Goal: Task Accomplishment & Management: Manage account settings

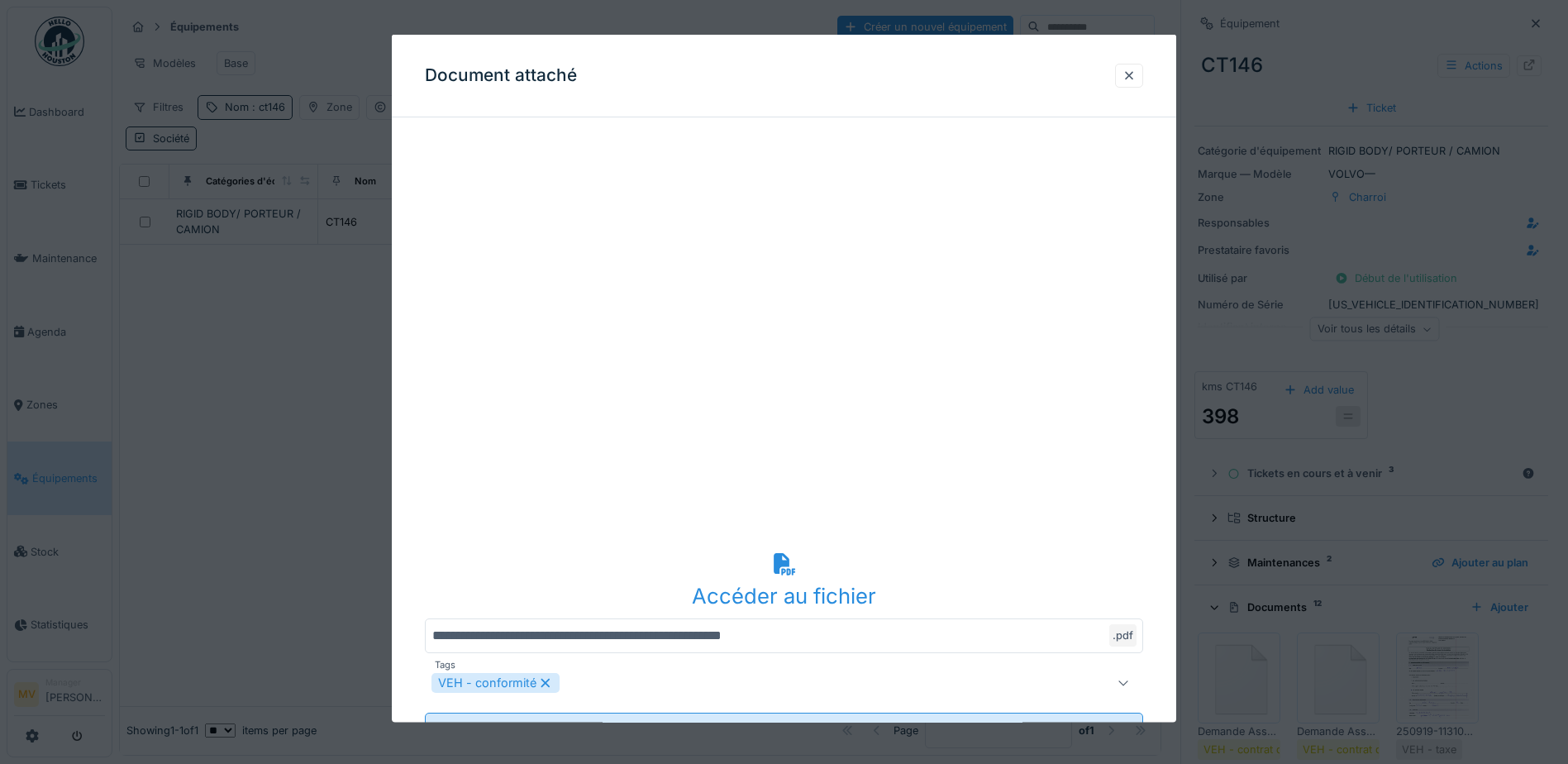
scroll to position [414, 0]
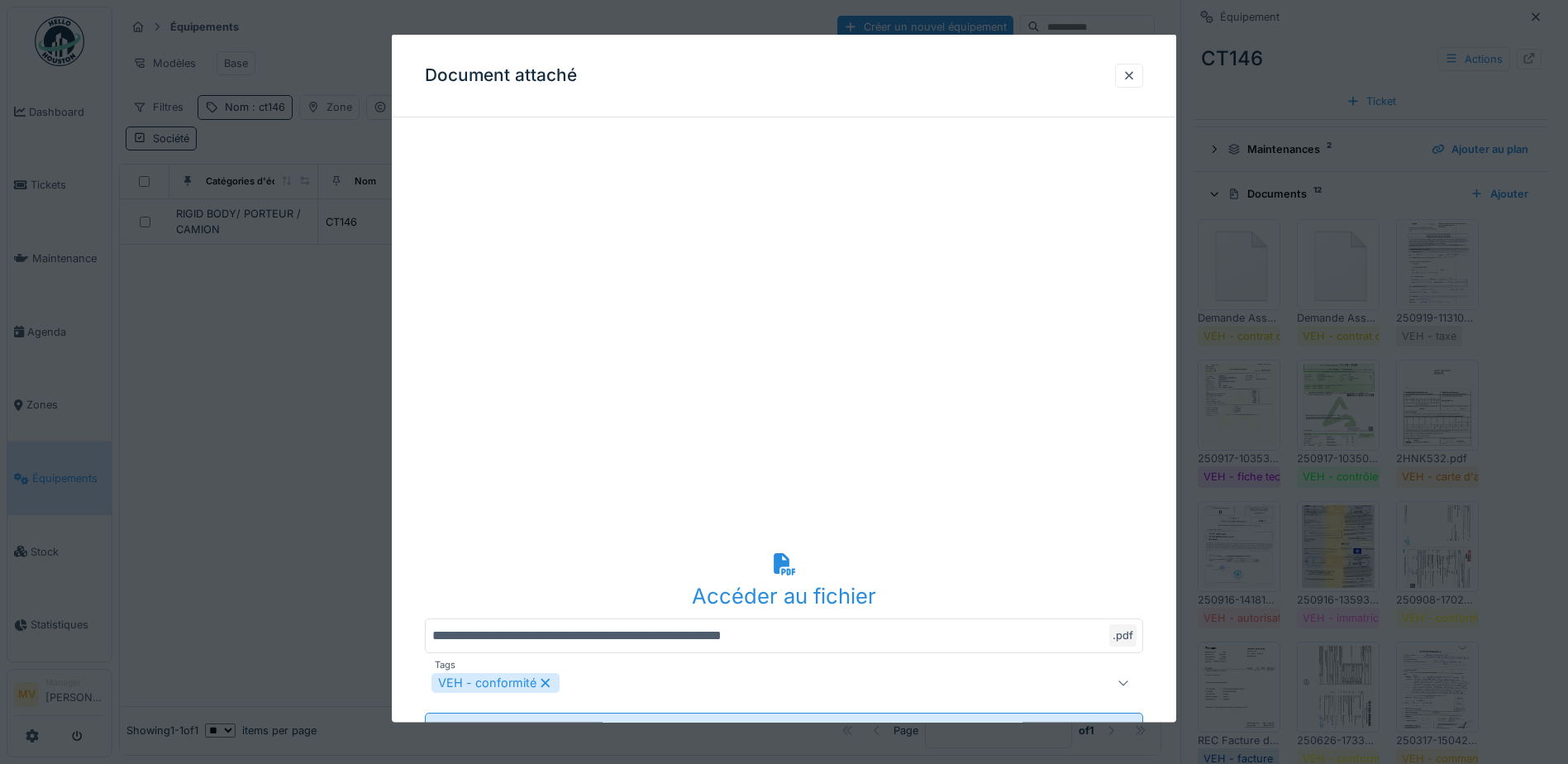
drag, startPoint x: 1134, startPoint y: 74, endPoint x: 1256, endPoint y: 43, distance: 125.9
click at [1135, 77] on div at bounding box center [1129, 74] width 13 height 16
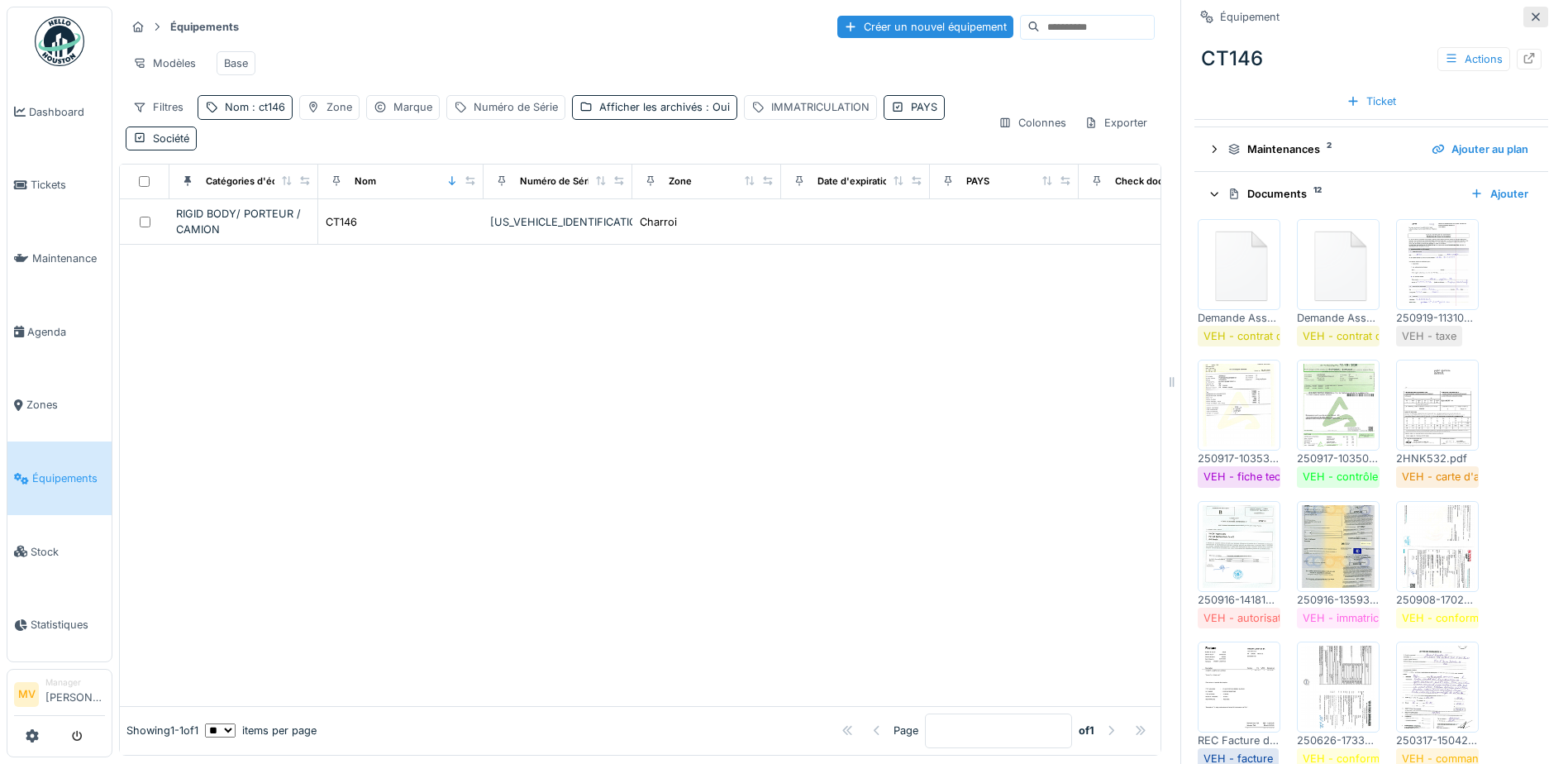
click at [1530, 17] on icon at bounding box center [1536, 17] width 13 height 11
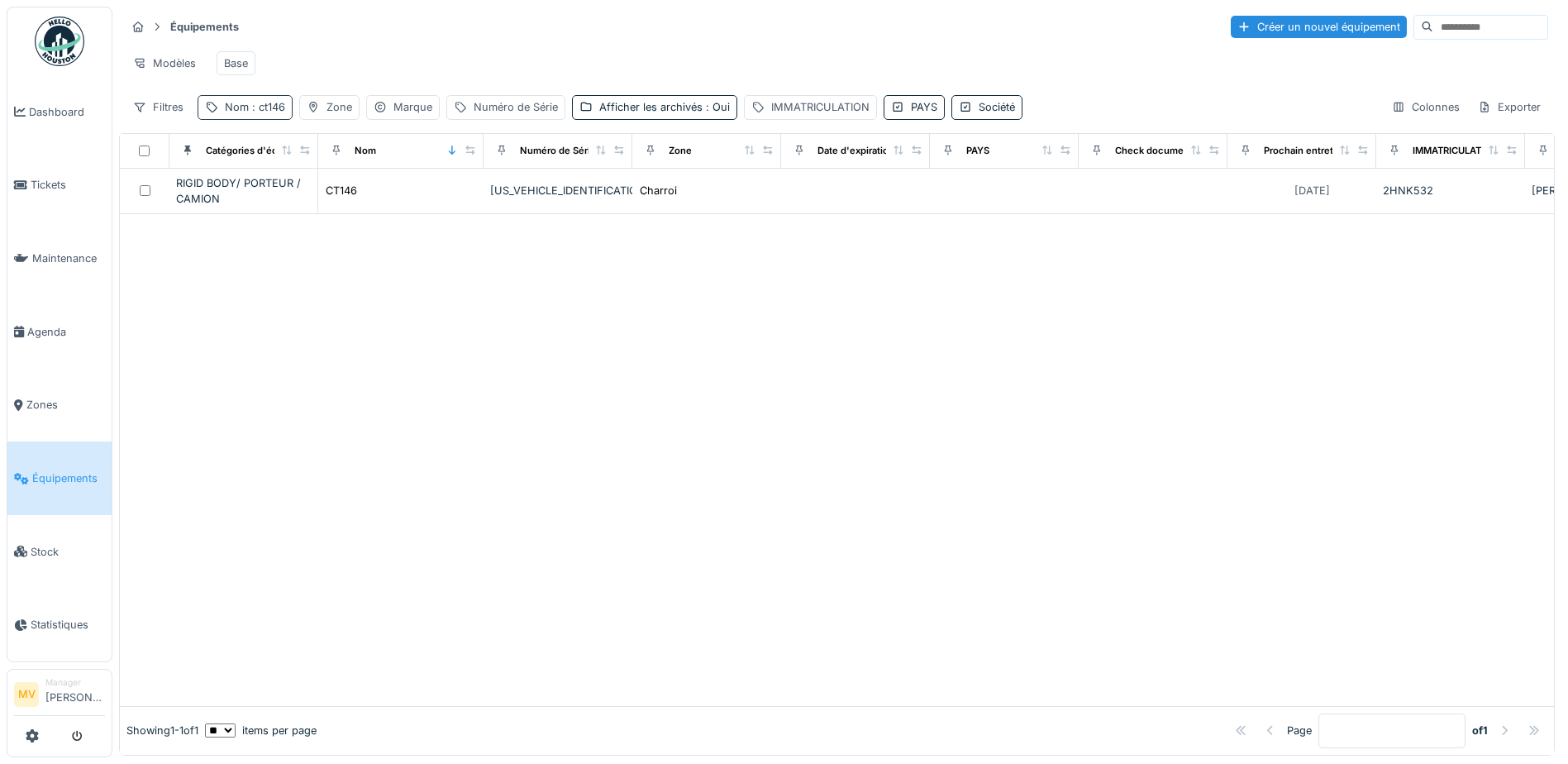
click at [278, 113] on span ": ct146" at bounding box center [267, 107] width 37 height 13
click at [362, 199] on input "*****" at bounding box center [287, 199] width 164 height 35
type input "*"
click at [795, 115] on div "IMMATRICULATION" at bounding box center [821, 107] width 98 height 16
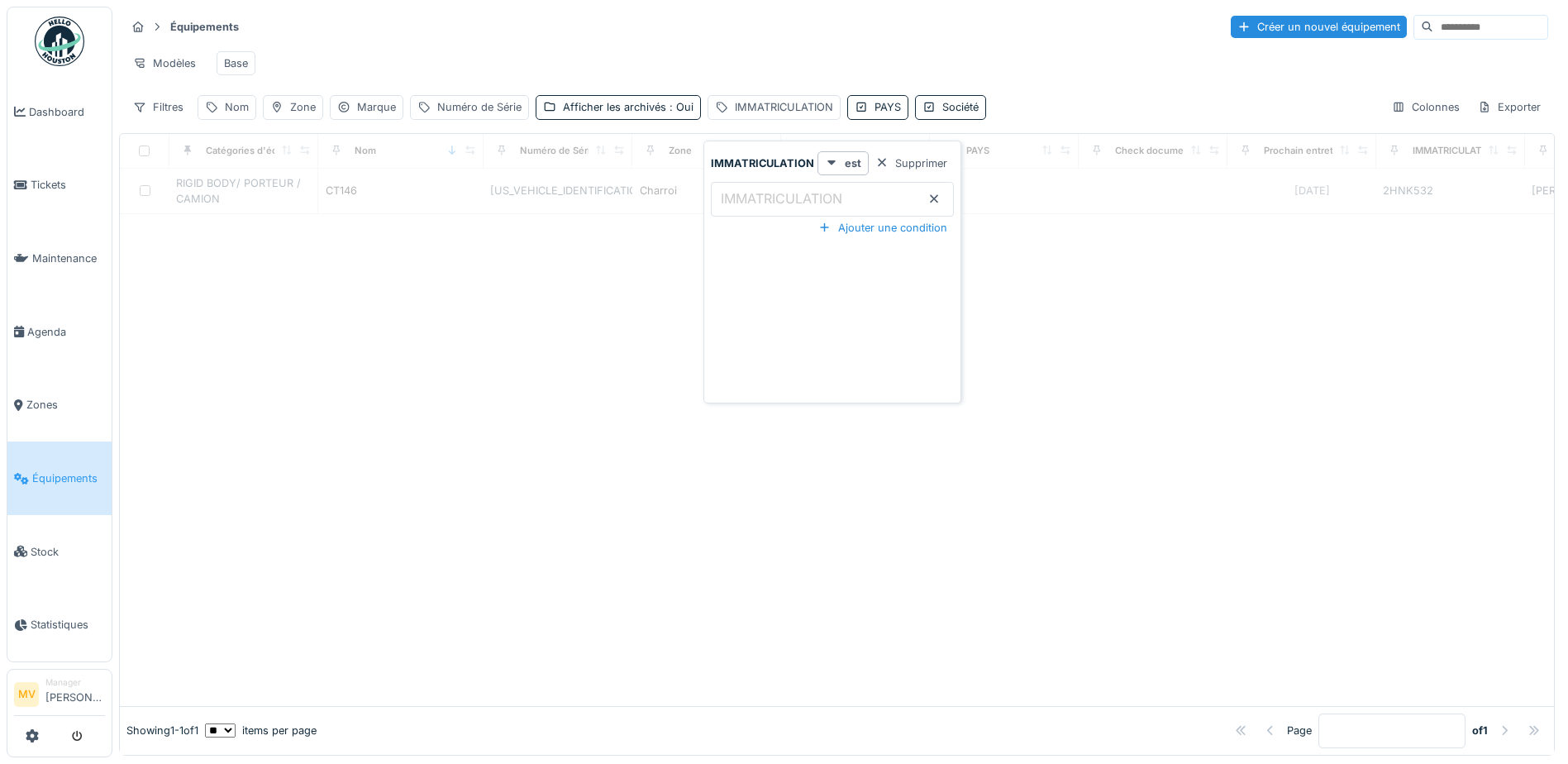
click at [810, 200] on label "IMMATRICULATION" at bounding box center [781, 199] width 128 height 20
click at [810, 200] on input "IMMATRICULATION" at bounding box center [832, 199] width 243 height 35
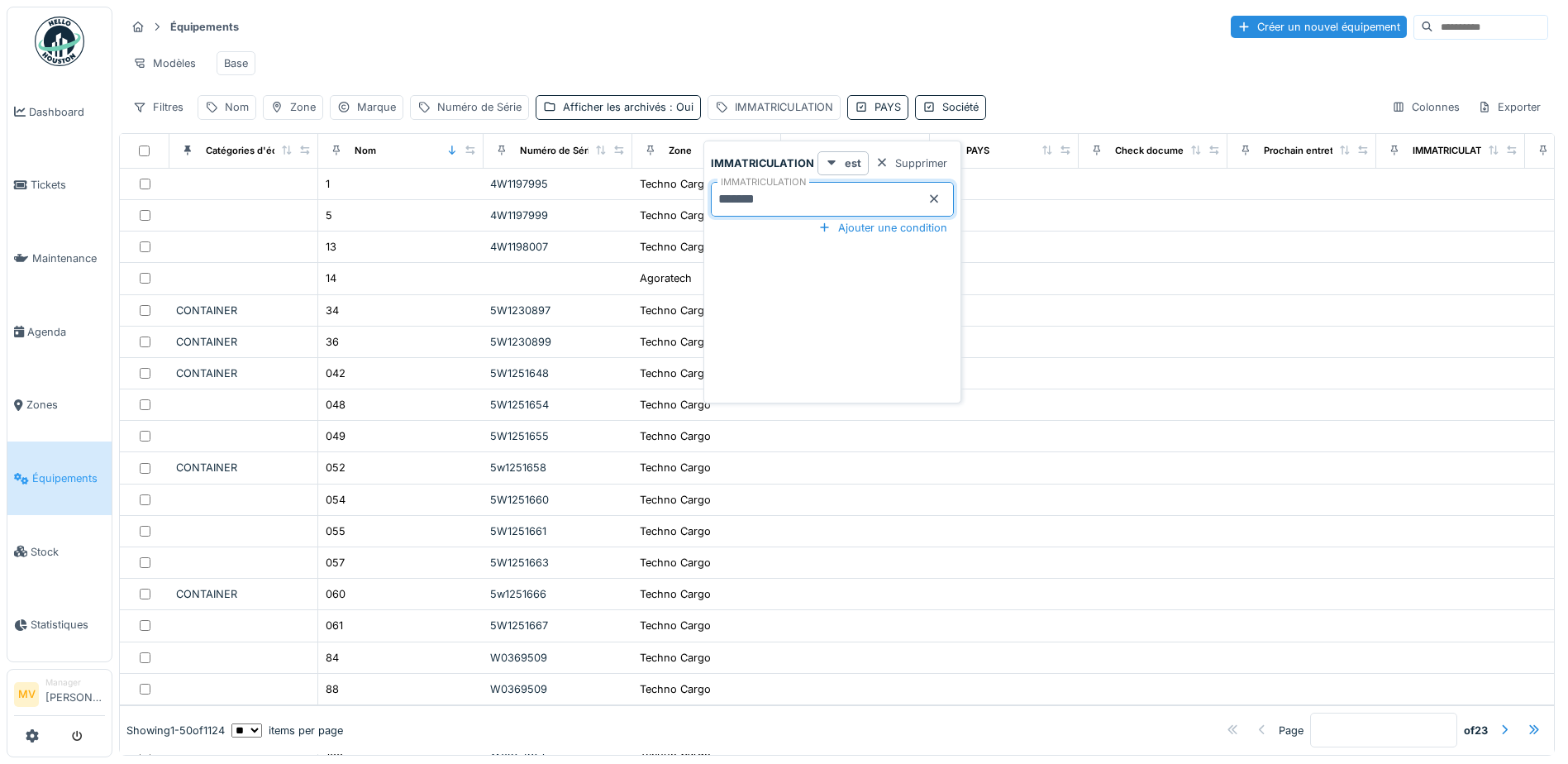
type input "*******"
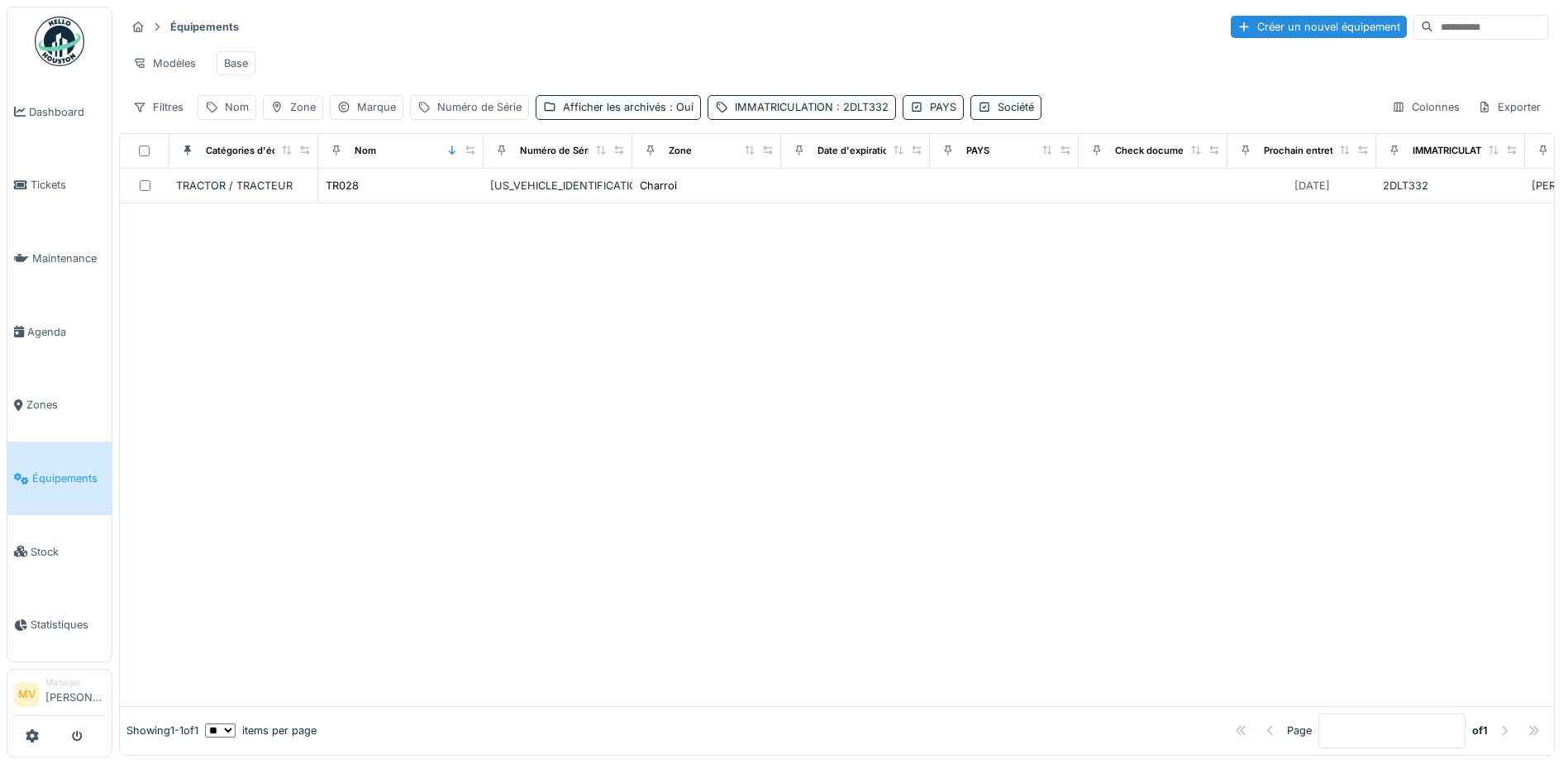
click at [1234, 450] on div at bounding box center [837, 455] width 1435 height 503
click at [854, 119] on div "IMMATRICULATION : 2DLT332" at bounding box center [802, 107] width 188 height 24
click at [936, 198] on icon at bounding box center [934, 199] width 13 height 11
click at [1305, 383] on div at bounding box center [837, 455] width 1435 height 503
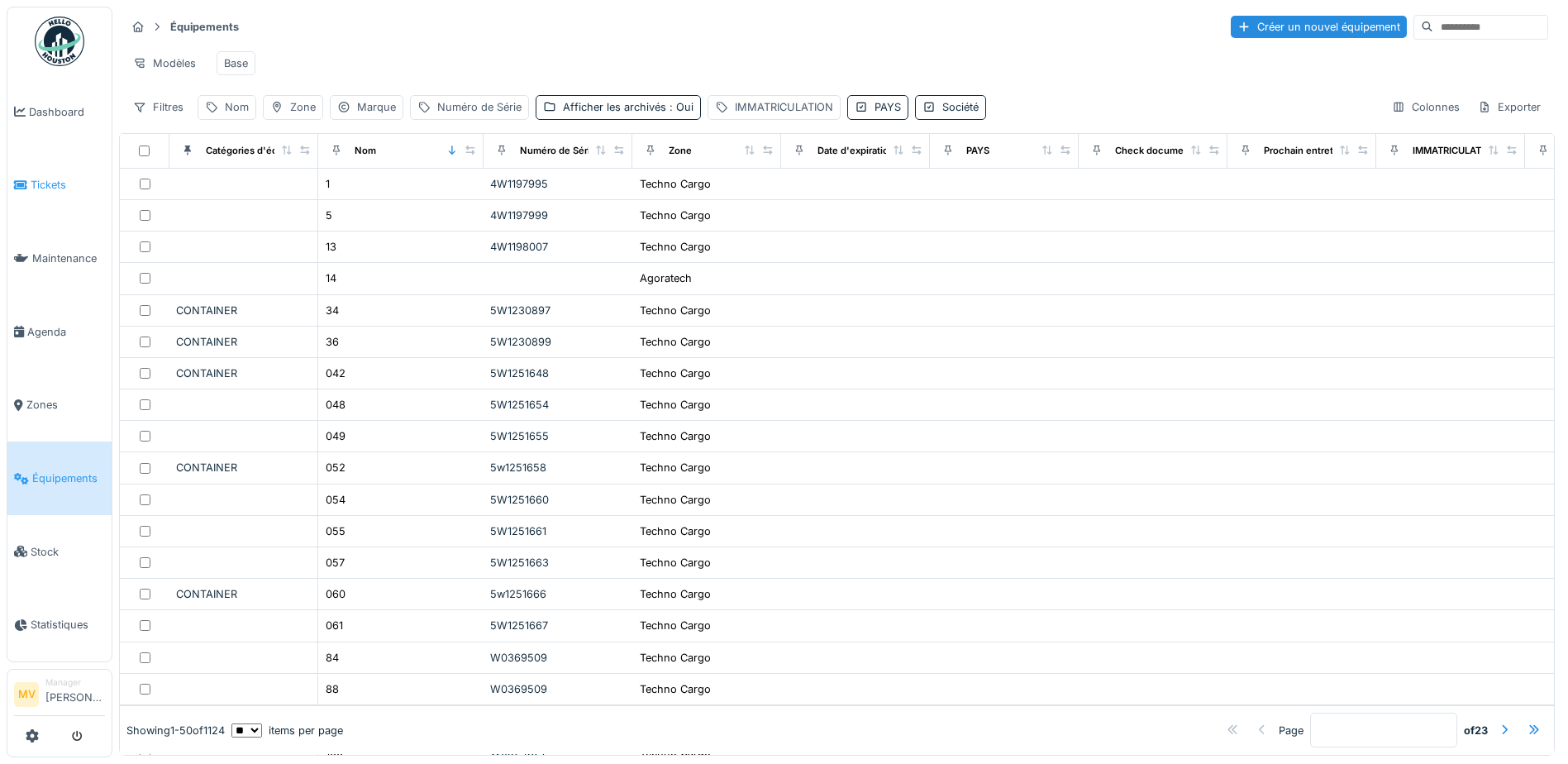
click at [24, 183] on icon at bounding box center [21, 185] width 13 height 12
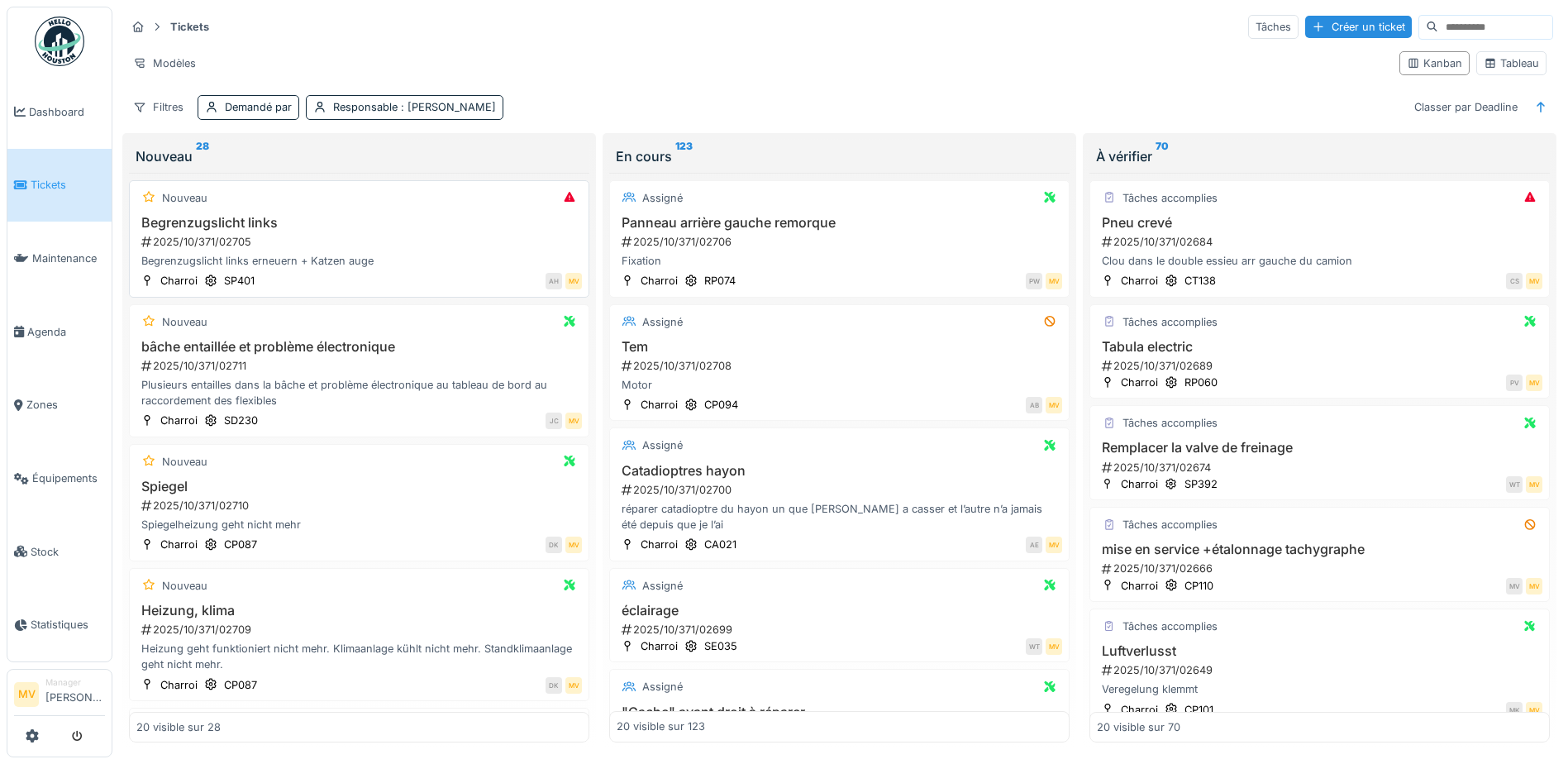
click at [415, 219] on h3 "Begrenzugslicht links" at bounding box center [359, 223] width 445 height 16
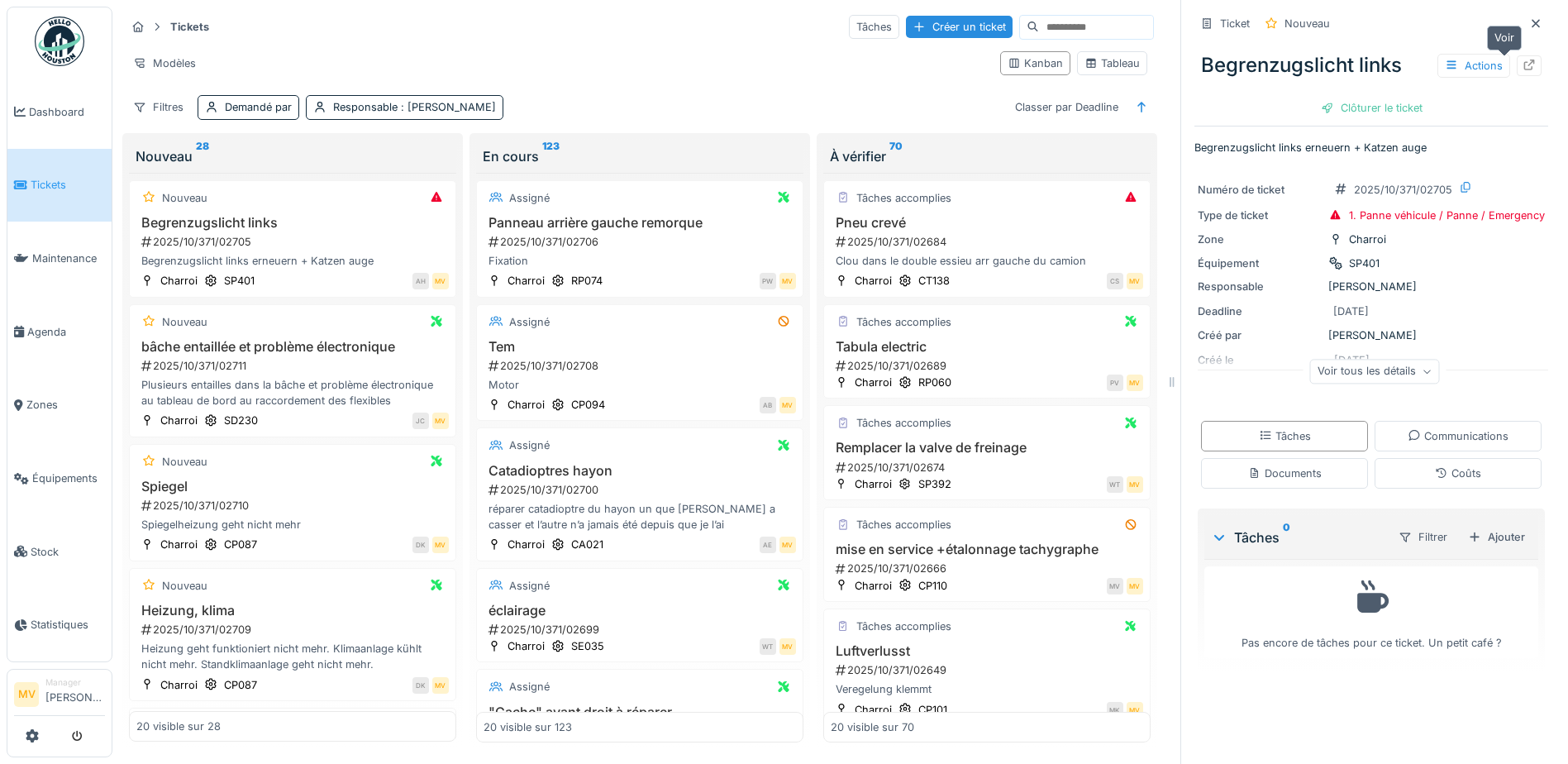
click at [1523, 63] on icon at bounding box center [1530, 64] width 13 height 11
click at [324, 406] on div "Plusieurs entailles dans la bâche et problème électronique au tableau de bord a…" at bounding box center [293, 393] width 313 height 32
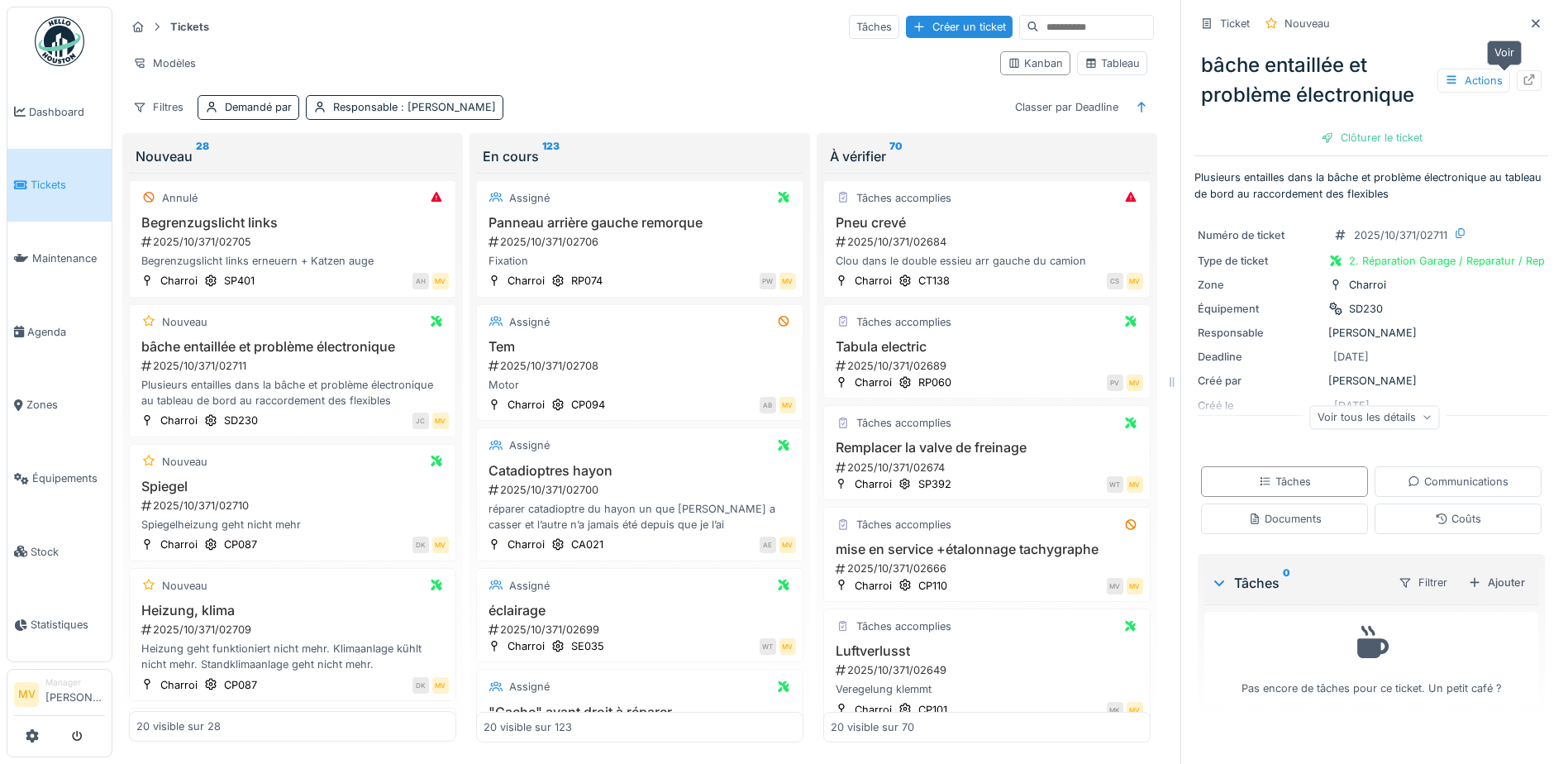
click at [1523, 83] on icon at bounding box center [1530, 79] width 13 height 11
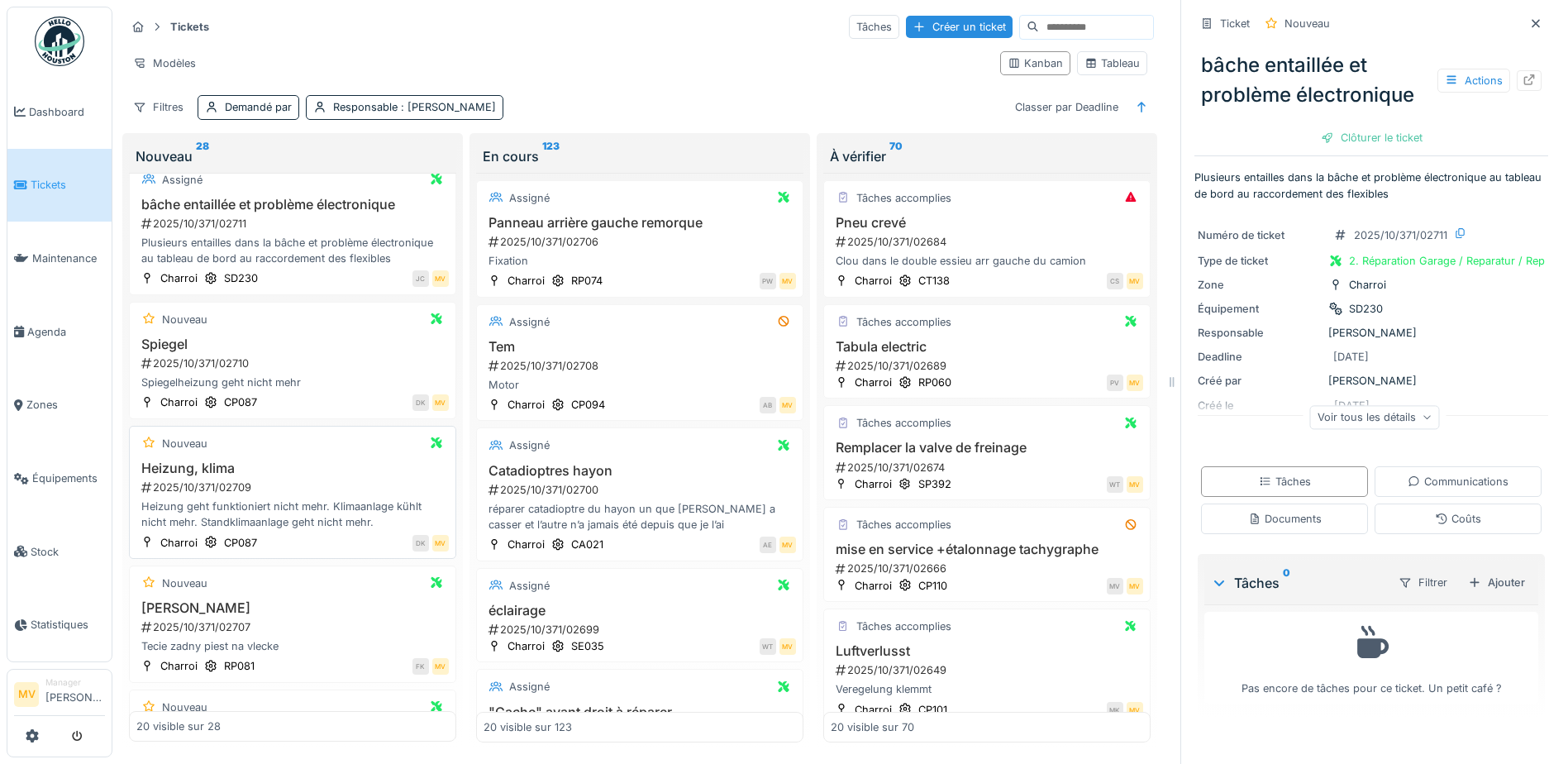
scroll to position [165, 0]
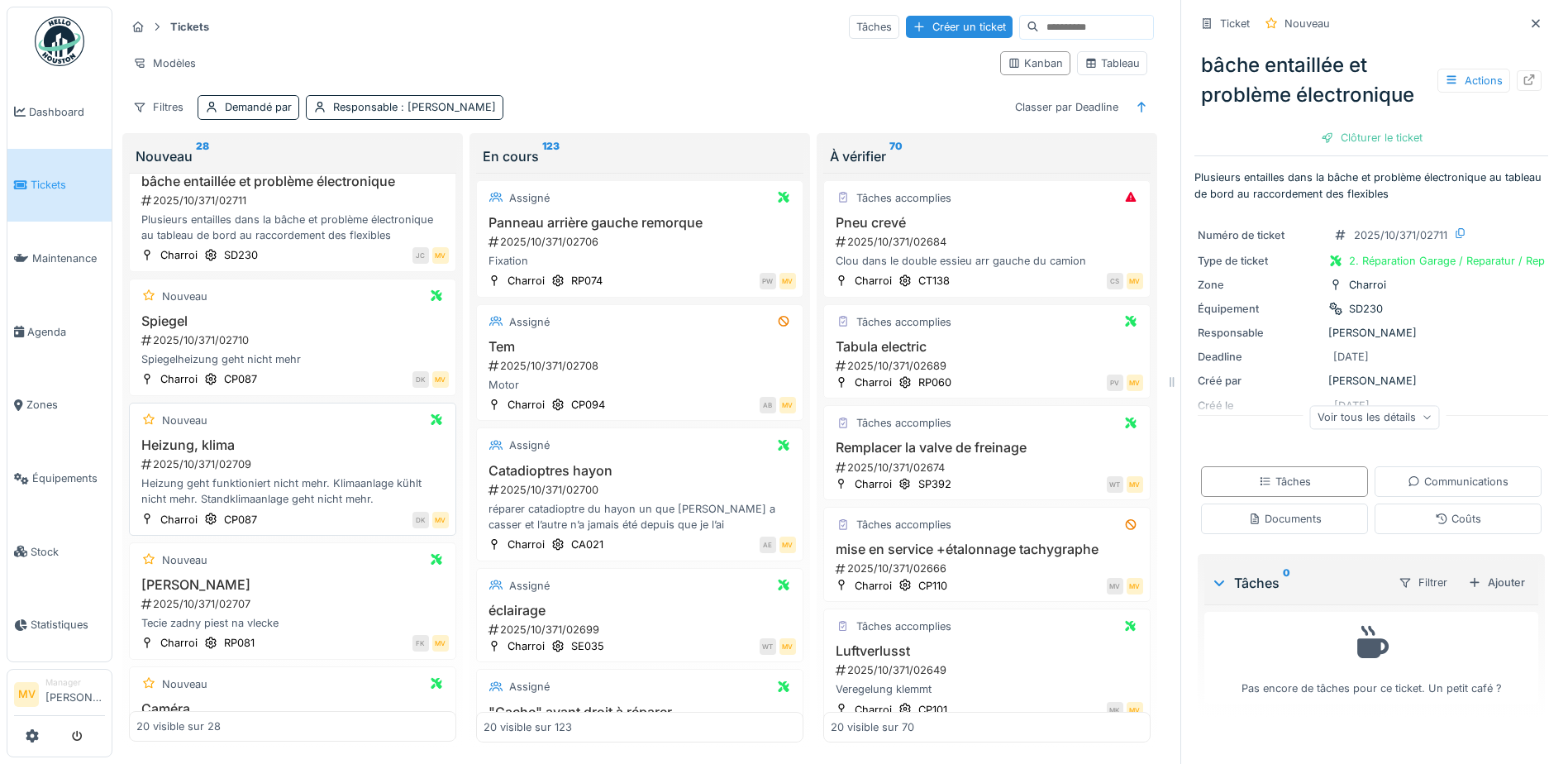
click at [334, 517] on div "DK MV" at bounding box center [357, 520] width 183 height 18
click at [1523, 78] on icon at bounding box center [1530, 79] width 13 height 11
click at [199, 474] on div "Heizung, klima 2025/10/371/02709 Heizung geht funktioniert nicht mehr. Klimaanl…" at bounding box center [293, 472] width 313 height 70
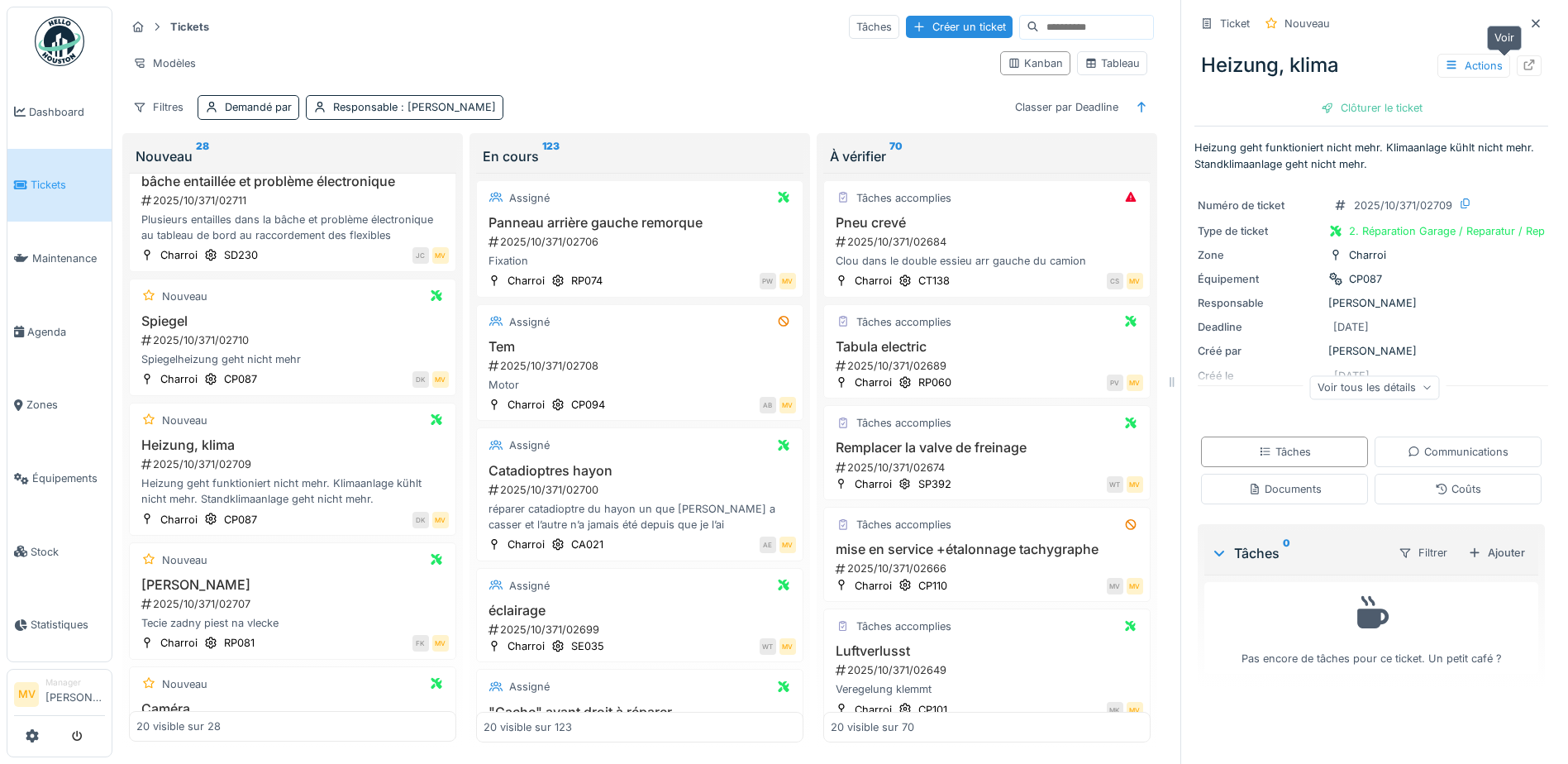
click at [1523, 58] on div at bounding box center [1530, 65] width 13 height 16
click at [307, 319] on h3 "Spiegel" at bounding box center [293, 321] width 313 height 16
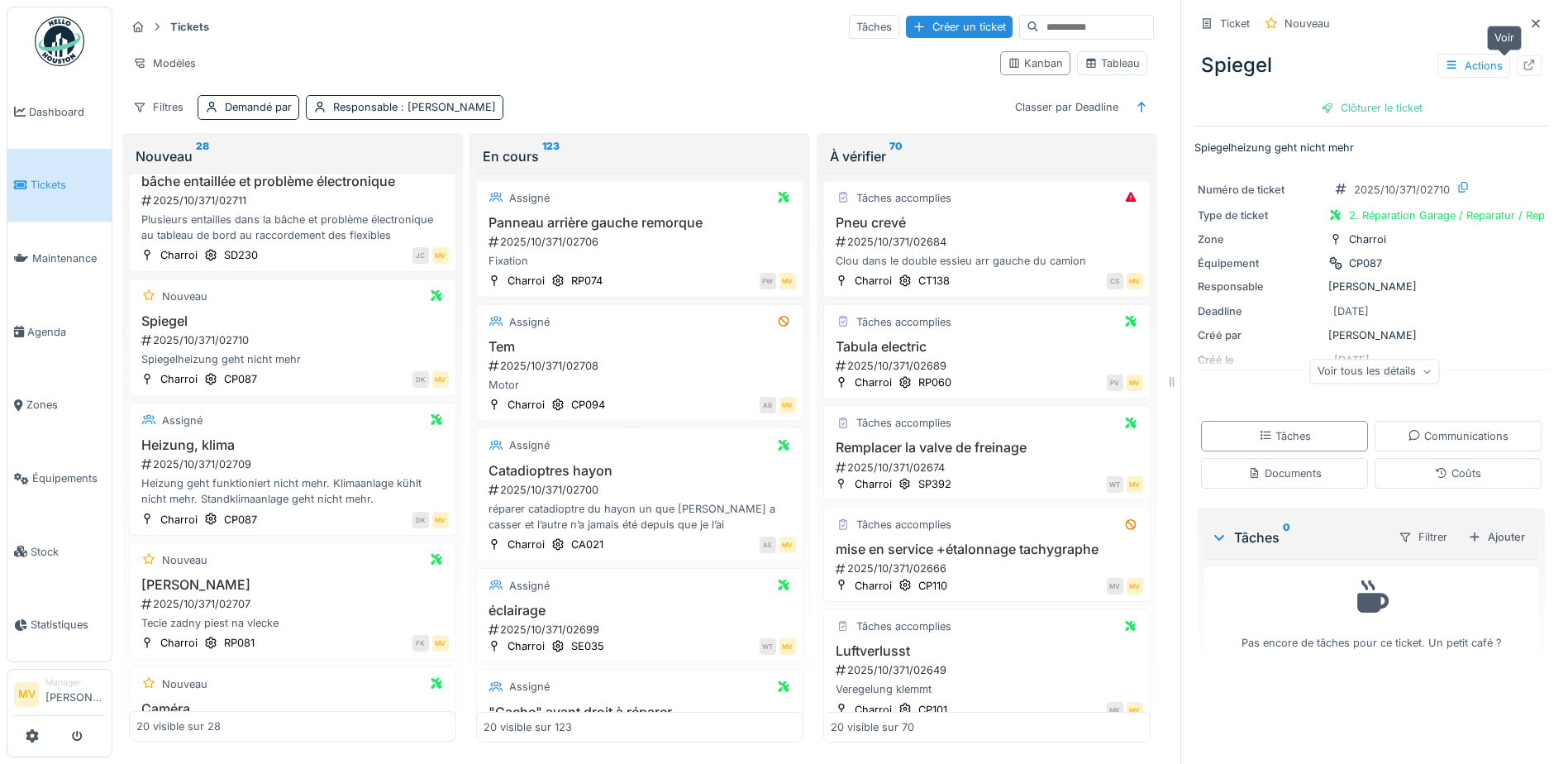
click at [1523, 62] on icon at bounding box center [1530, 64] width 13 height 11
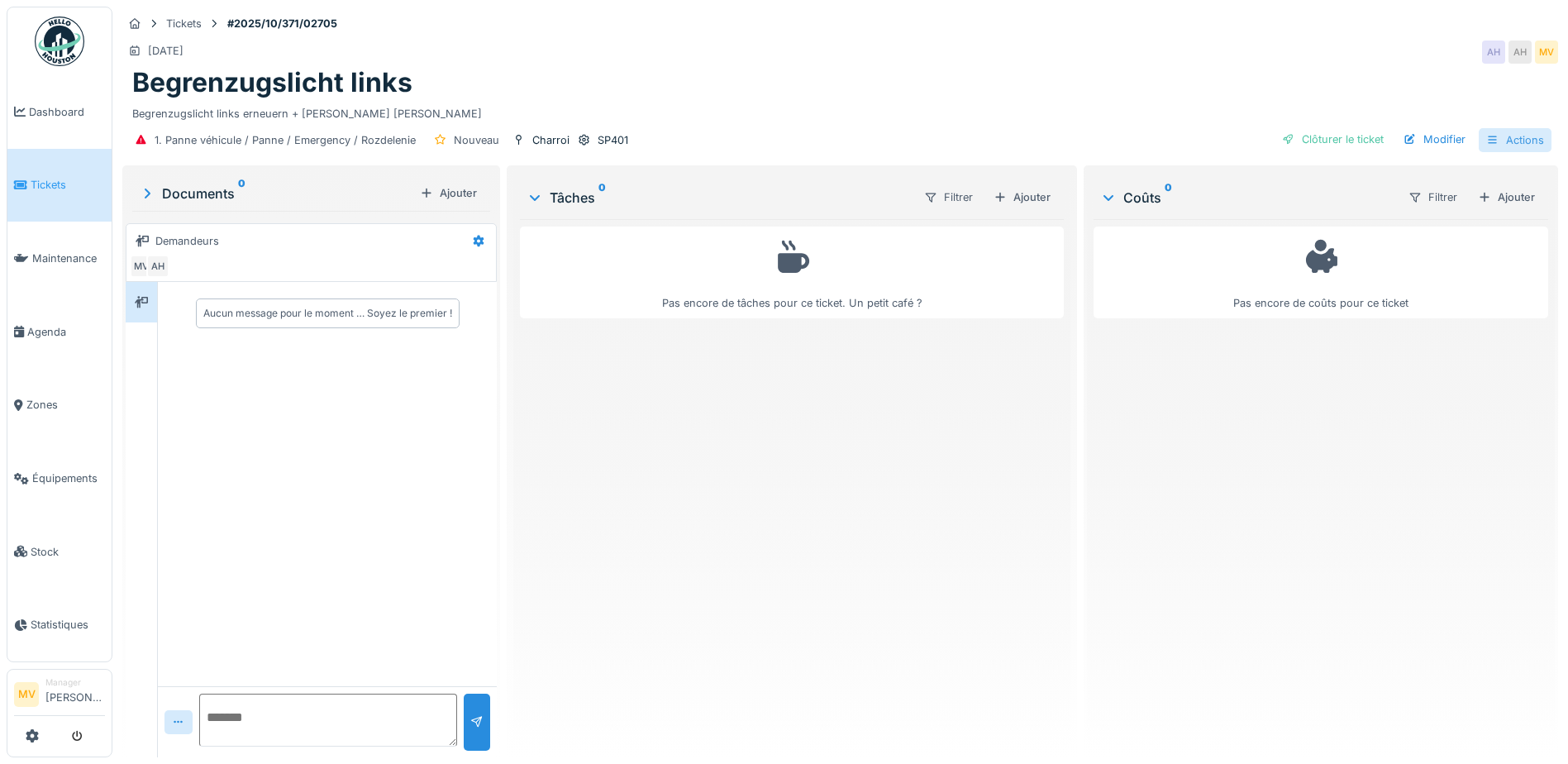
click at [1505, 138] on div "Actions" at bounding box center [1515, 140] width 73 height 24
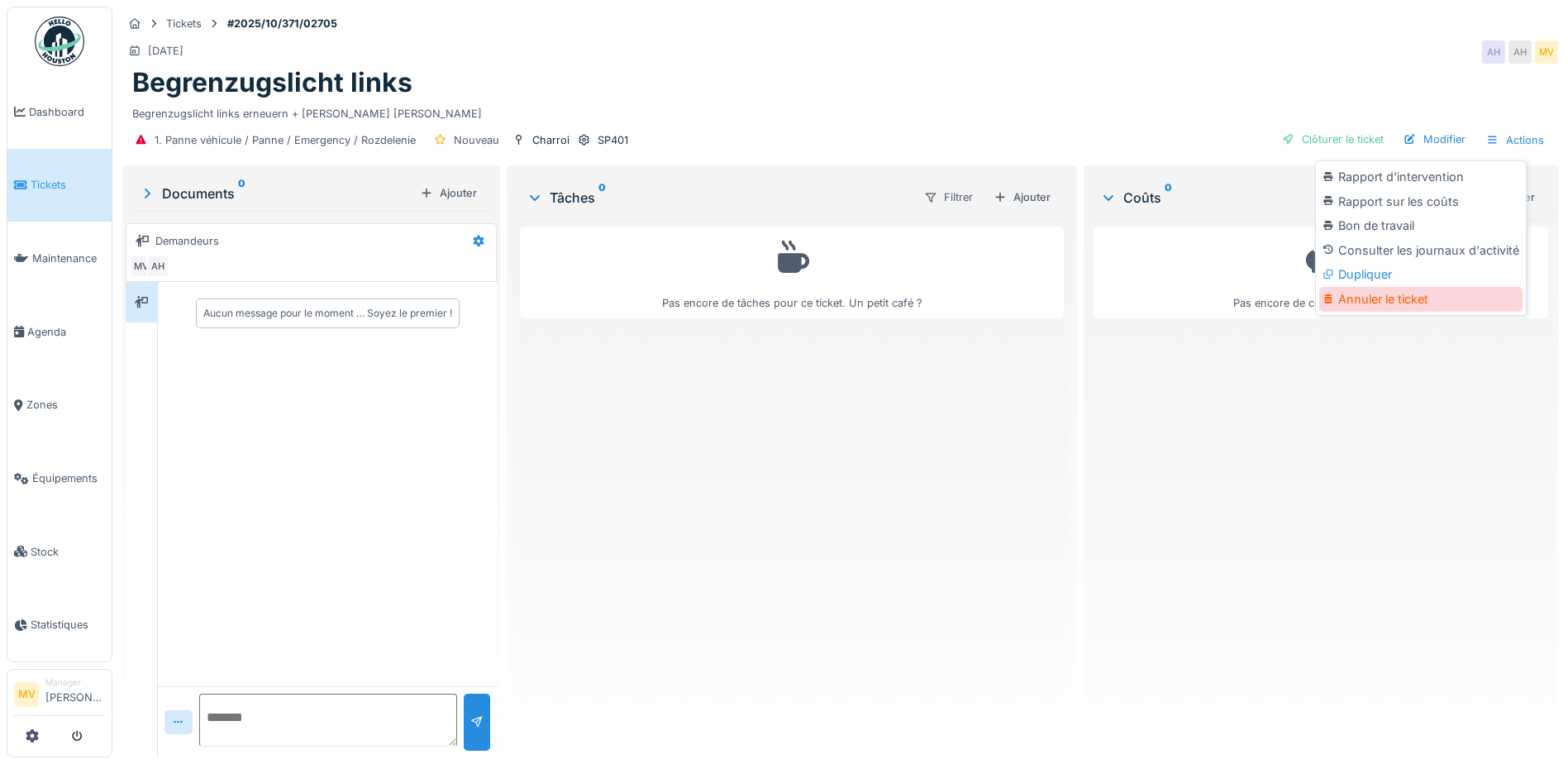
click at [1390, 293] on div "Annuler le ticket" at bounding box center [1421, 299] width 204 height 25
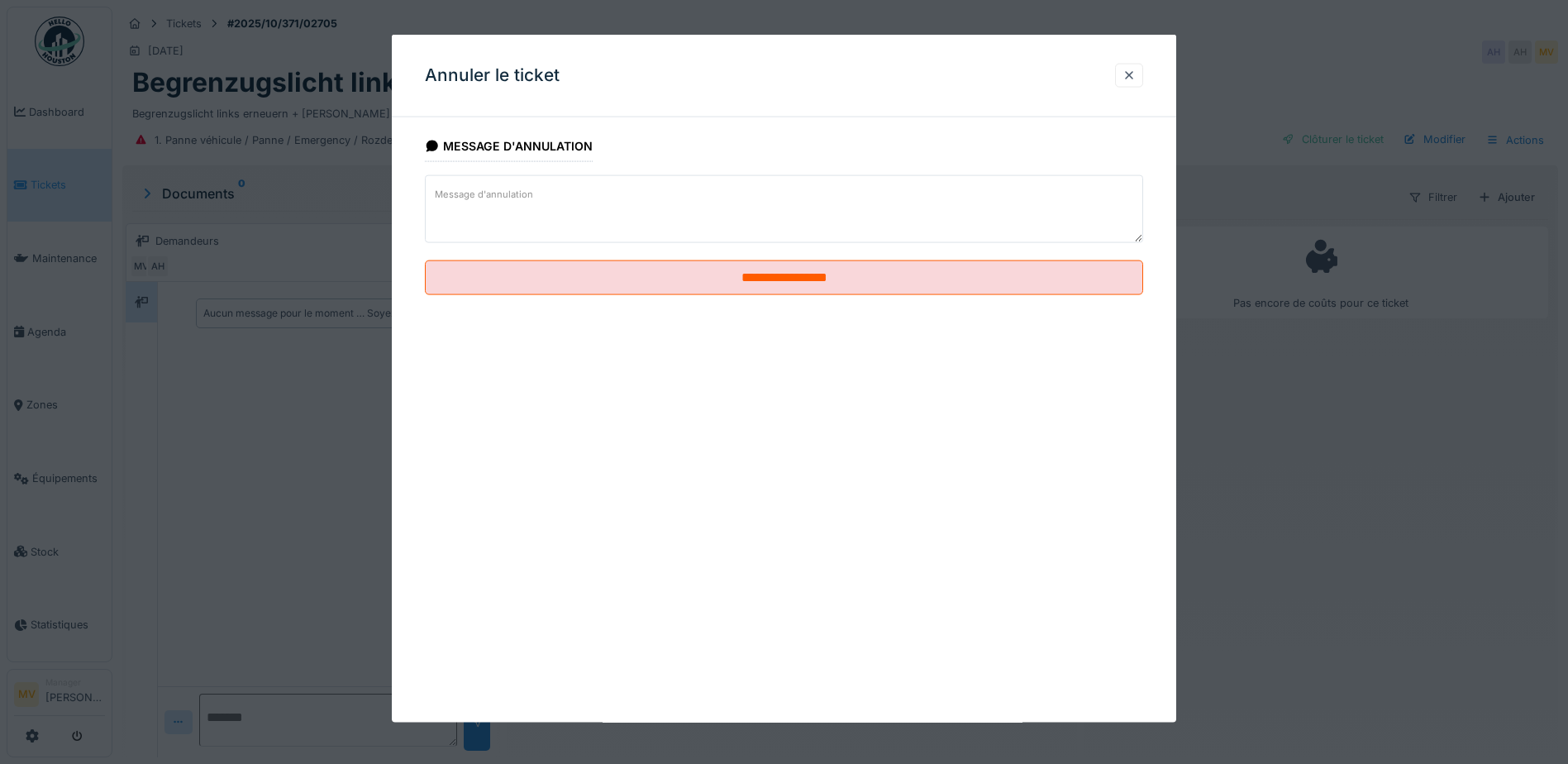
click at [801, 193] on textarea "Message d'annulation" at bounding box center [784, 209] width 718 height 68
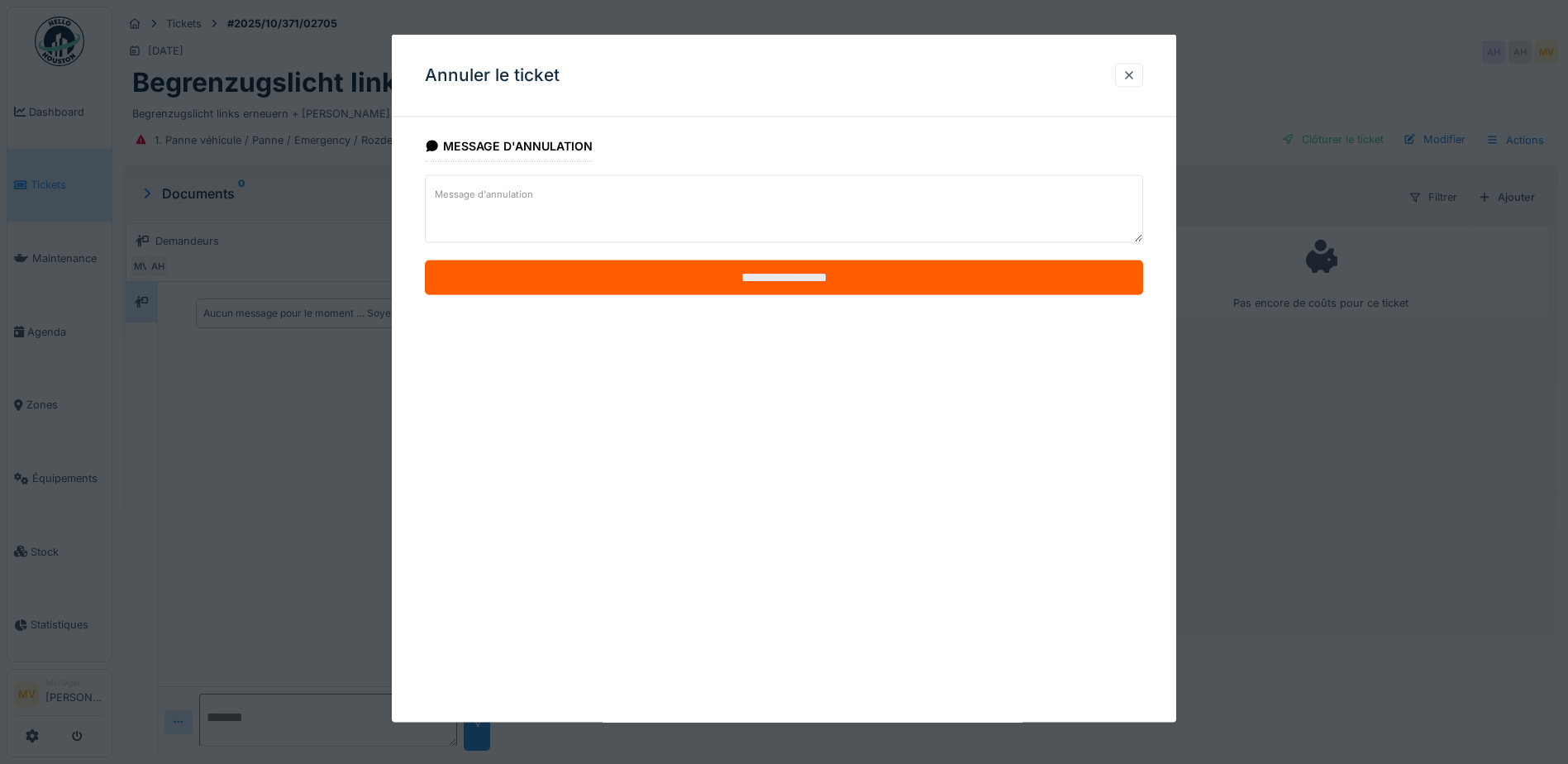
drag, startPoint x: 816, startPoint y: 278, endPoint x: 879, endPoint y: 263, distance: 64.8
click at [817, 278] on input "**********" at bounding box center [784, 278] width 718 height 35
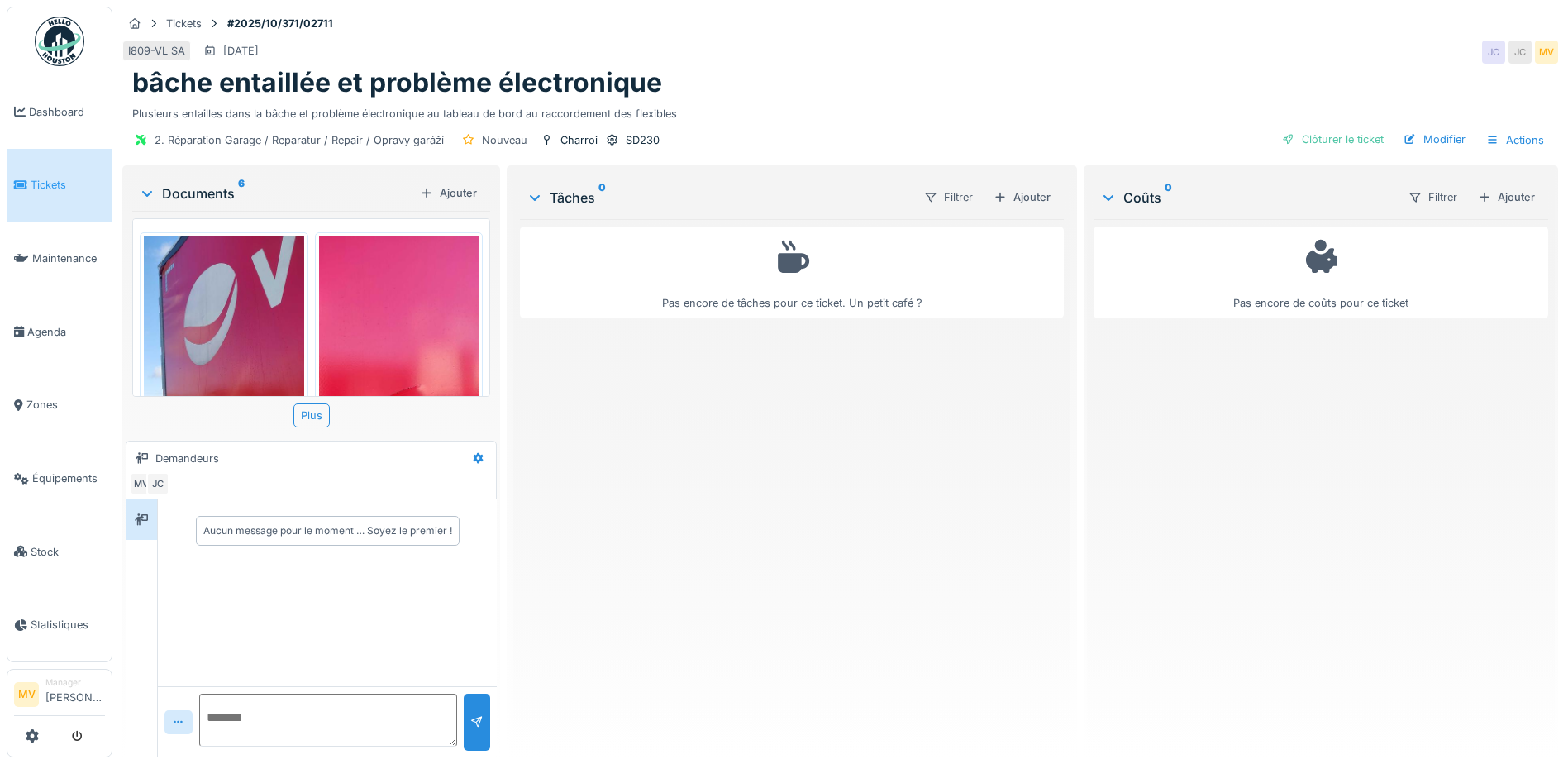
click at [387, 342] on img at bounding box center [400, 415] width 160 height 355
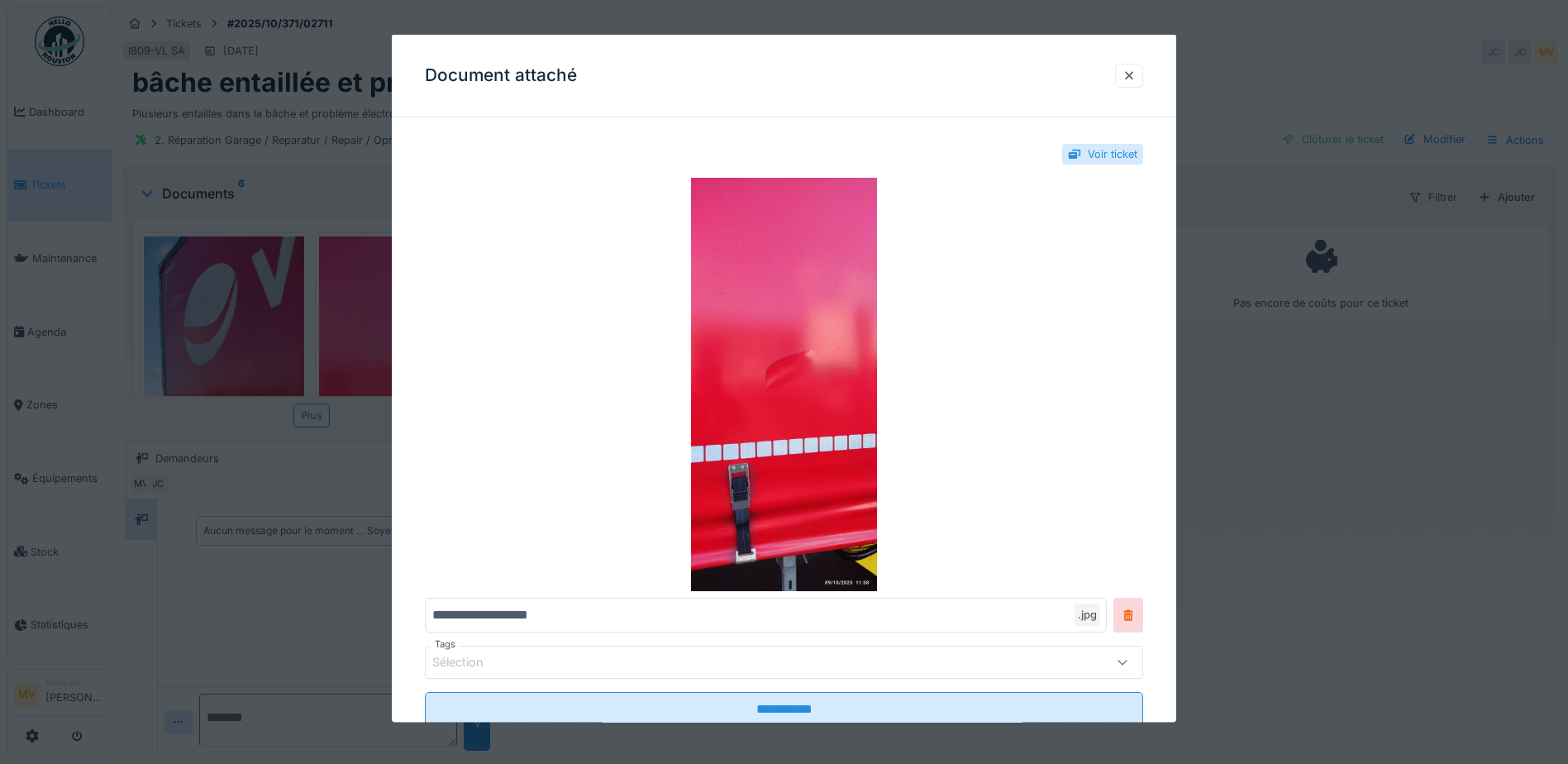
scroll to position [13, 0]
click at [1132, 77] on div at bounding box center [1129, 74] width 13 height 16
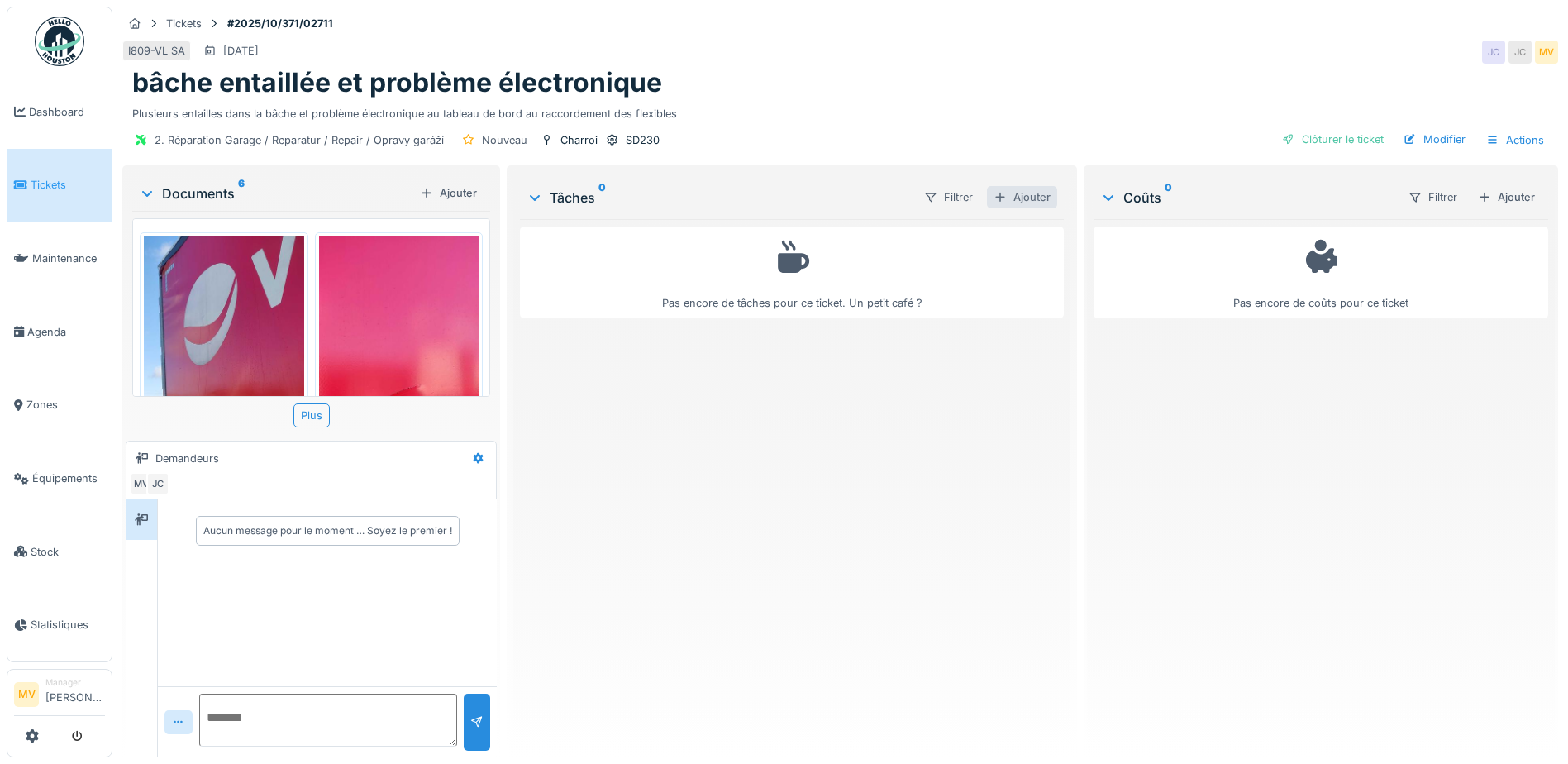
click at [1037, 188] on div "Ajouter" at bounding box center [1023, 197] width 70 height 23
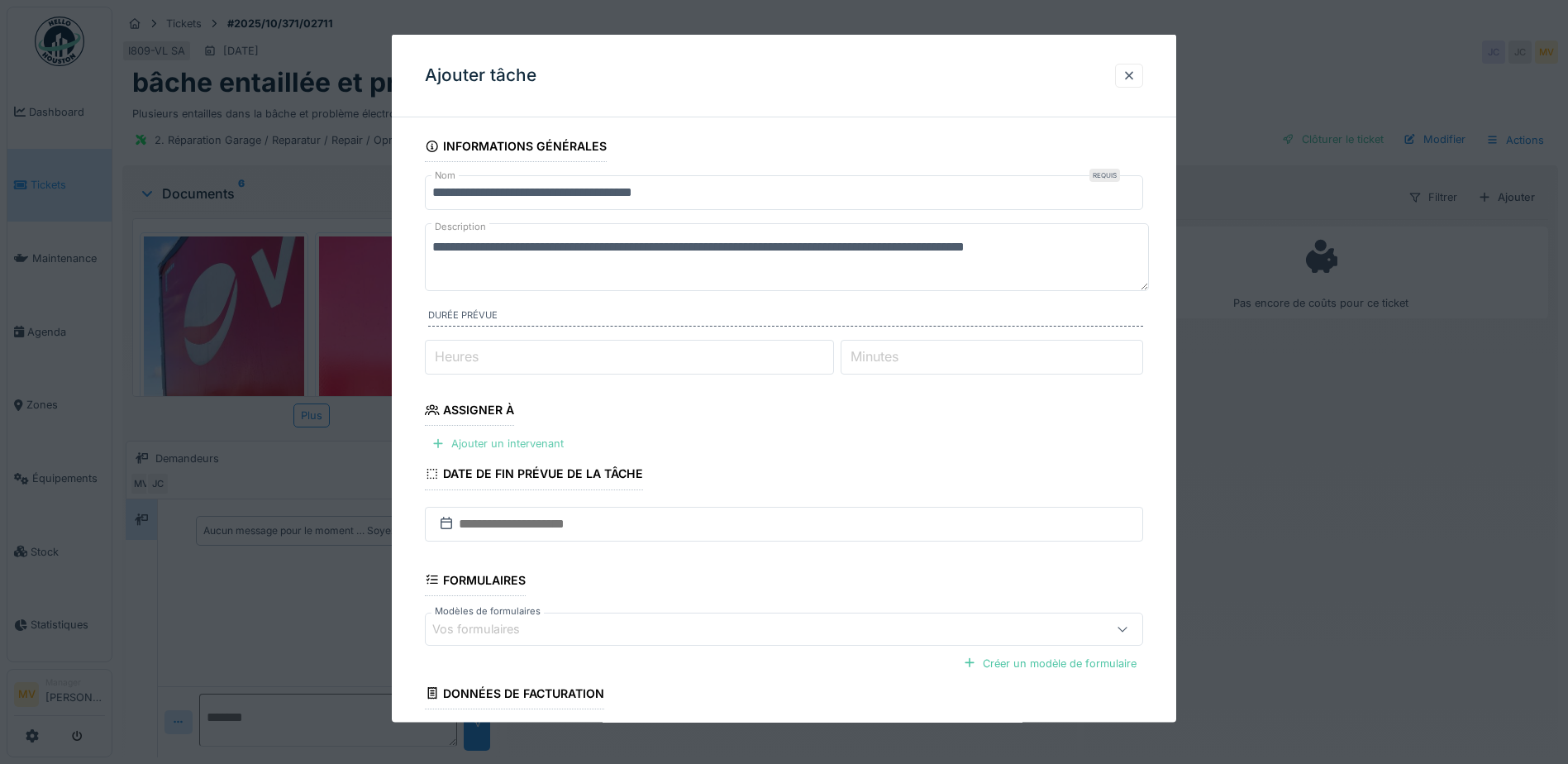
click at [510, 432] on div "Ajouter un intervenant" at bounding box center [498, 443] width 145 height 23
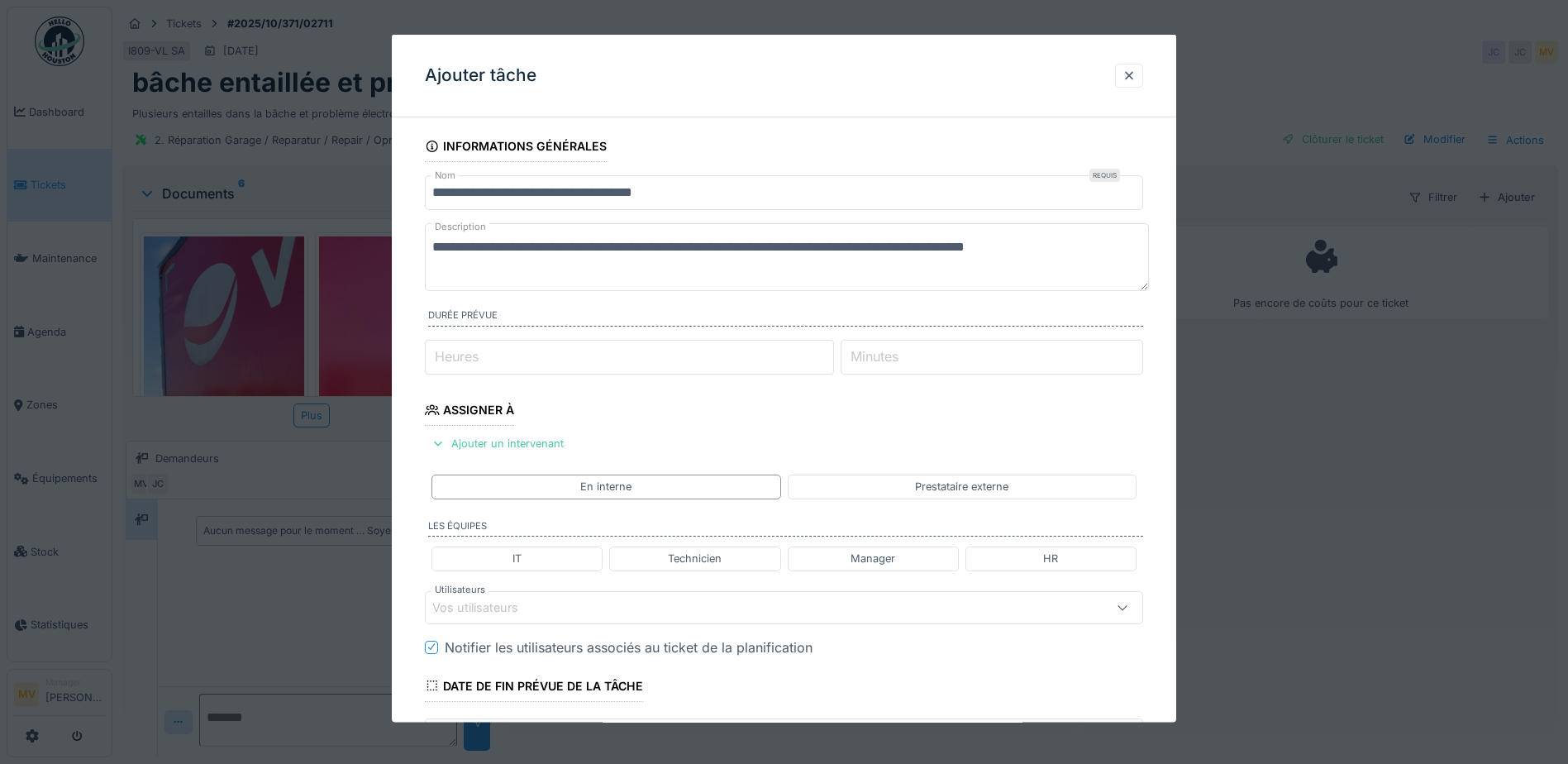
click at [683, 609] on div "Vos utilisateurs" at bounding box center [741, 607] width 619 height 18
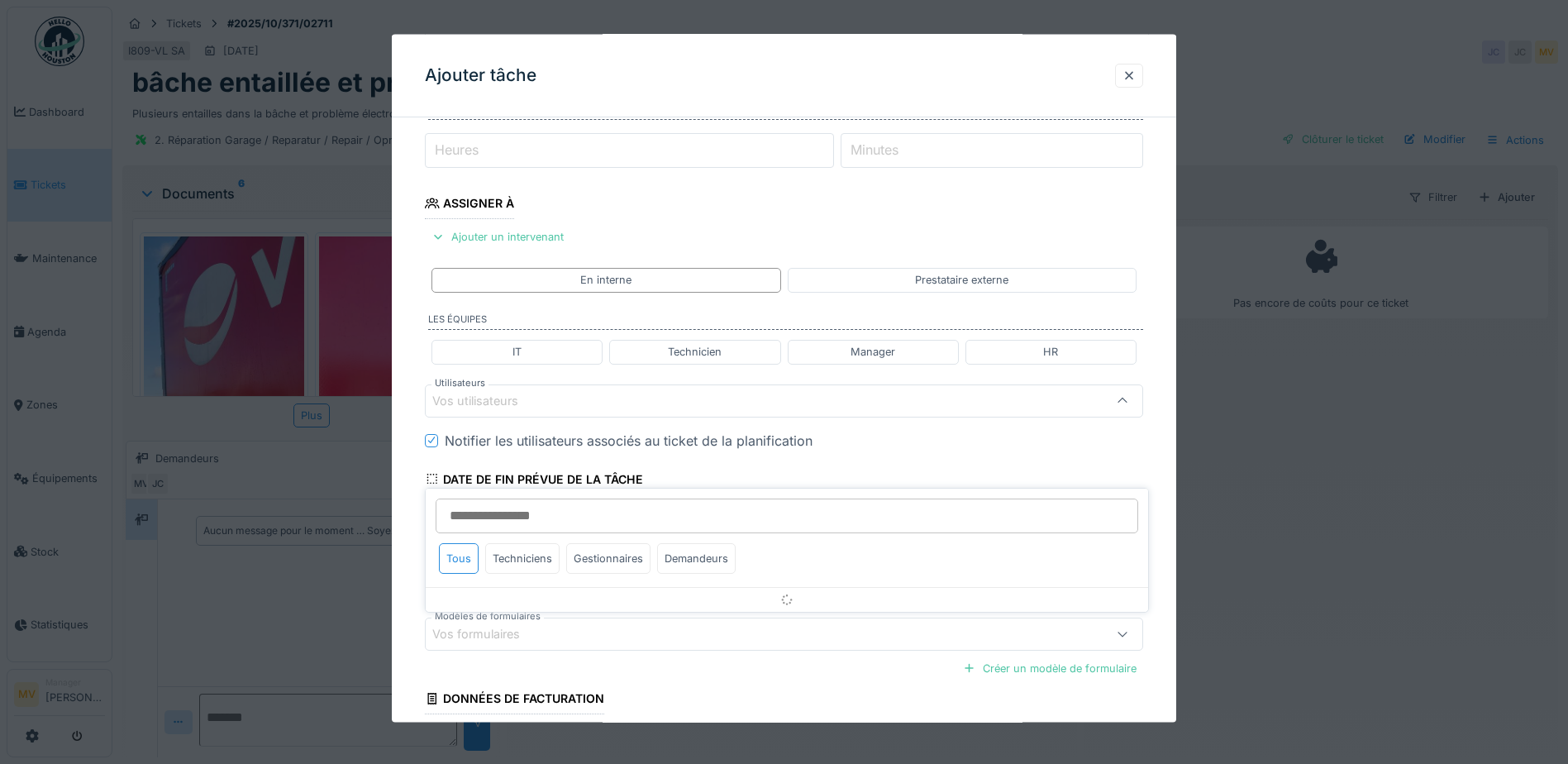
scroll to position [229, 0]
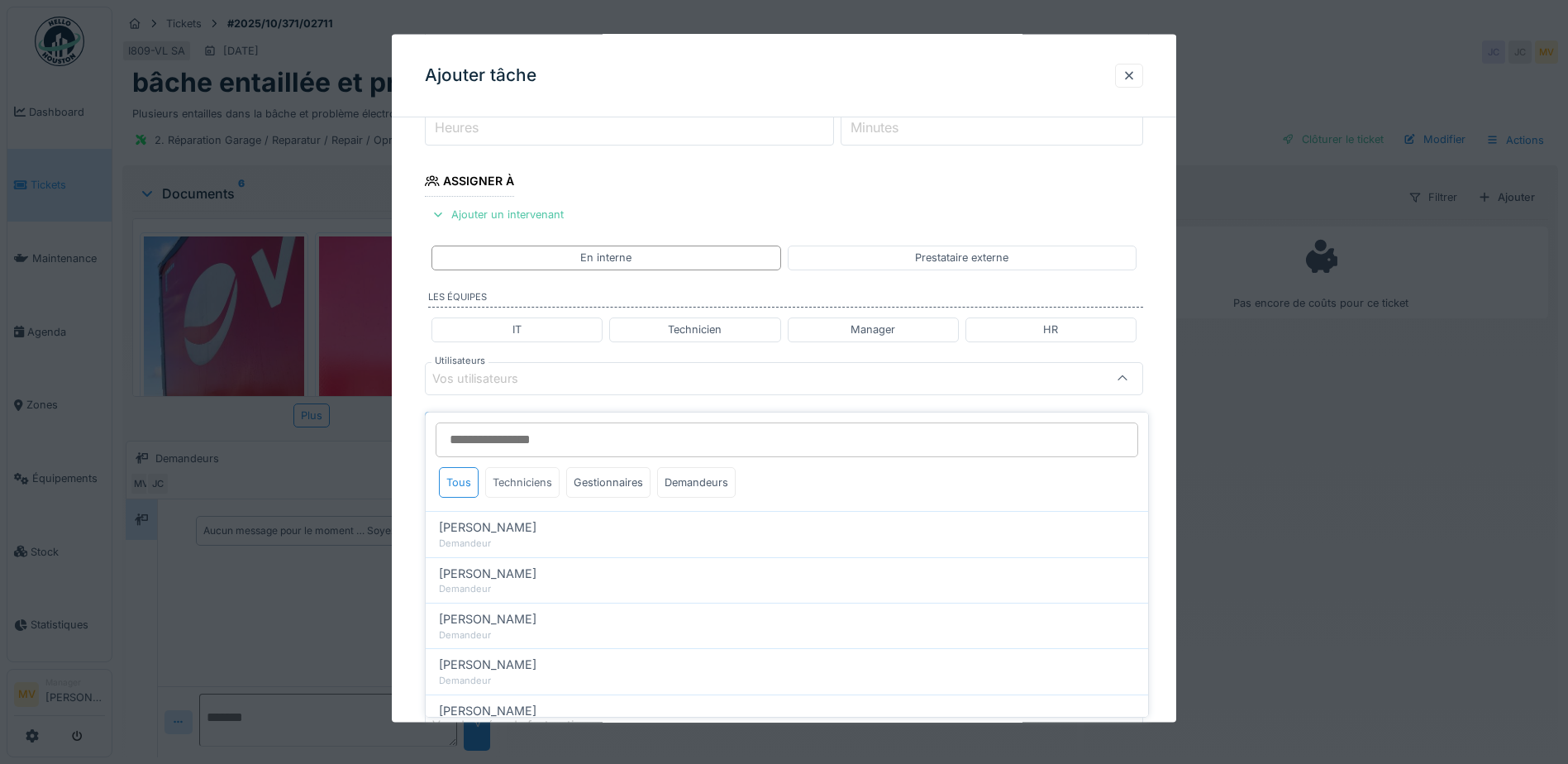
click at [528, 470] on div "Techniciens" at bounding box center [522, 482] width 74 height 31
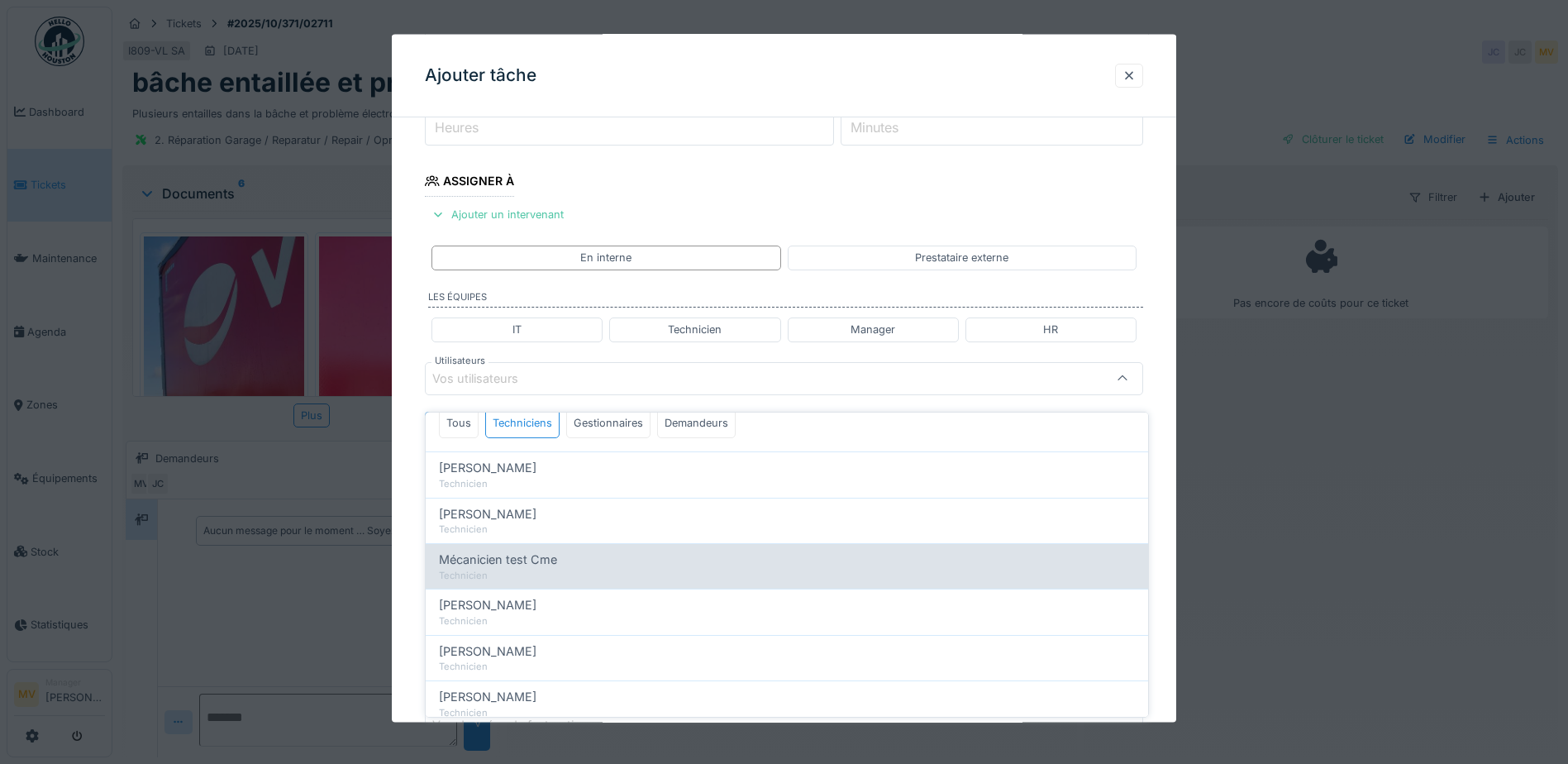
scroll to position [83, 0]
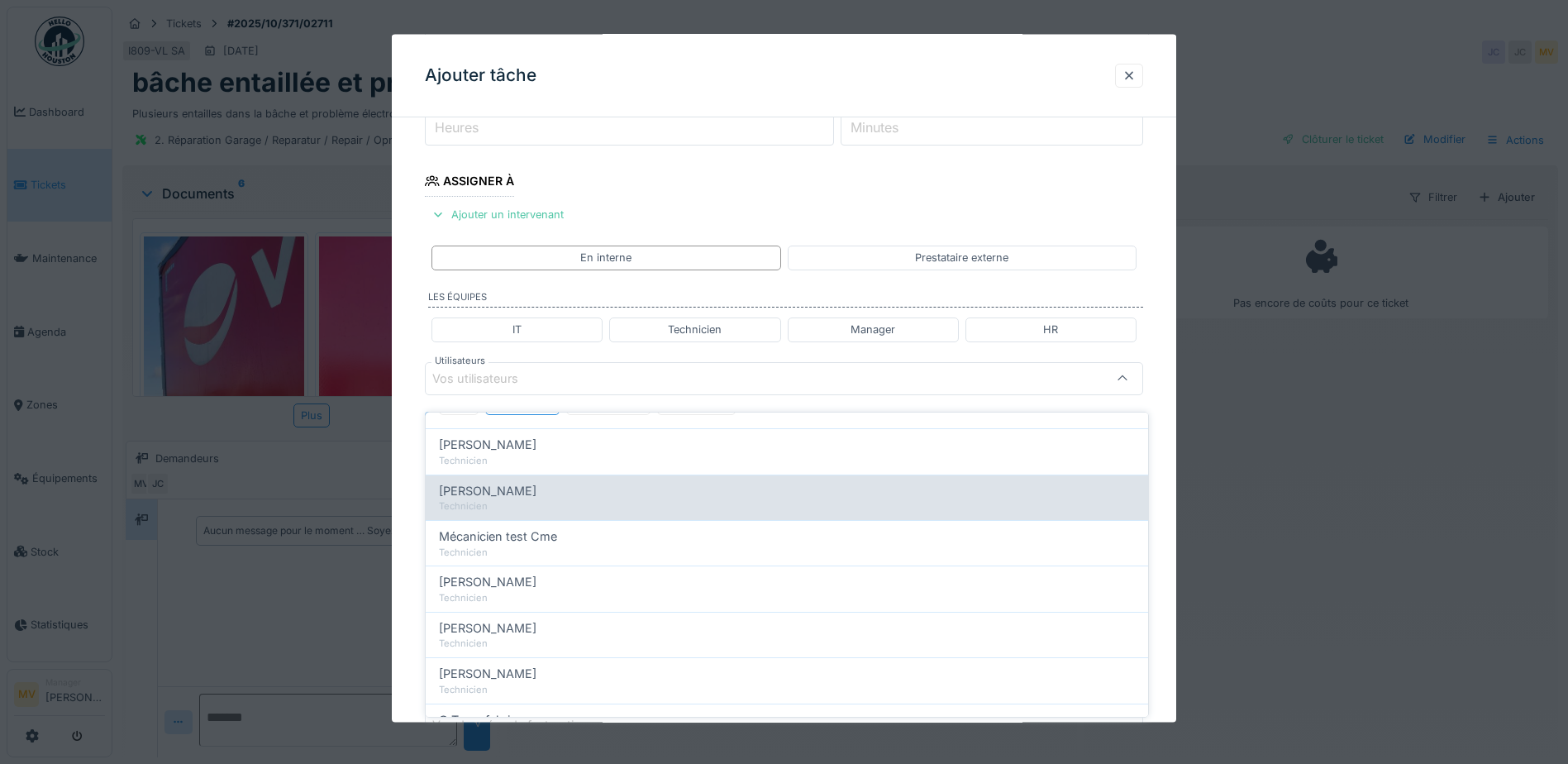
click at [541, 482] on div "Jan Maro" at bounding box center [787, 491] width 696 height 18
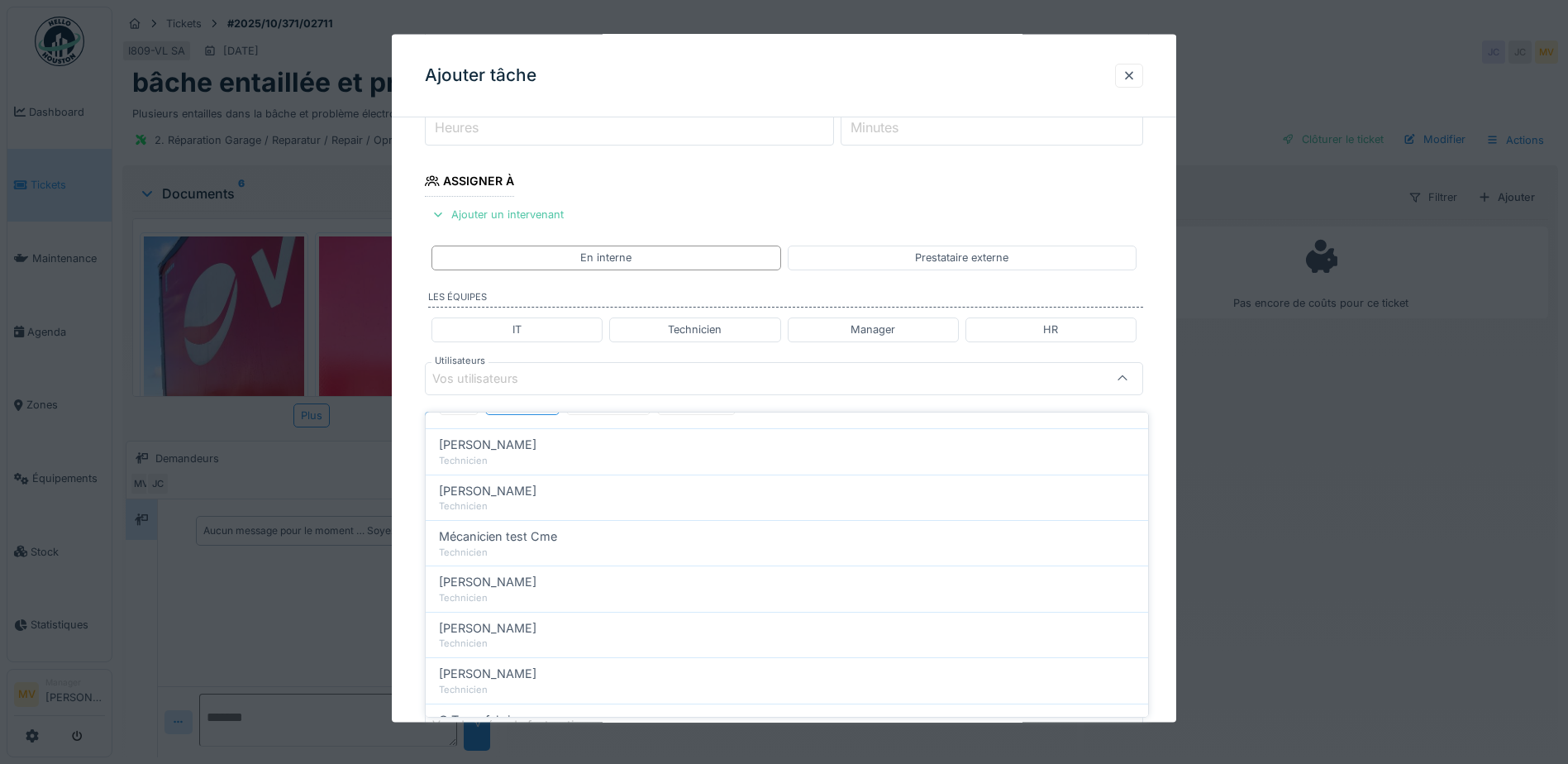
type input "****"
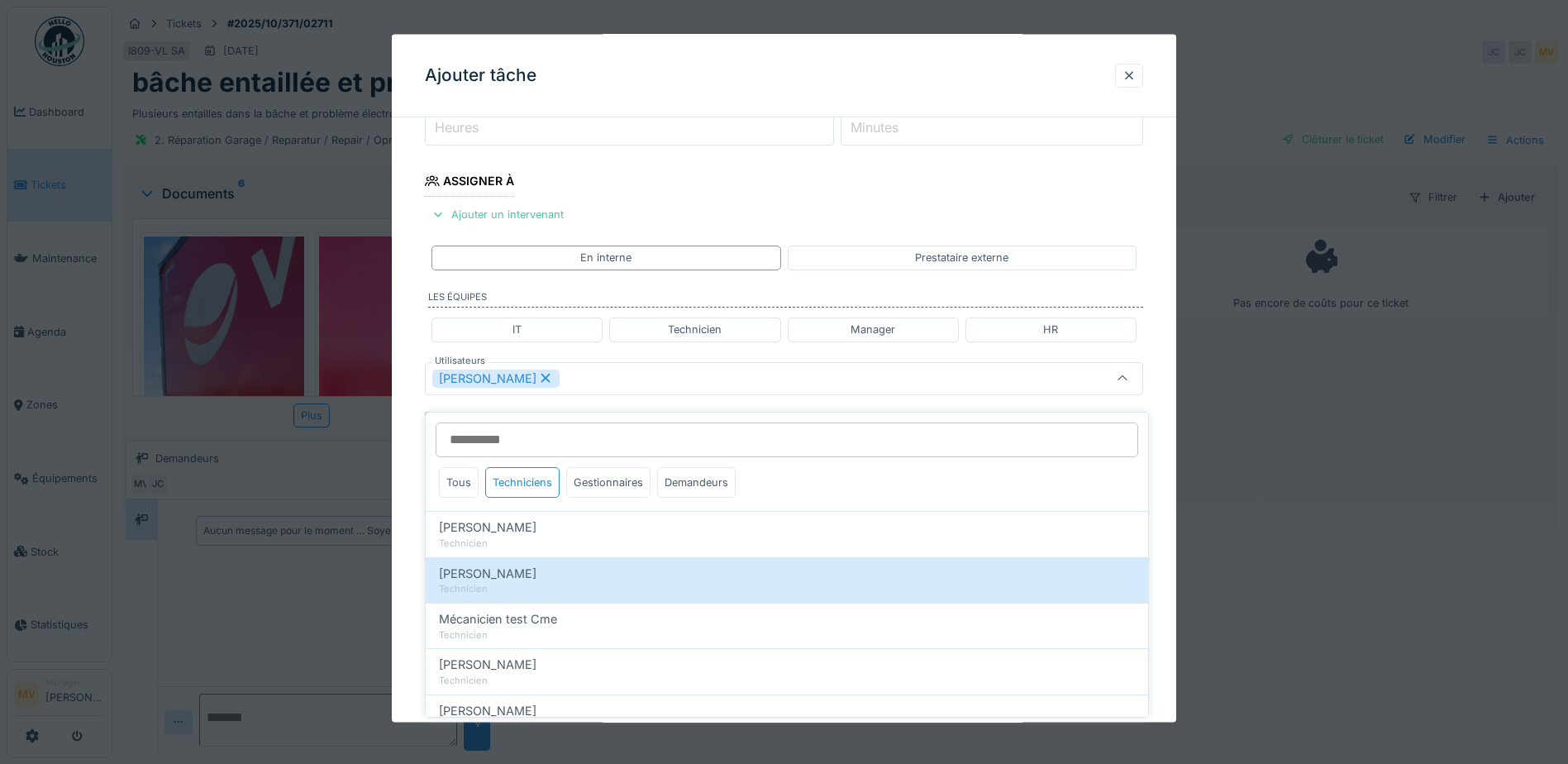
click at [585, 377] on div "Jan Maro" at bounding box center [741, 378] width 619 height 18
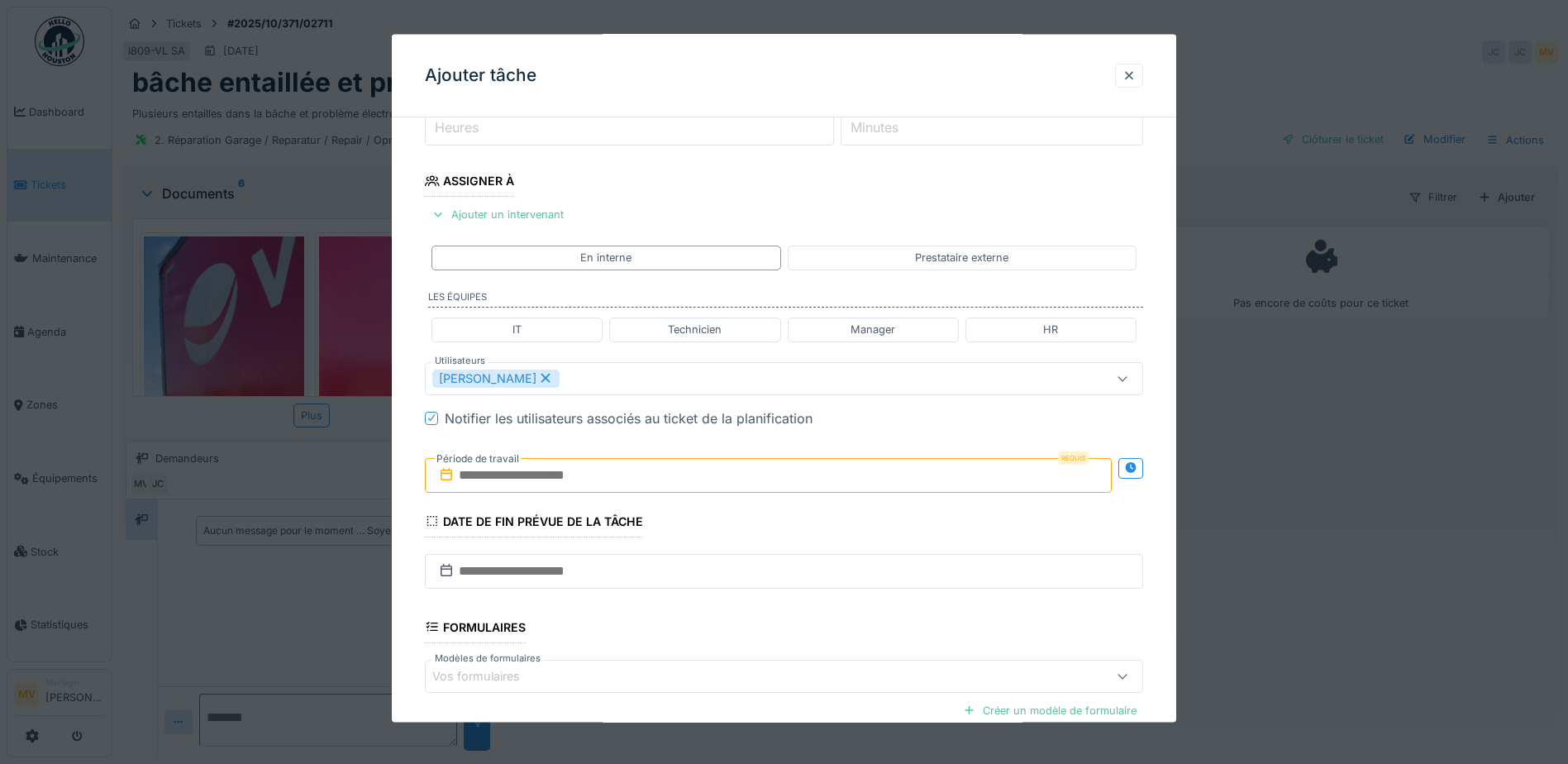
click at [596, 474] on input "text" at bounding box center [769, 475] width 687 height 35
click at [801, 610] on div "10" at bounding box center [798, 610] width 23 height 23
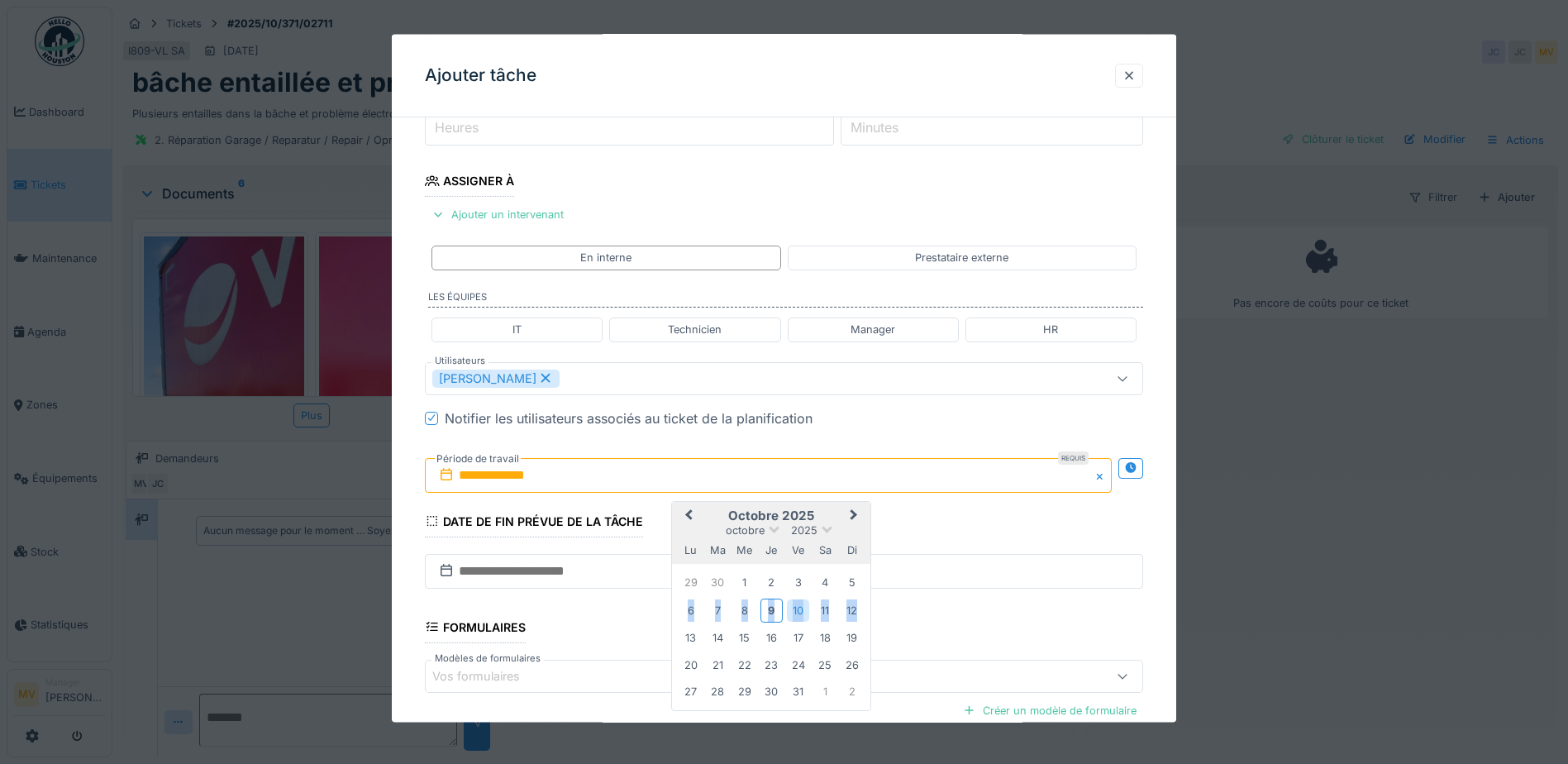
click at [801, 610] on div "10" at bounding box center [798, 610] width 23 height 23
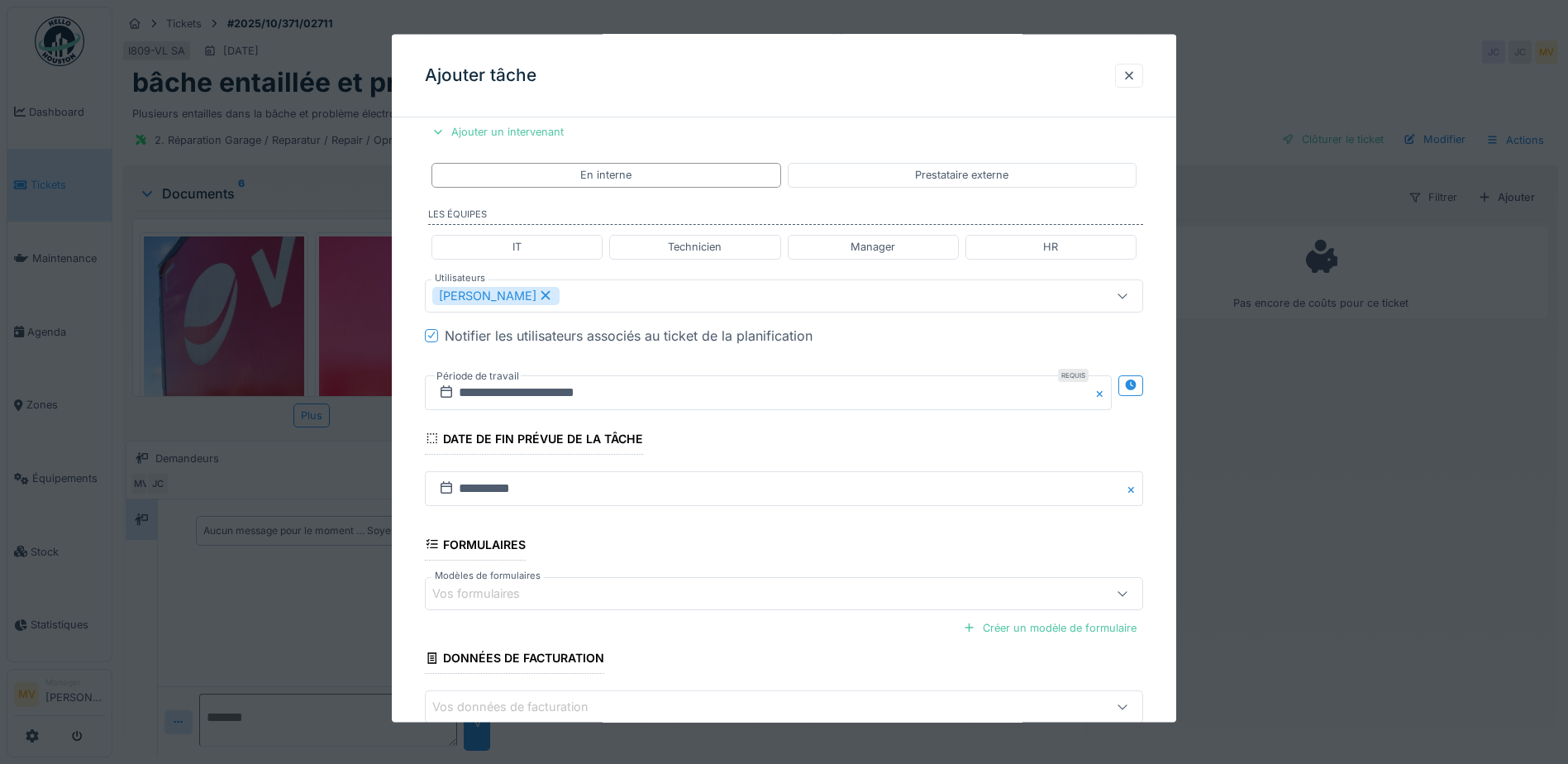
scroll to position [407, 0]
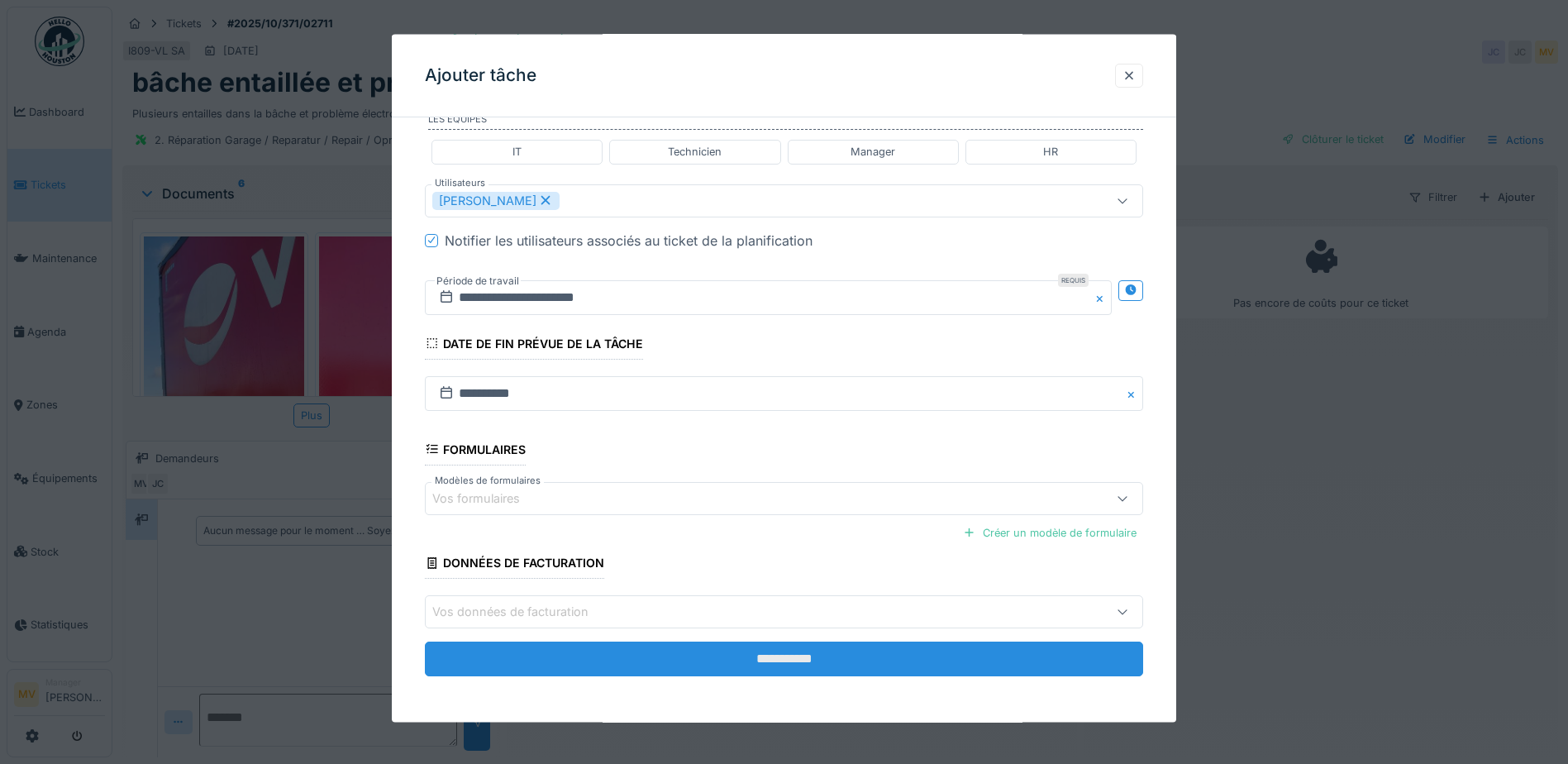
click at [917, 676] on input "**********" at bounding box center [784, 659] width 718 height 35
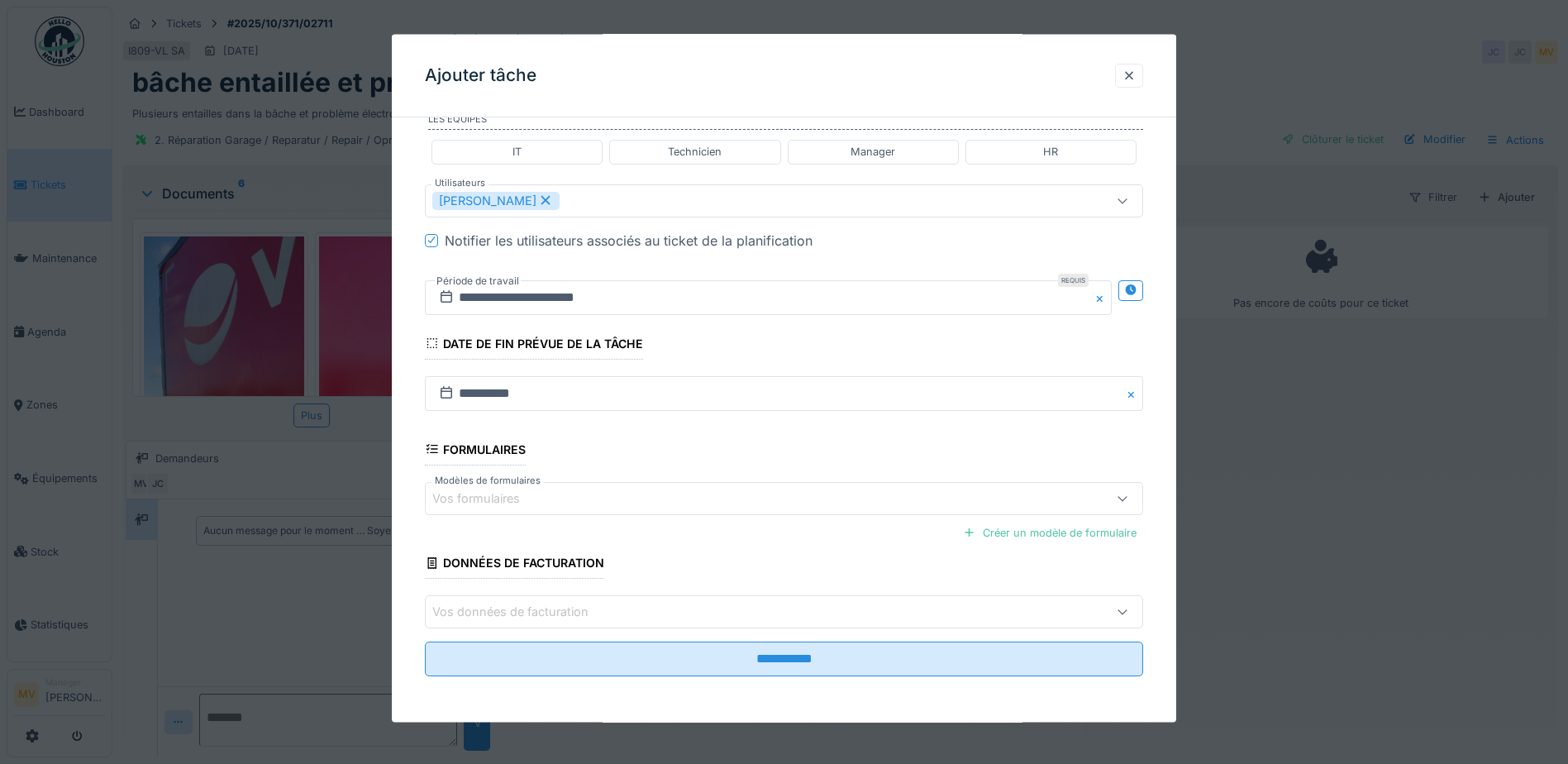
click at [926, 678] on fieldset "**********" at bounding box center [784, 207] width 718 height 966
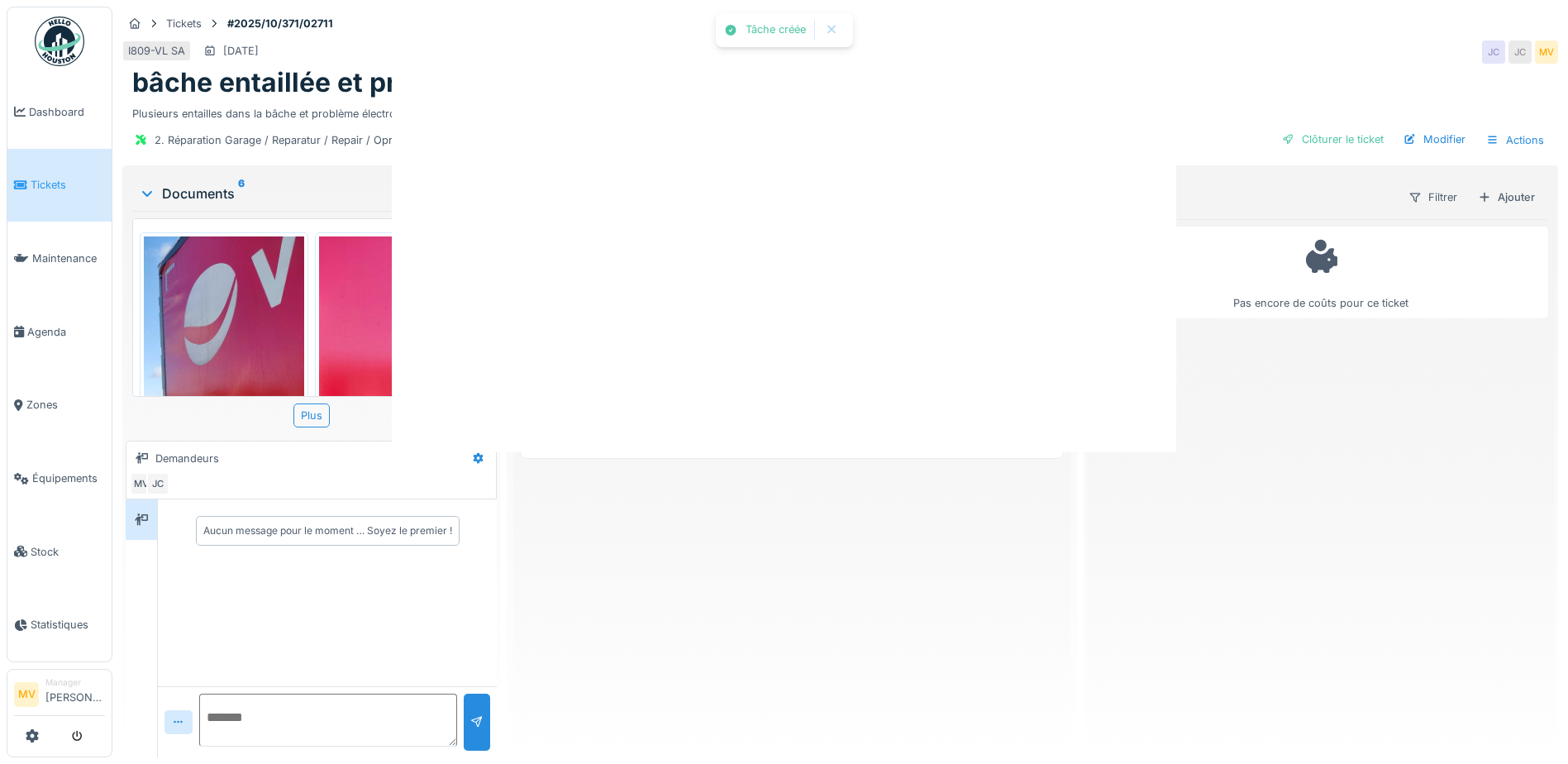
scroll to position [0, 0]
click at [929, 653] on div at bounding box center [784, 382] width 1568 height 764
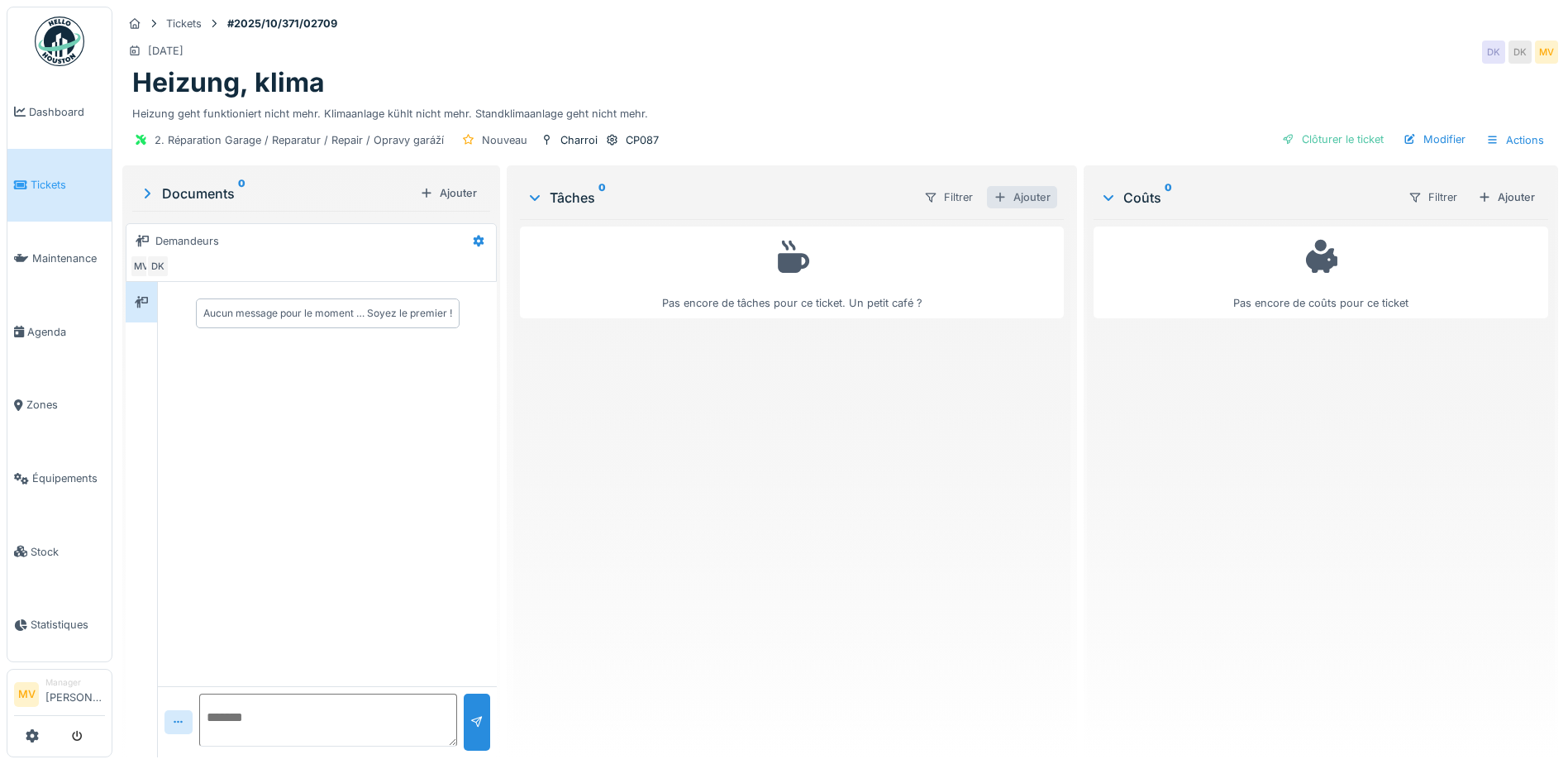
click at [1016, 190] on div "Ajouter" at bounding box center [1023, 197] width 70 height 23
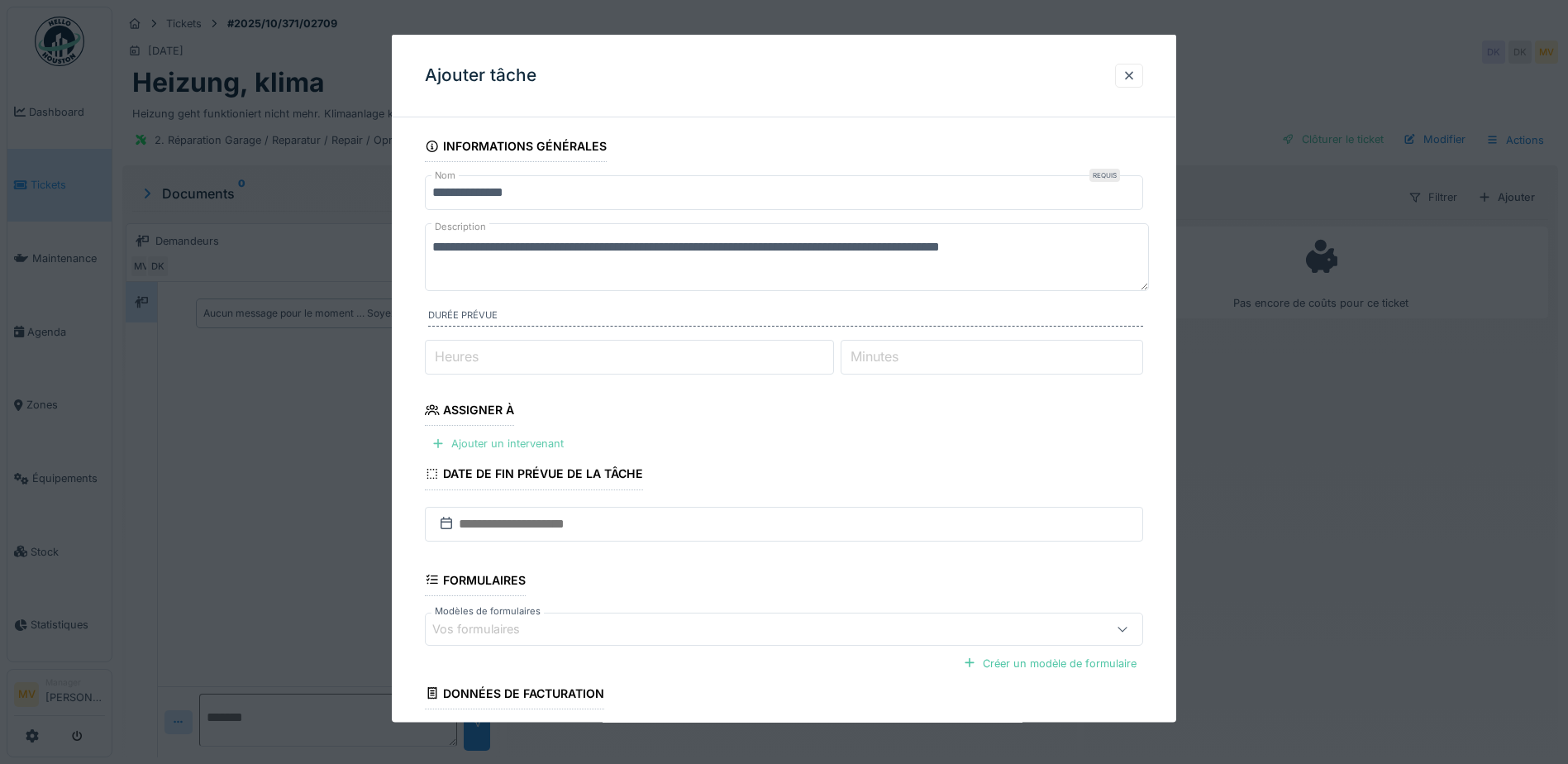
click at [513, 442] on div "Ajouter un intervenant" at bounding box center [498, 443] width 145 height 23
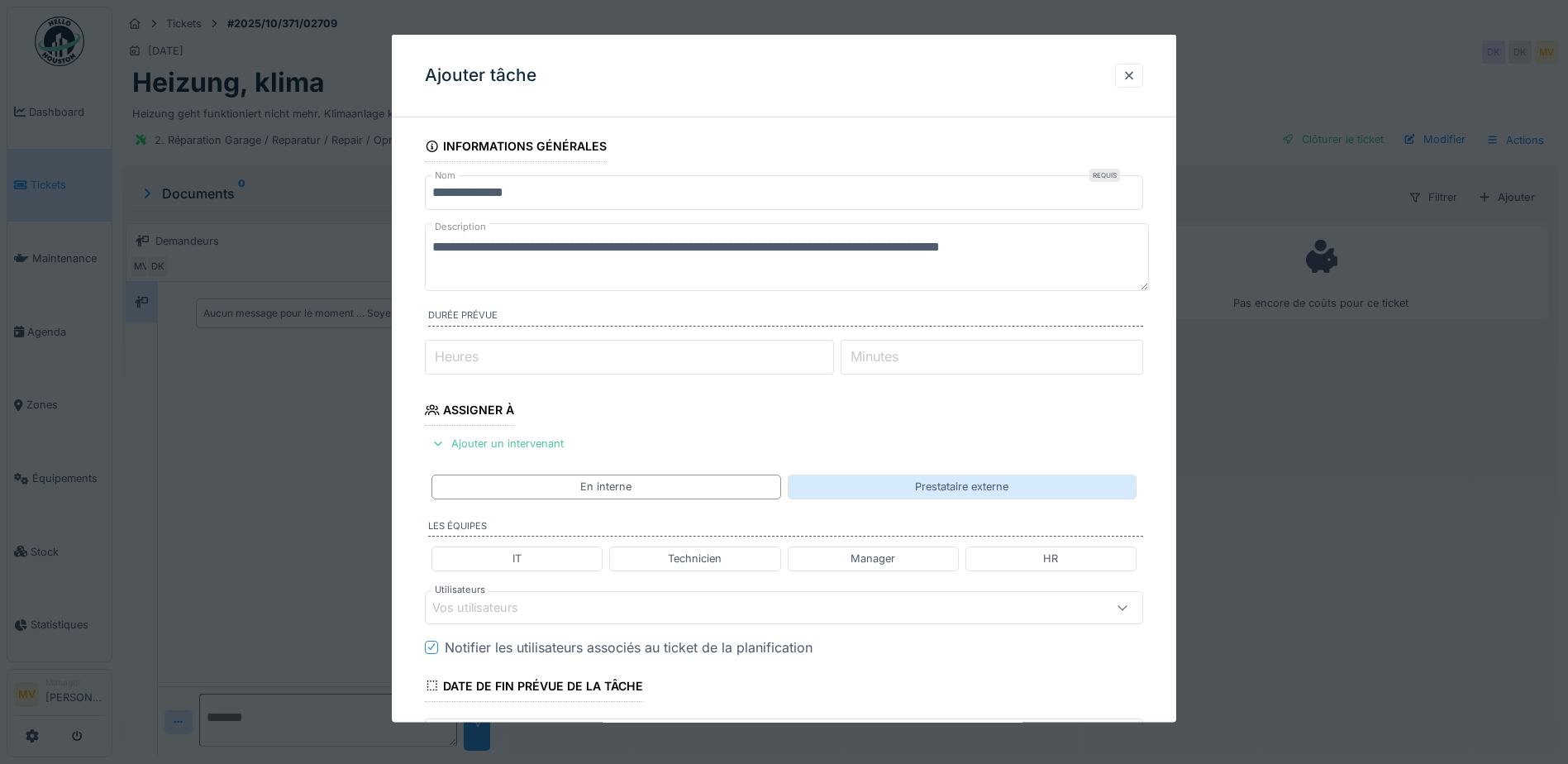
click at [841, 481] on div "Prestataire externe" at bounding box center [962, 486] width 349 height 24
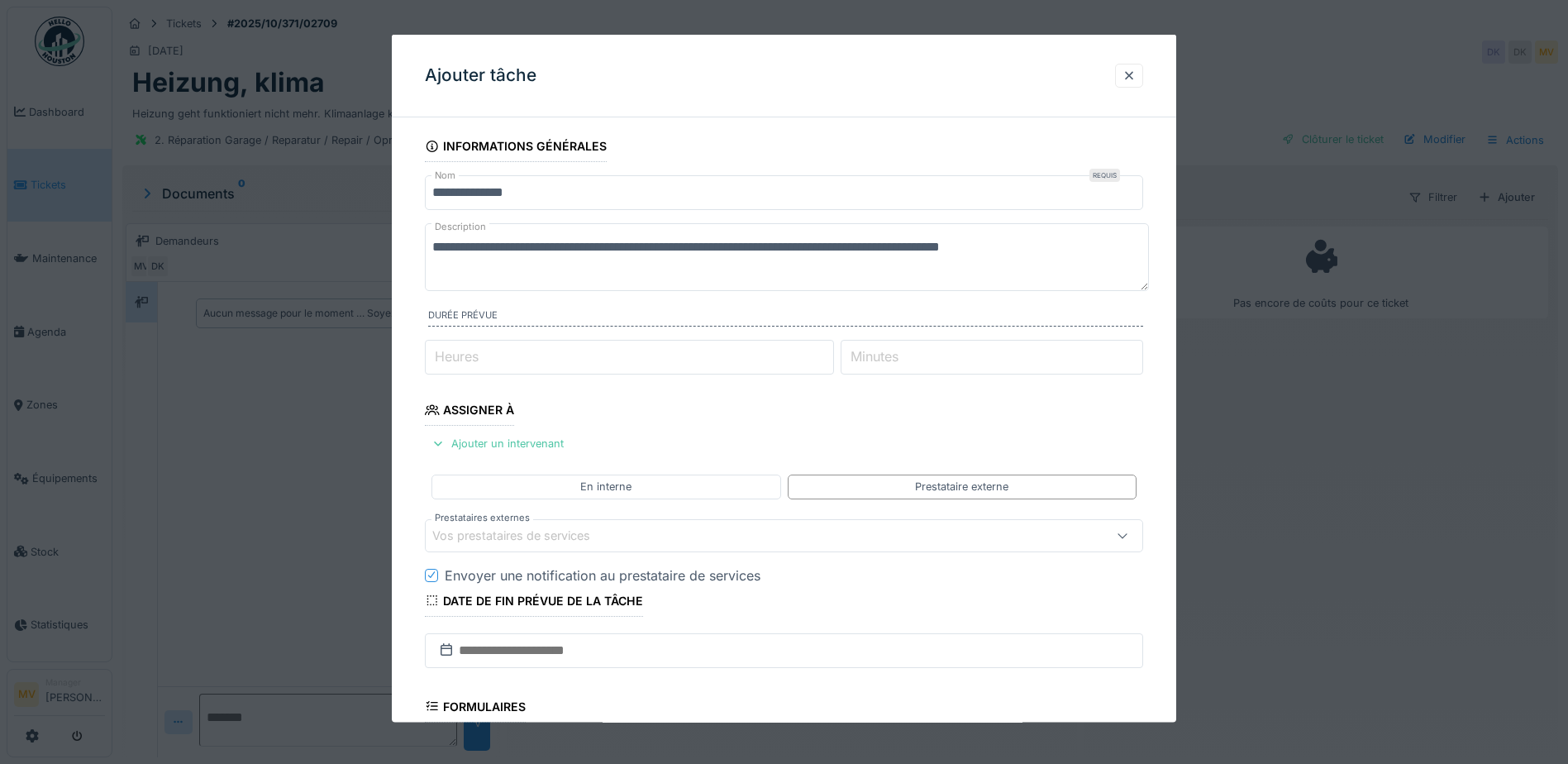
click at [550, 544] on div "Vos prestataires de services" at bounding box center [741, 535] width 619 height 18
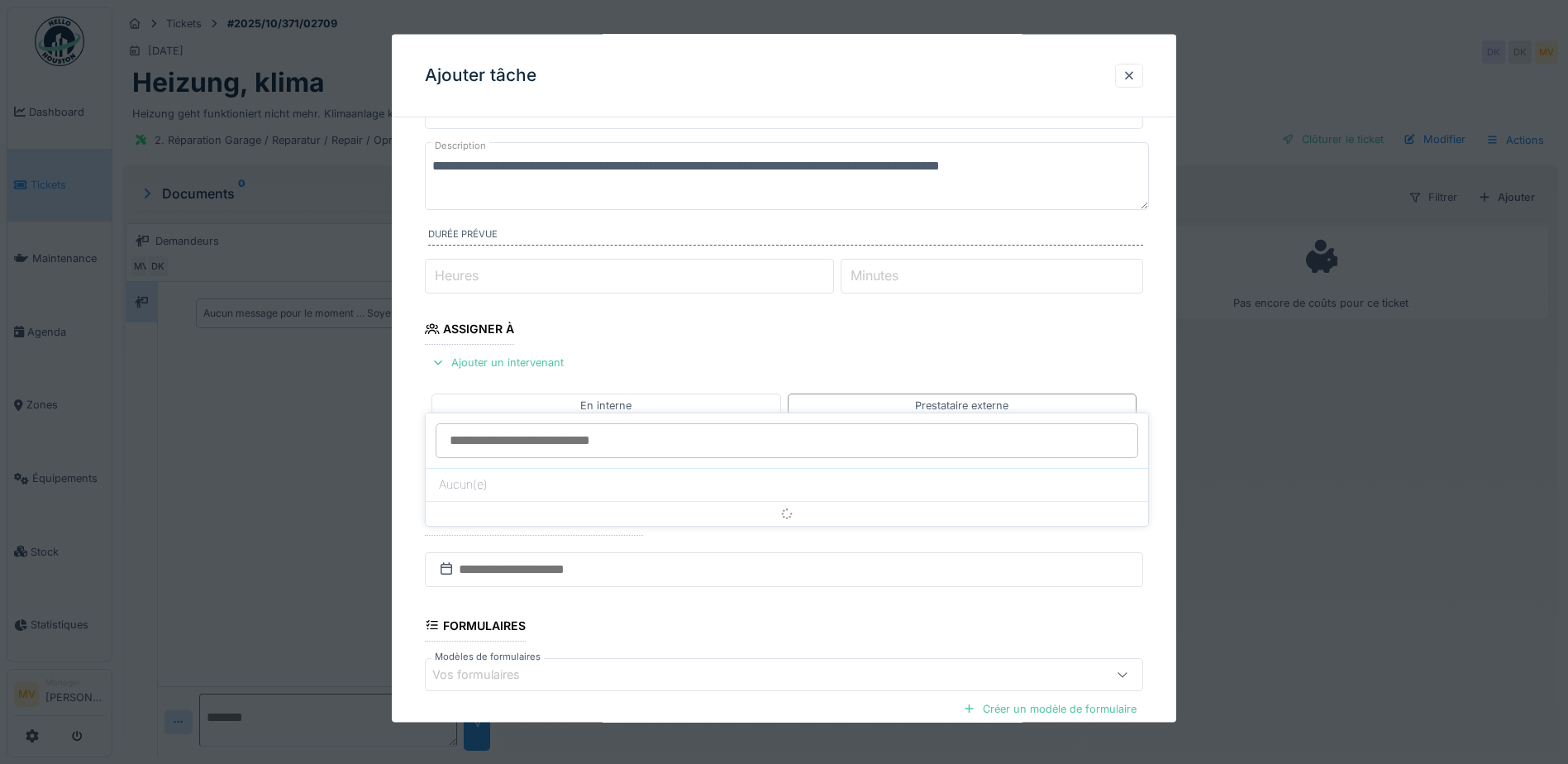
scroll to position [157, 0]
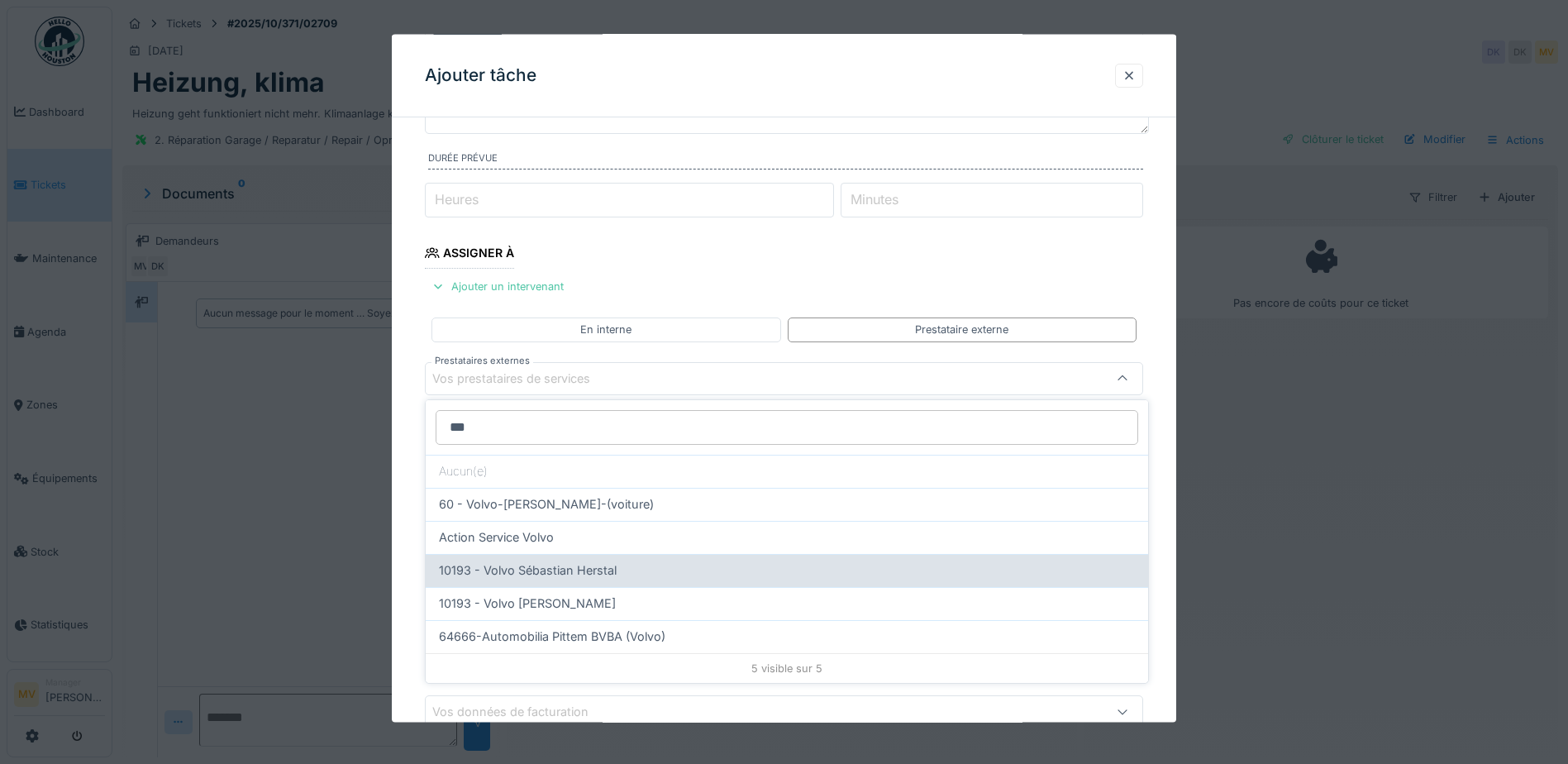
type input "***"
click at [621, 573] on div "10193 - Volvo Sébastian Herstal" at bounding box center [787, 570] width 696 height 18
type input "*****"
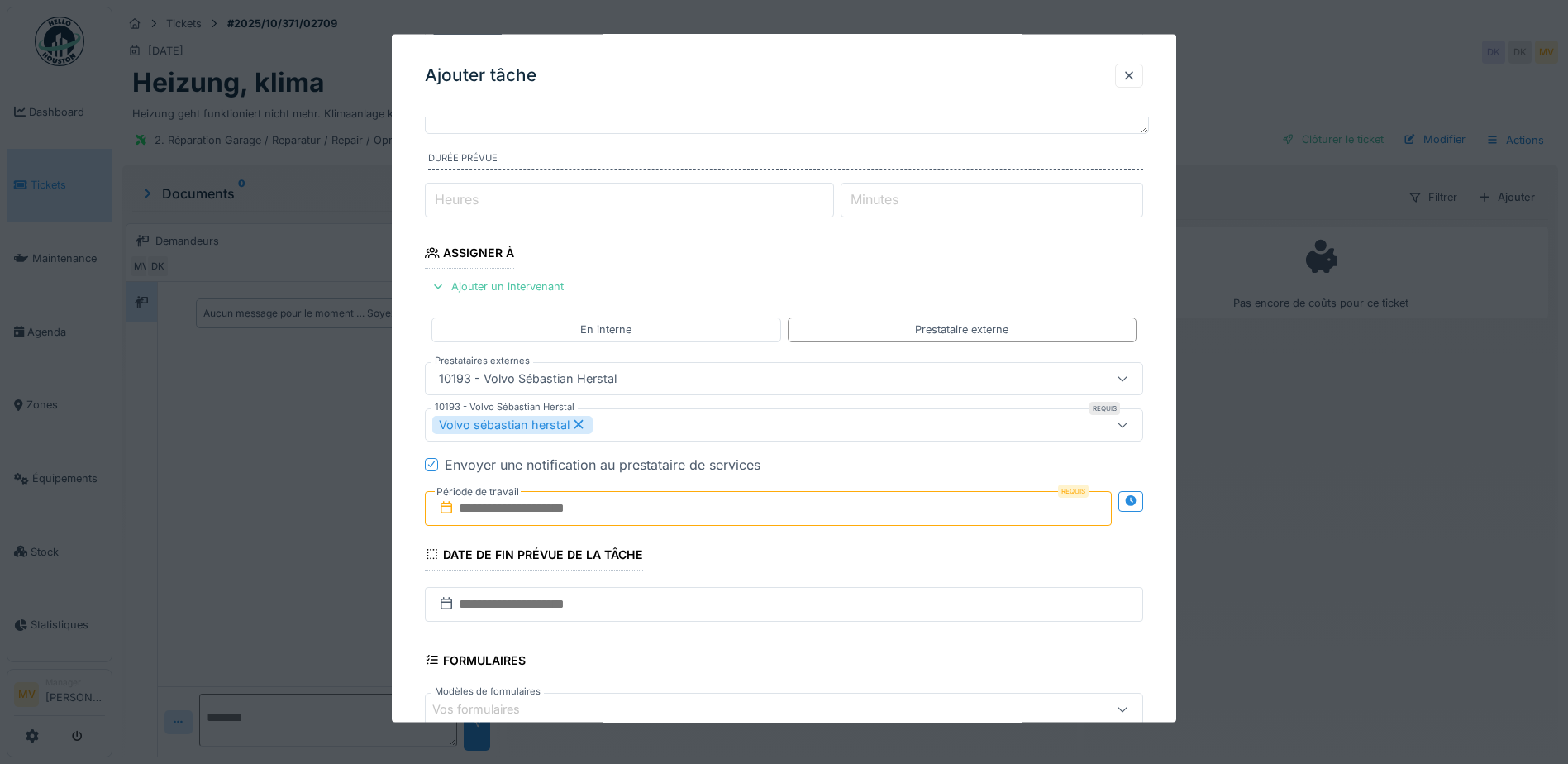
click at [648, 427] on div "Volvo sébastian herstal" at bounding box center [741, 425] width 619 height 18
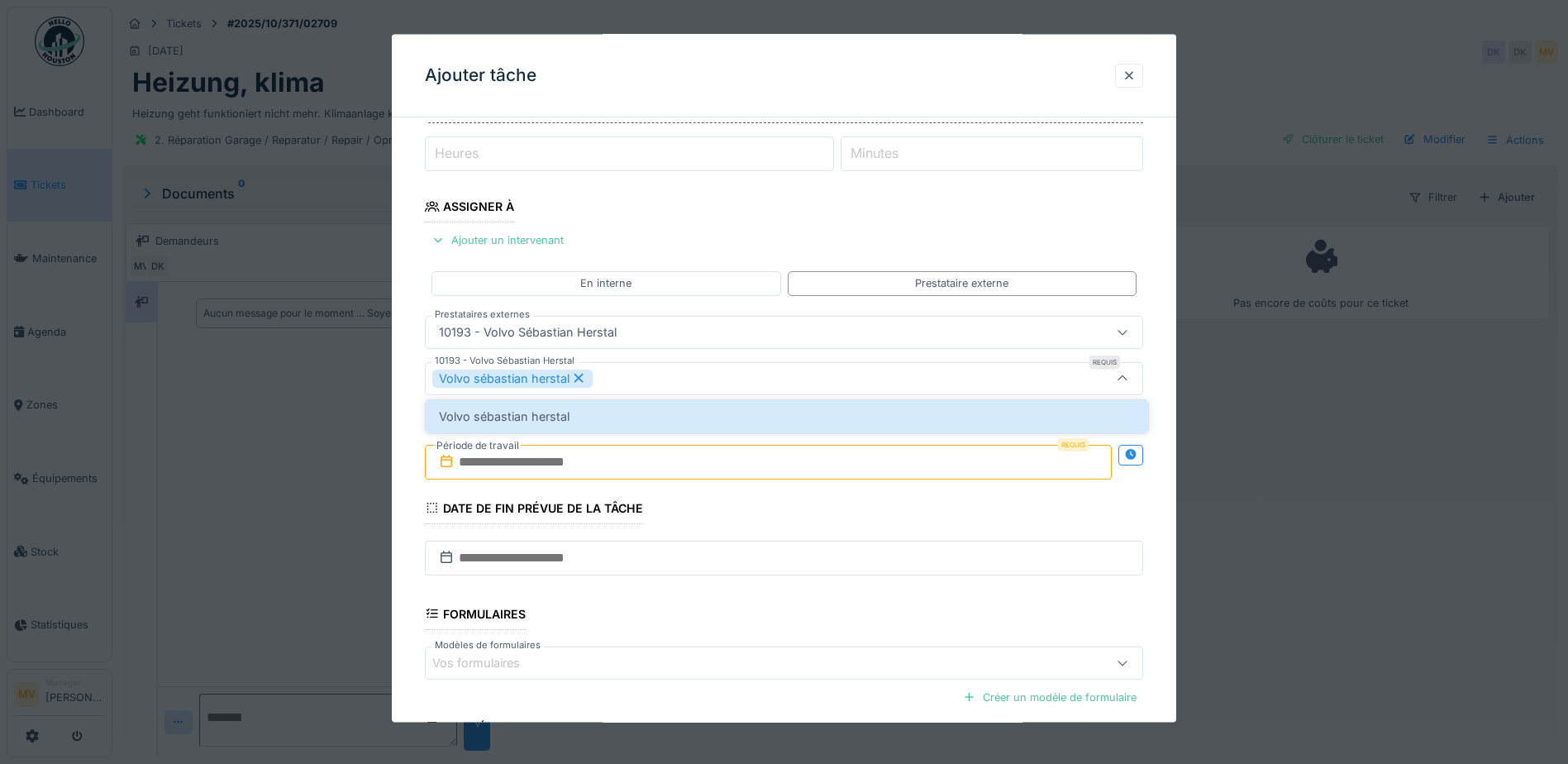
click at [648, 459] on input "text" at bounding box center [769, 461] width 687 height 35
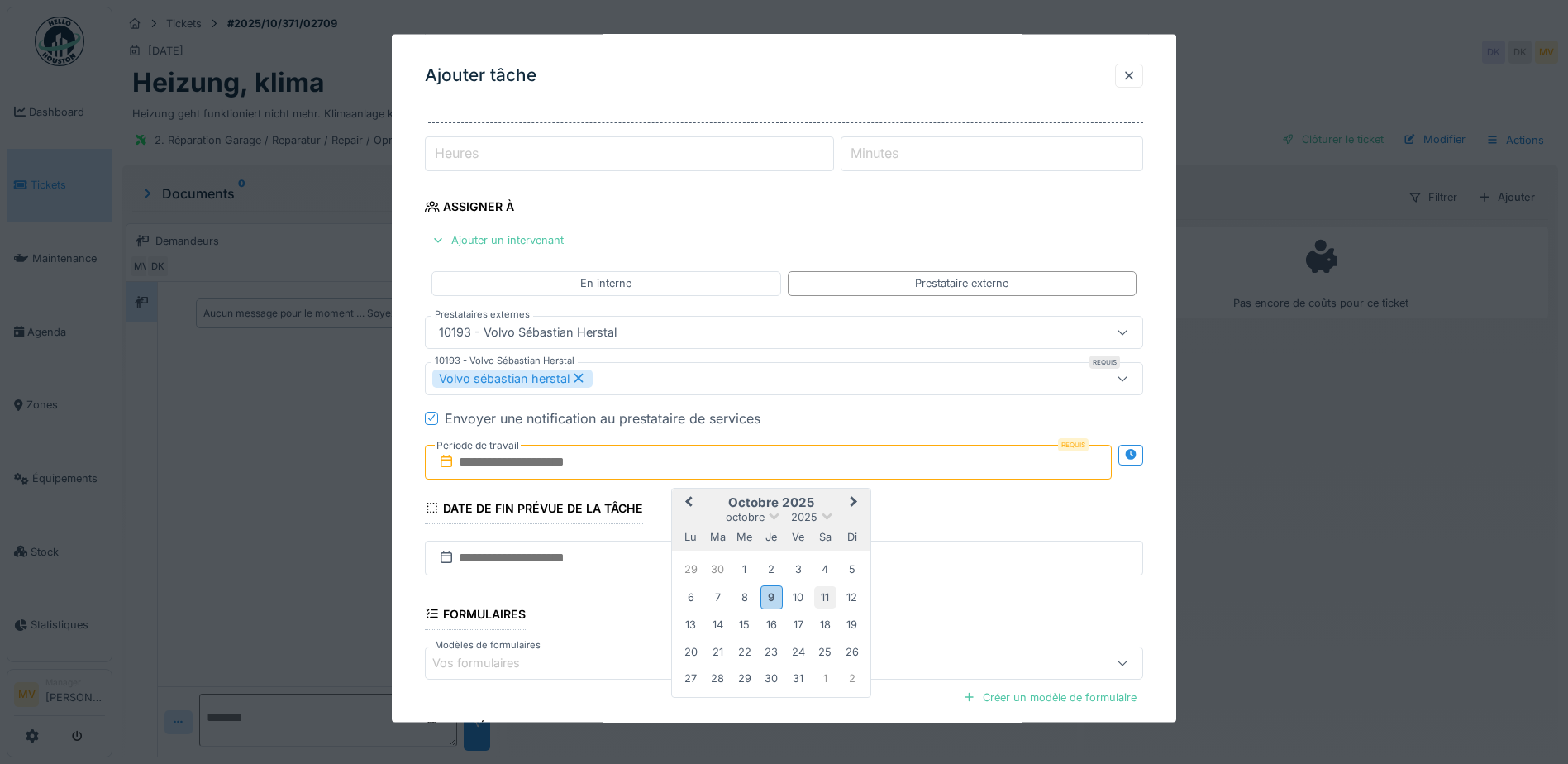
click at [822, 598] on div "11" at bounding box center [825, 596] width 23 height 23
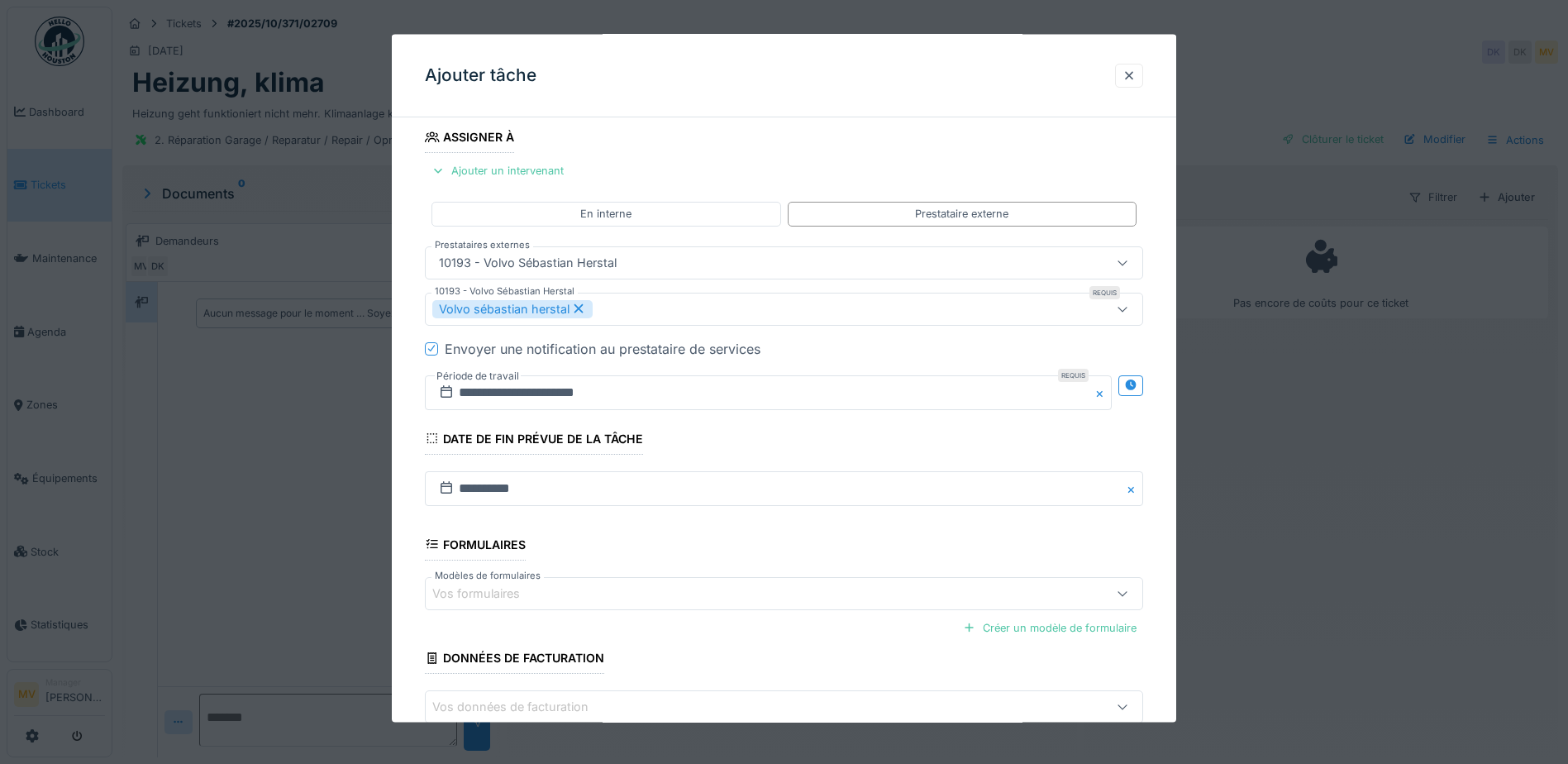
scroll to position [368, 0]
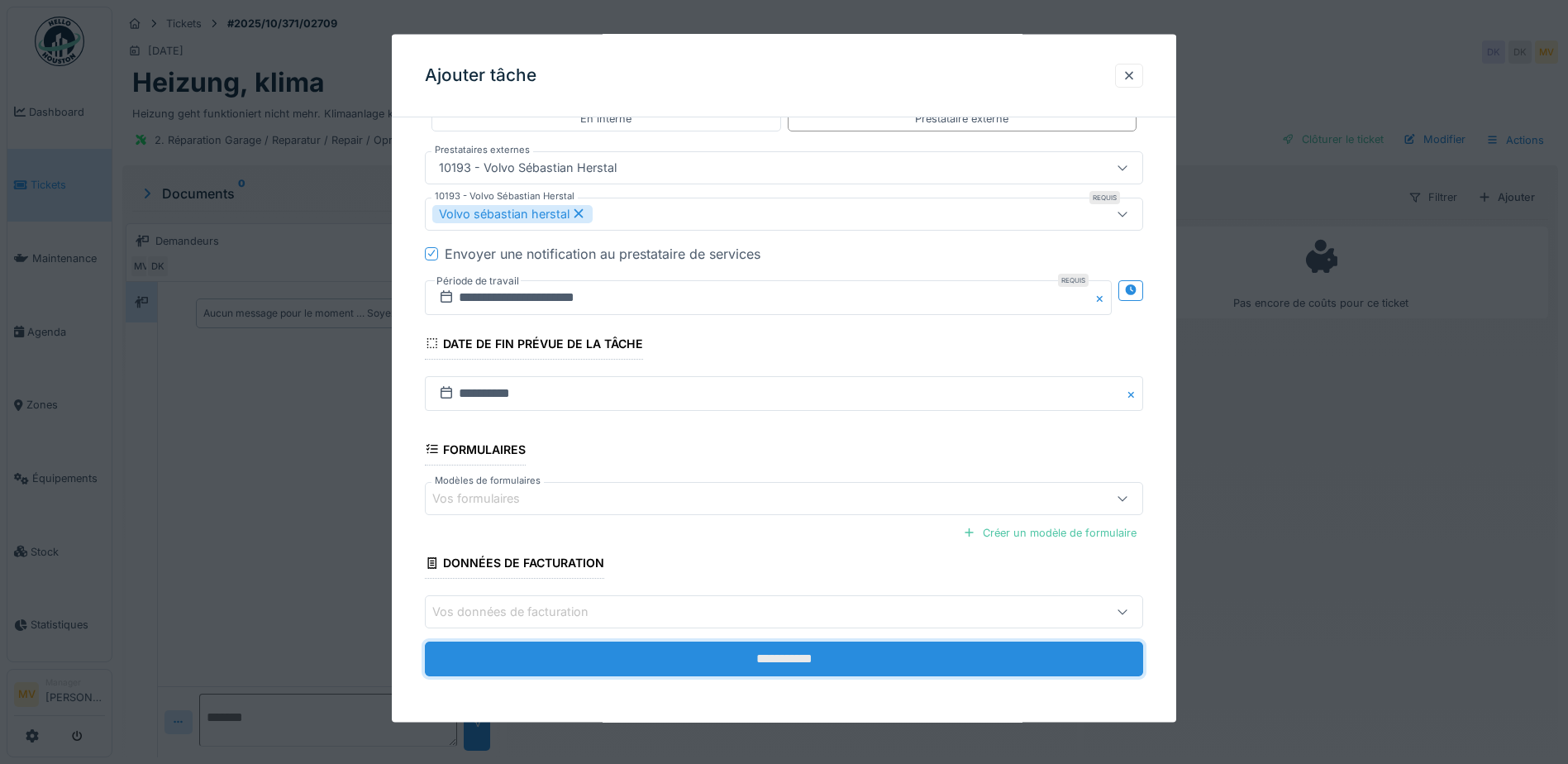
click at [828, 668] on input "**********" at bounding box center [784, 659] width 718 height 35
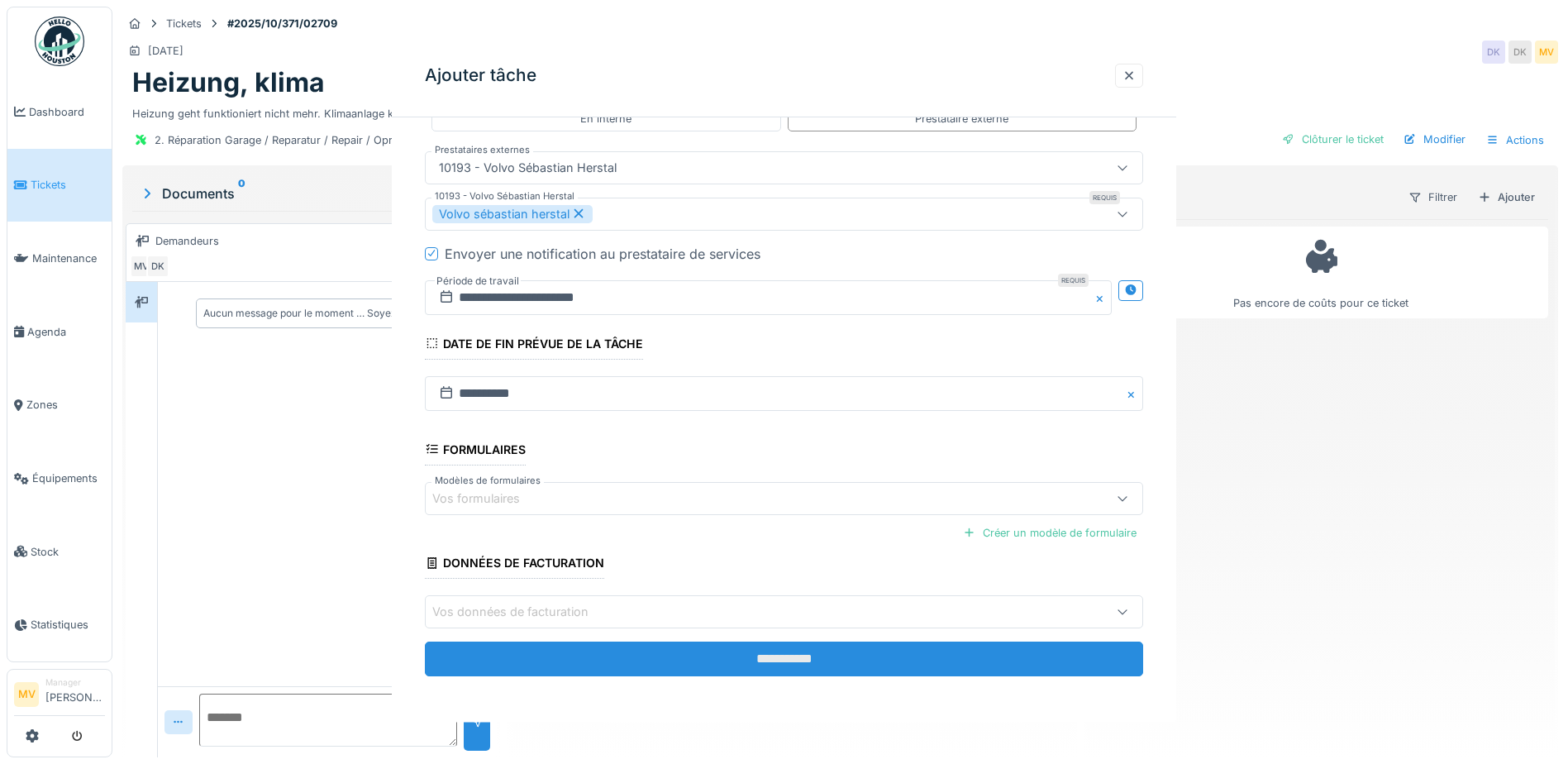
scroll to position [0, 0]
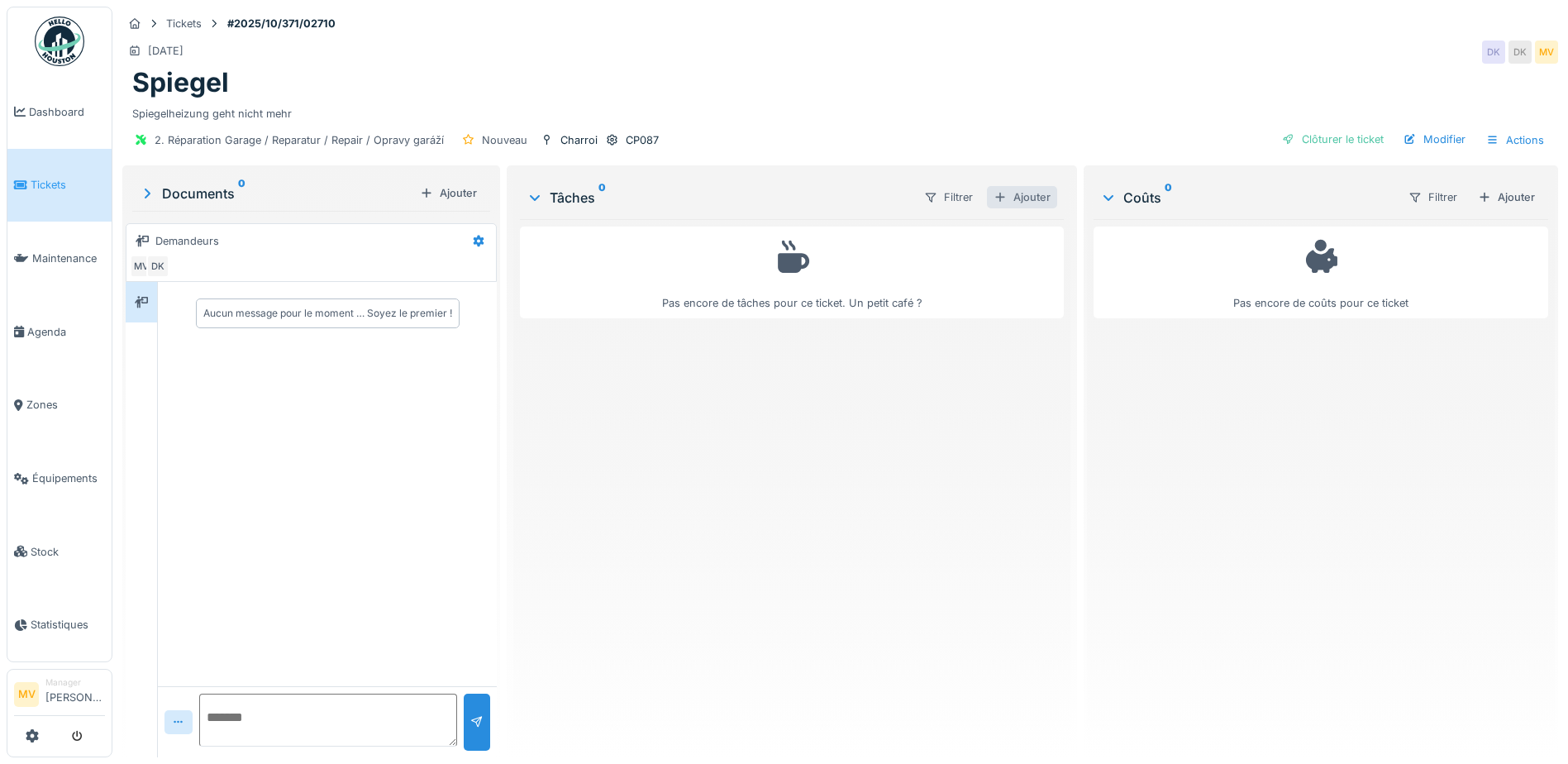
click at [1021, 197] on div "Ajouter" at bounding box center [1023, 197] width 70 height 23
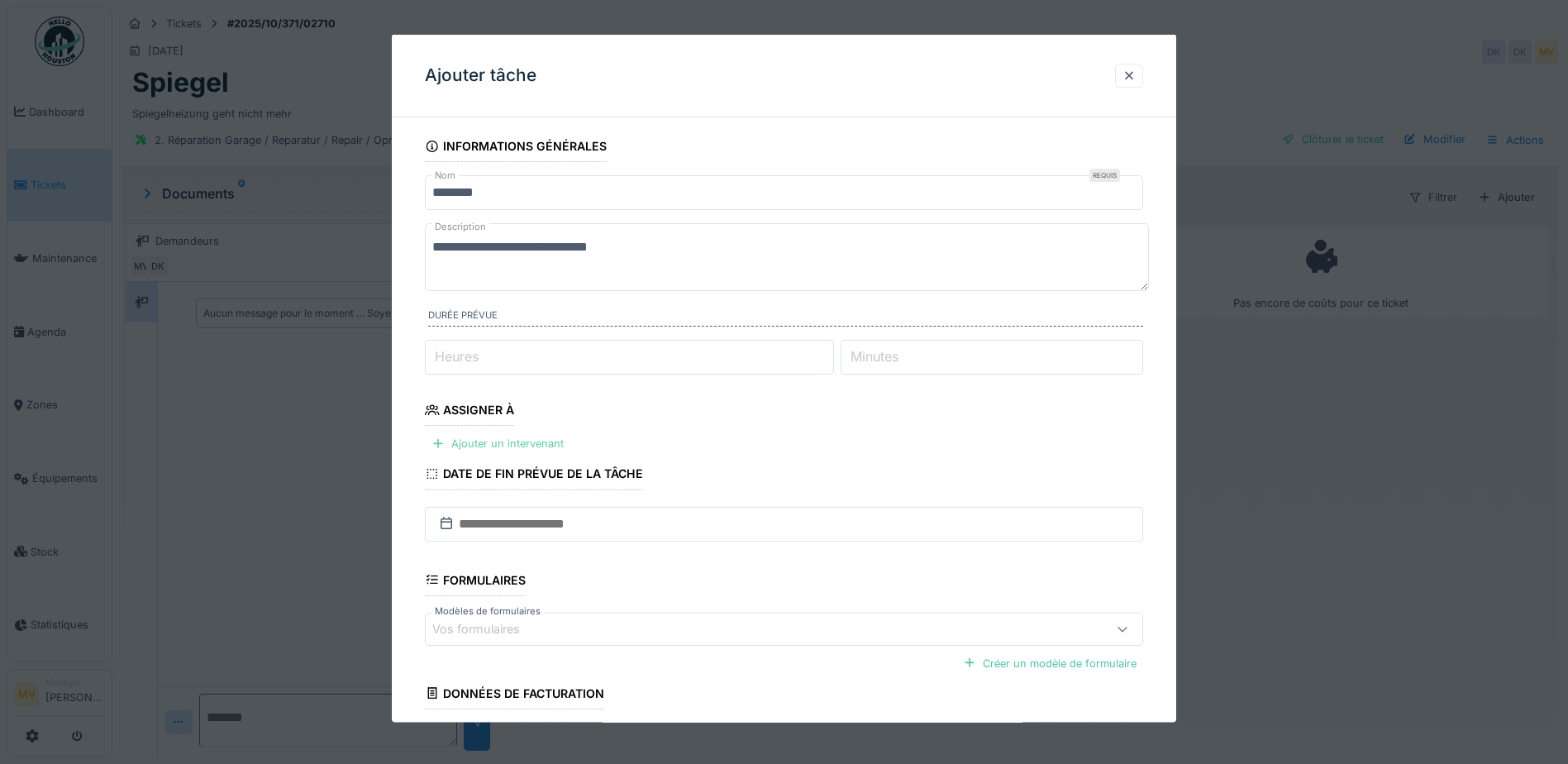
click at [522, 447] on div "Ajouter un intervenant" at bounding box center [498, 443] width 145 height 23
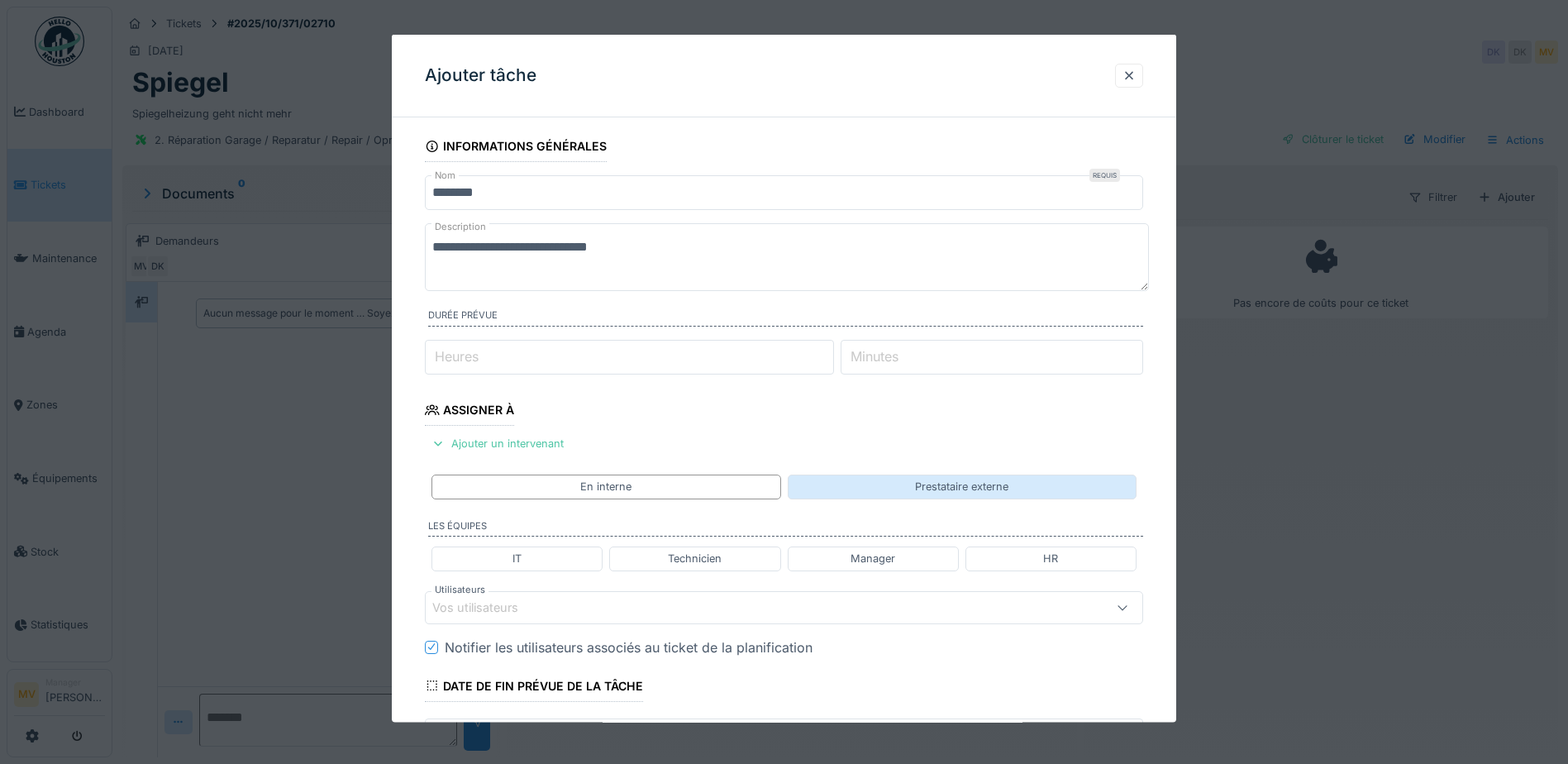
click at [902, 479] on div "Prestataire externe" at bounding box center [962, 486] width 349 height 24
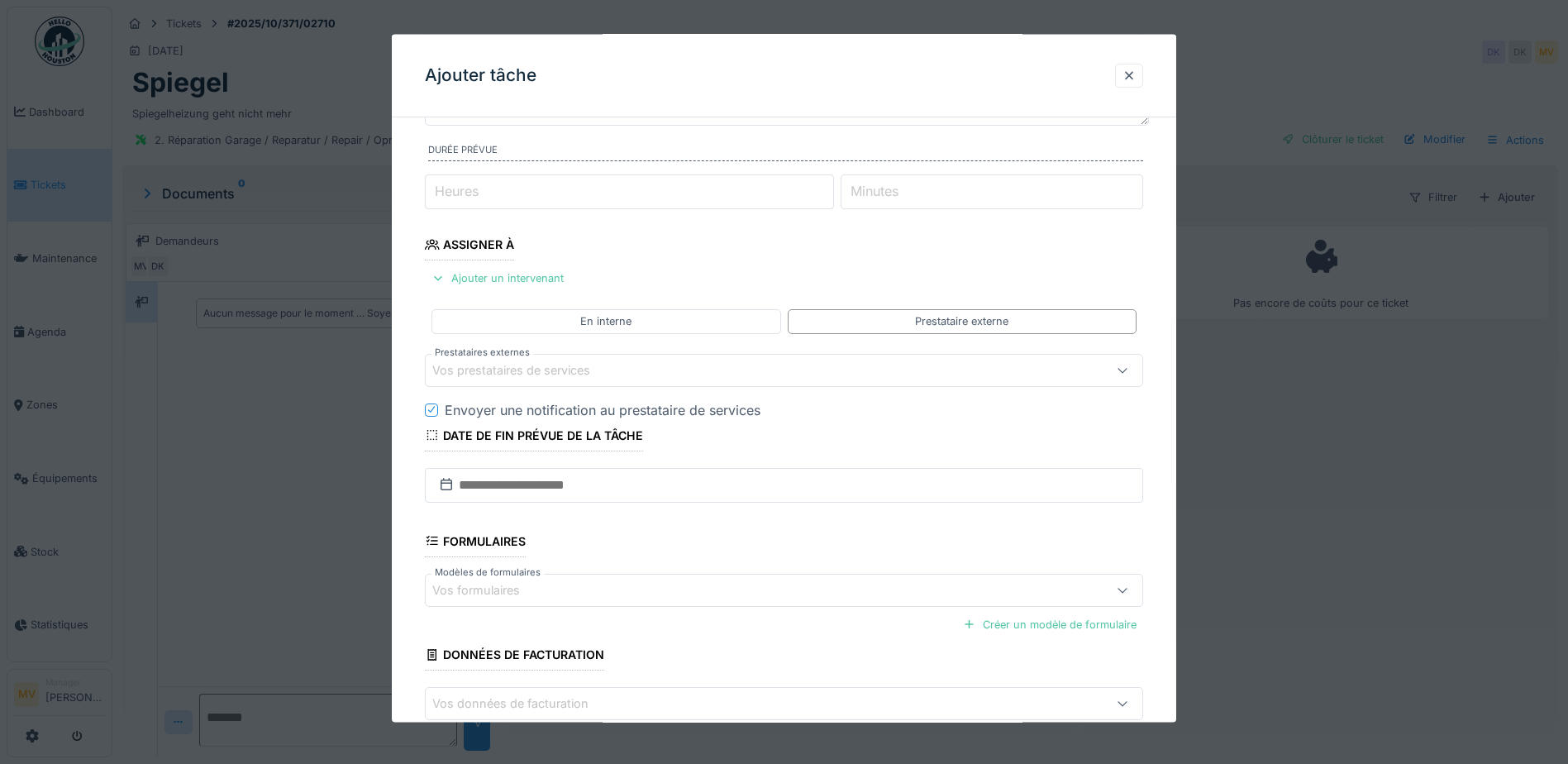
click at [579, 369] on div "Vos prestataires de services" at bounding box center [522, 369] width 181 height 18
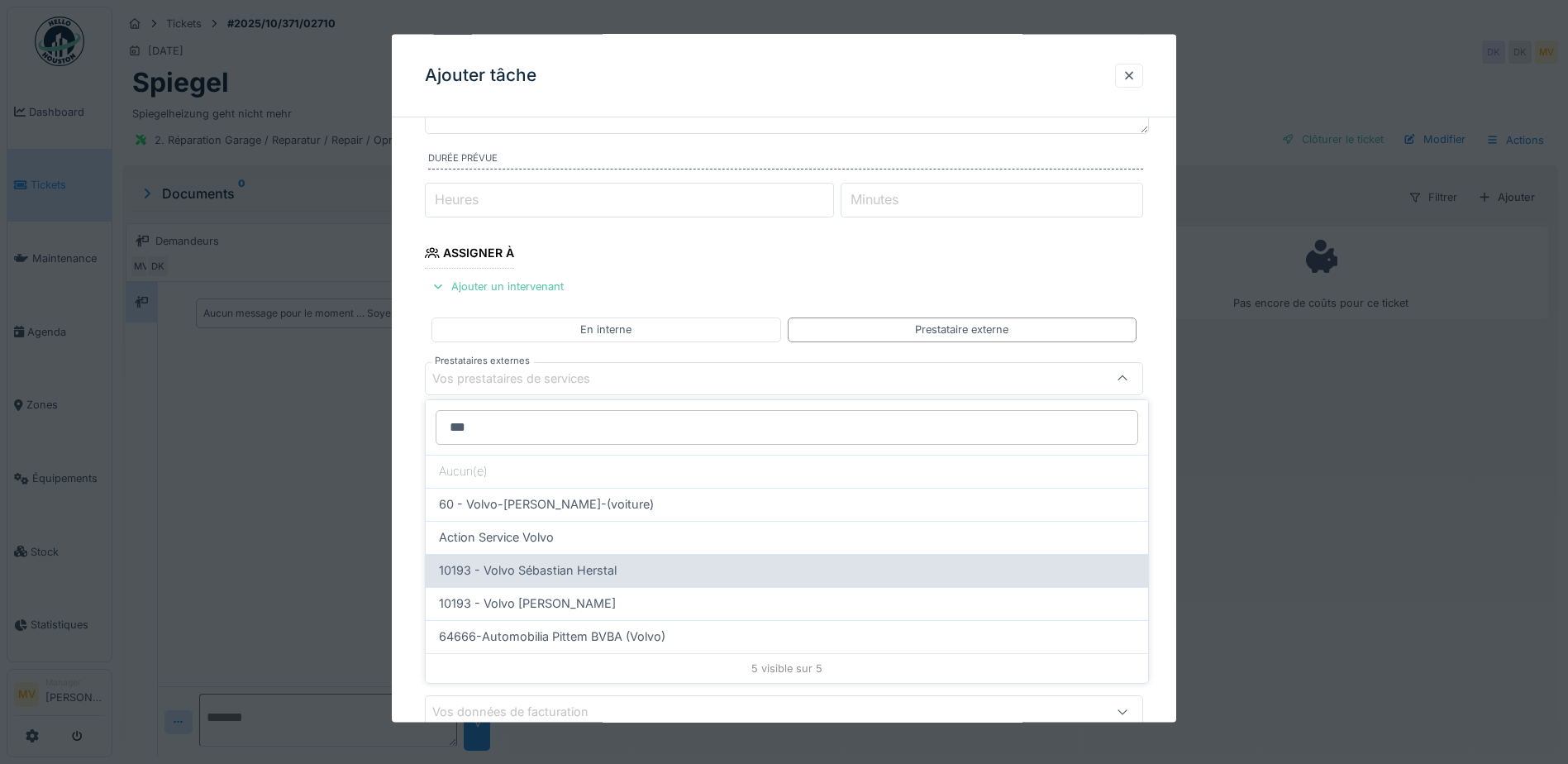
type input "***"
click at [565, 571] on span "10193 - Volvo Sébastian Herstal" at bounding box center [527, 570] width 178 height 18
type input "*****"
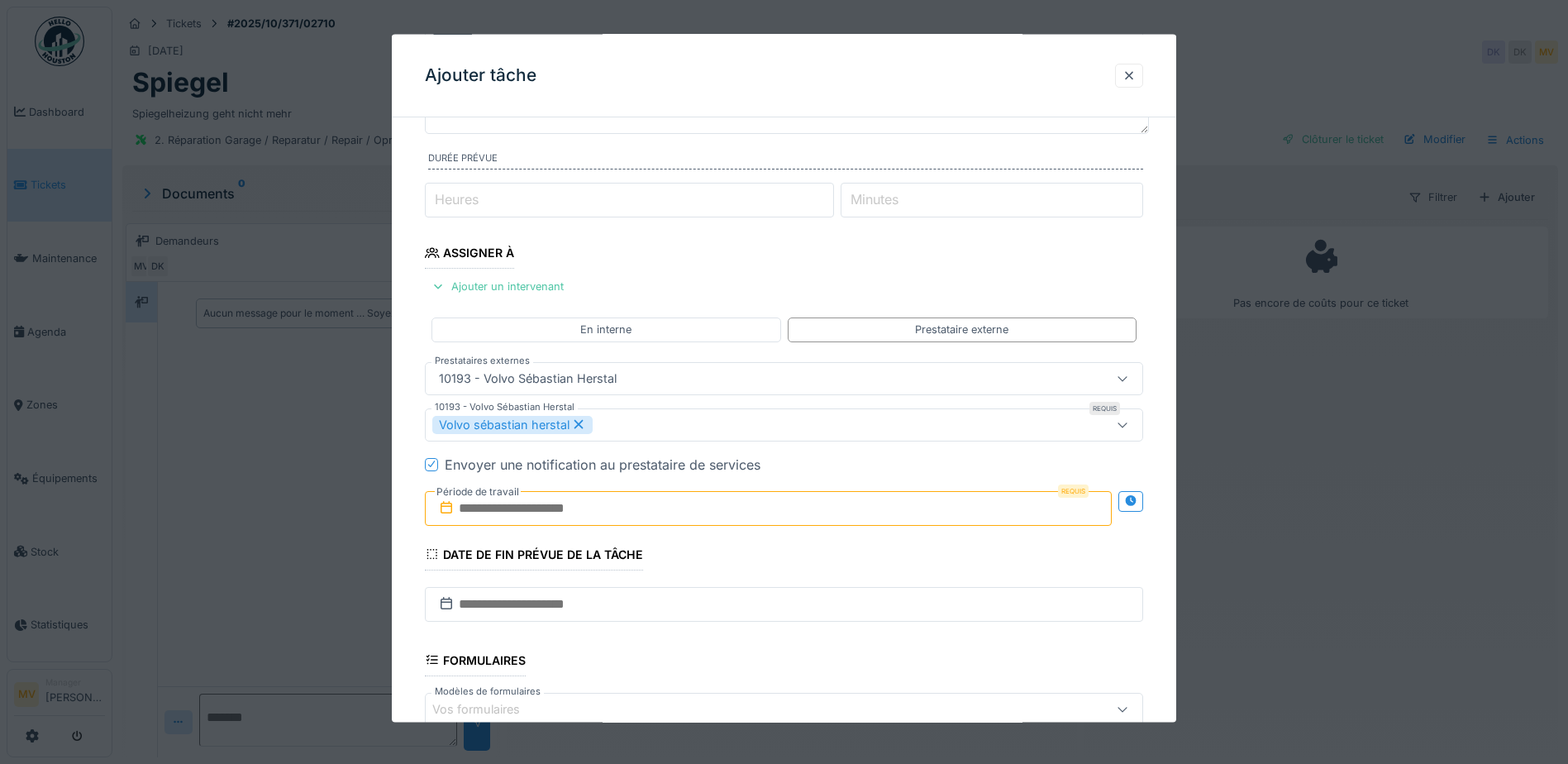
click at [626, 425] on div "Volvo sébastian herstal" at bounding box center [741, 425] width 619 height 18
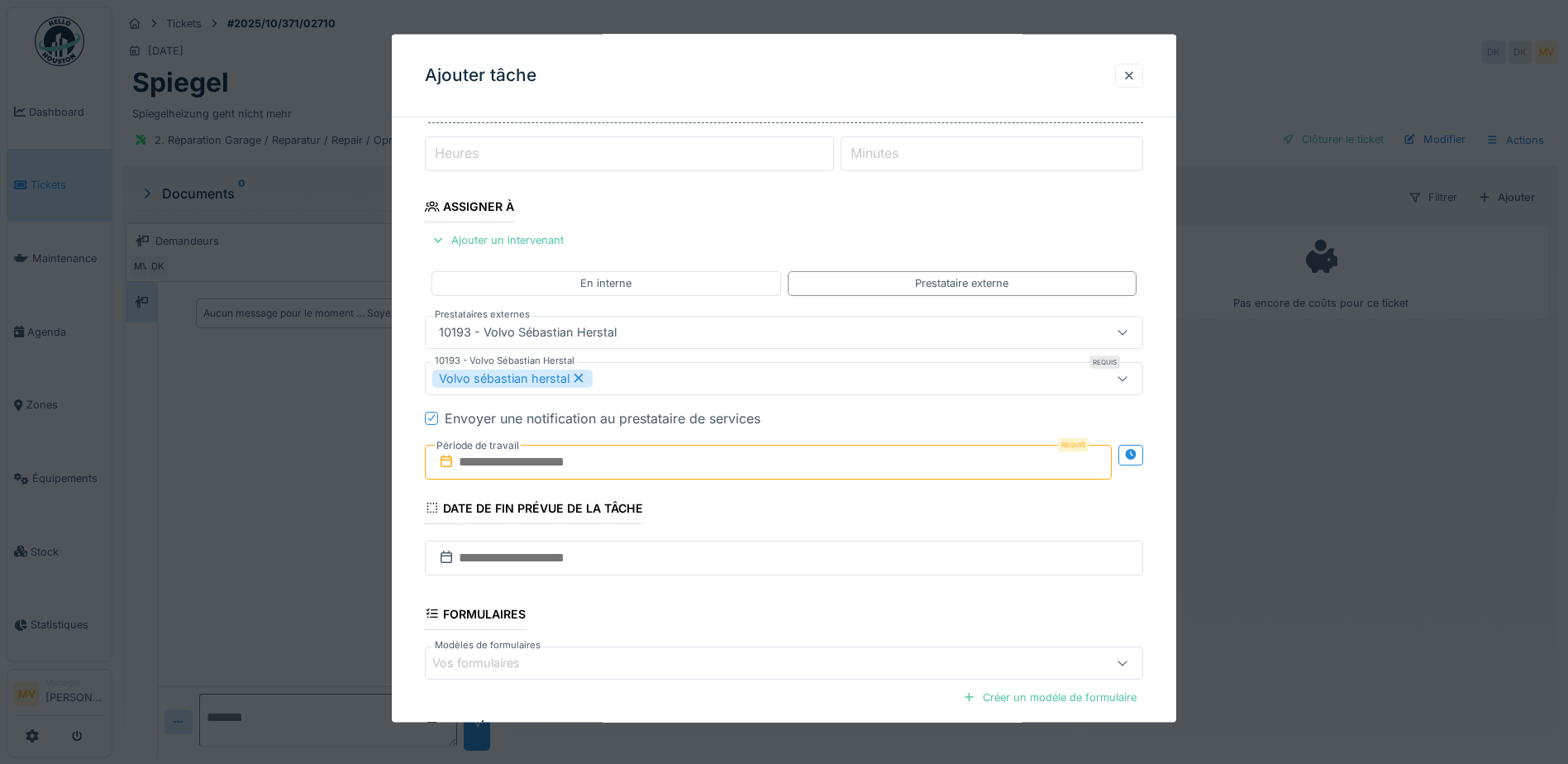
click at [616, 465] on input "text" at bounding box center [769, 461] width 687 height 35
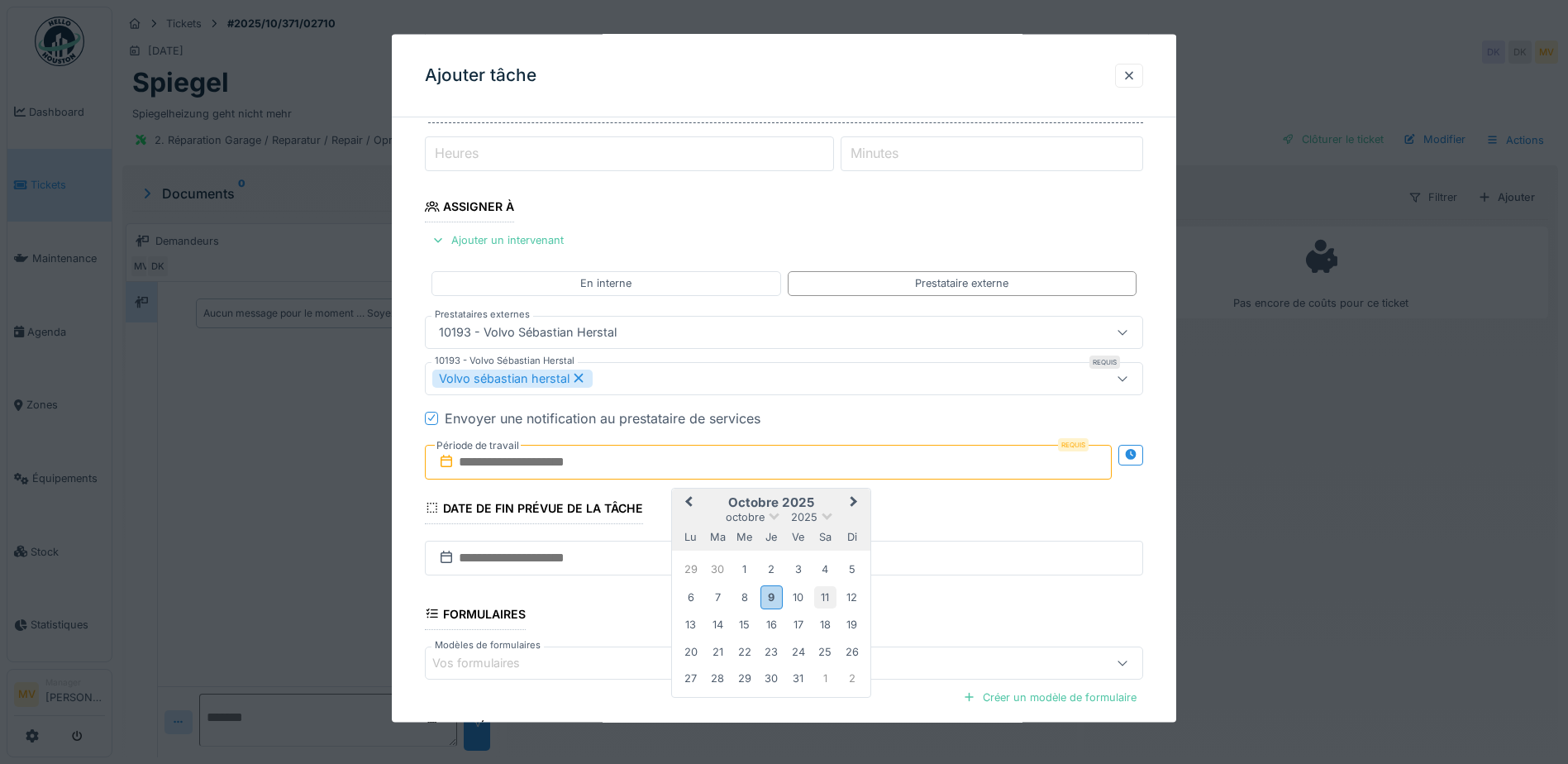
click at [822, 598] on div "11" at bounding box center [825, 596] width 23 height 23
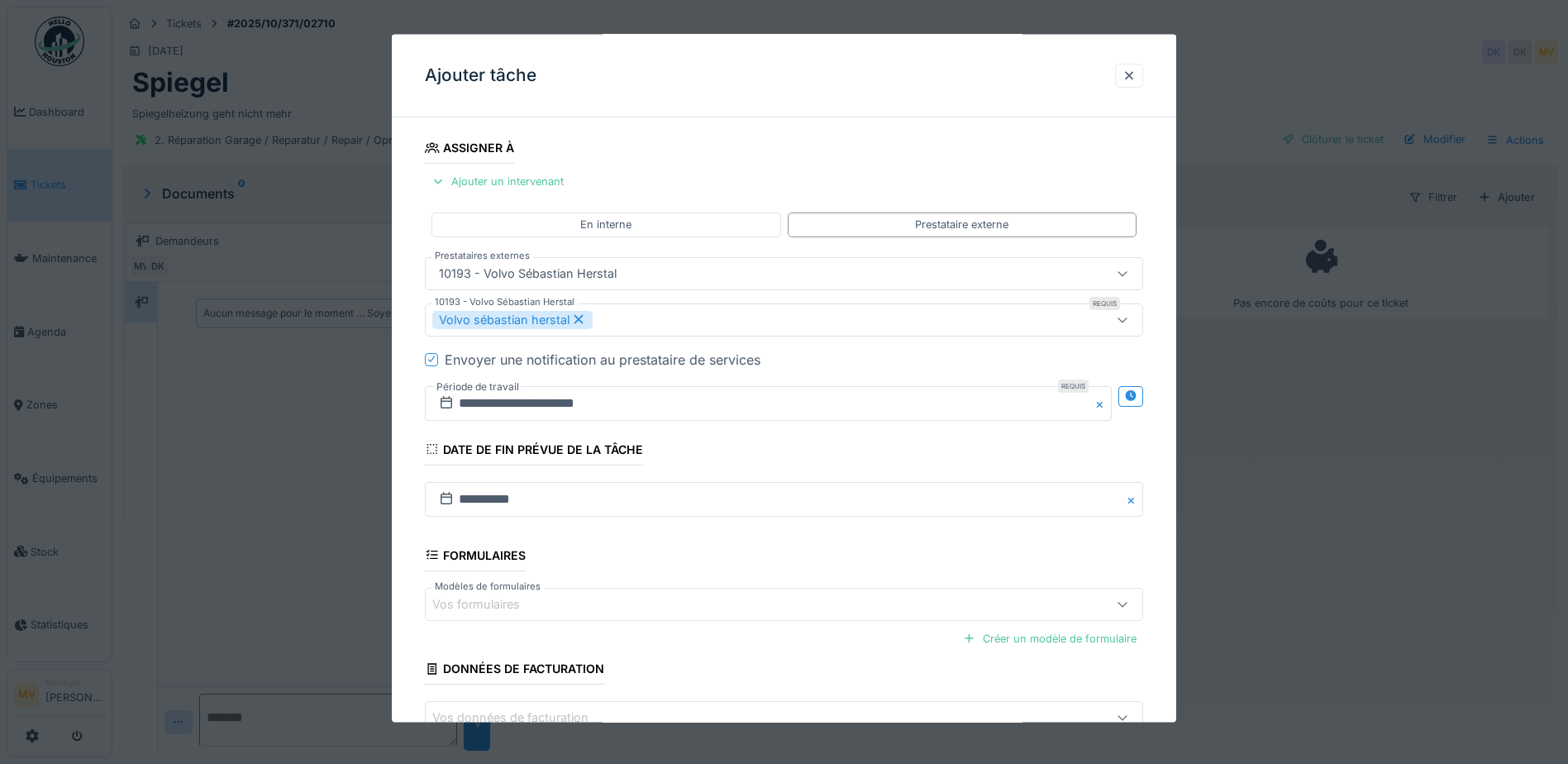
scroll to position [368, 0]
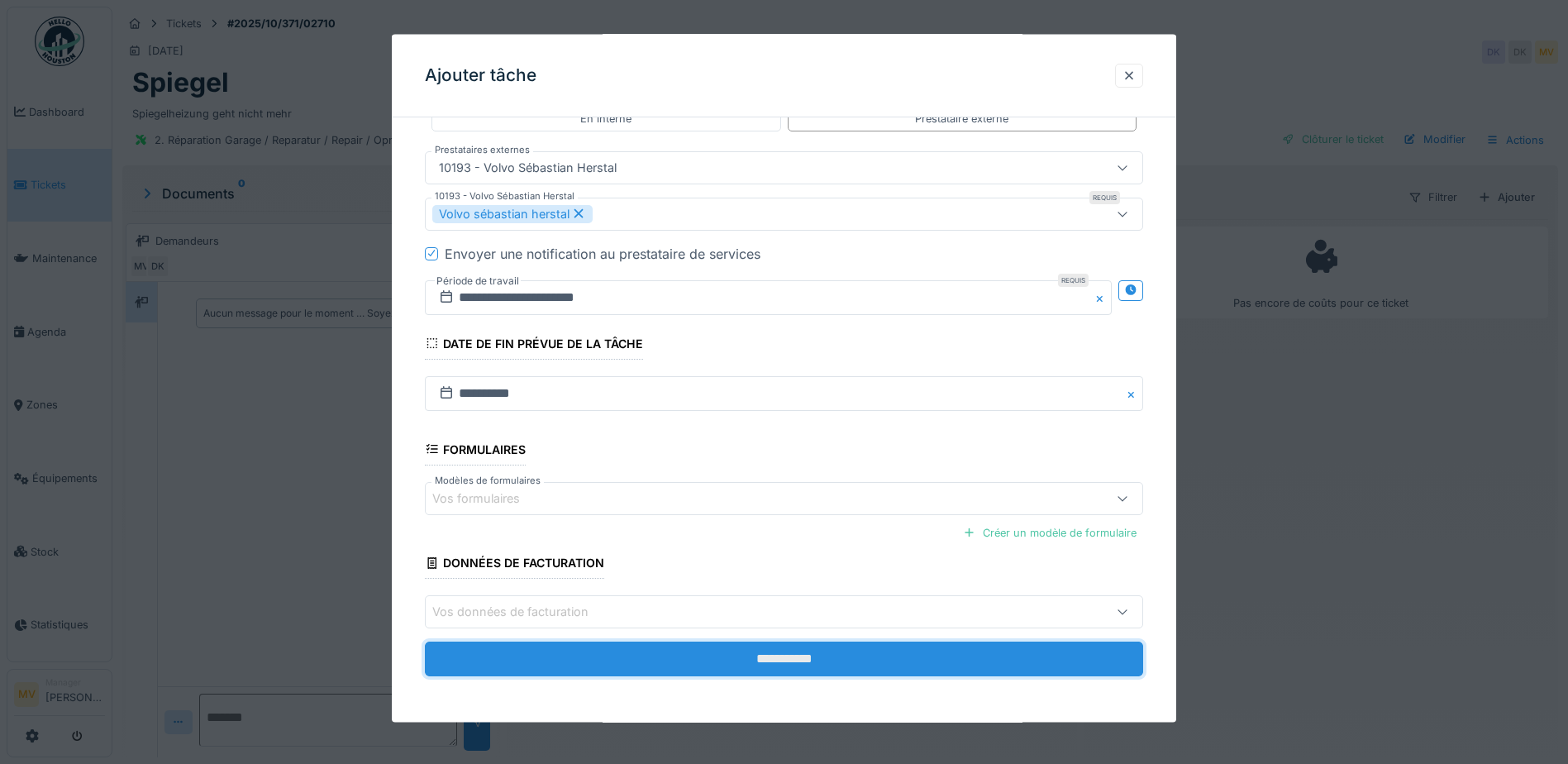
click at [854, 652] on input "**********" at bounding box center [784, 659] width 718 height 35
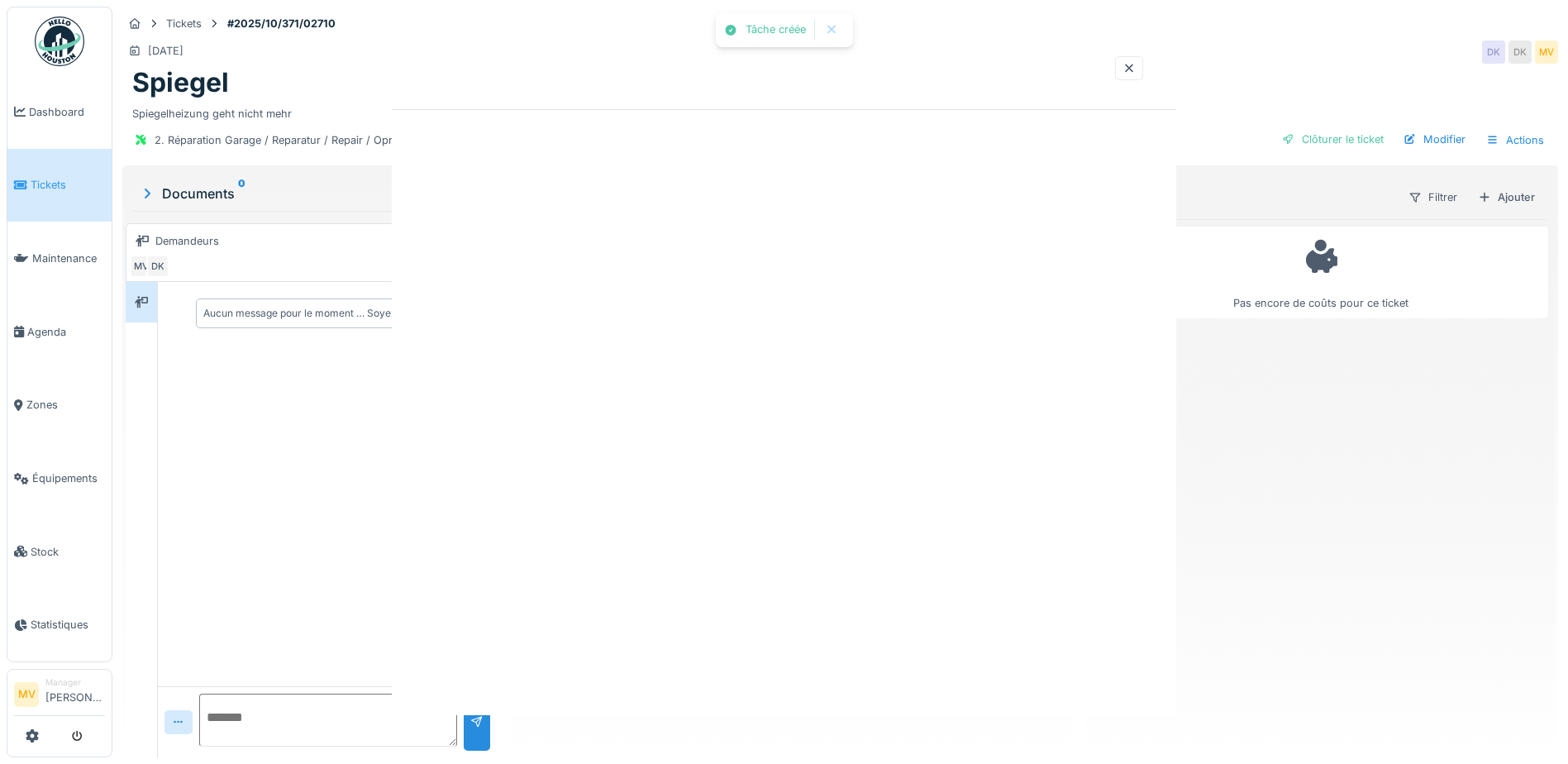
scroll to position [0, 0]
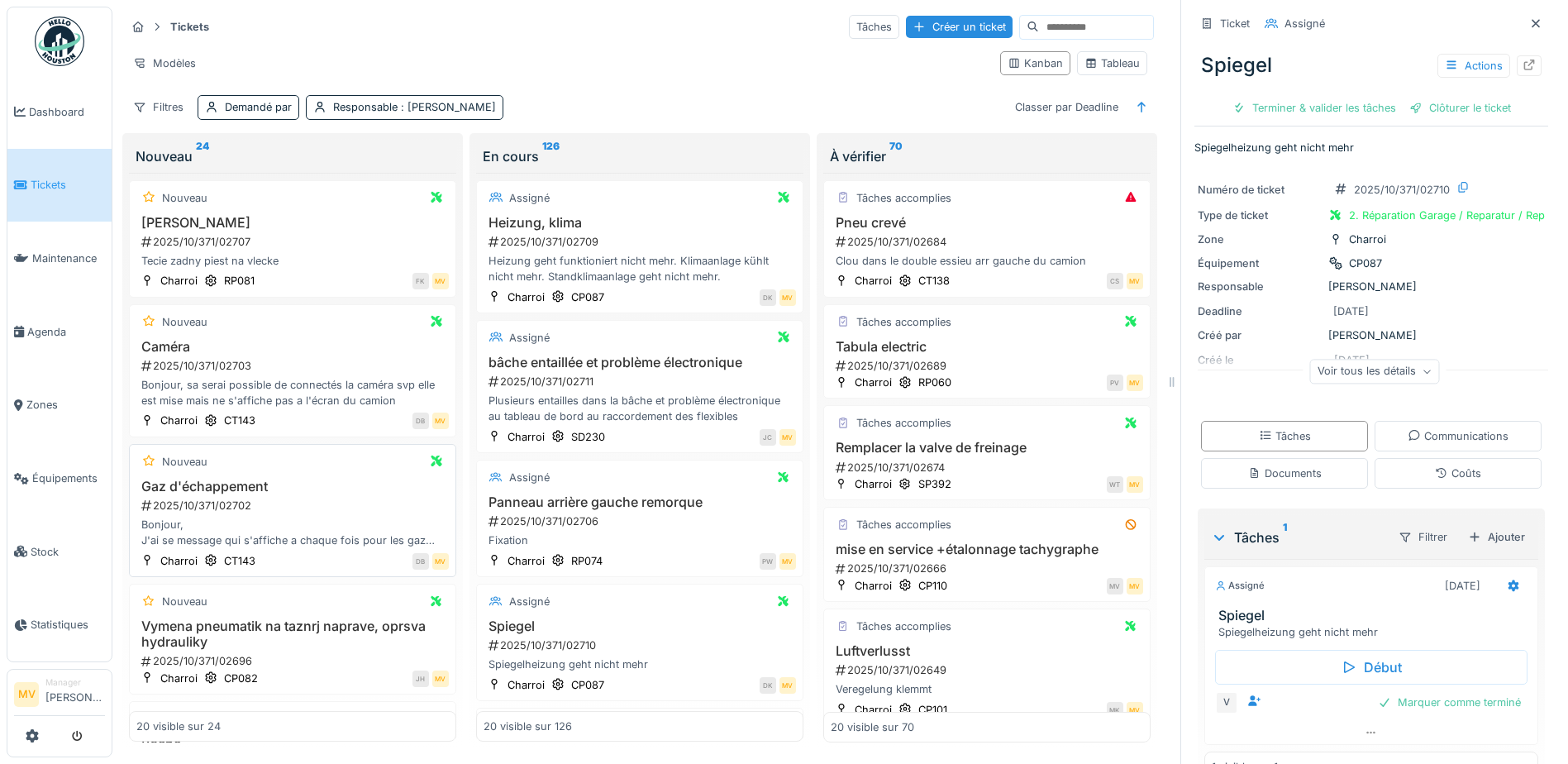
click at [349, 521] on div "Bonjour, J'ai se message qui s'affiche a chaque fois pour les gaz d'échappement" at bounding box center [293, 533] width 313 height 32
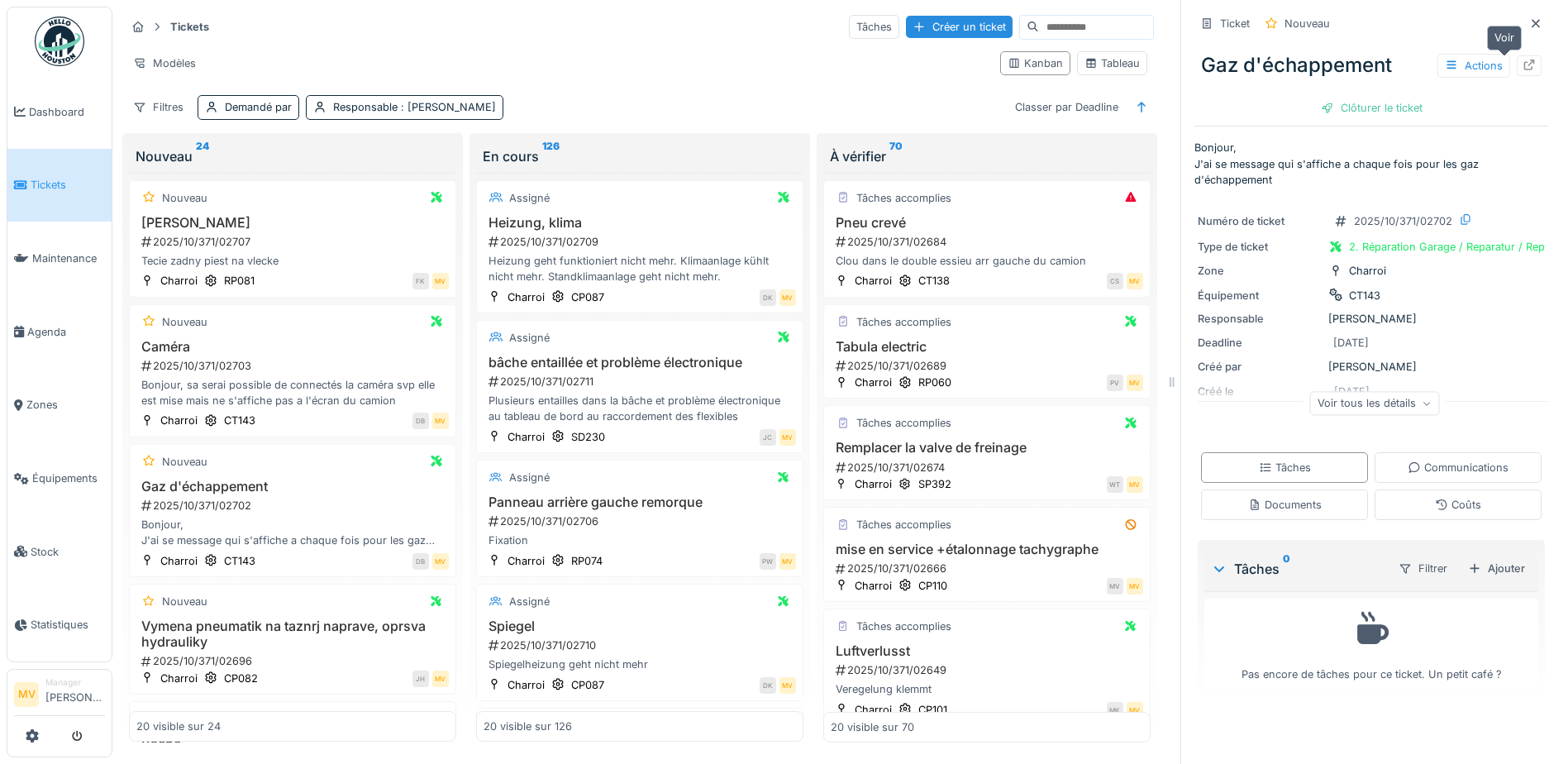
click at [1523, 58] on div at bounding box center [1530, 65] width 13 height 16
click at [351, 383] on div "Bonjour, sa serai possible de connectés la caméra svp elle est mise mais ne s'a…" at bounding box center [293, 393] width 313 height 32
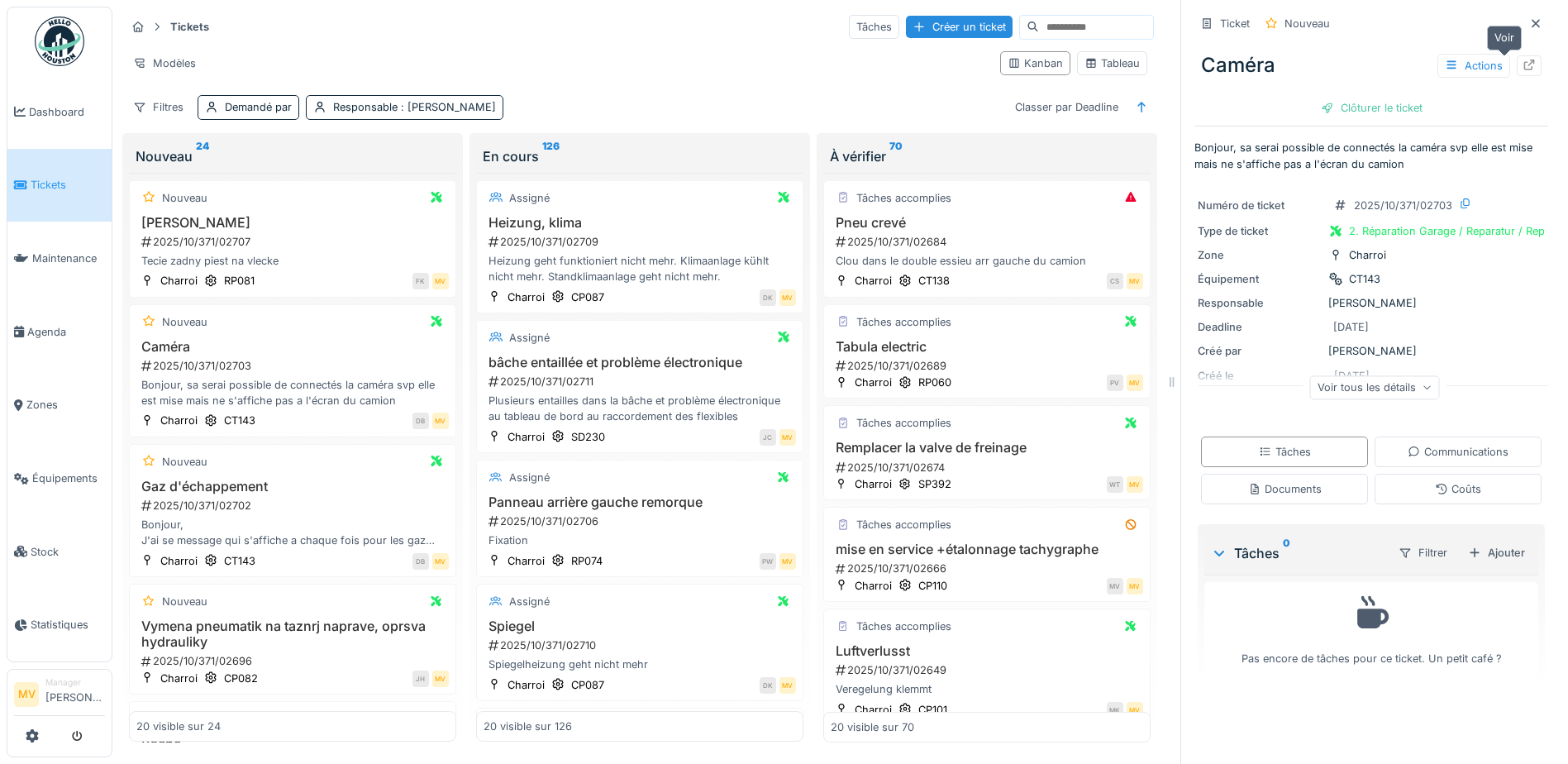
click at [1523, 65] on icon at bounding box center [1530, 64] width 13 height 11
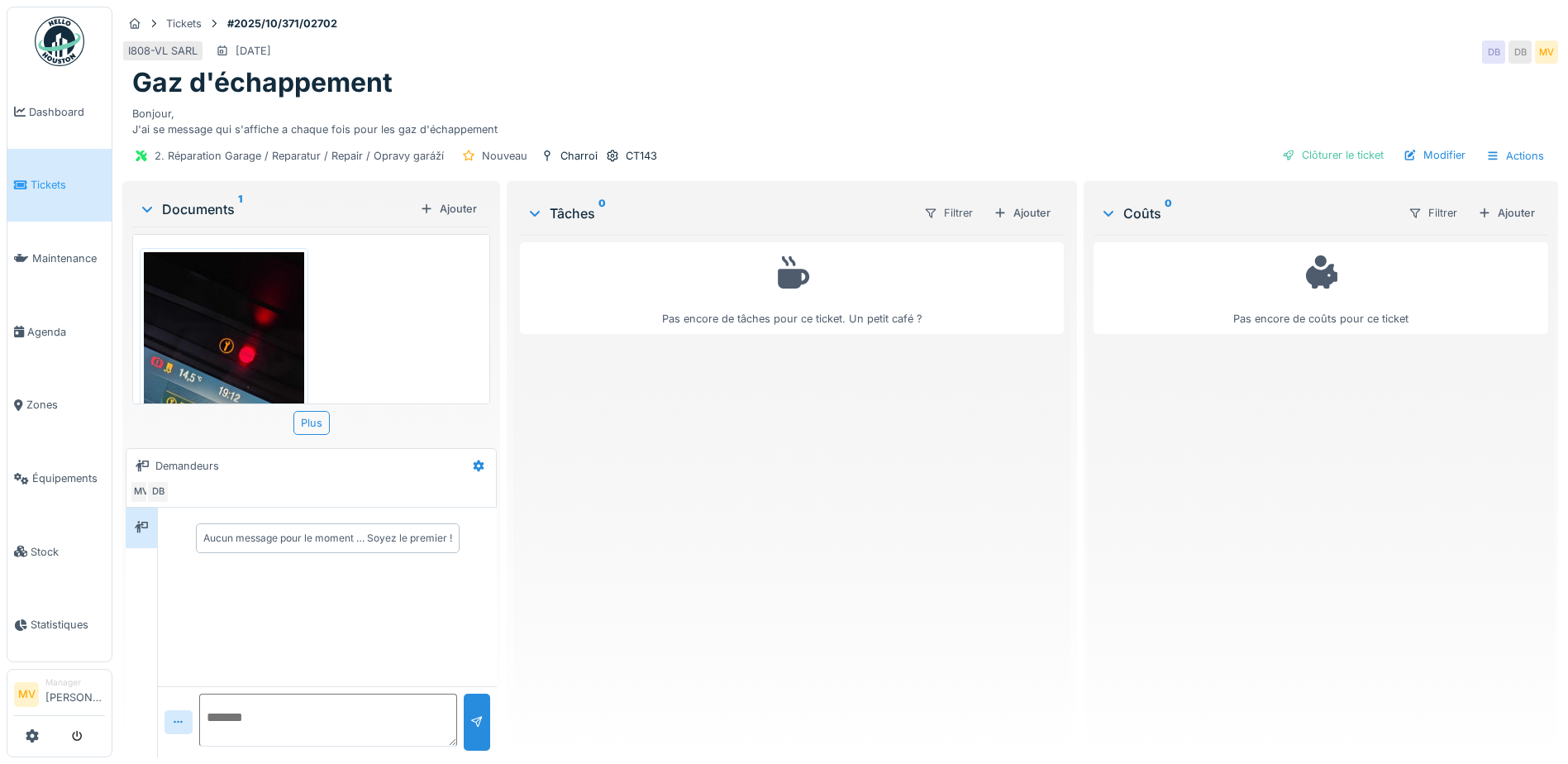
click at [281, 723] on textarea at bounding box center [328, 720] width 258 height 53
type textarea "**********"
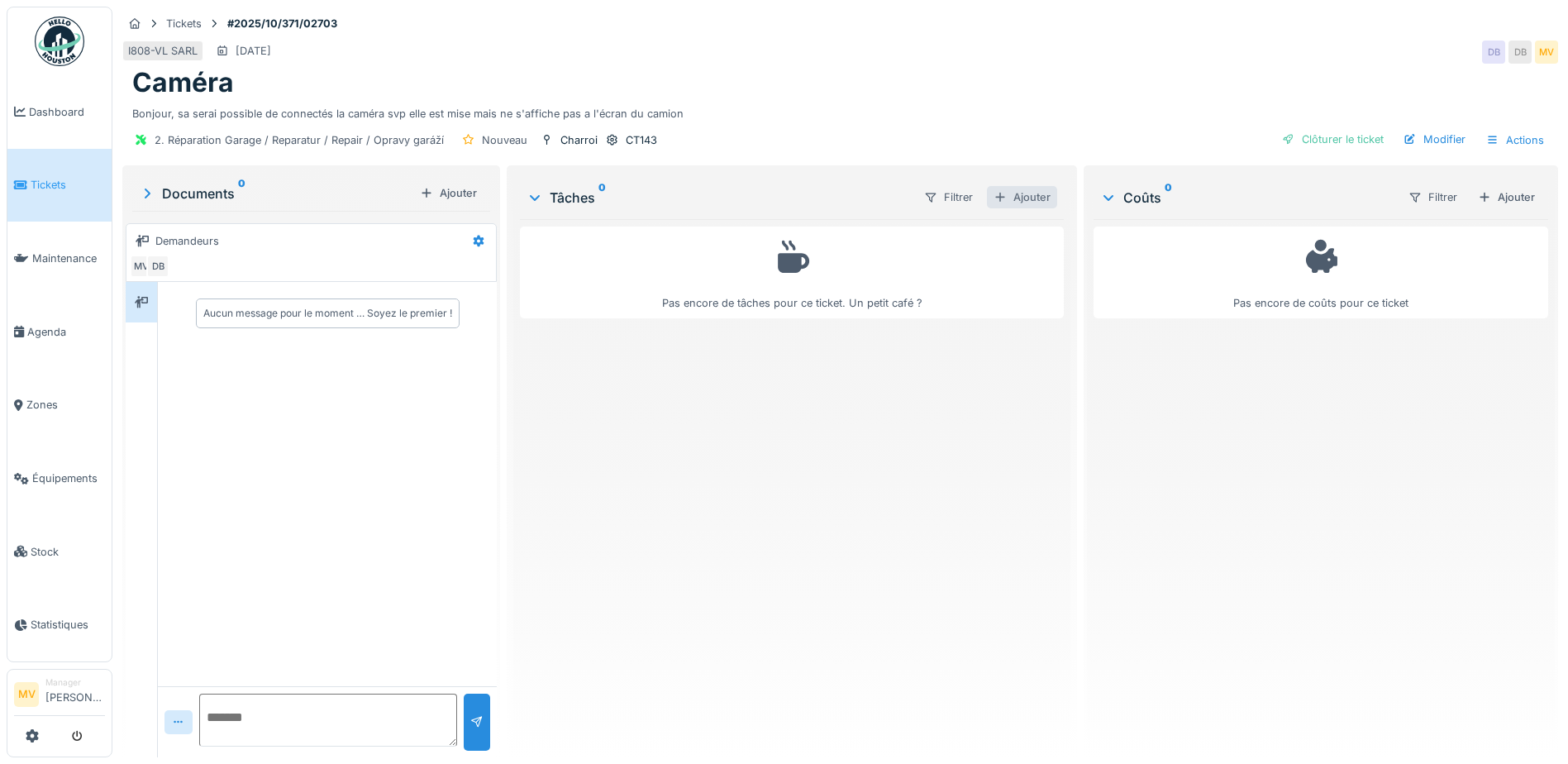
click at [1026, 194] on div "Ajouter" at bounding box center [1023, 197] width 70 height 23
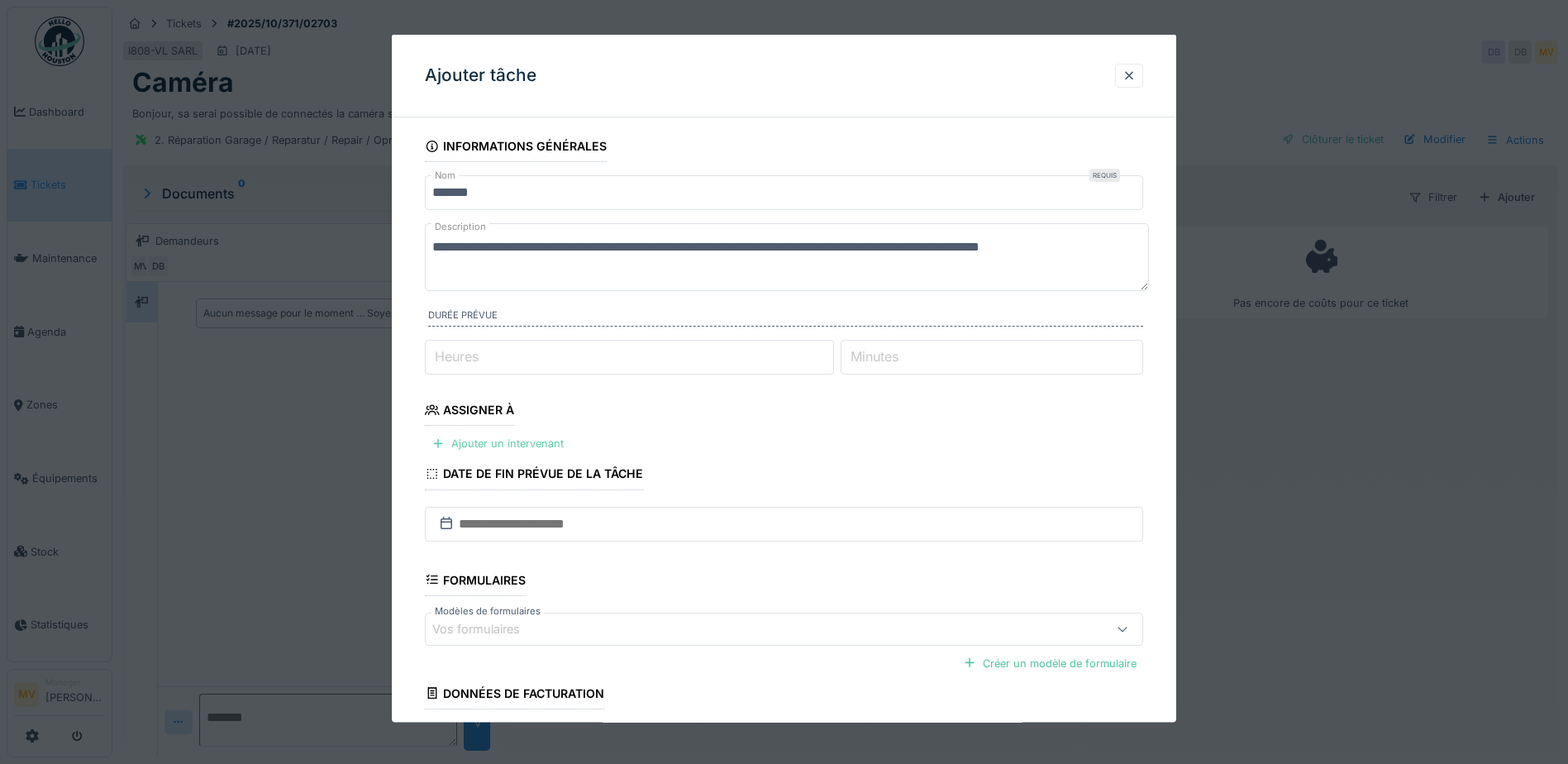
click at [528, 435] on div "Ajouter un intervenant" at bounding box center [498, 443] width 145 height 23
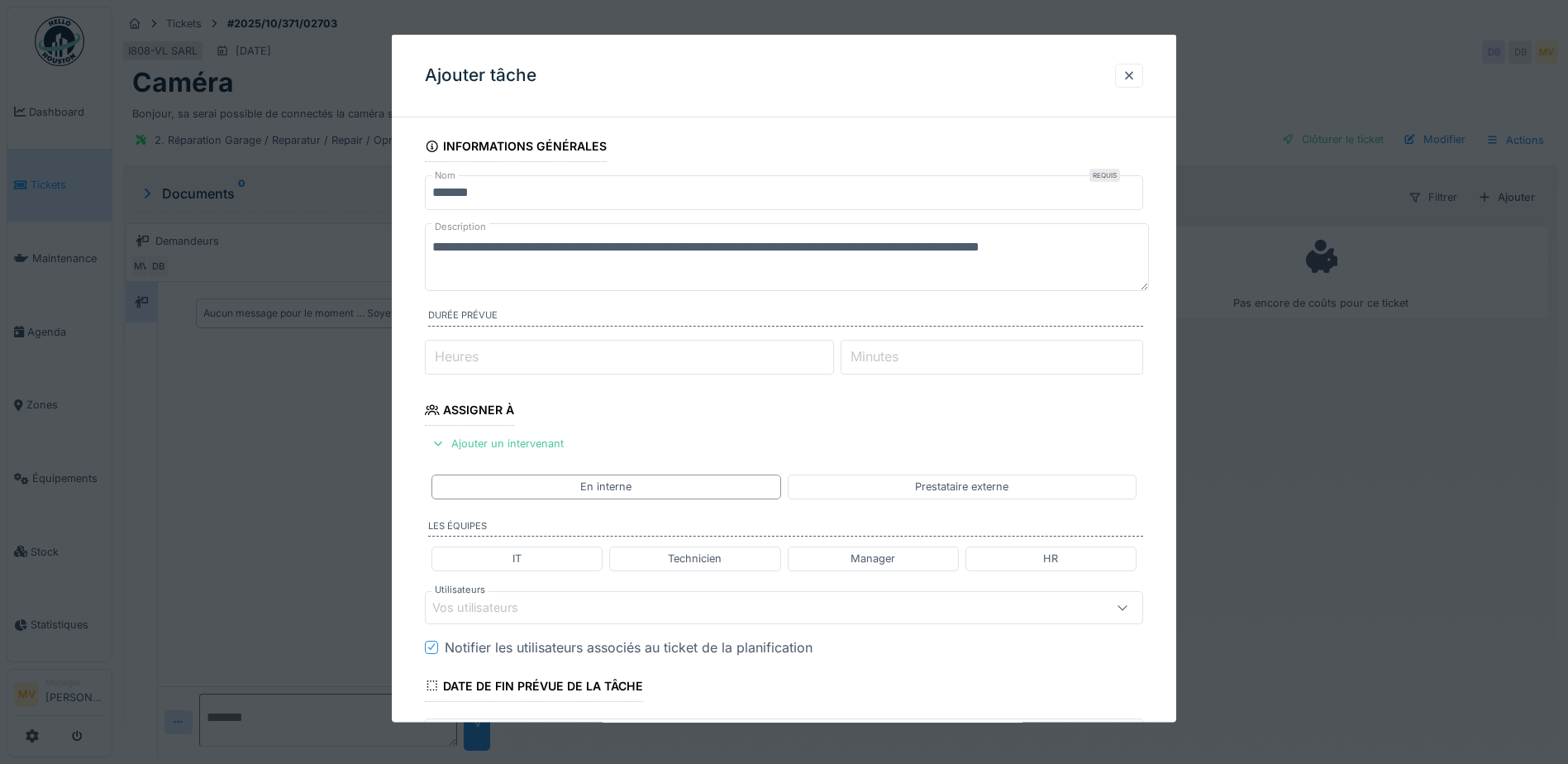
click at [566, 608] on div "Vos utilisateurs" at bounding box center [741, 607] width 619 height 18
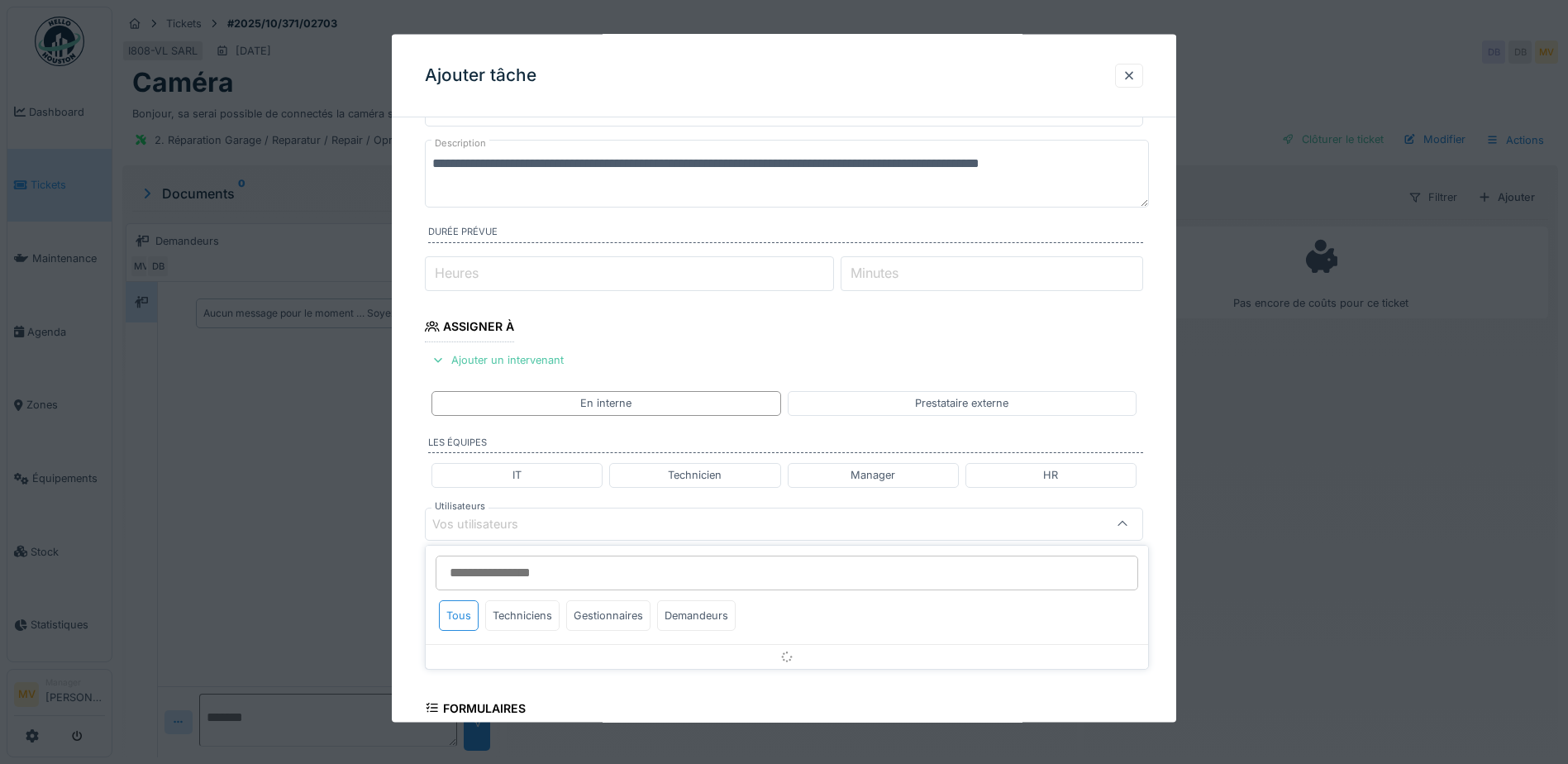
scroll to position [229, 0]
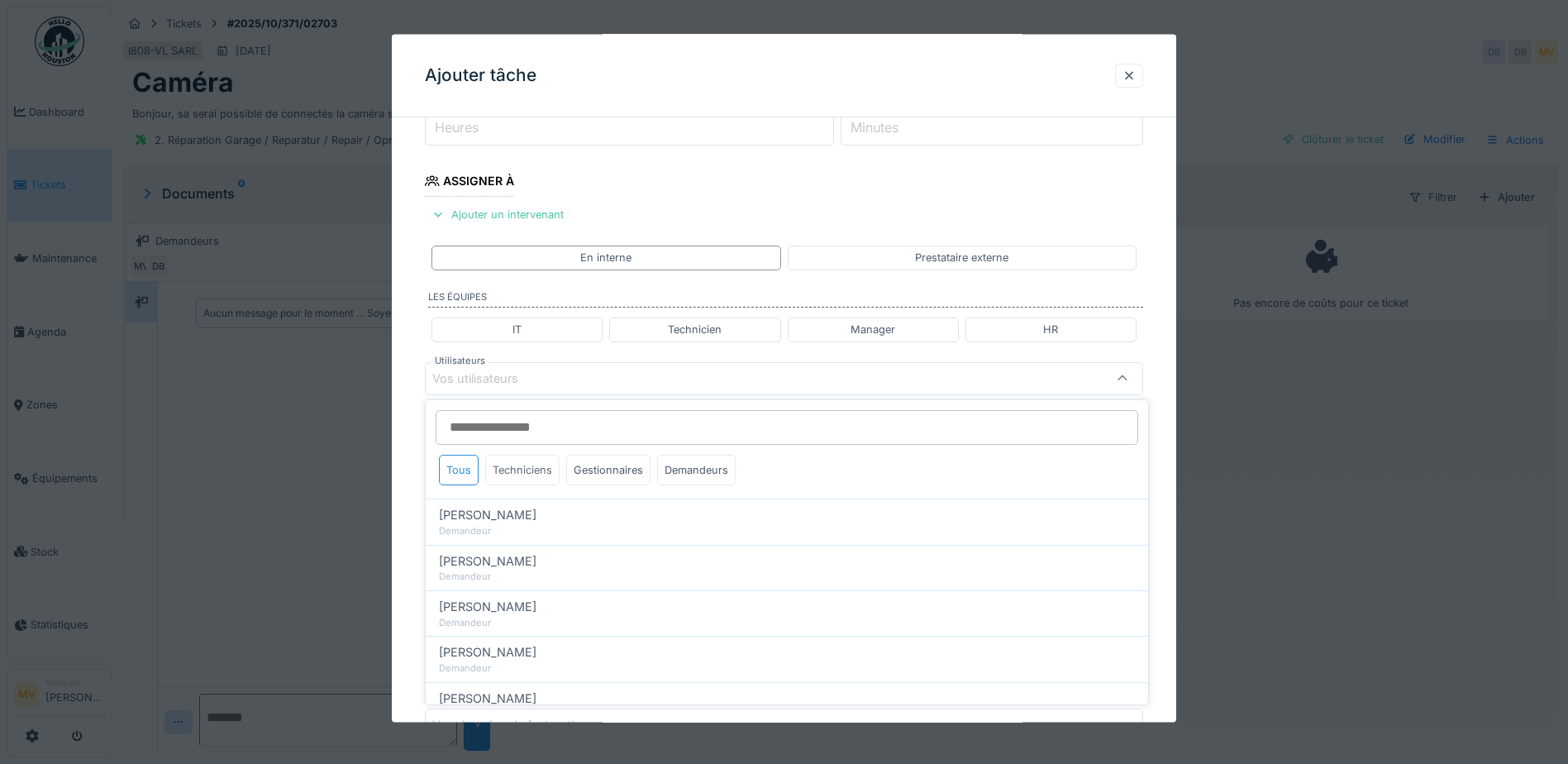
click at [541, 471] on div "Techniciens" at bounding box center [522, 470] width 74 height 31
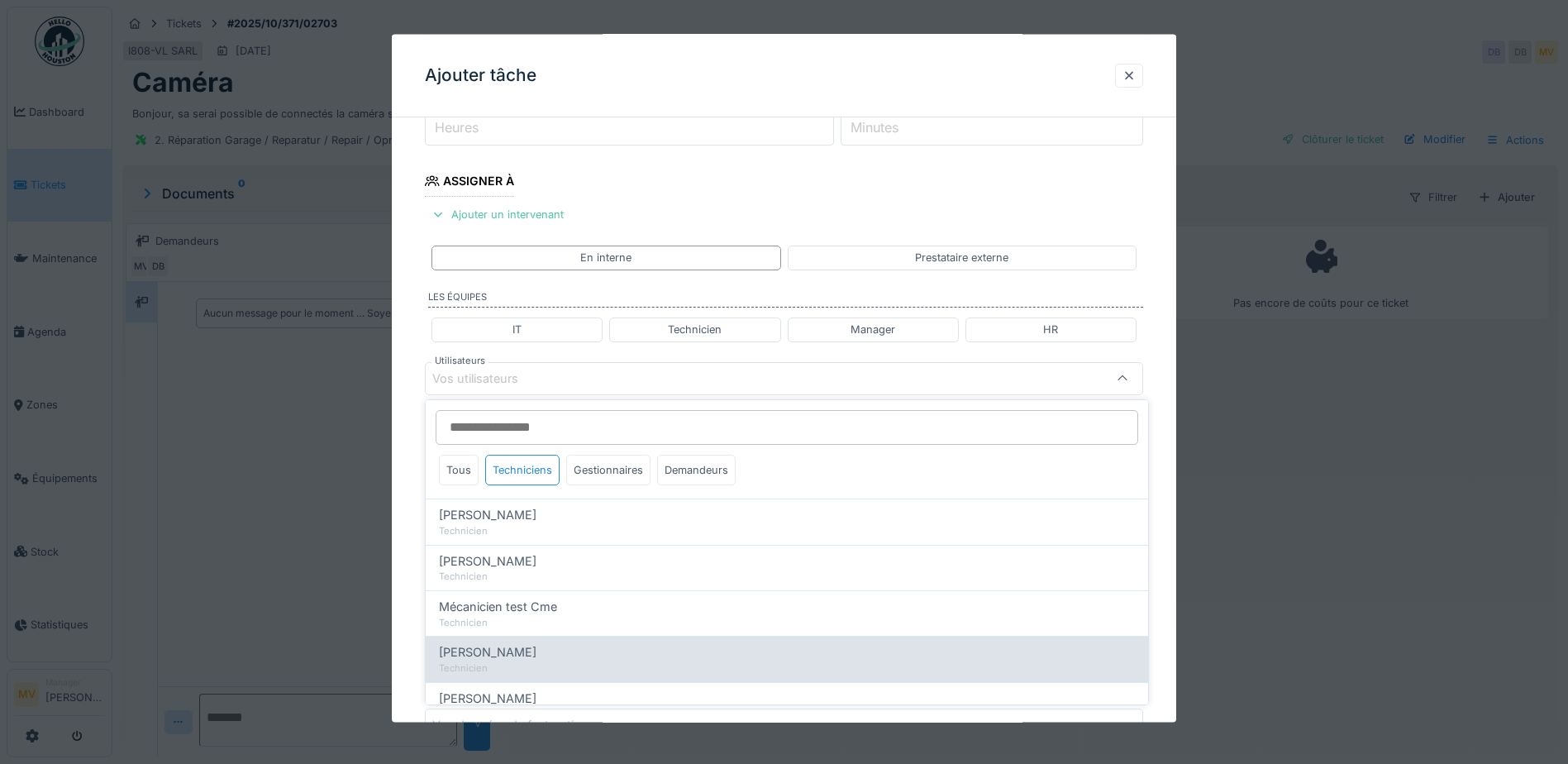
click at [550, 654] on div "[PERSON_NAME]" at bounding box center [787, 652] width 696 height 18
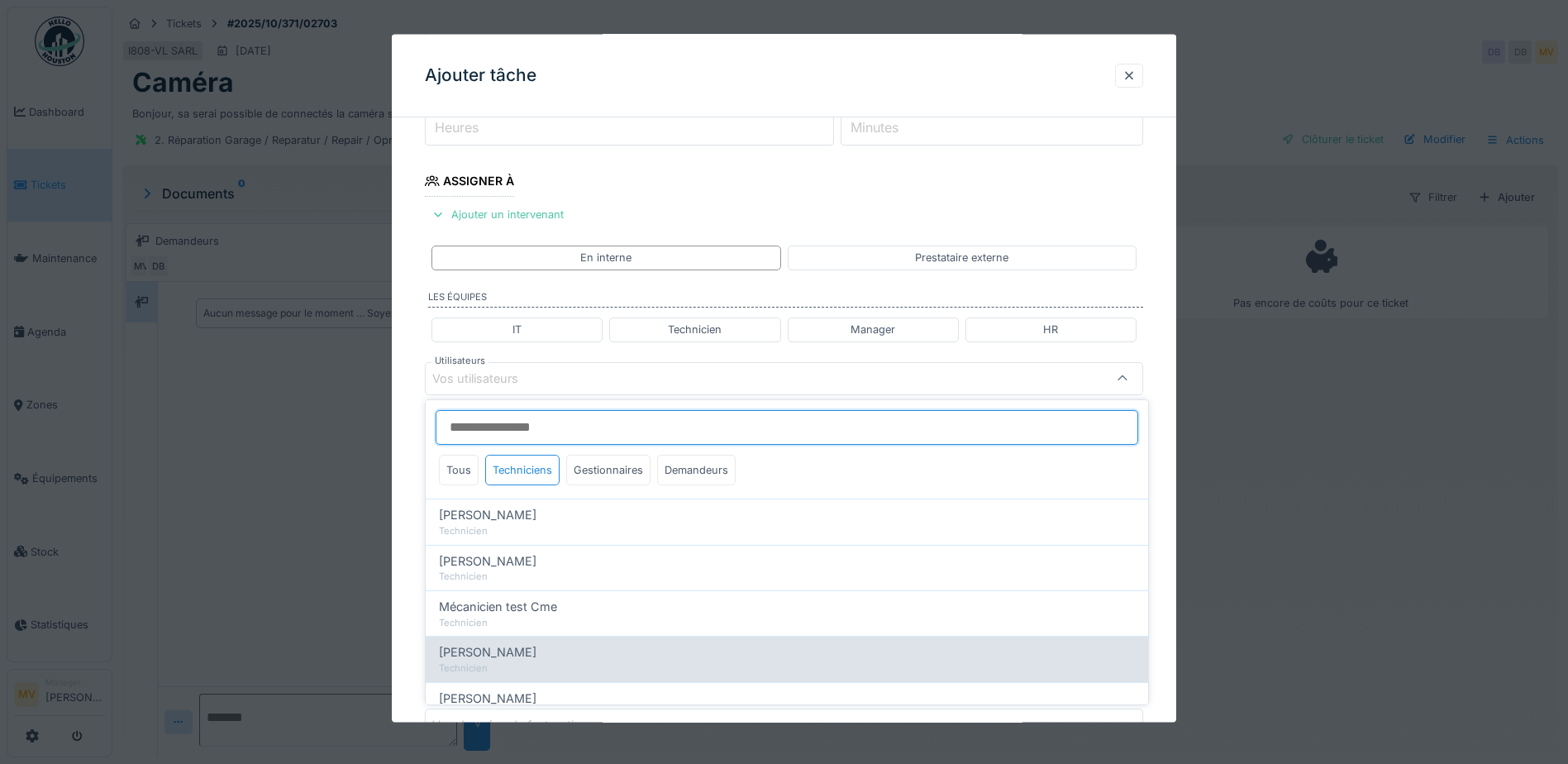
type input "****"
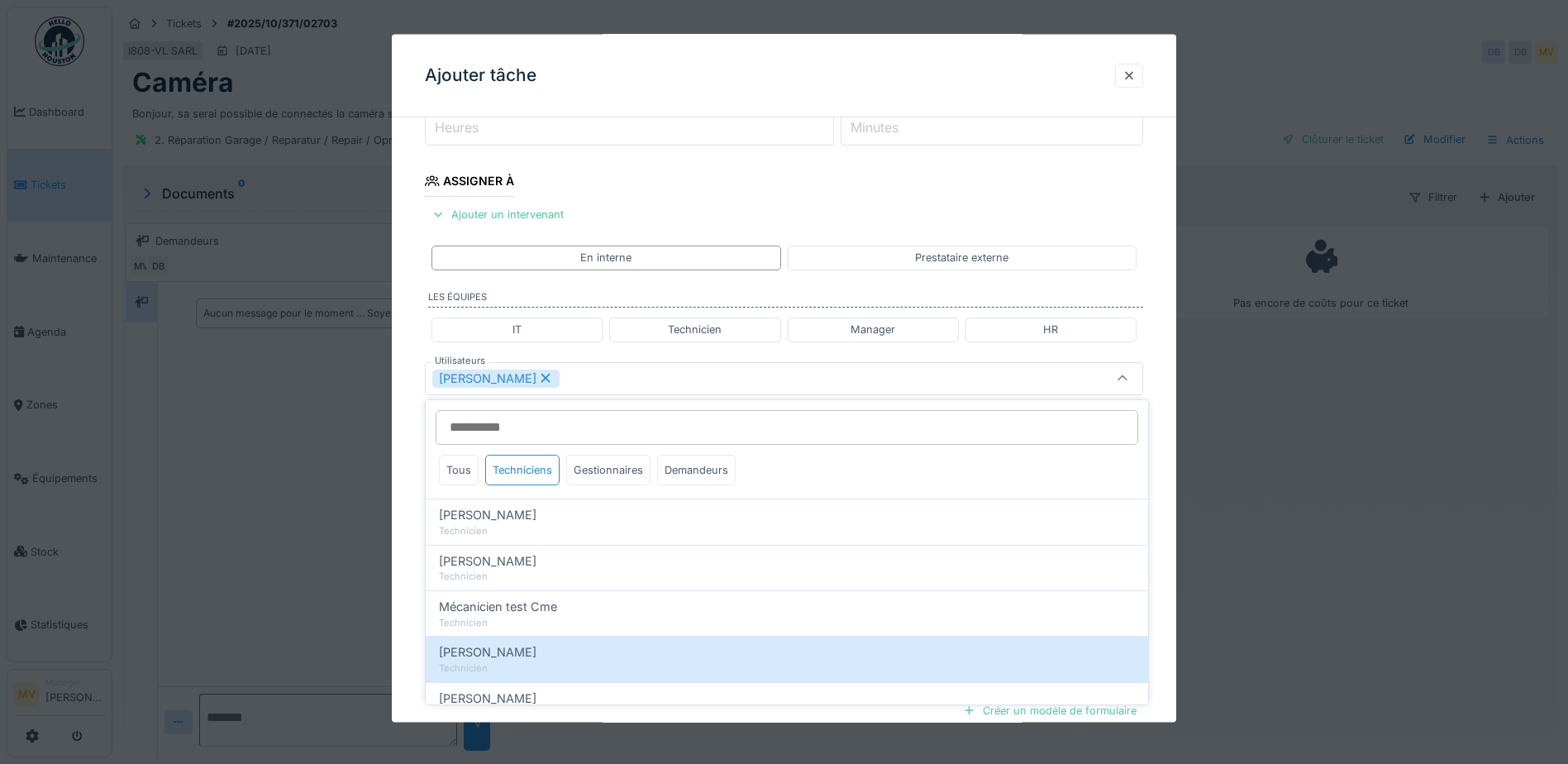
click at [625, 385] on div "[PERSON_NAME]" at bounding box center [741, 378] width 619 height 18
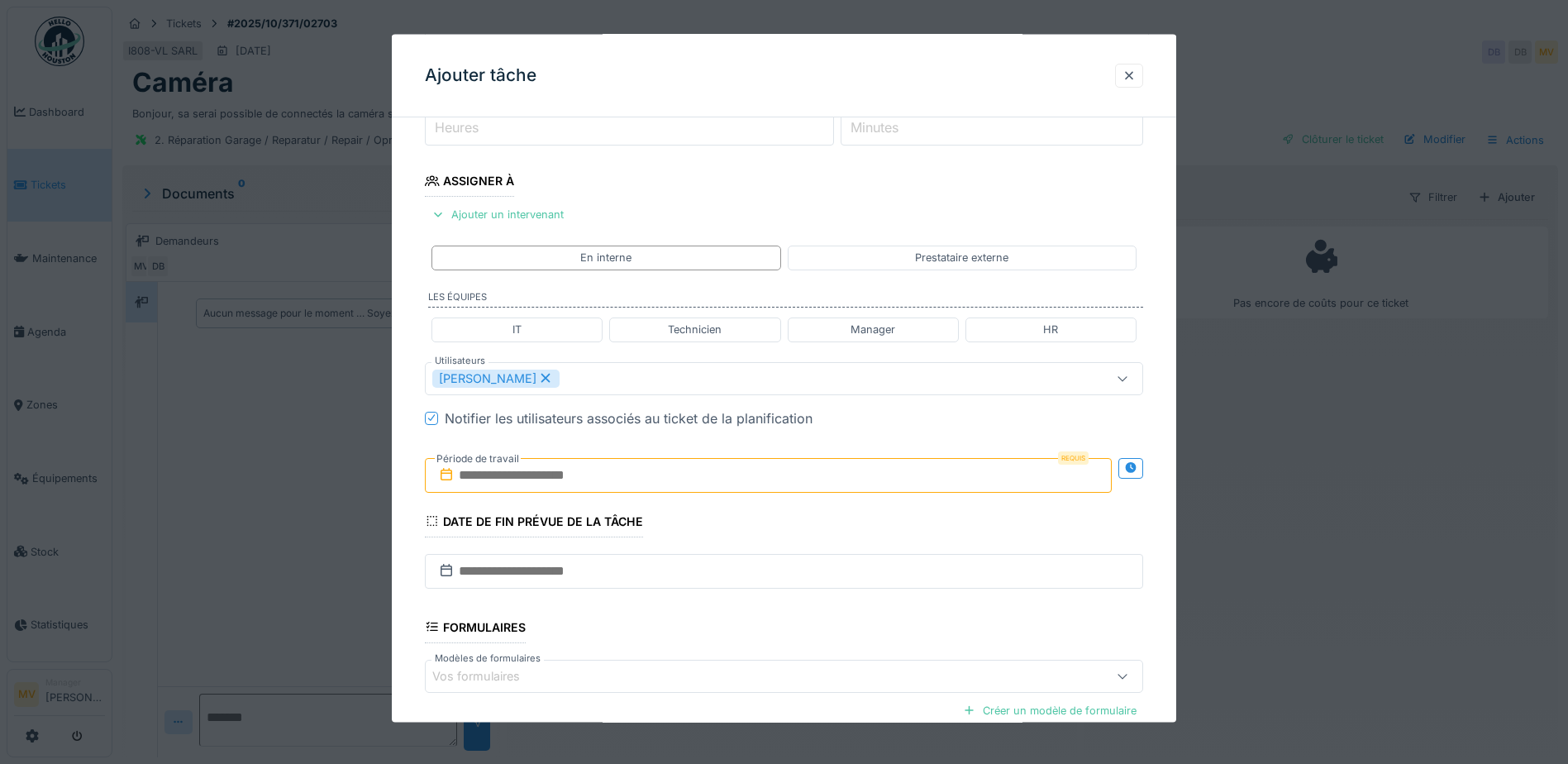
click at [622, 475] on input "text" at bounding box center [769, 475] width 687 height 35
click at [804, 612] on div "10" at bounding box center [798, 610] width 23 height 23
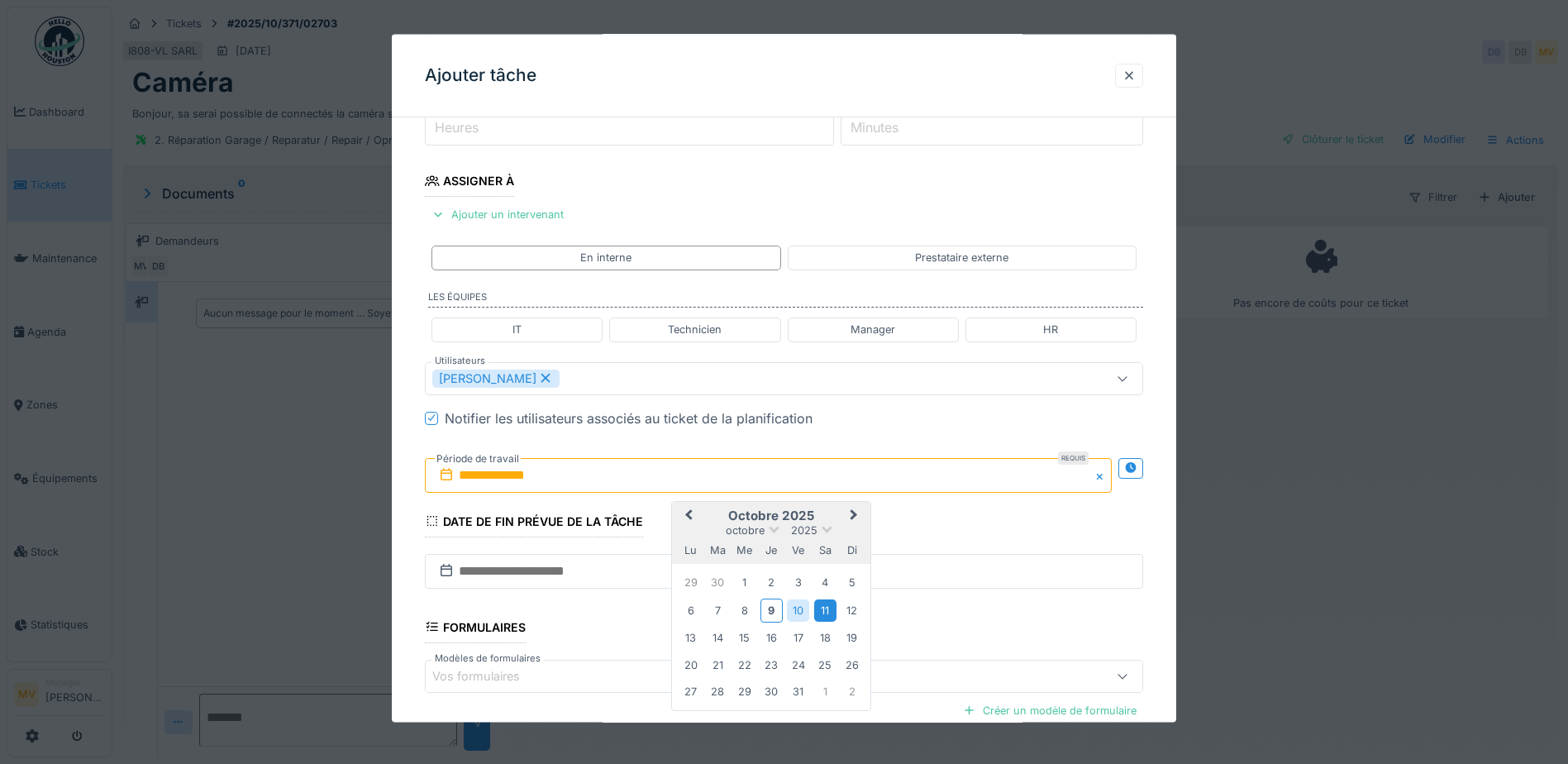
click at [815, 604] on div "11" at bounding box center [825, 610] width 23 height 23
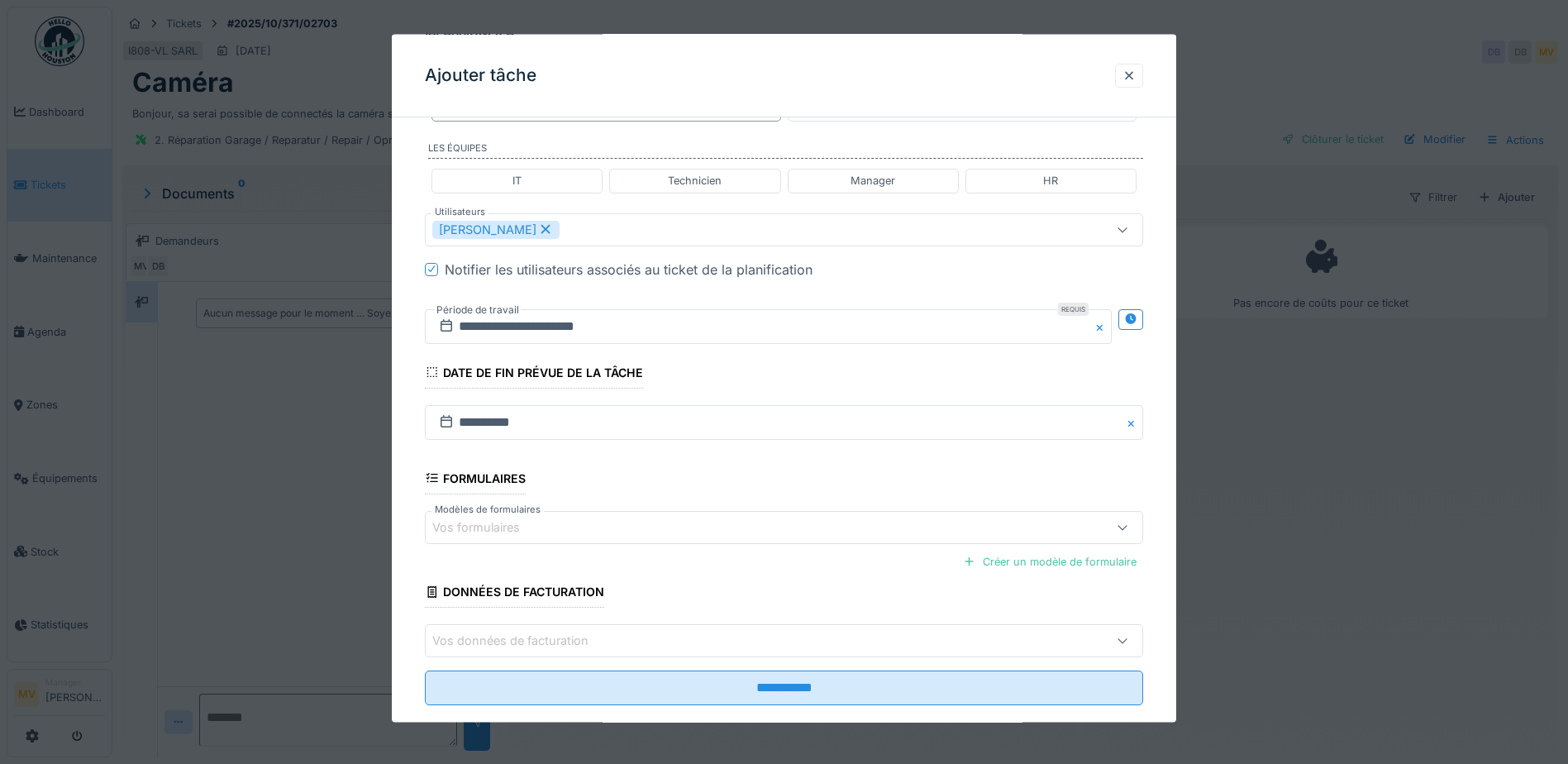
scroll to position [407, 0]
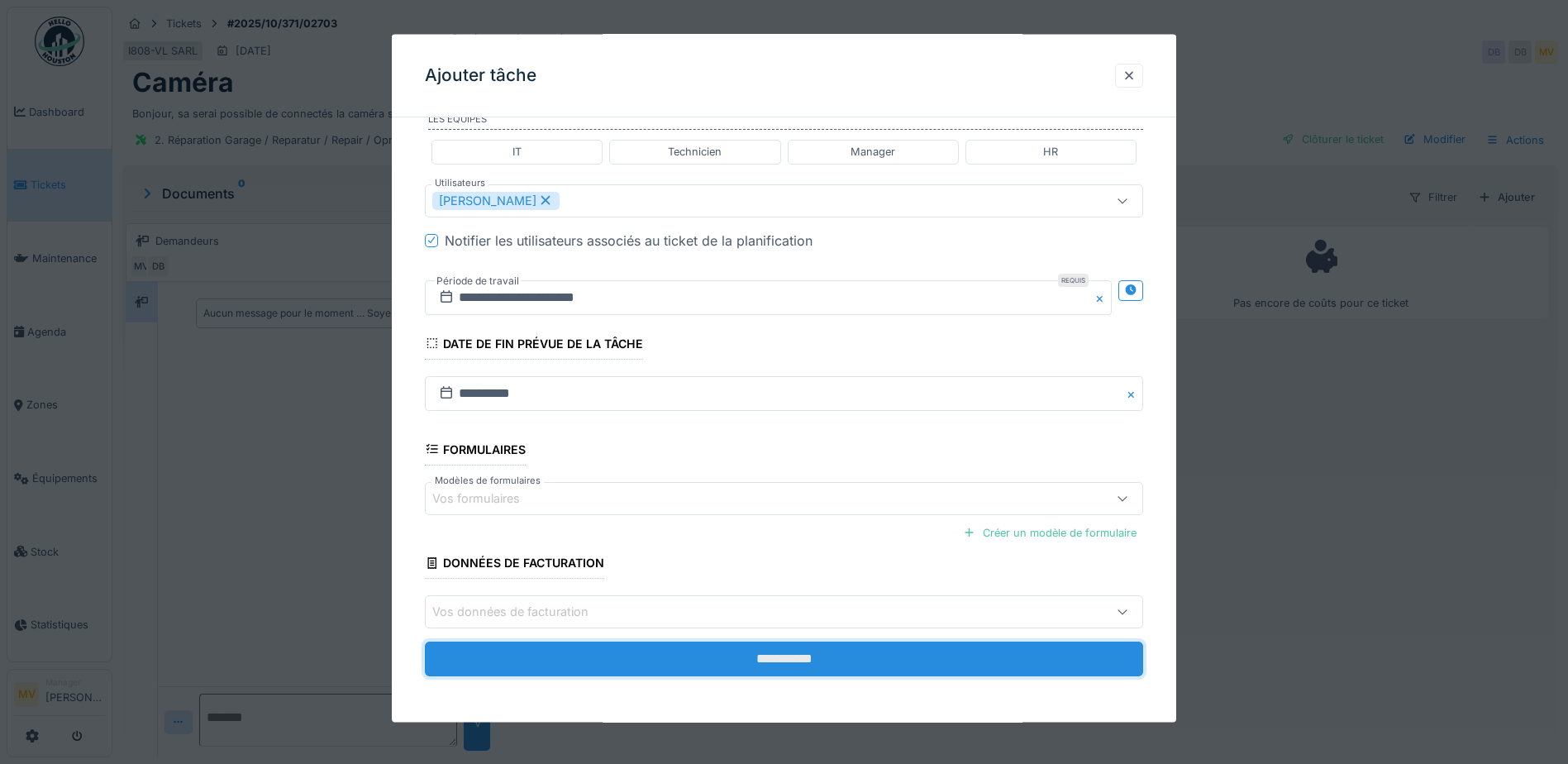
click at [792, 657] on input "**********" at bounding box center [784, 659] width 718 height 35
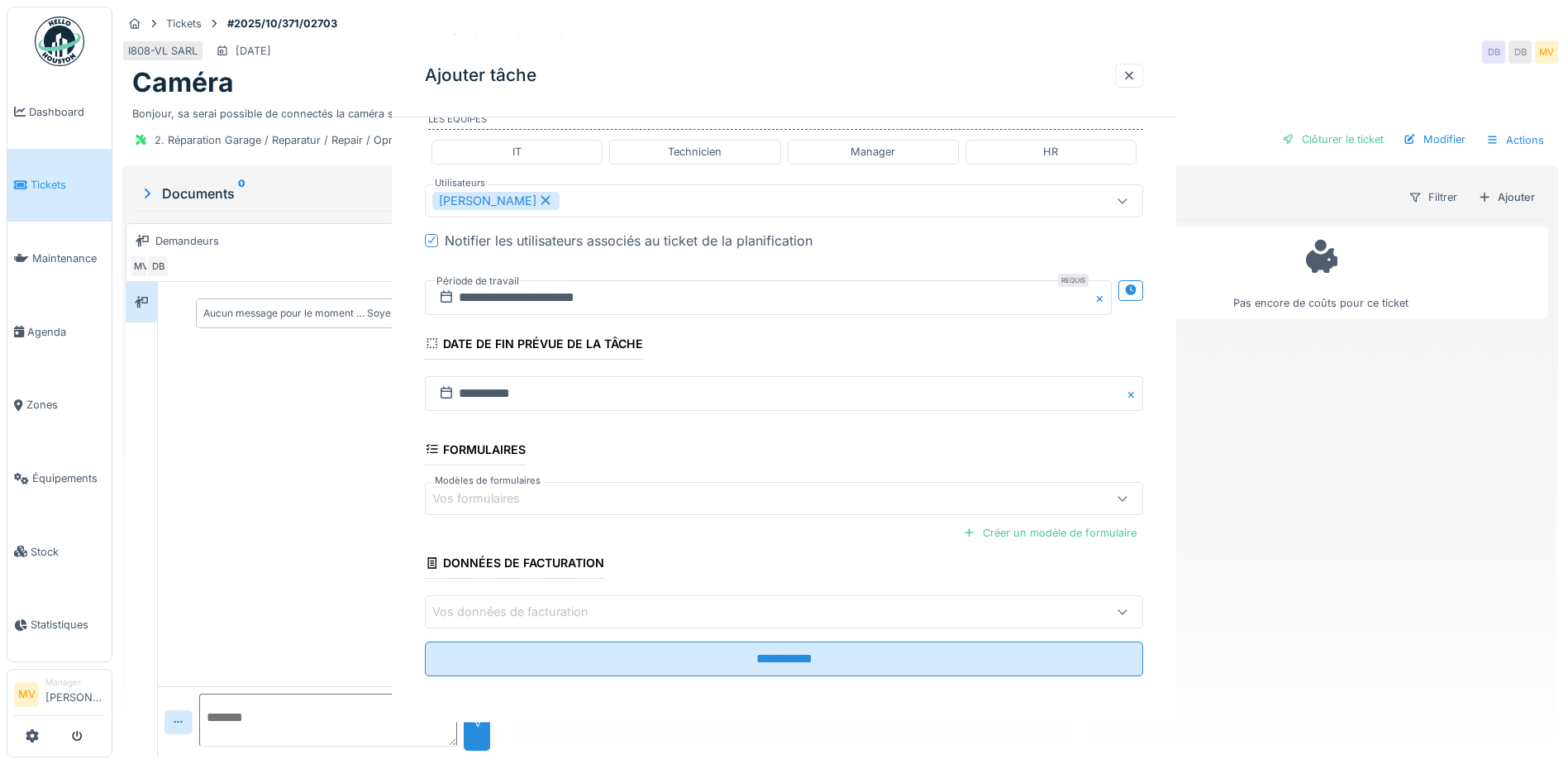
scroll to position [0, 0]
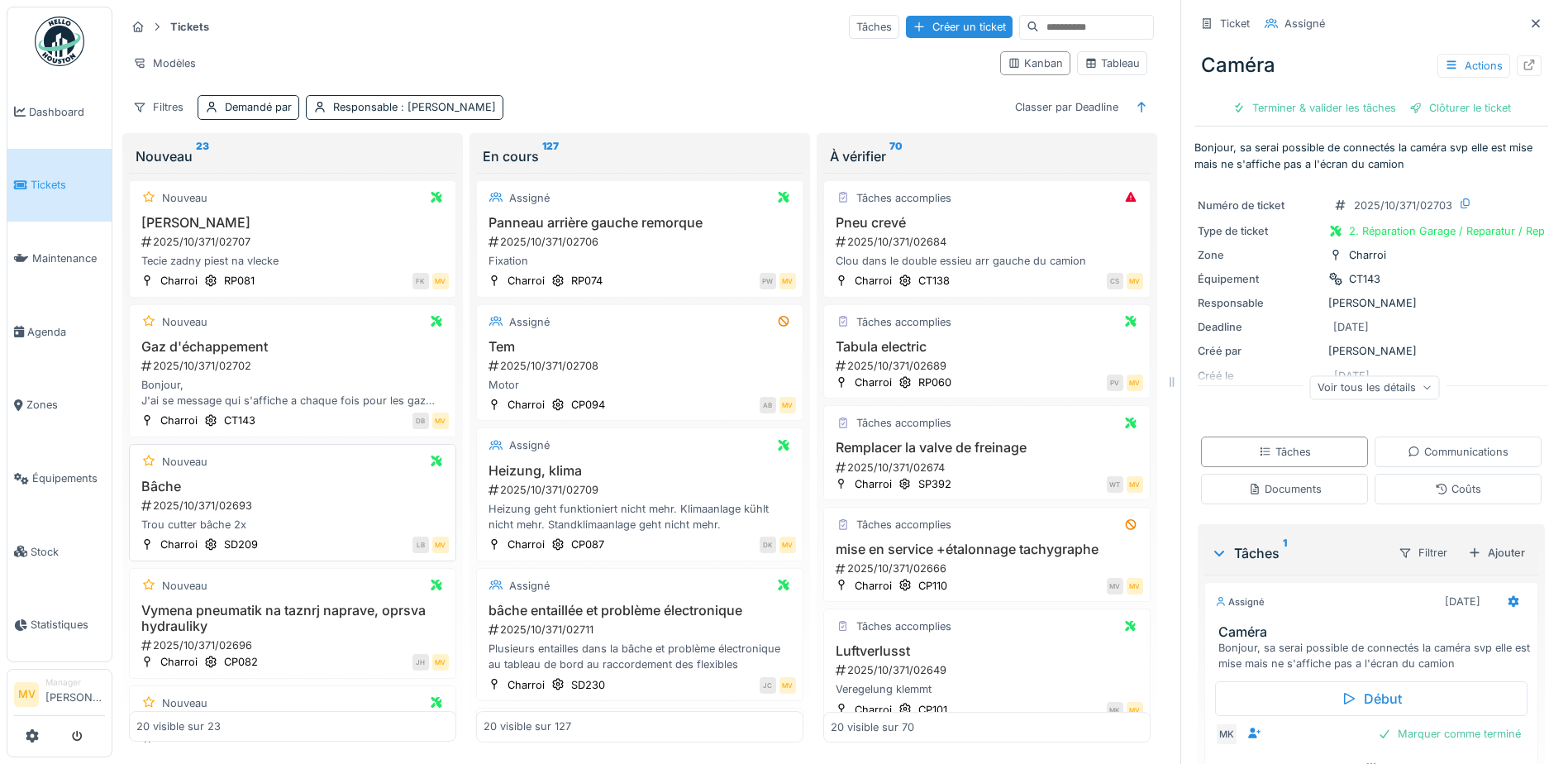
scroll to position [83, 0]
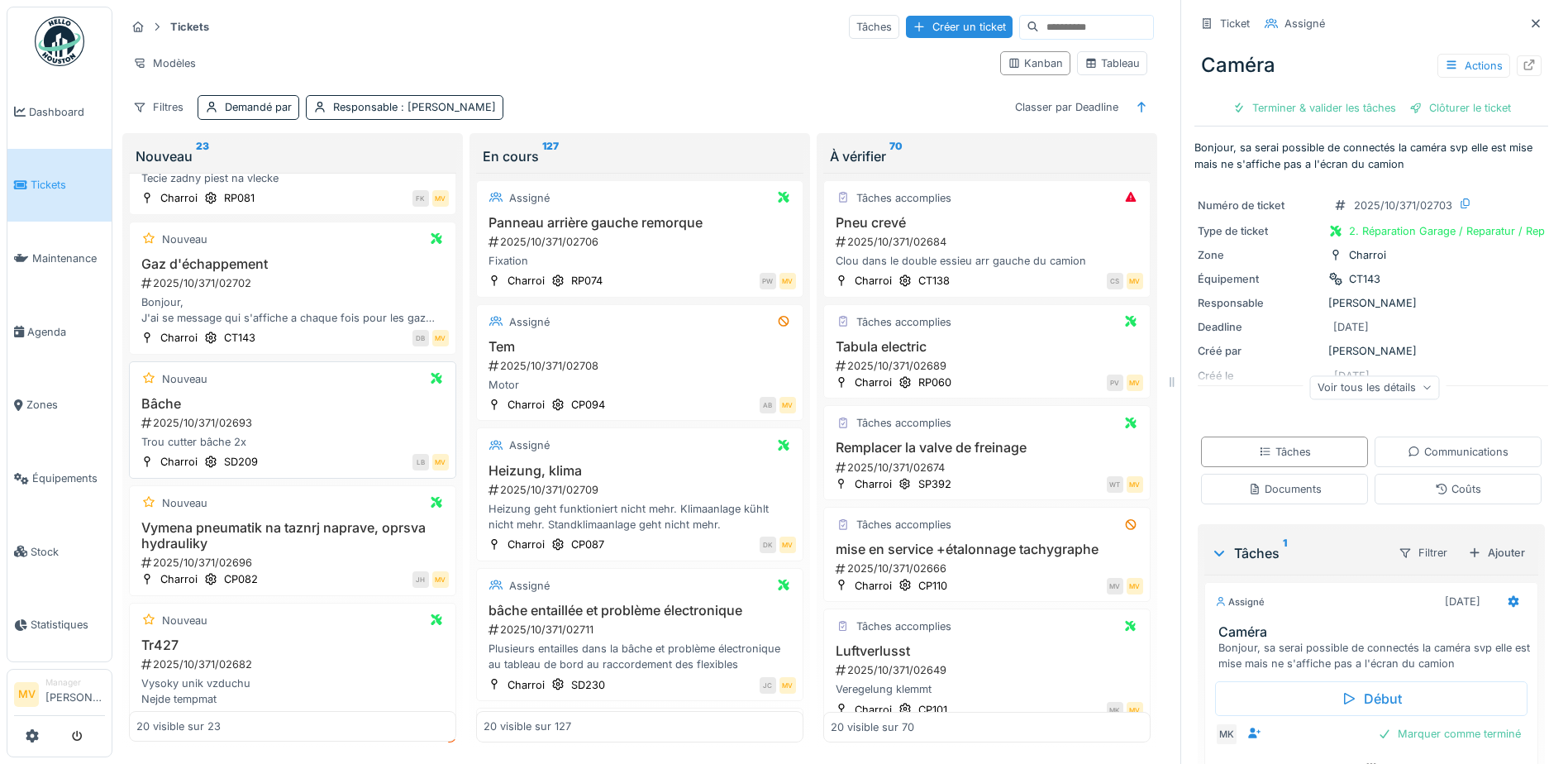
click at [284, 425] on div "2025/10/371/02693" at bounding box center [294, 423] width 309 height 16
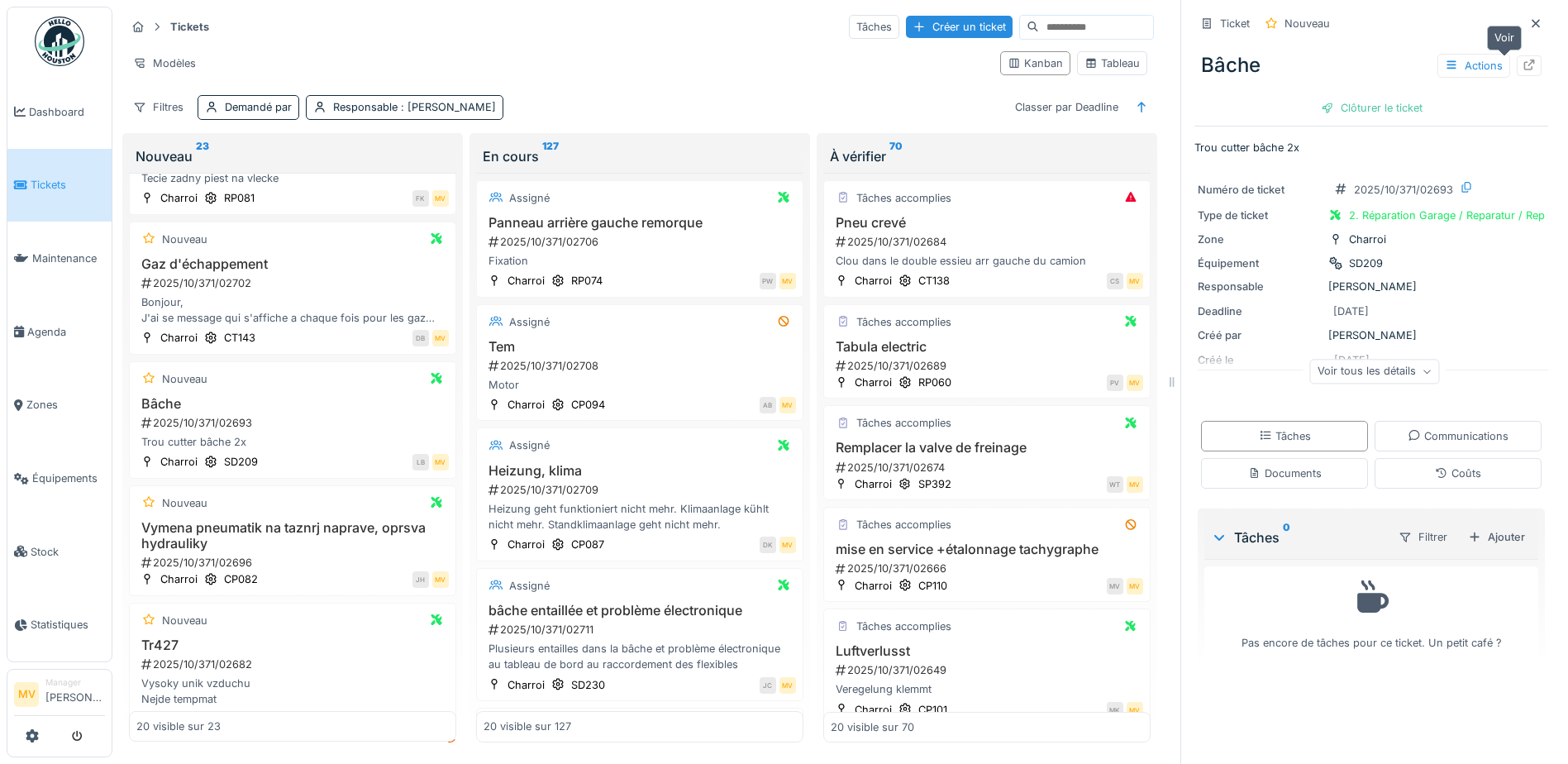
click at [1523, 61] on icon at bounding box center [1530, 64] width 13 height 11
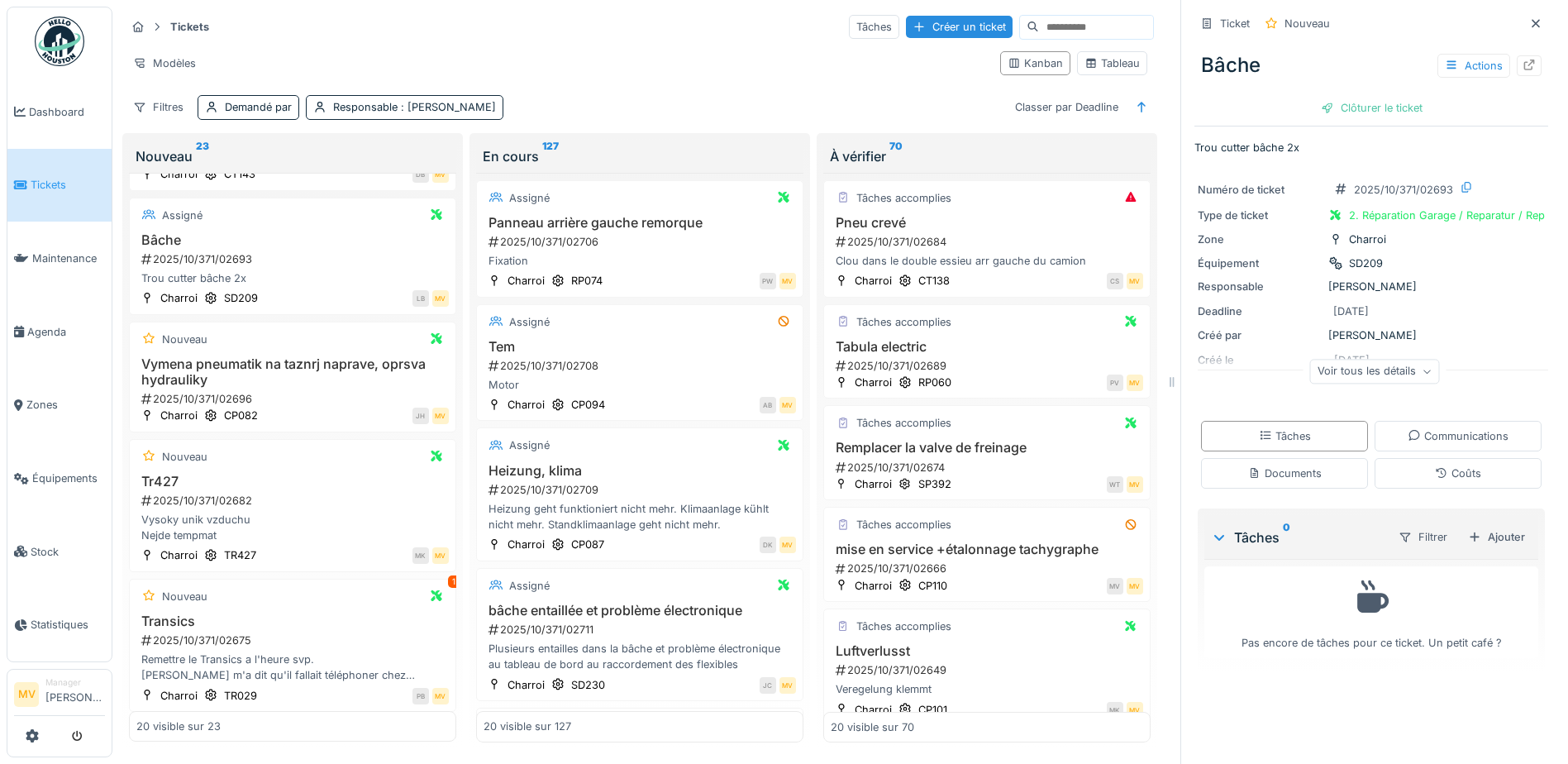
scroll to position [248, 0]
click at [339, 354] on h3 "Vymena pneumatik na taznrj naprave, oprsva hydrauliky" at bounding box center [293, 370] width 313 height 32
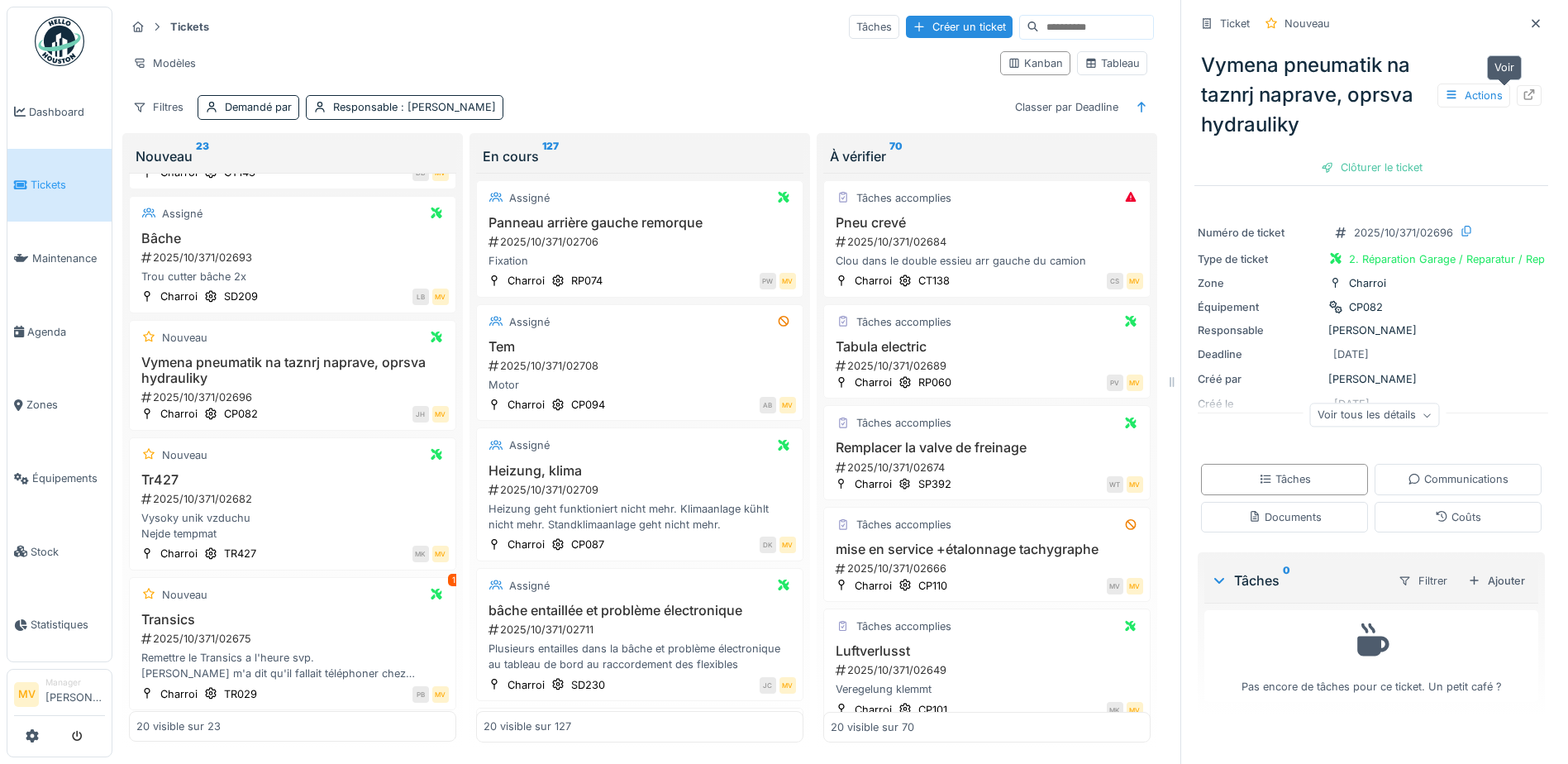
click at [1517, 93] on div at bounding box center [1530, 95] width 25 height 21
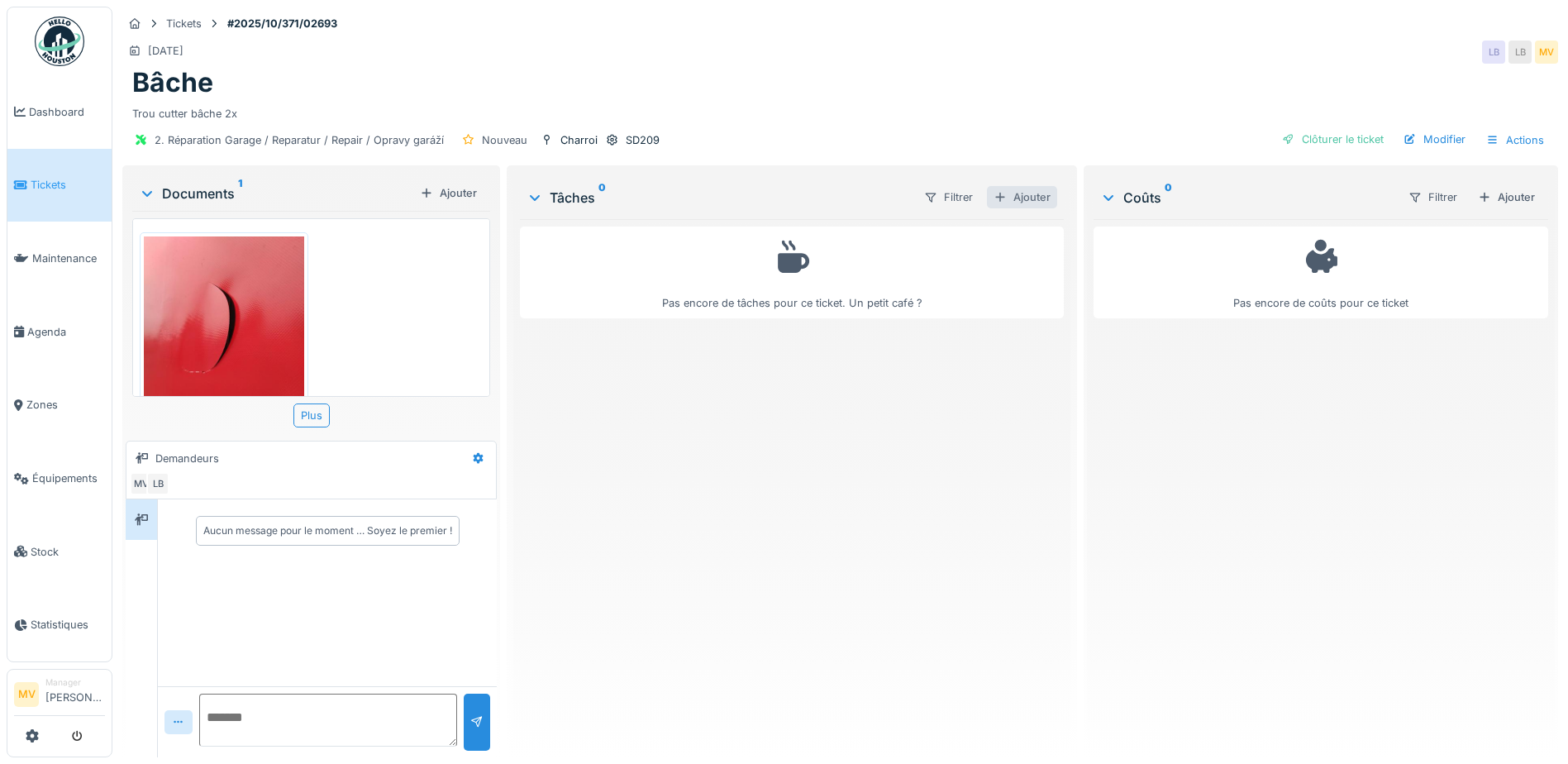
click at [1018, 192] on div "Ajouter" at bounding box center [1023, 197] width 70 height 23
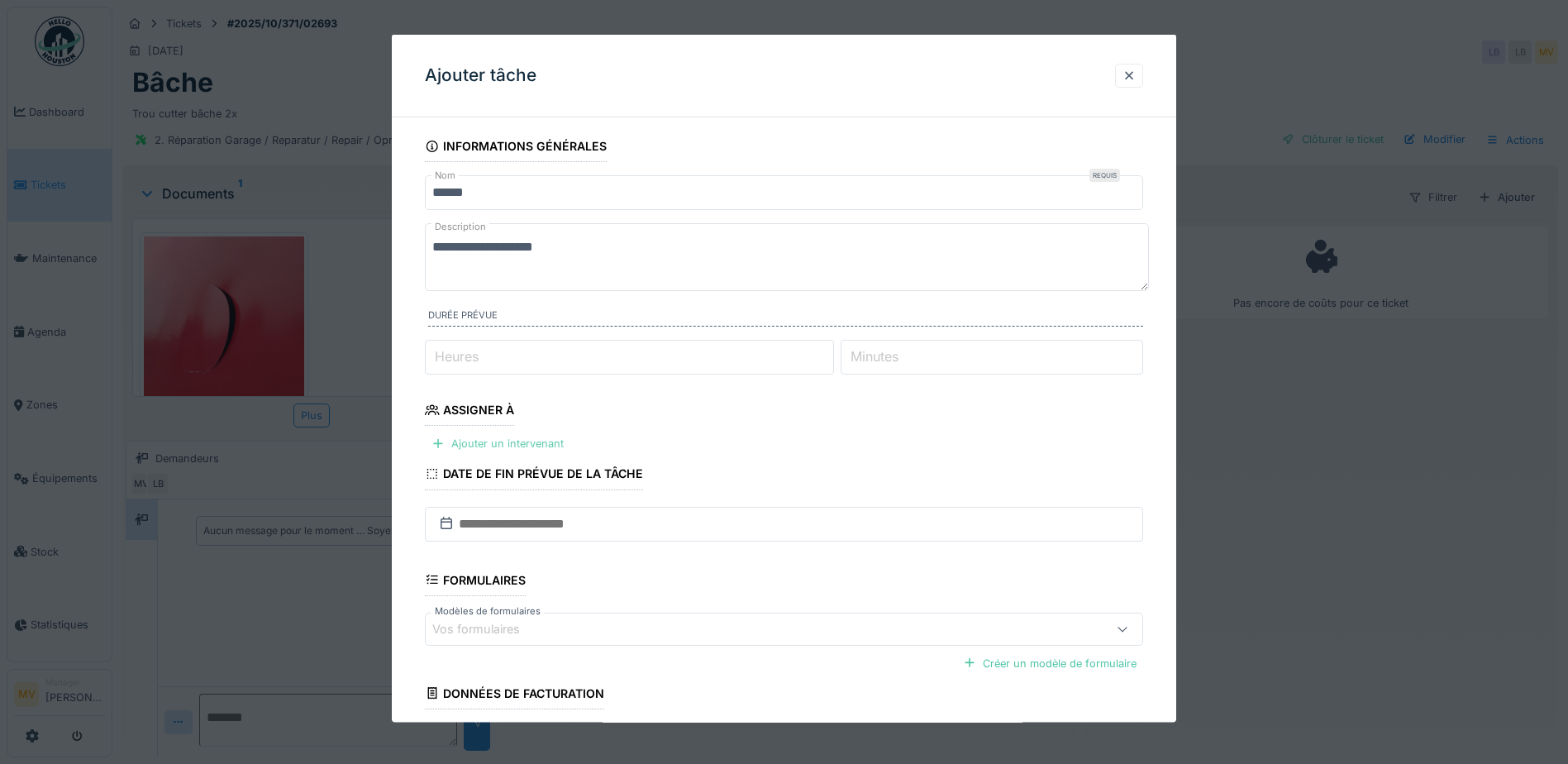
click at [515, 445] on div "Ajouter un intervenant" at bounding box center [498, 443] width 145 height 23
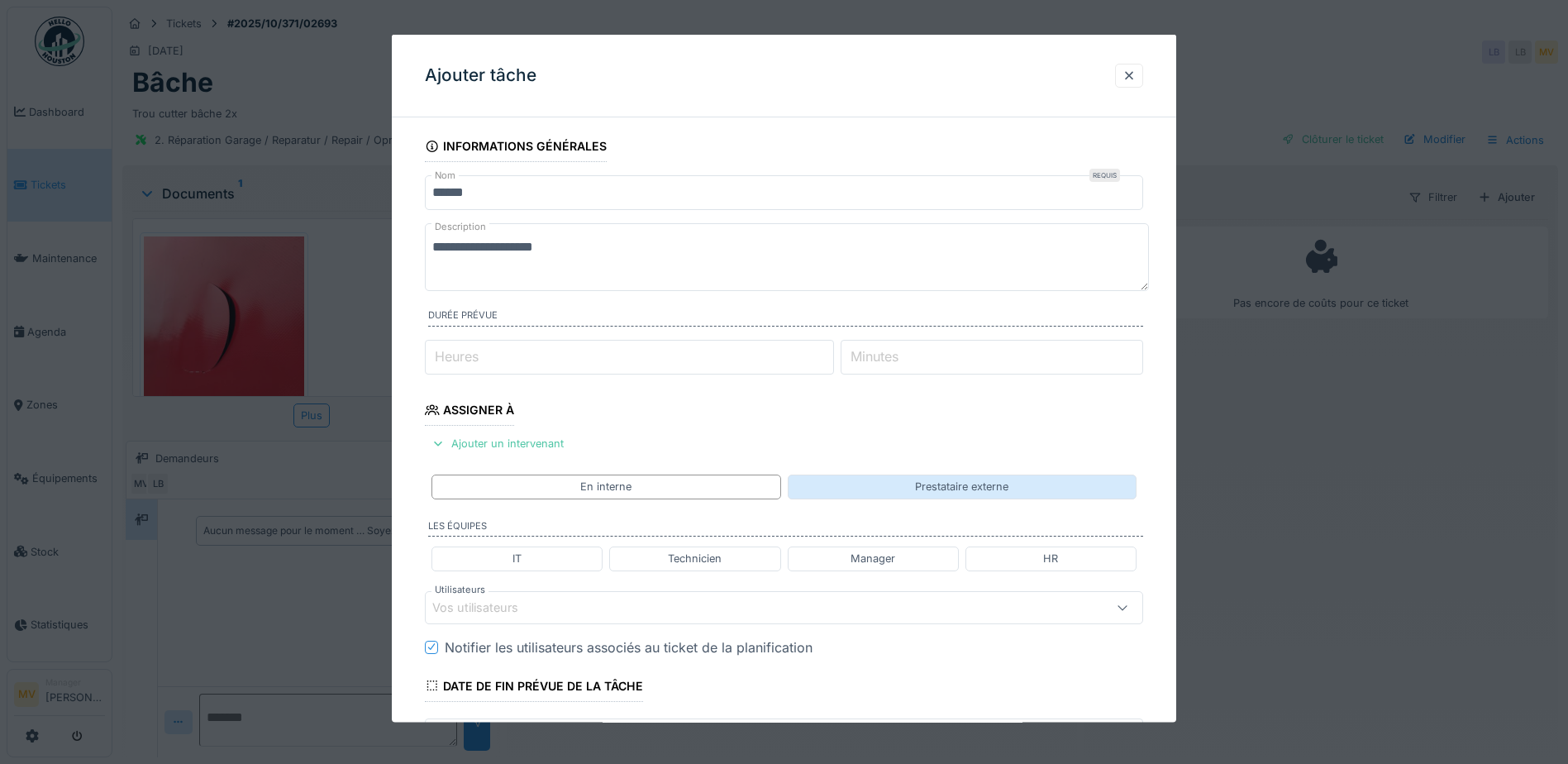
click at [892, 475] on div "Prestataire externe" at bounding box center [962, 486] width 349 height 24
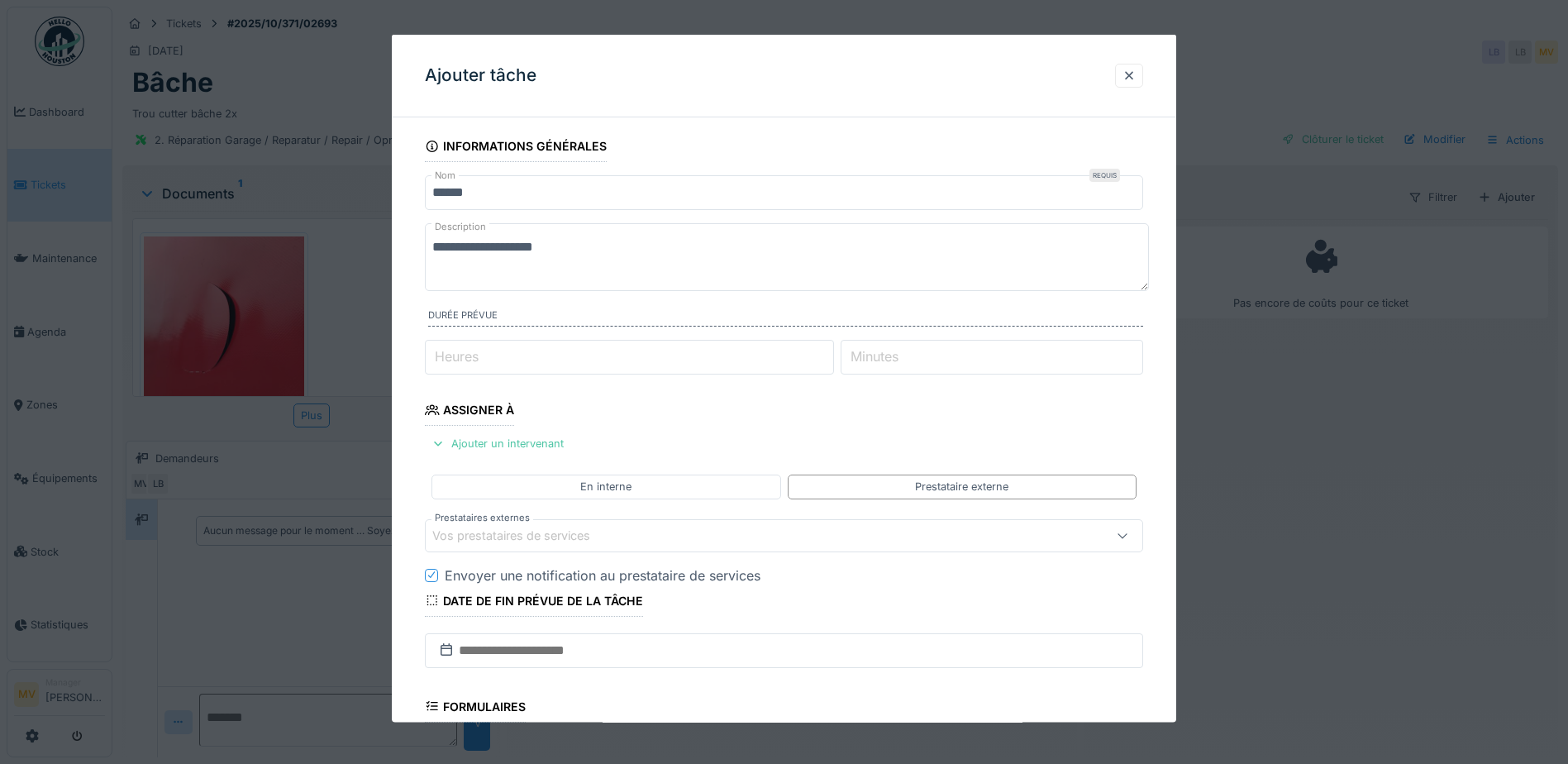
click at [674, 533] on div "Vos prestataires de services" at bounding box center [741, 535] width 619 height 18
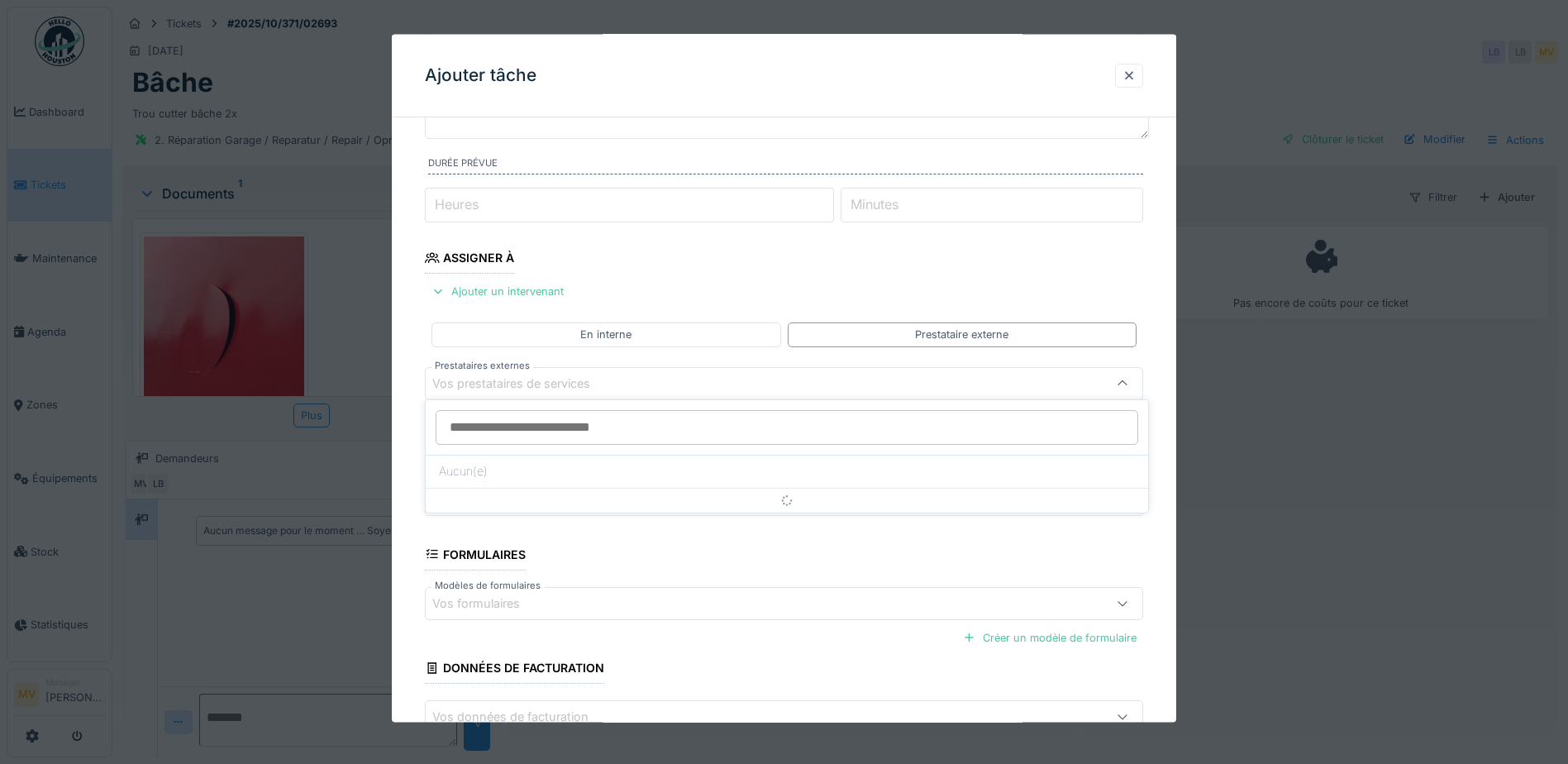
scroll to position [157, 0]
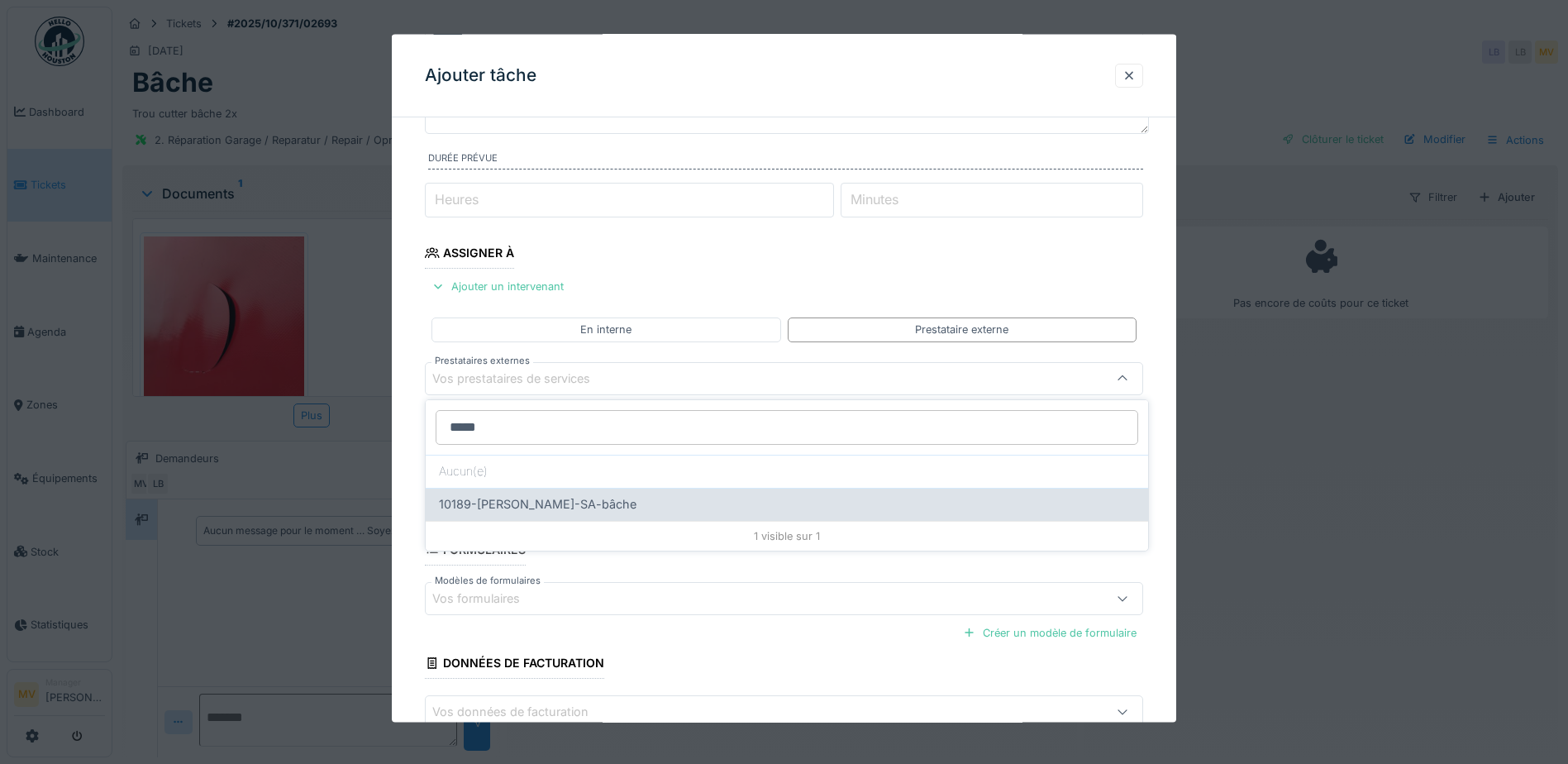
type input "*****"
click at [606, 492] on div "10189-Schreiber-SA-bâche" at bounding box center [787, 505] width 722 height 33
type input "*****"
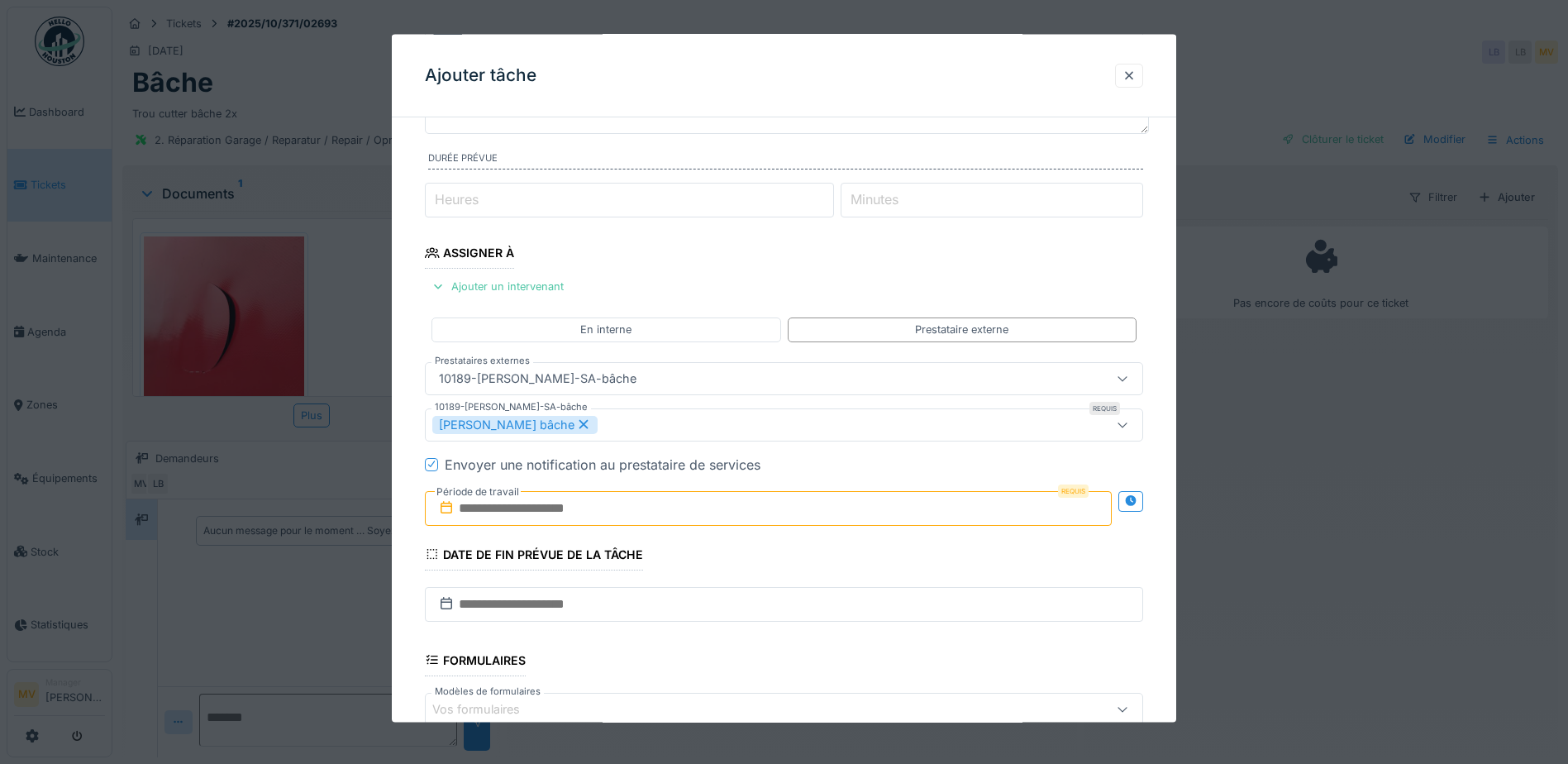
click at [662, 505] on input "text" at bounding box center [769, 508] width 687 height 35
click at [822, 375] on div "11" at bounding box center [825, 380] width 23 height 23
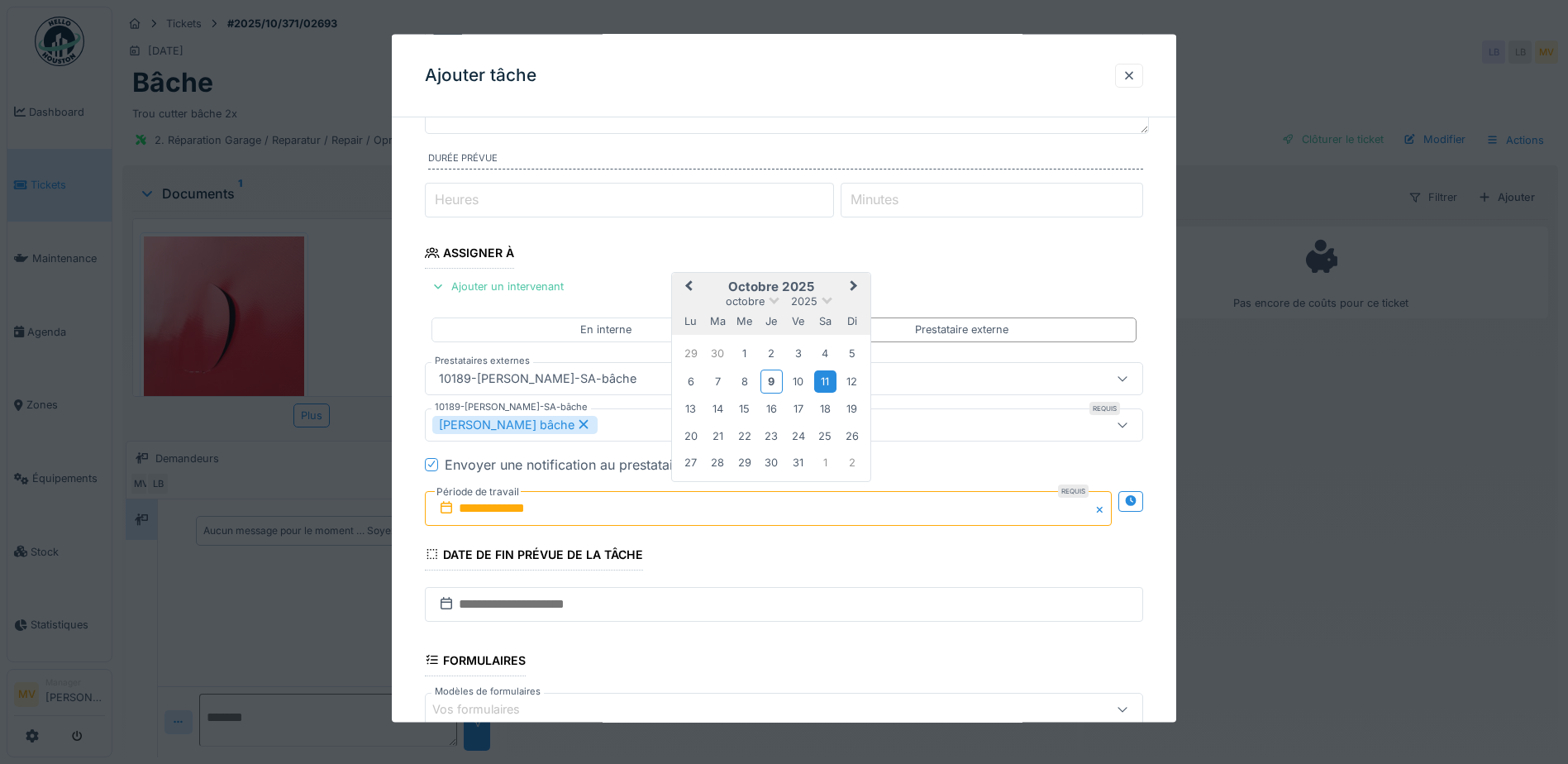
click at [822, 375] on div "11" at bounding box center [825, 380] width 23 height 23
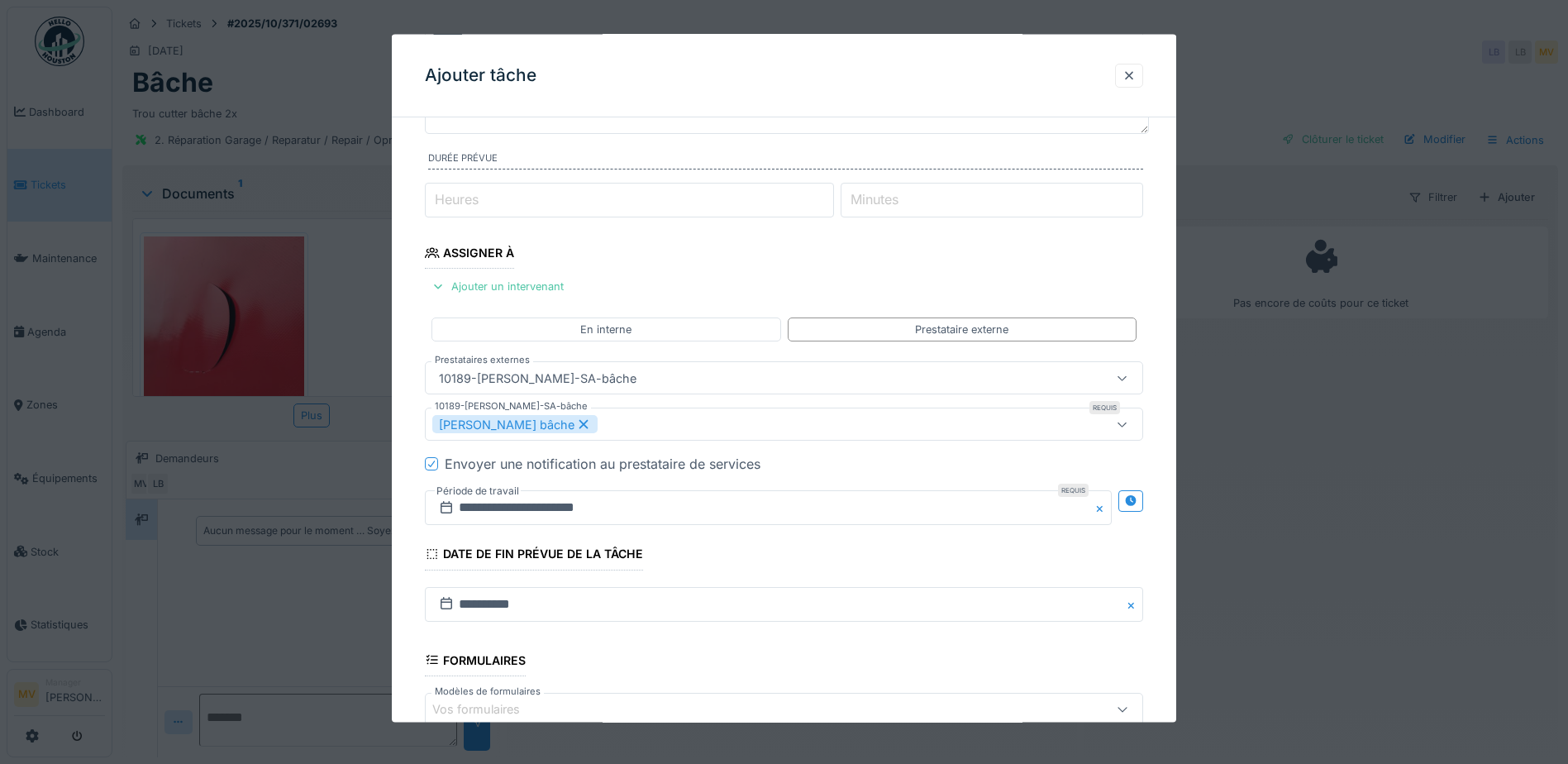
click at [435, 465] on icon at bounding box center [431, 464] width 10 height 8
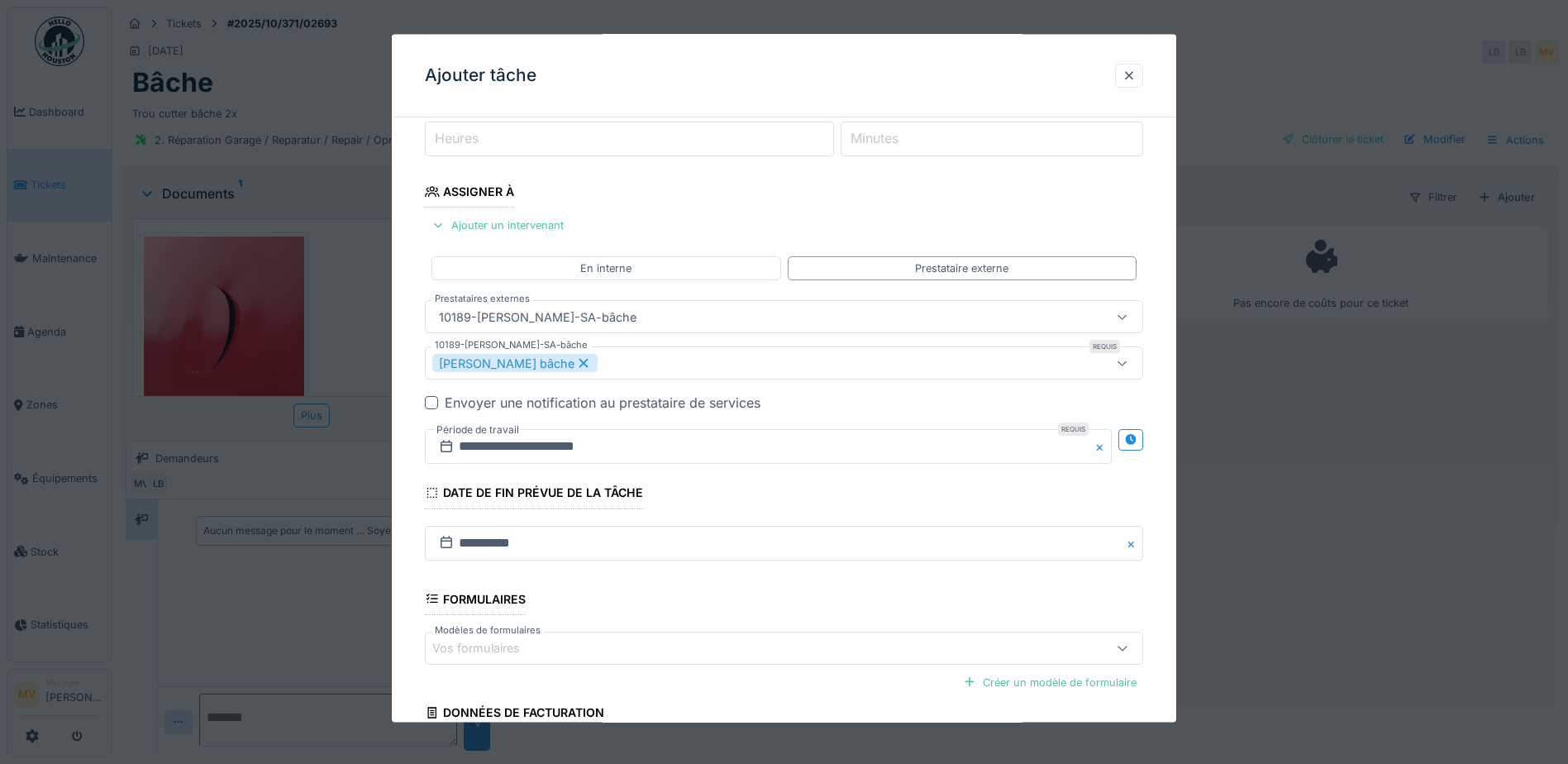
scroll to position [323, 0]
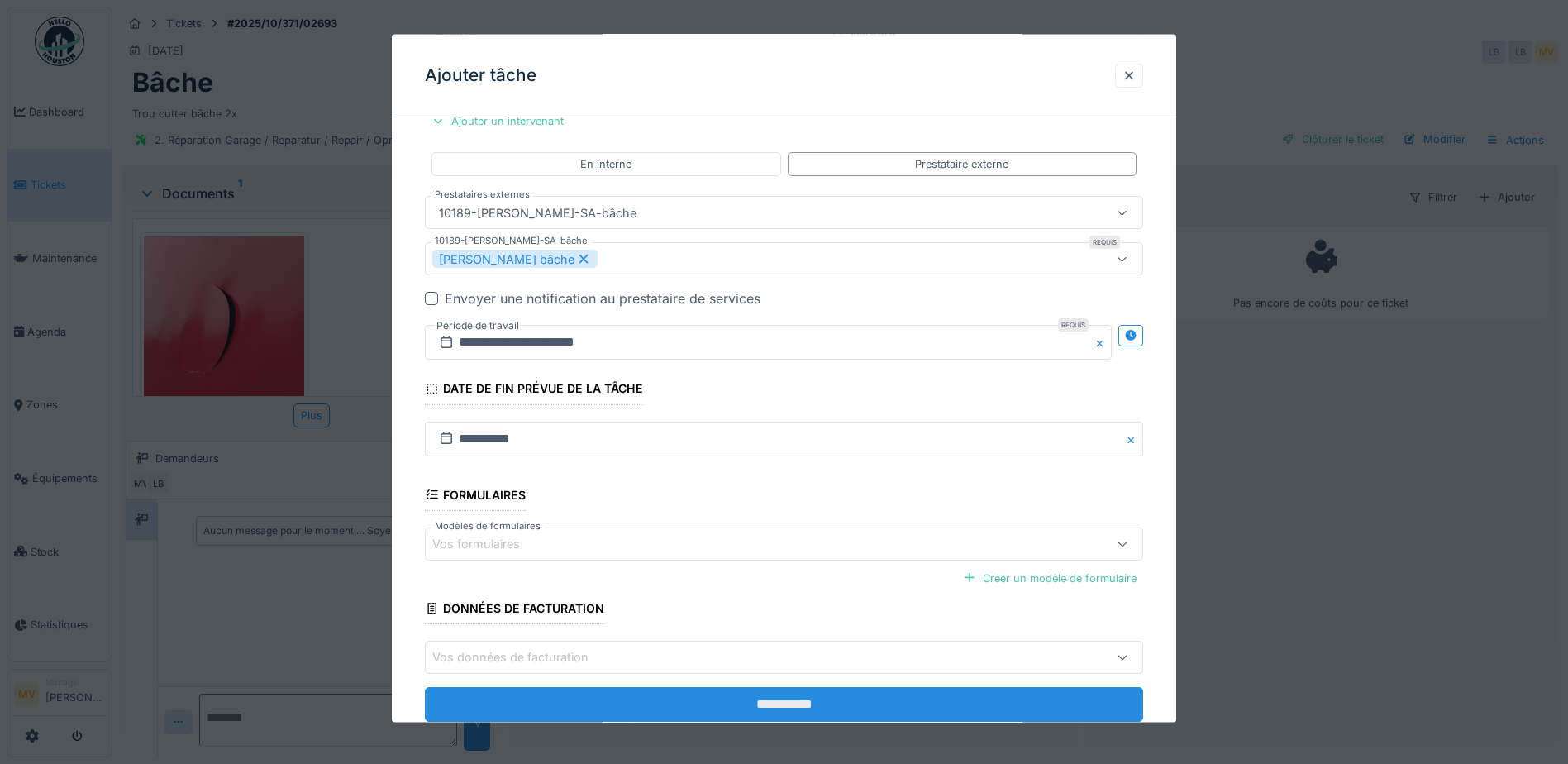
click at [892, 701] on input "**********" at bounding box center [784, 705] width 718 height 35
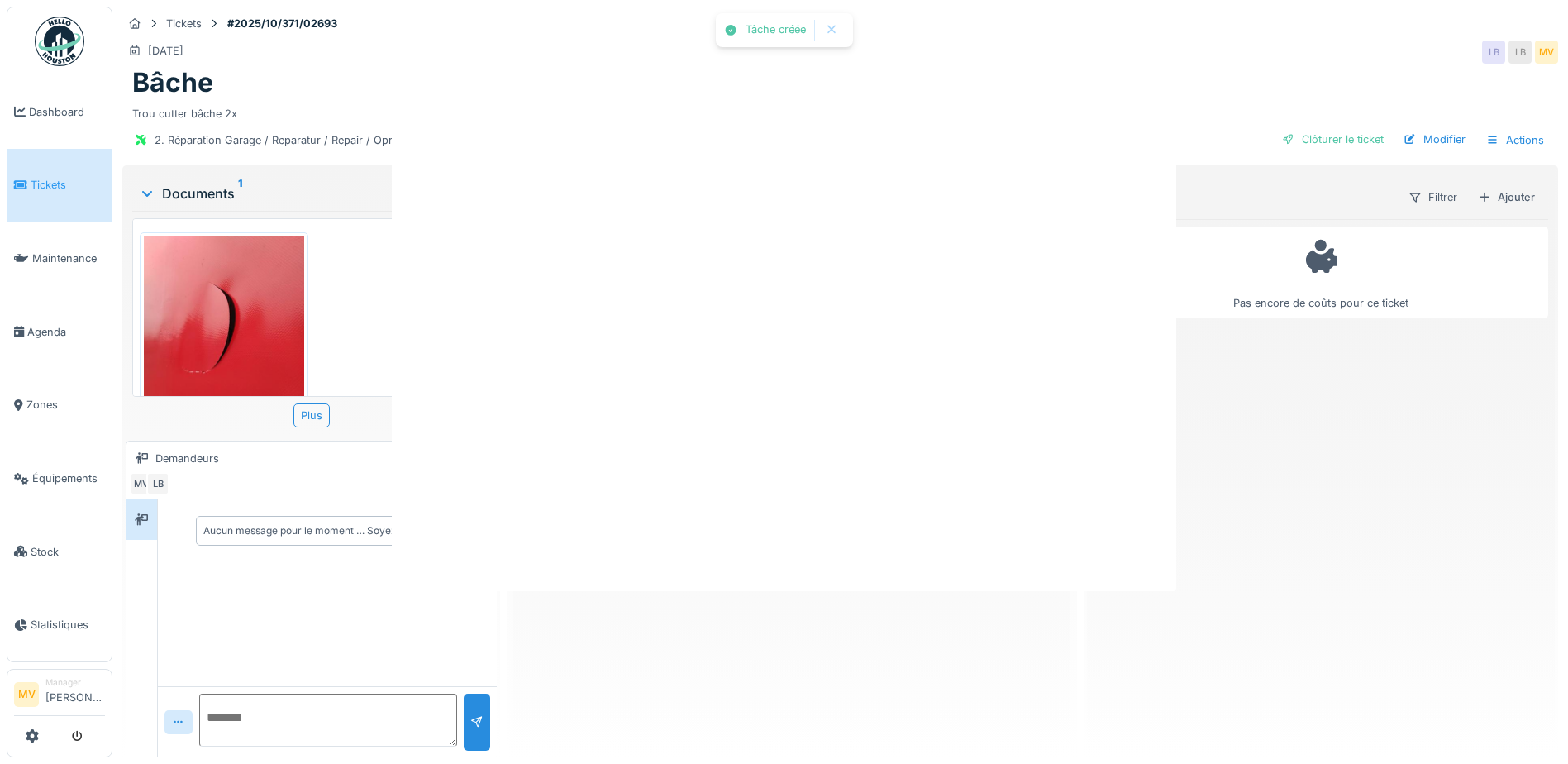
scroll to position [0, 0]
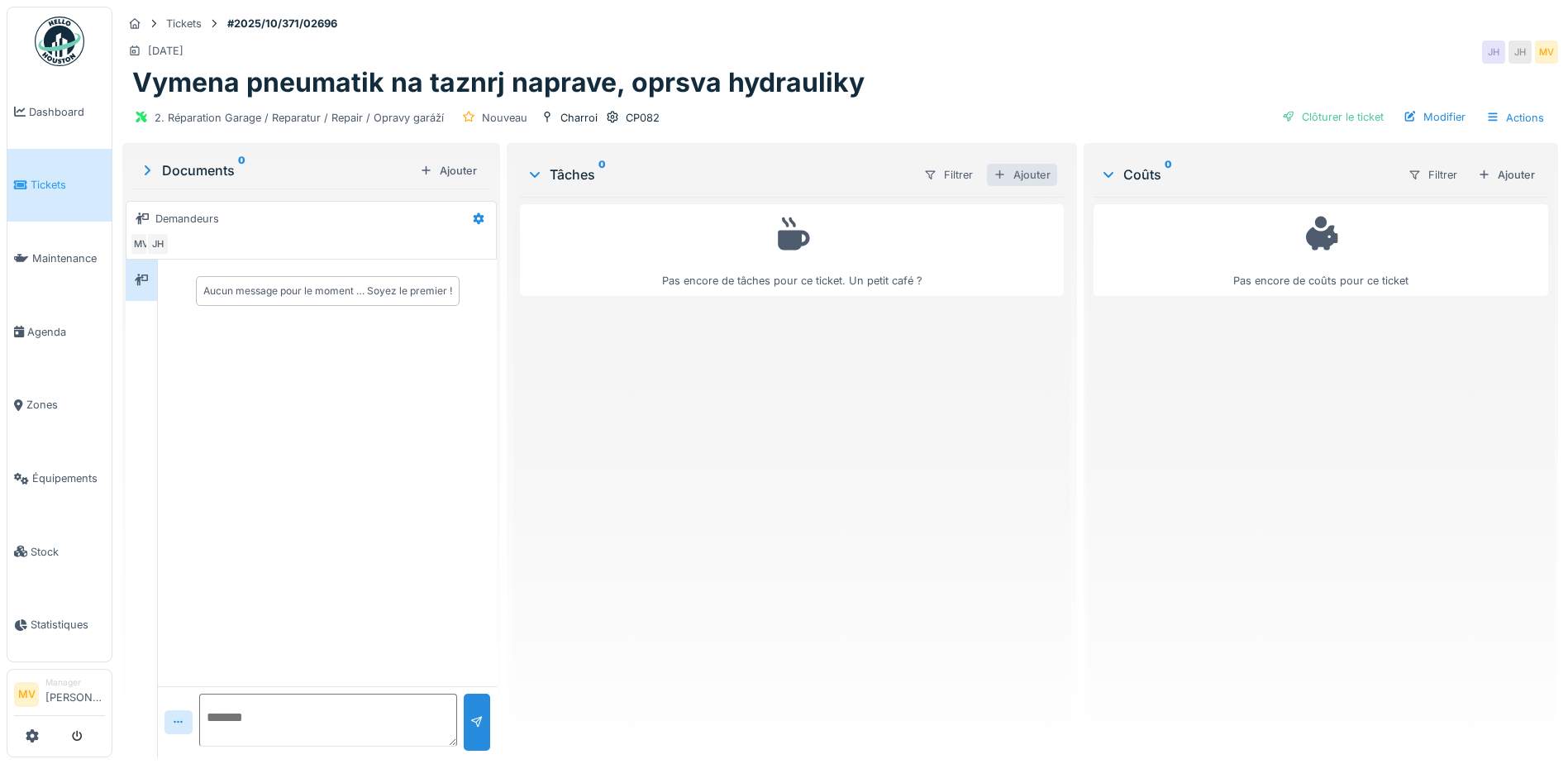
click at [994, 167] on div at bounding box center [1001, 174] width 13 height 16
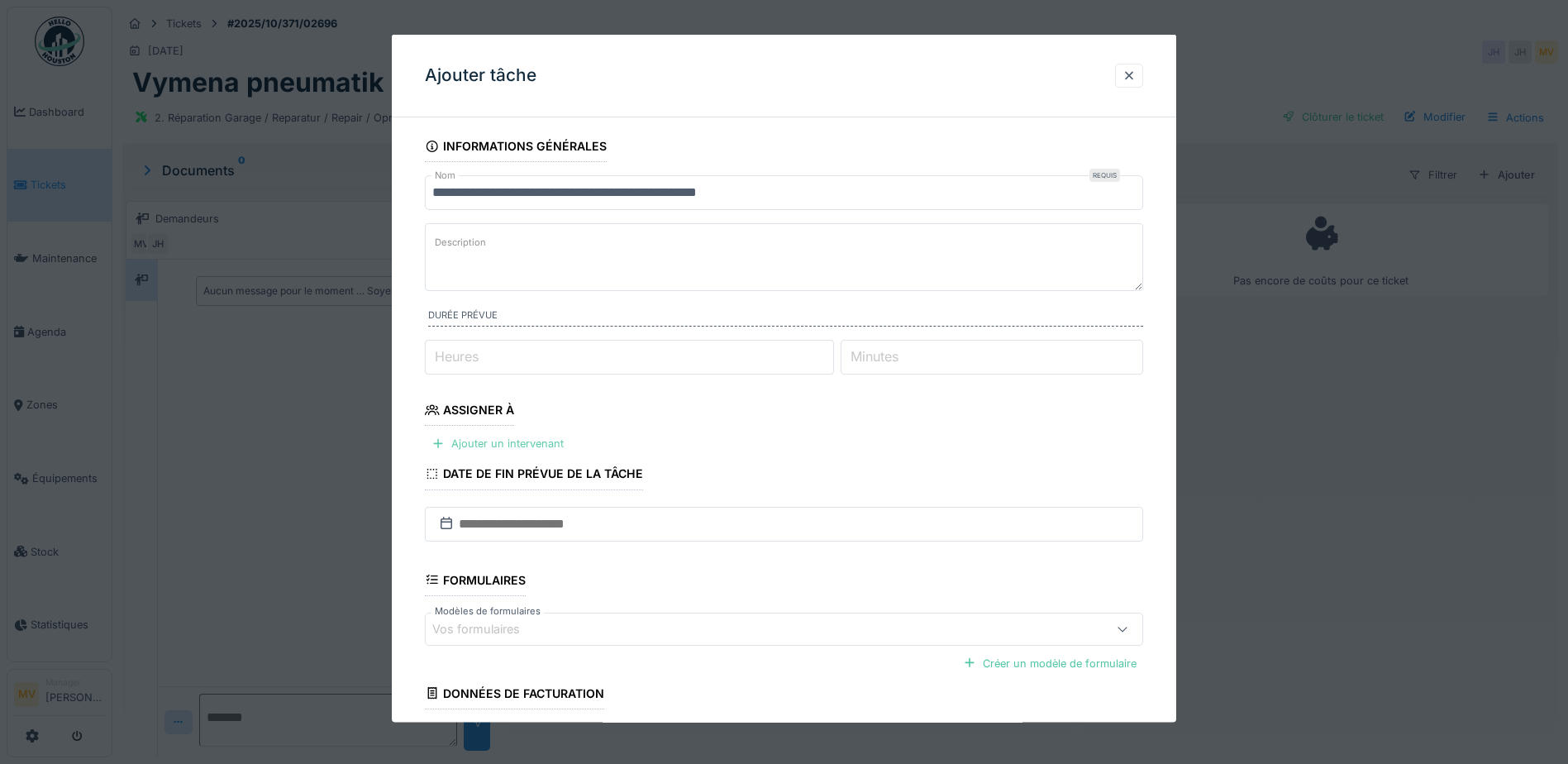
click at [543, 441] on div "Ajouter un intervenant" at bounding box center [498, 443] width 145 height 23
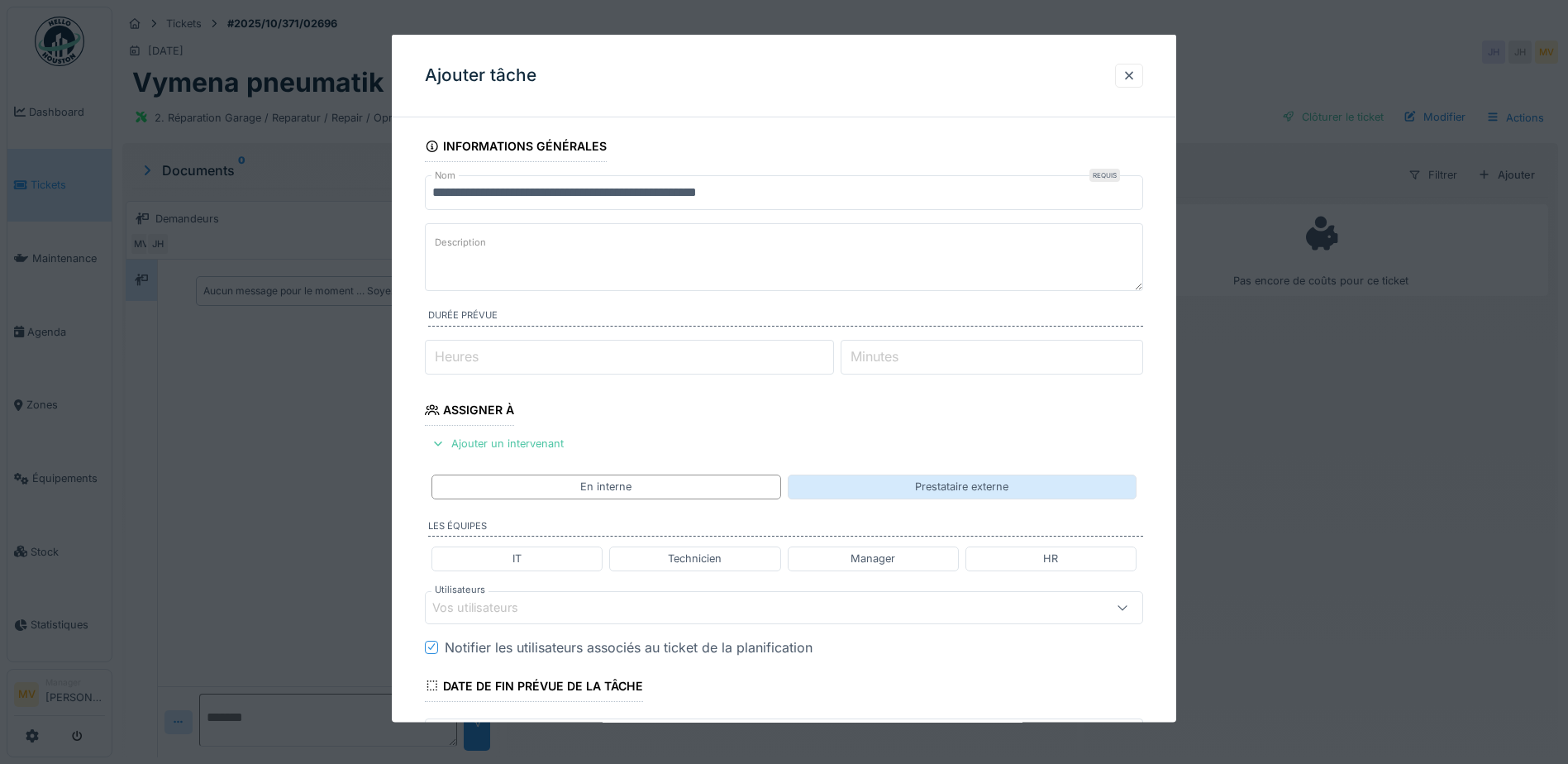
click at [932, 490] on div "Prestataire externe" at bounding box center [962, 486] width 93 height 16
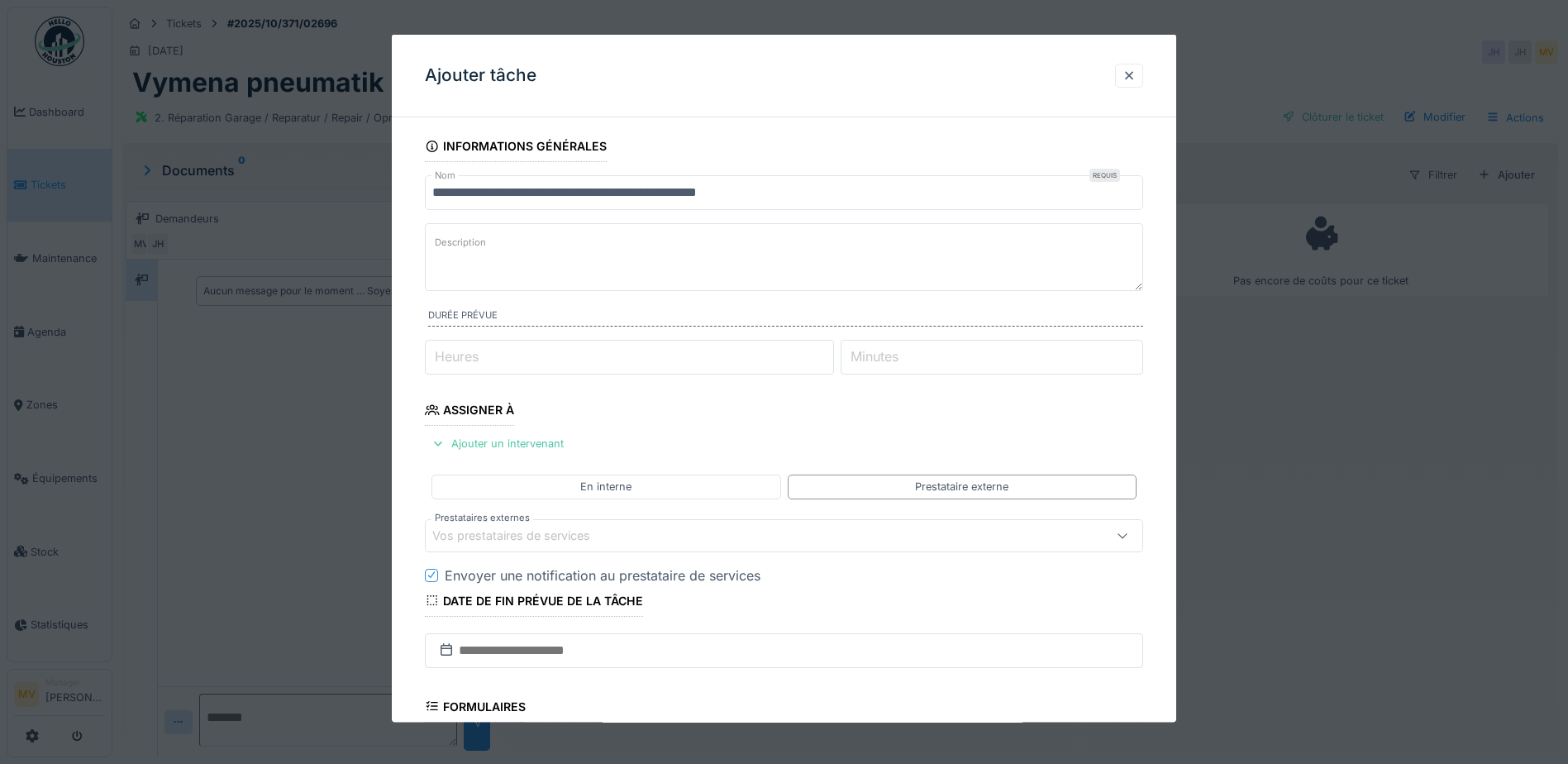
click at [648, 462] on fieldset "**********" at bounding box center [784, 539] width 718 height 816
click at [646, 480] on div "En interne" at bounding box center [606, 486] width 349 height 24
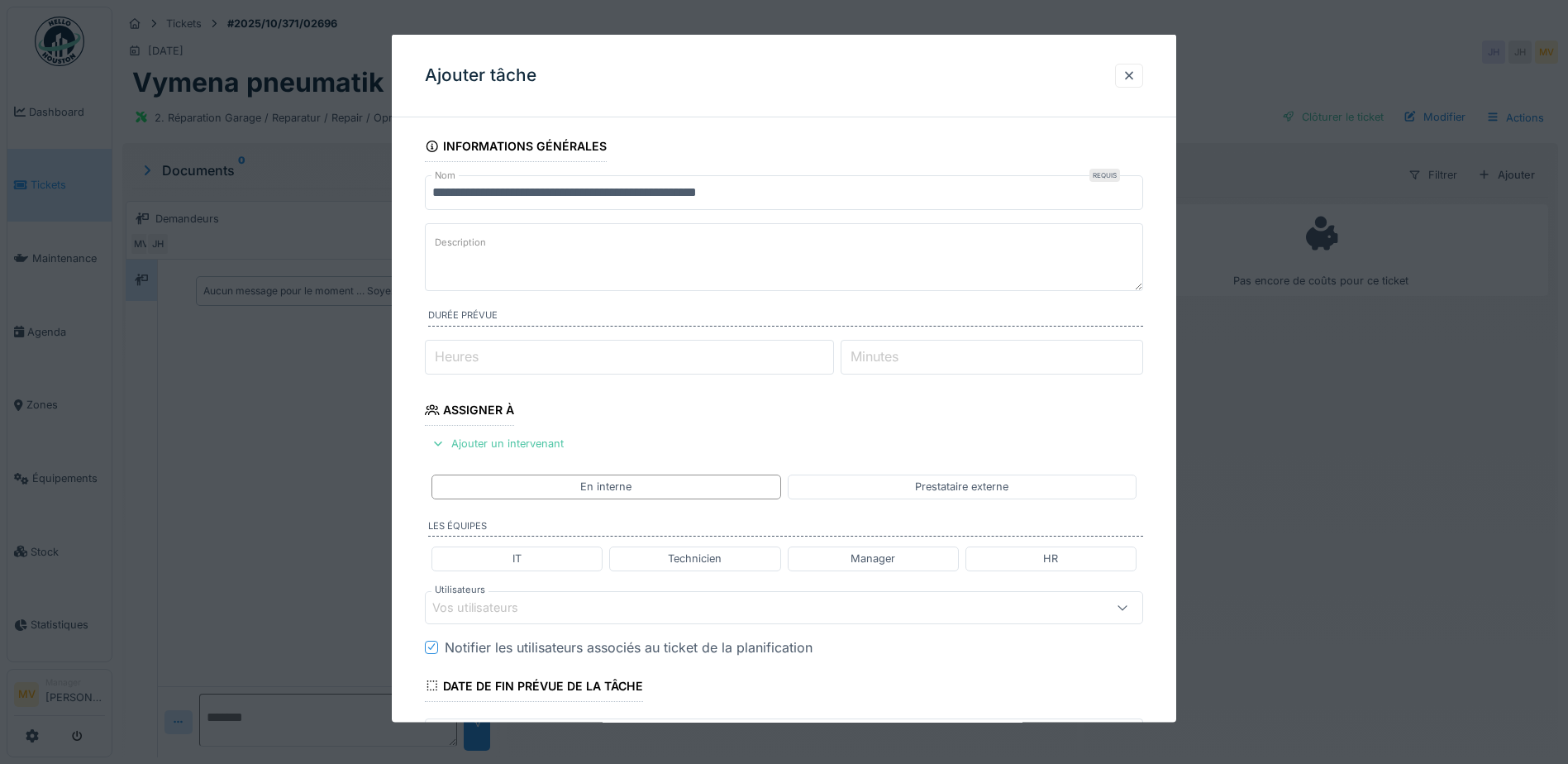
click at [533, 603] on div "Vos utilisateurs" at bounding box center [486, 607] width 109 height 18
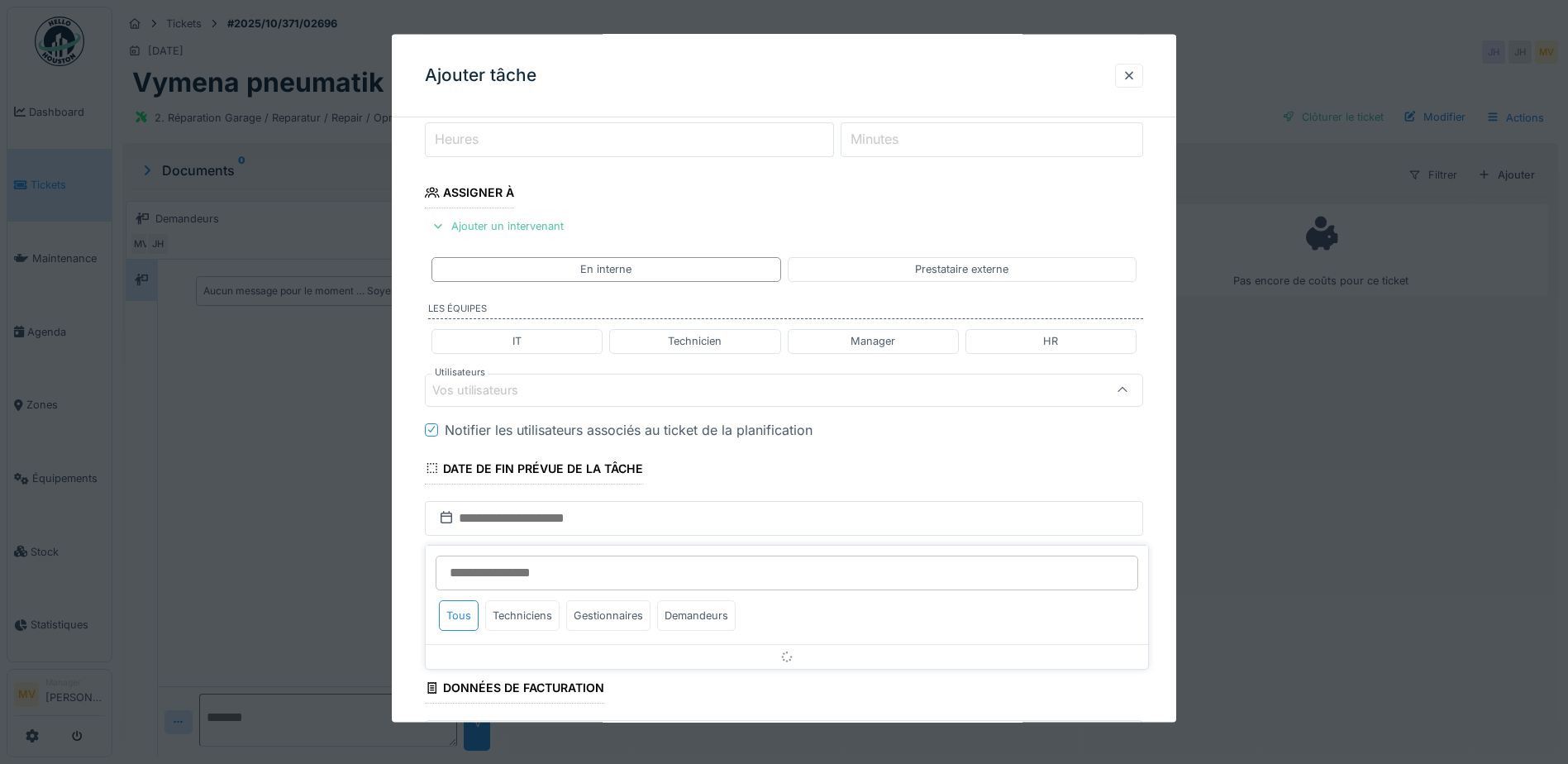
scroll to position [229, 0]
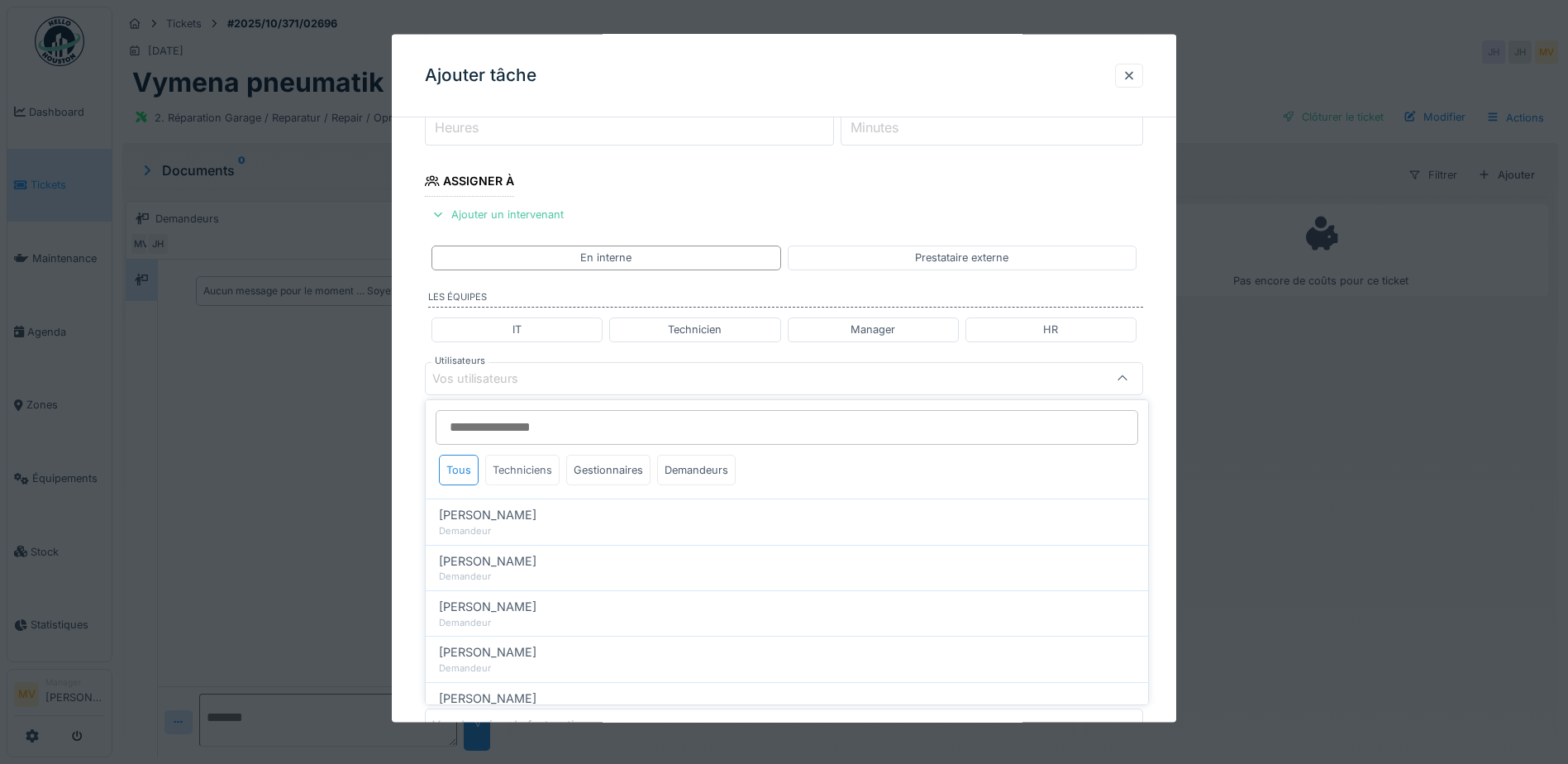
click at [540, 472] on div "Techniciens" at bounding box center [522, 470] width 74 height 31
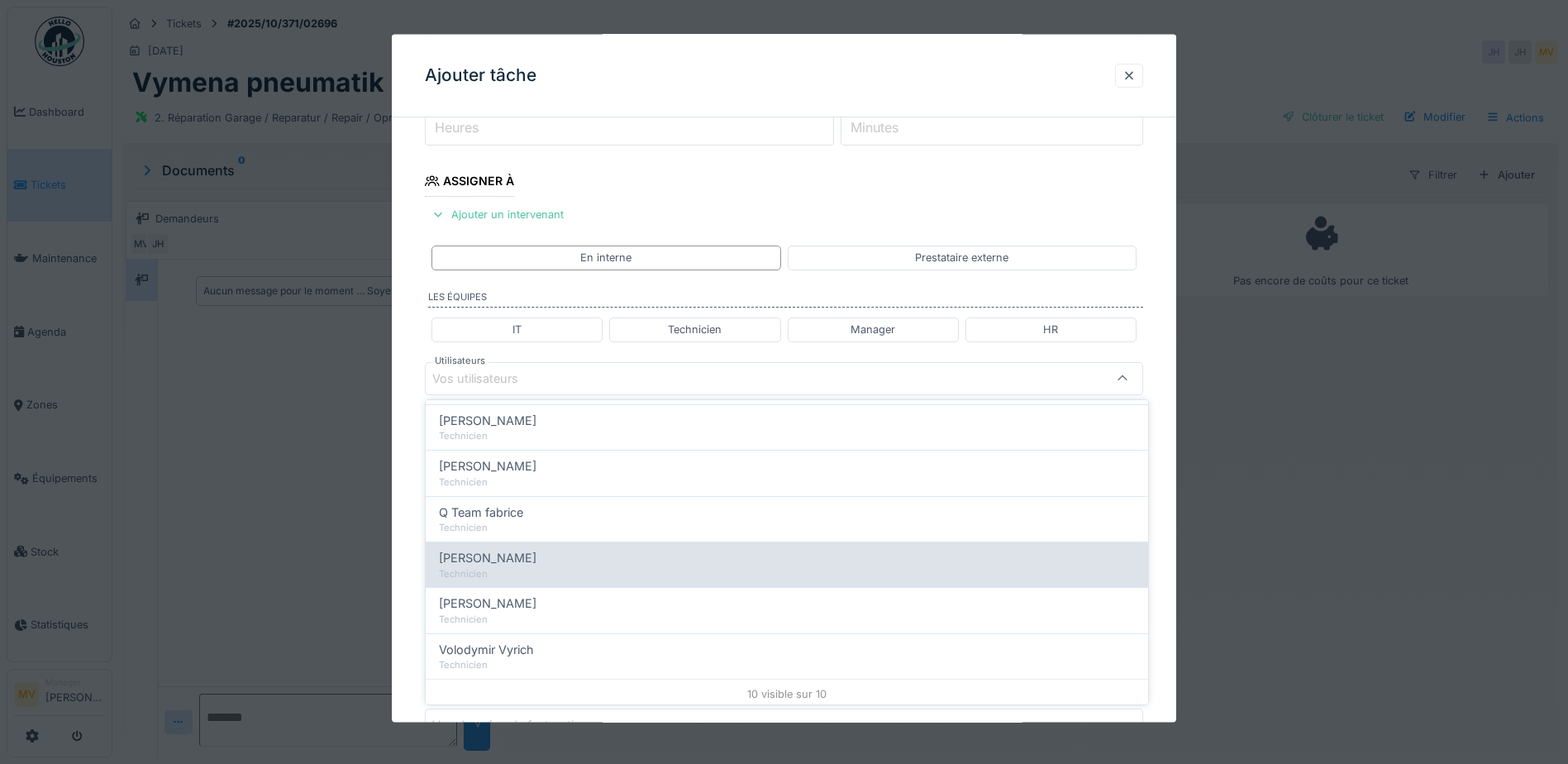
scroll to position [282, 0]
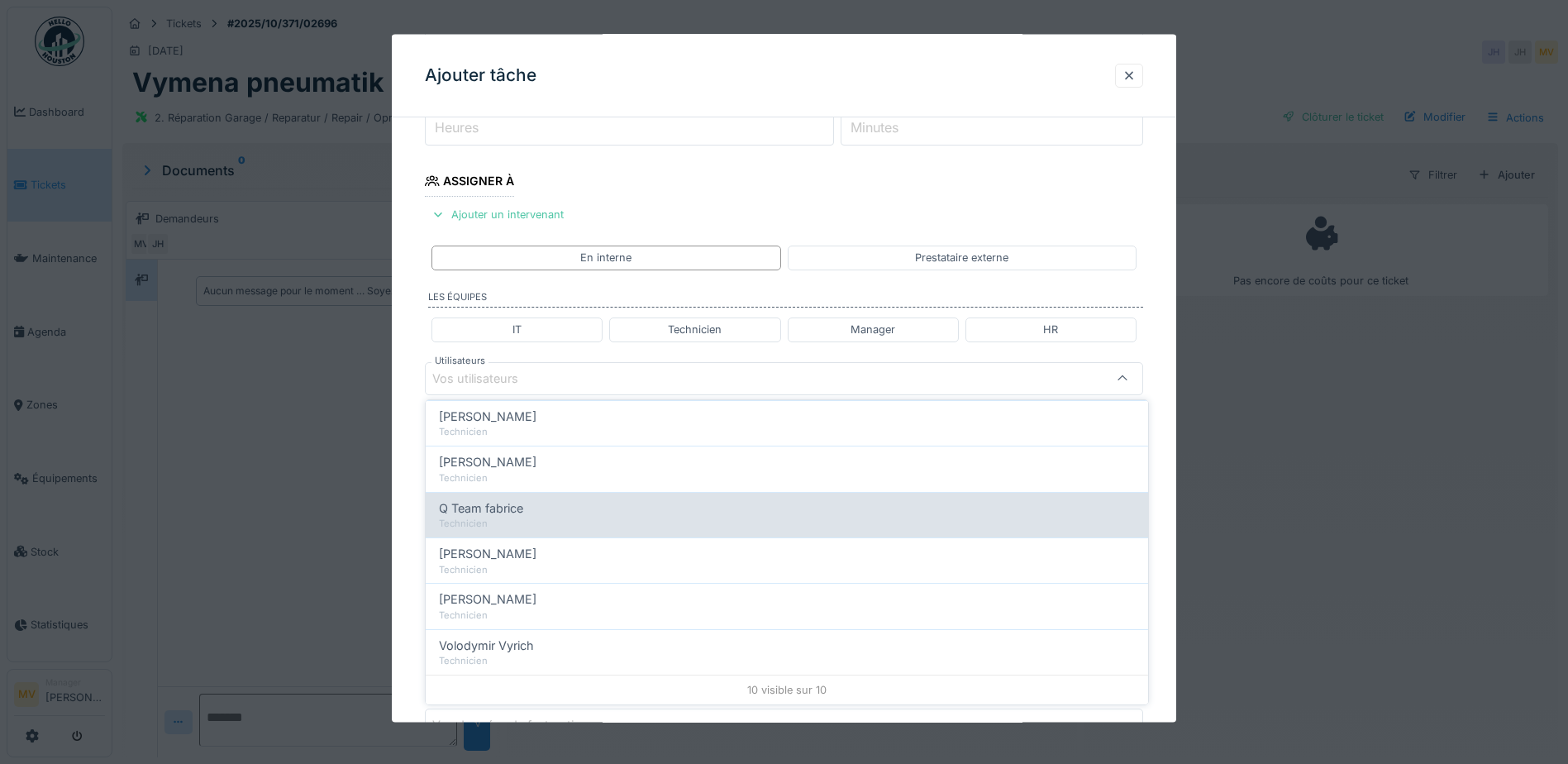
click at [570, 511] on div "Q Team fabrice" at bounding box center [787, 509] width 696 height 18
type input "****"
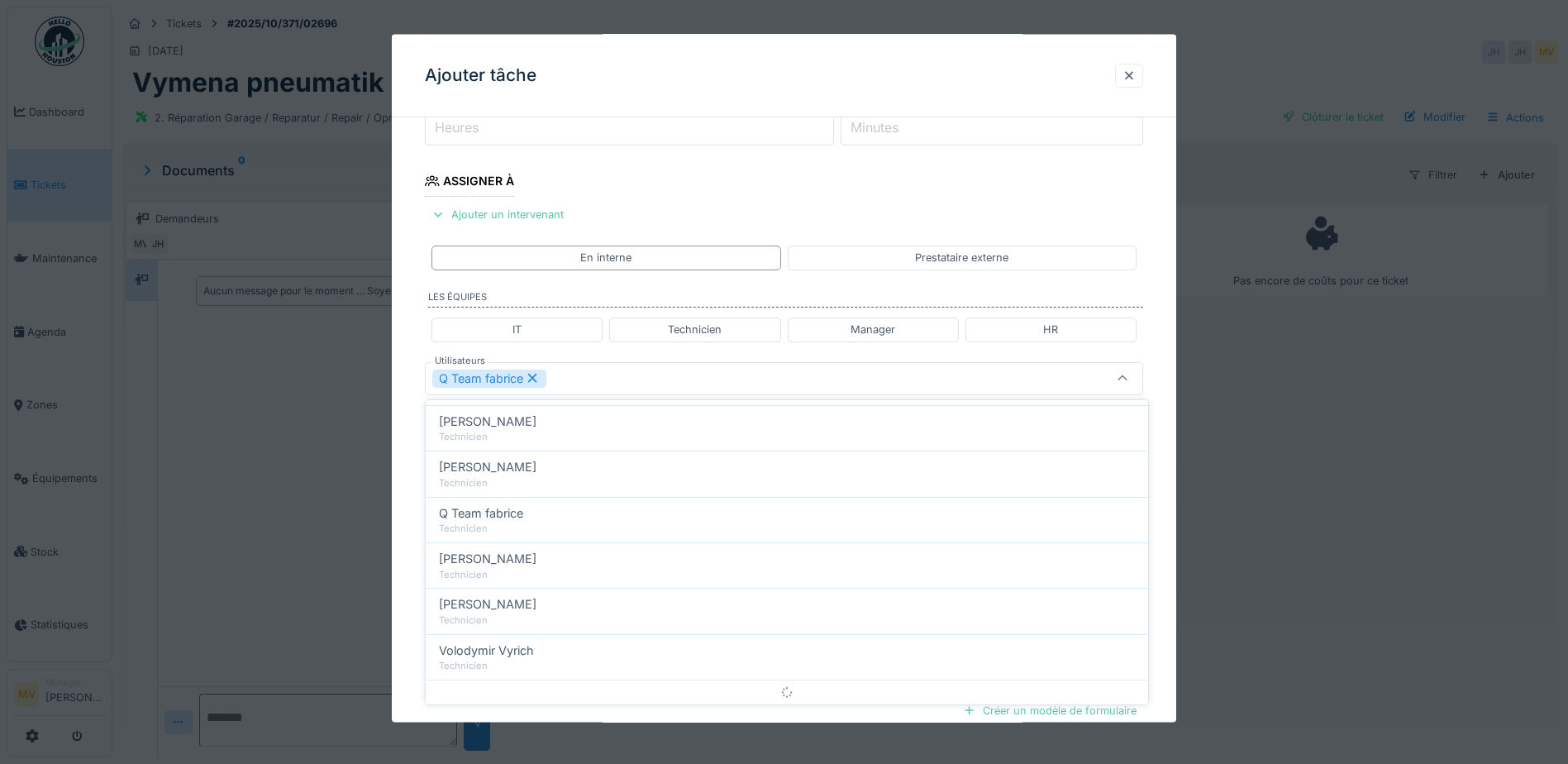
scroll to position [0, 0]
click at [613, 383] on div "Q Team fabrice" at bounding box center [741, 378] width 619 height 18
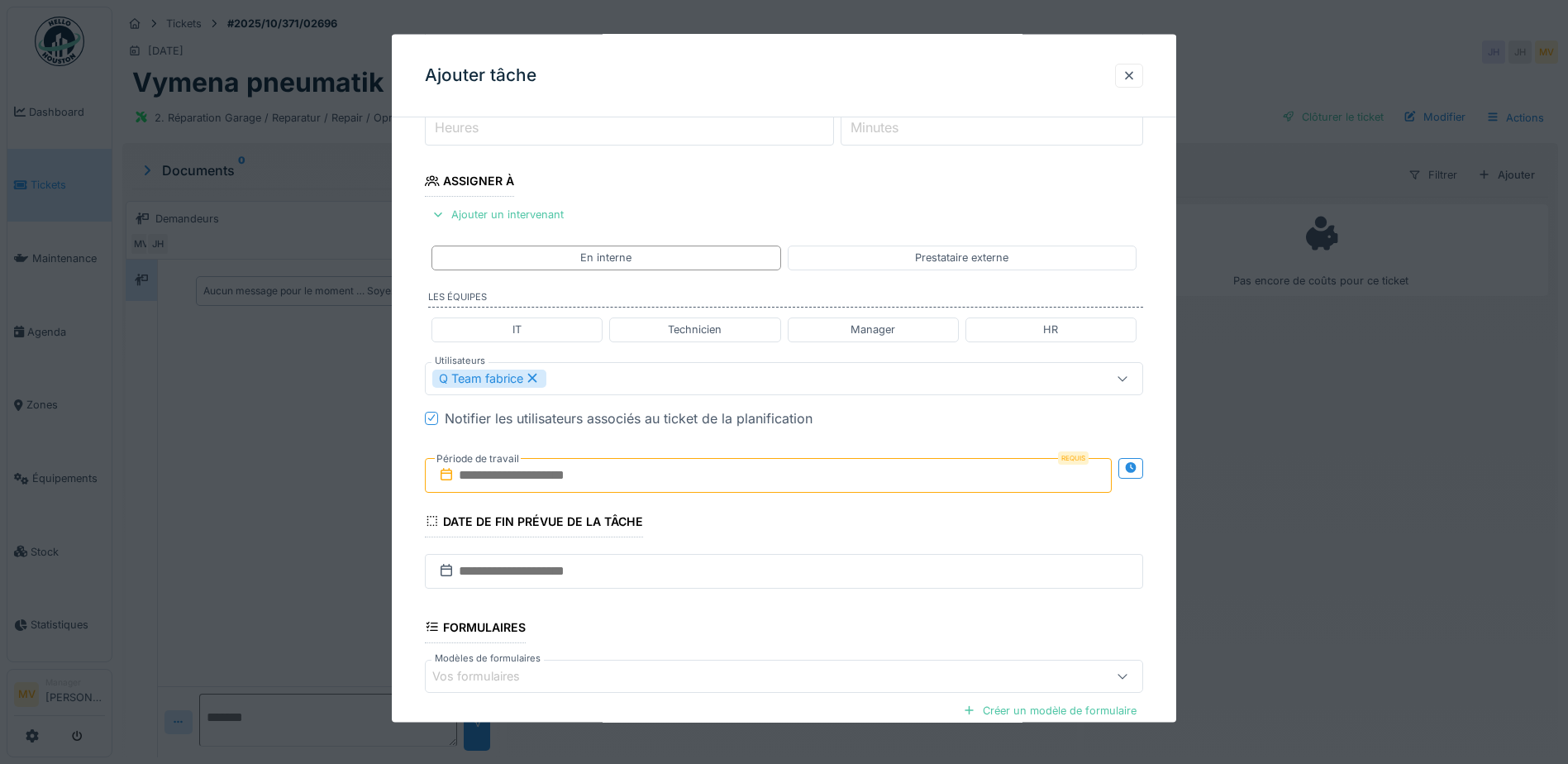
click at [601, 465] on input "text" at bounding box center [769, 475] width 687 height 35
click at [775, 611] on div "9" at bounding box center [771, 610] width 23 height 24
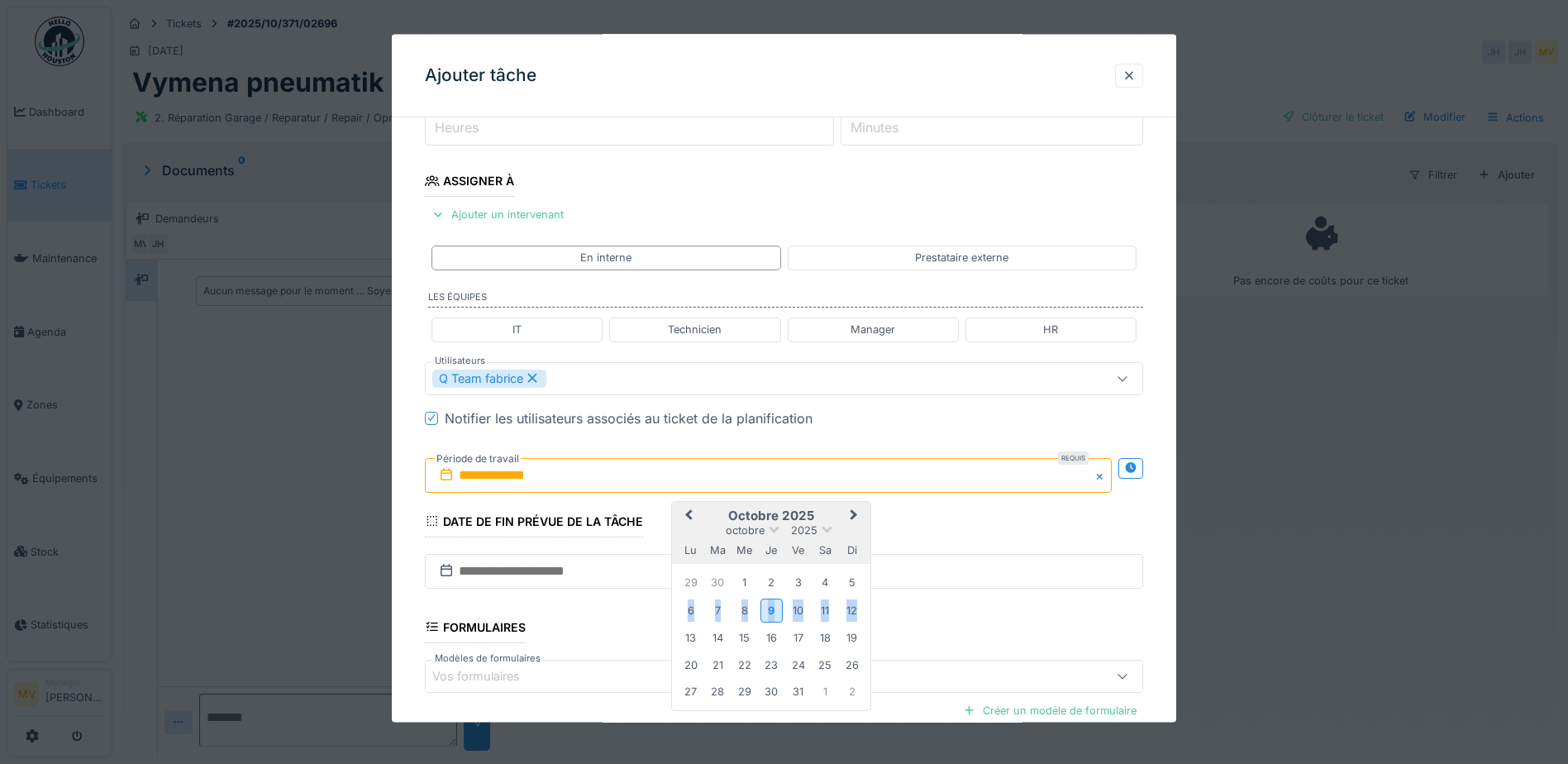
click at [775, 611] on div "9" at bounding box center [771, 610] width 23 height 24
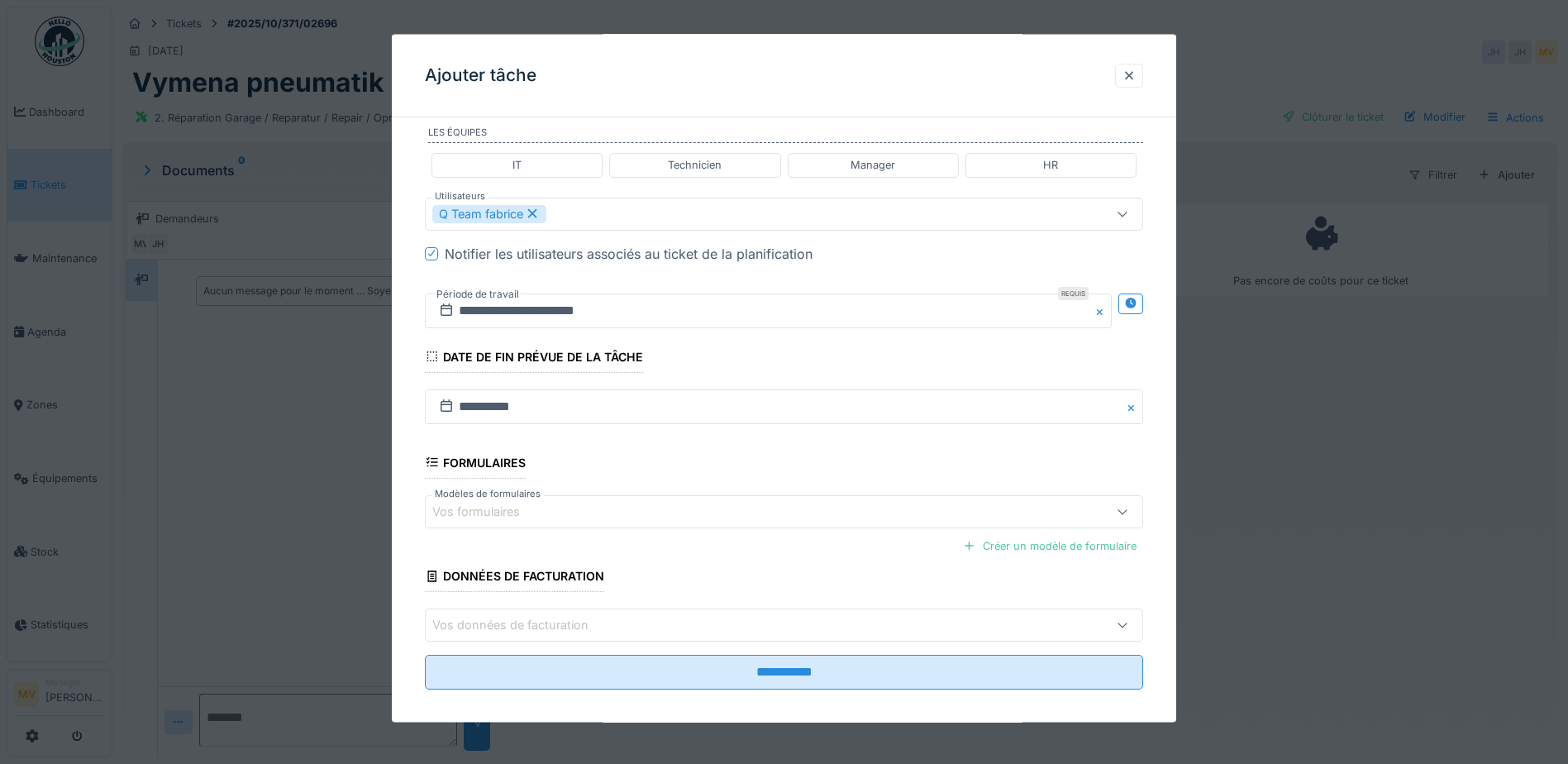
scroll to position [407, 0]
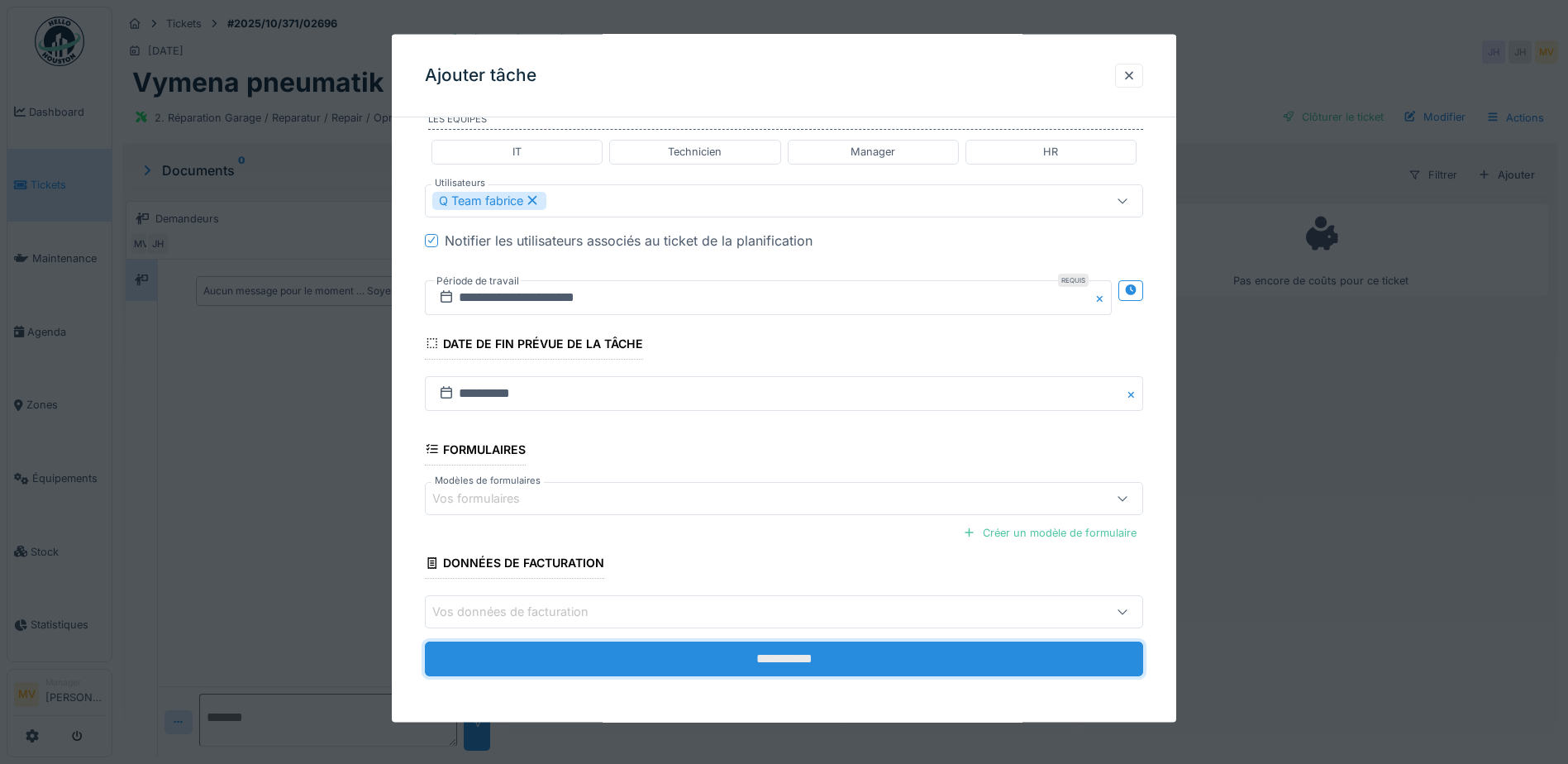
click at [787, 647] on input "**********" at bounding box center [784, 659] width 718 height 35
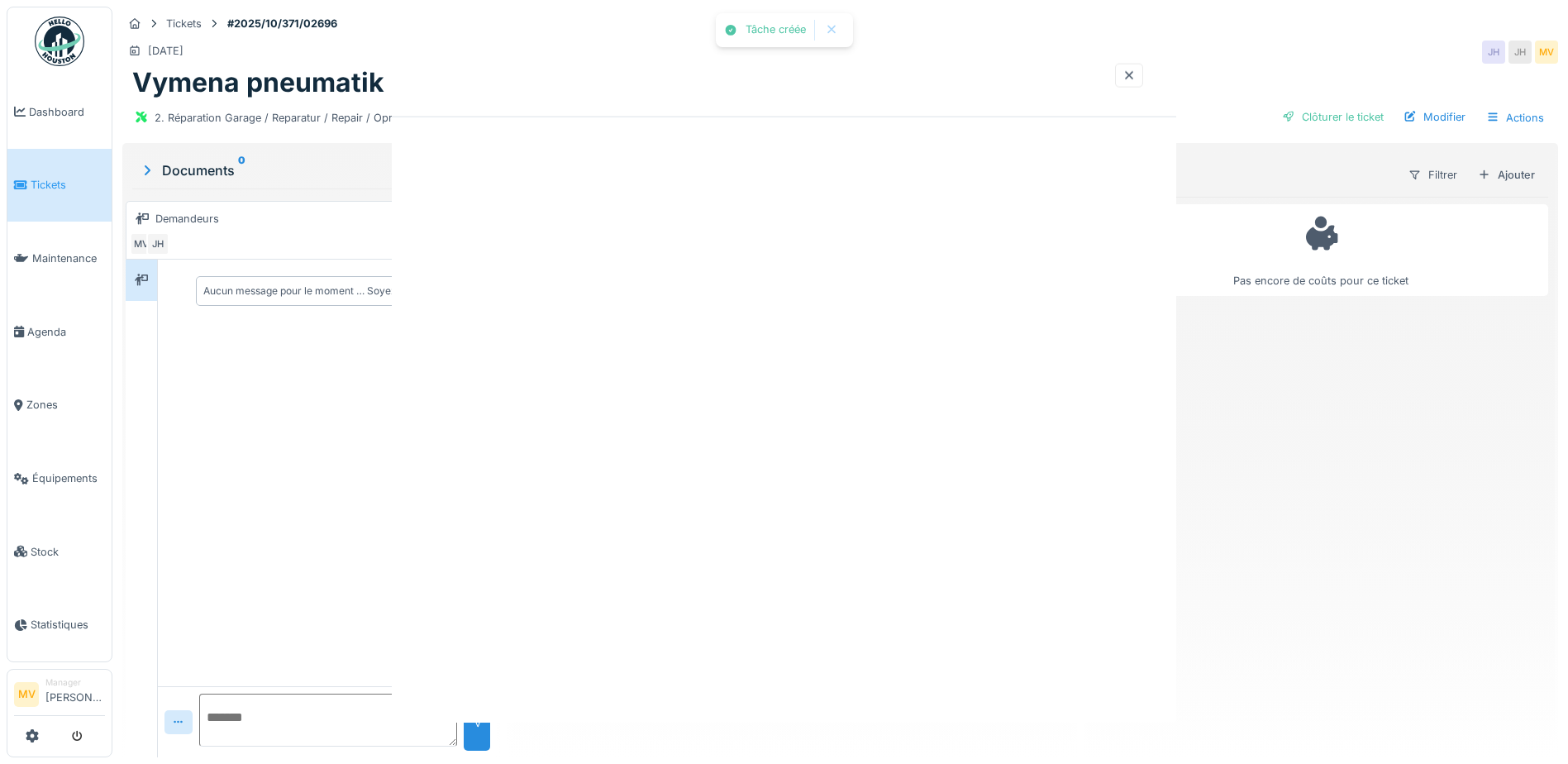
scroll to position [0, 0]
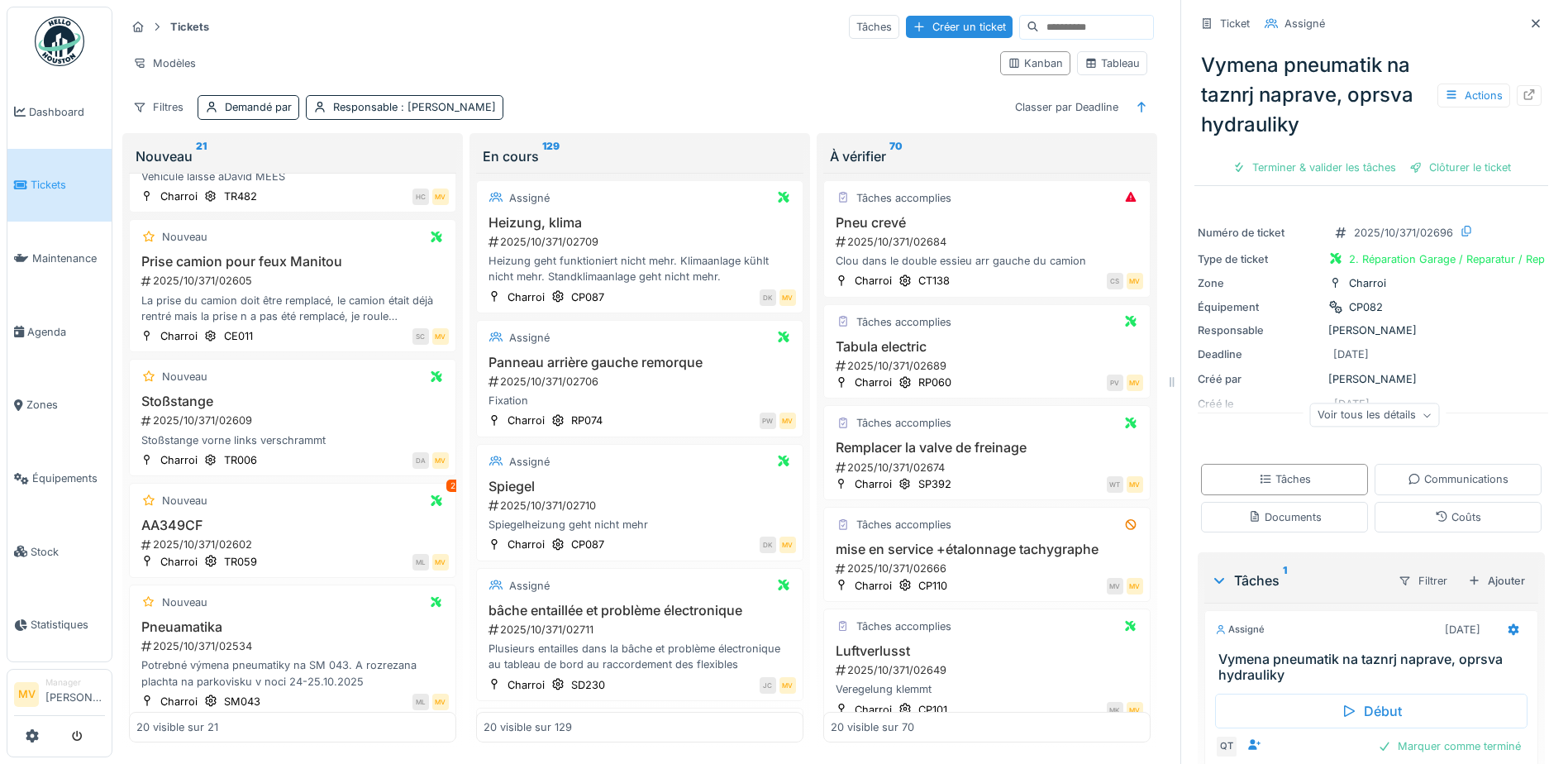
scroll to position [827, 0]
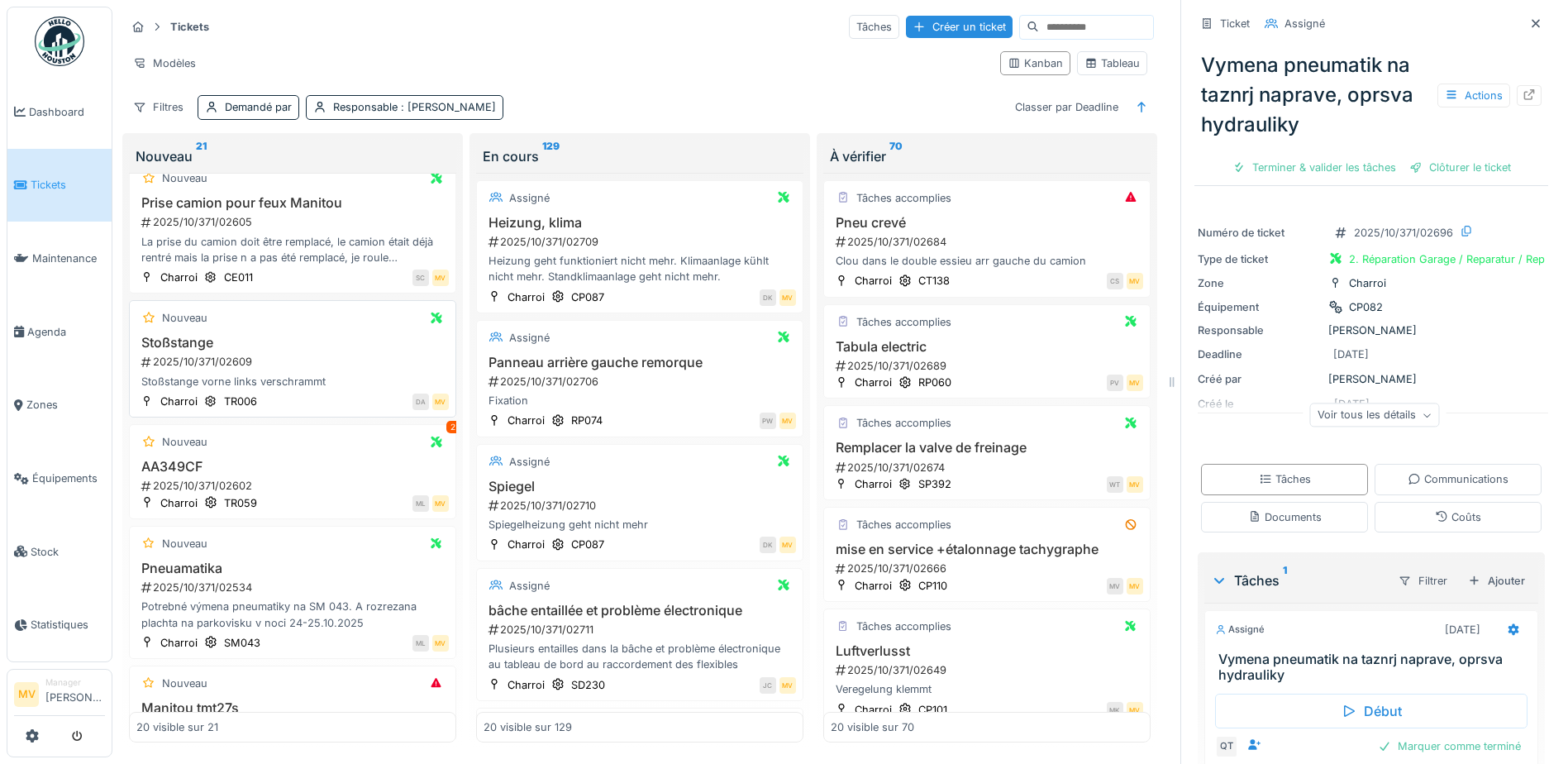
click at [324, 377] on div "Stoßstange vorne links verschrammt" at bounding box center [293, 381] width 313 height 16
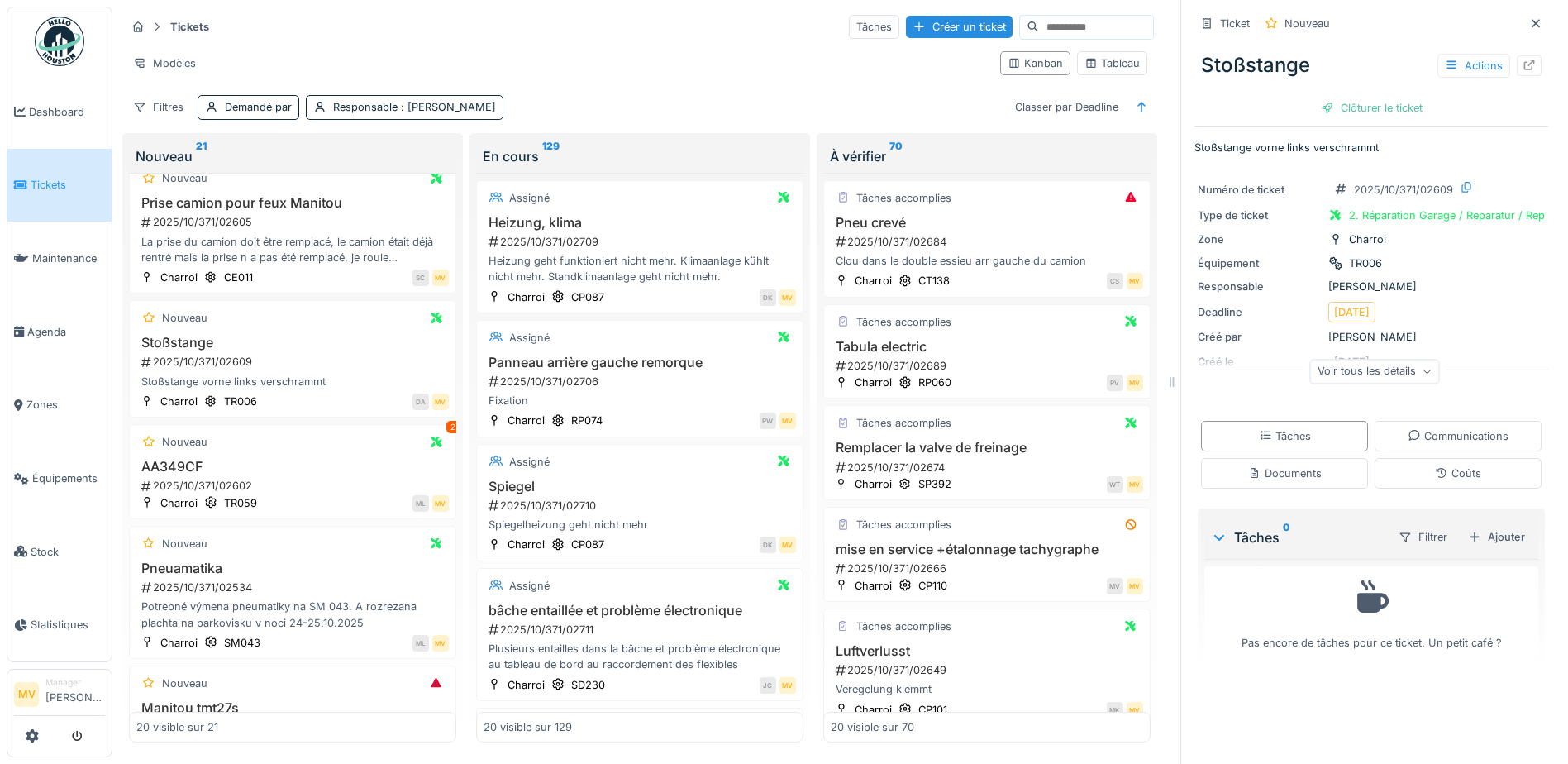
click at [1524, 61] on div "Ticket Nouveau Stoßstange Actions Clôturer le ticket Stoßstange vorne links ver…" at bounding box center [1371, 382] width 381 height 764
click at [1517, 61] on div at bounding box center [1530, 65] width 25 height 21
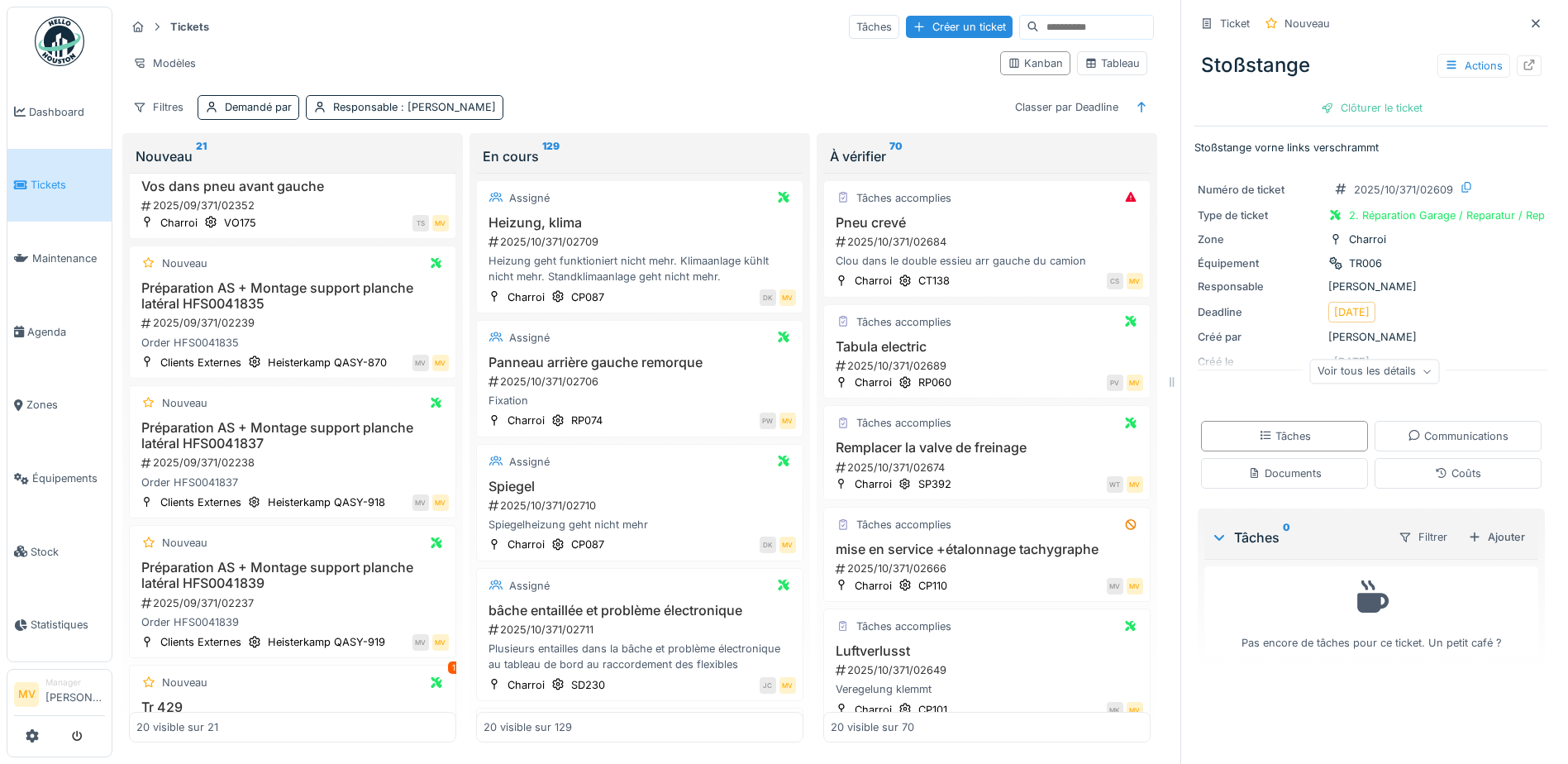
scroll to position [1589, 0]
click at [38, 465] on link "Équipements" at bounding box center [59, 478] width 104 height 73
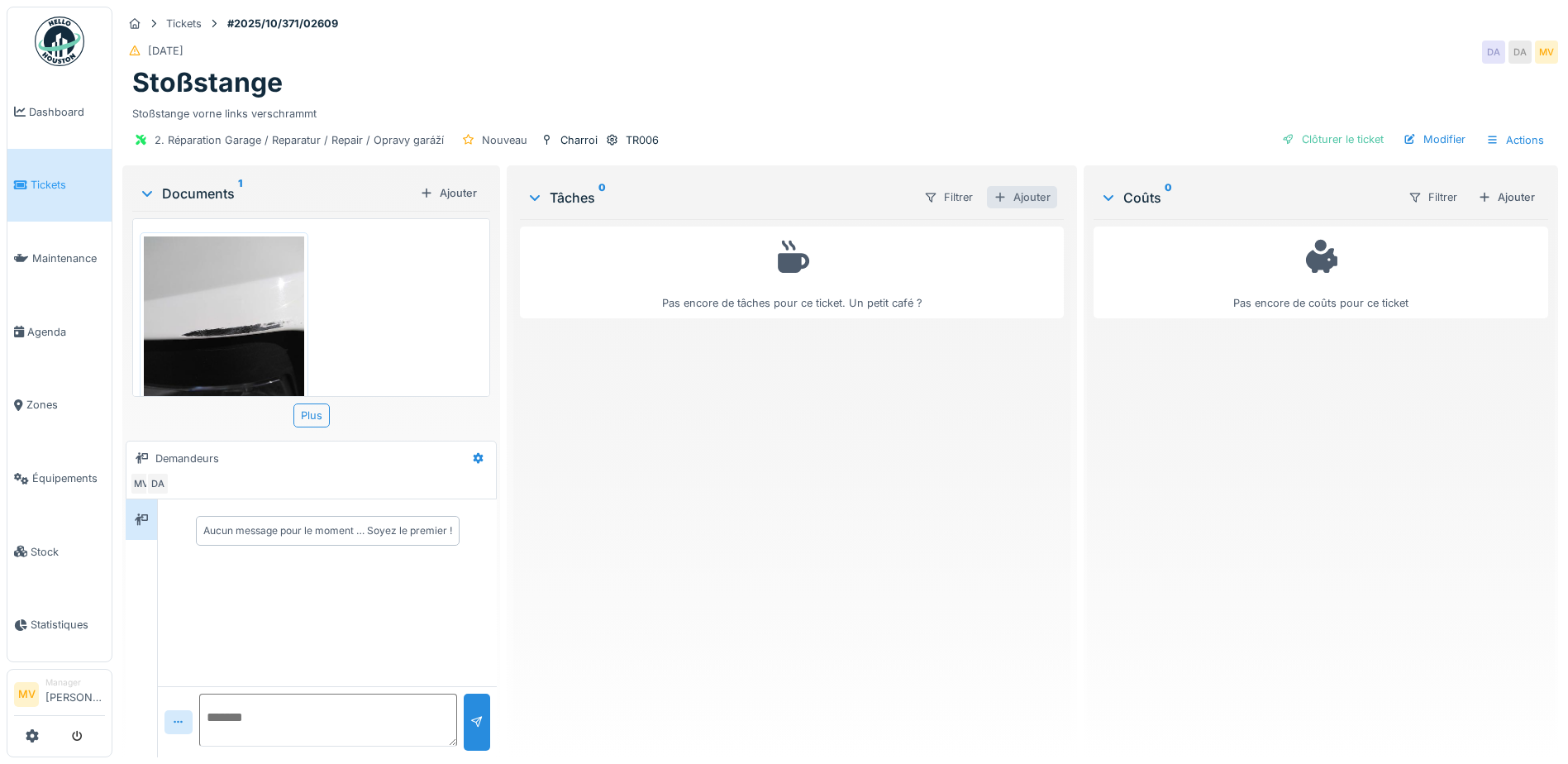
click at [1006, 197] on div "Ajouter" at bounding box center [1023, 197] width 70 height 23
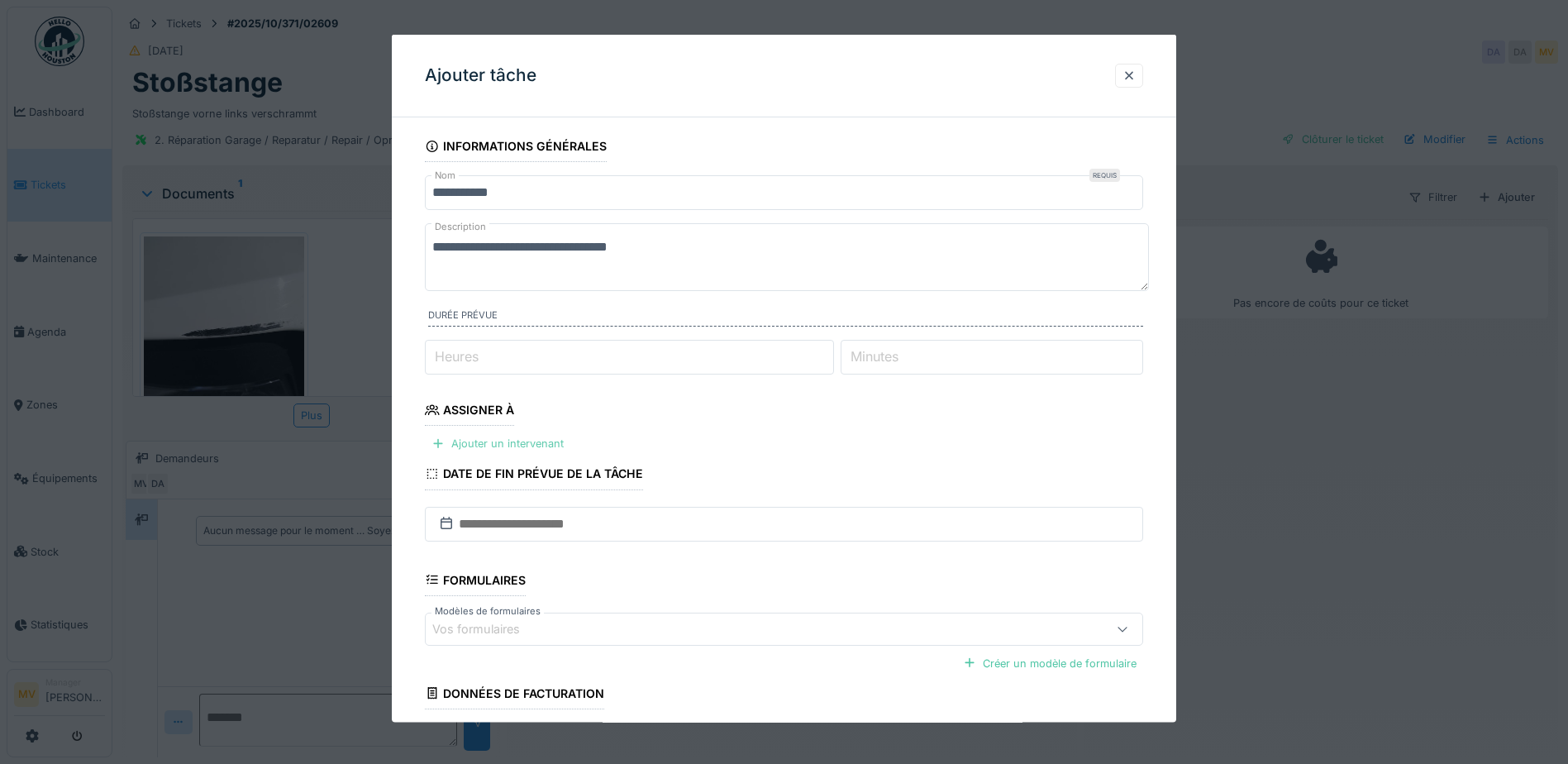
click at [534, 441] on div "Ajouter un intervenant" at bounding box center [498, 443] width 145 height 23
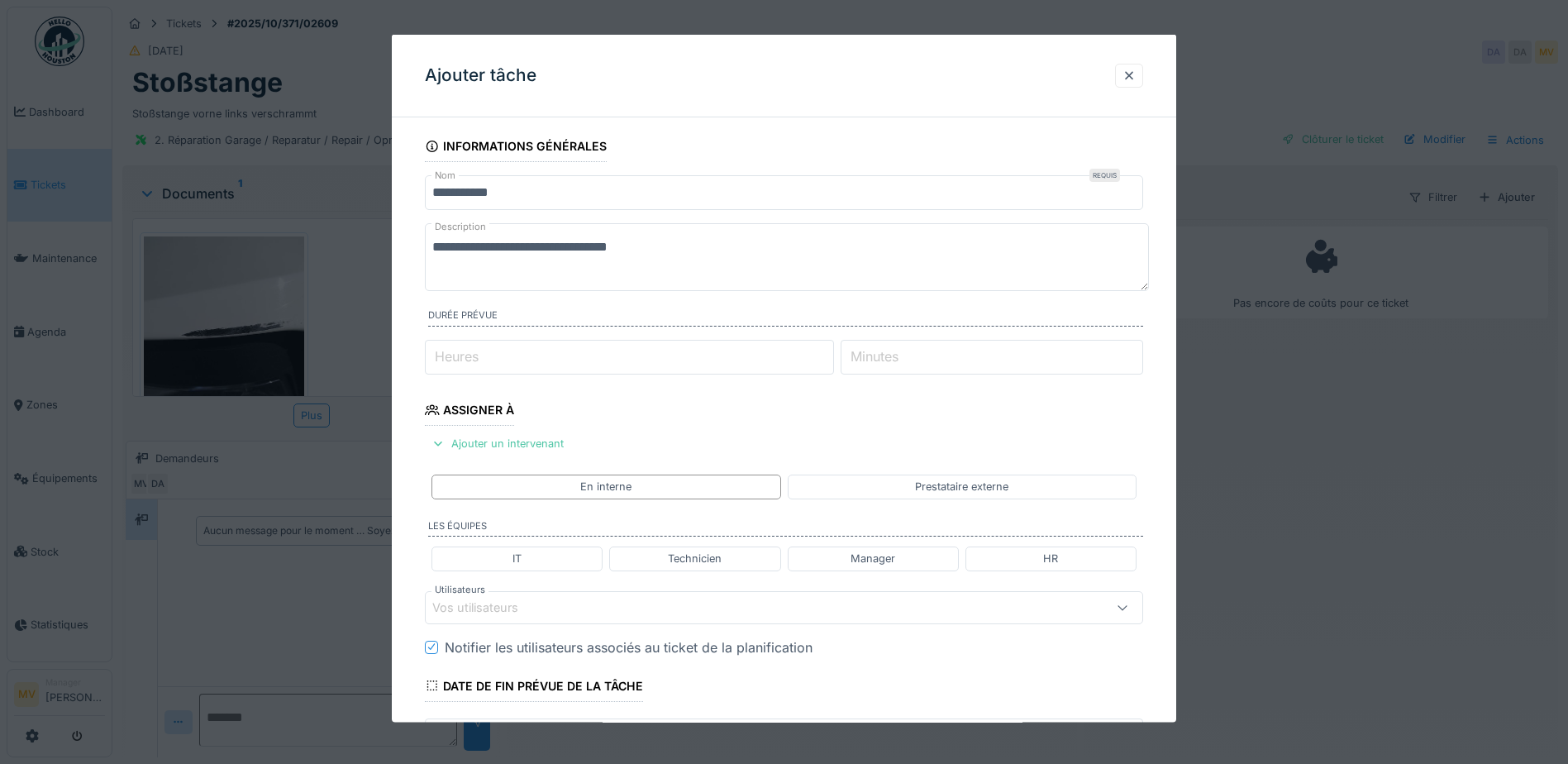
click at [585, 606] on div "Vos utilisateurs" at bounding box center [741, 607] width 619 height 18
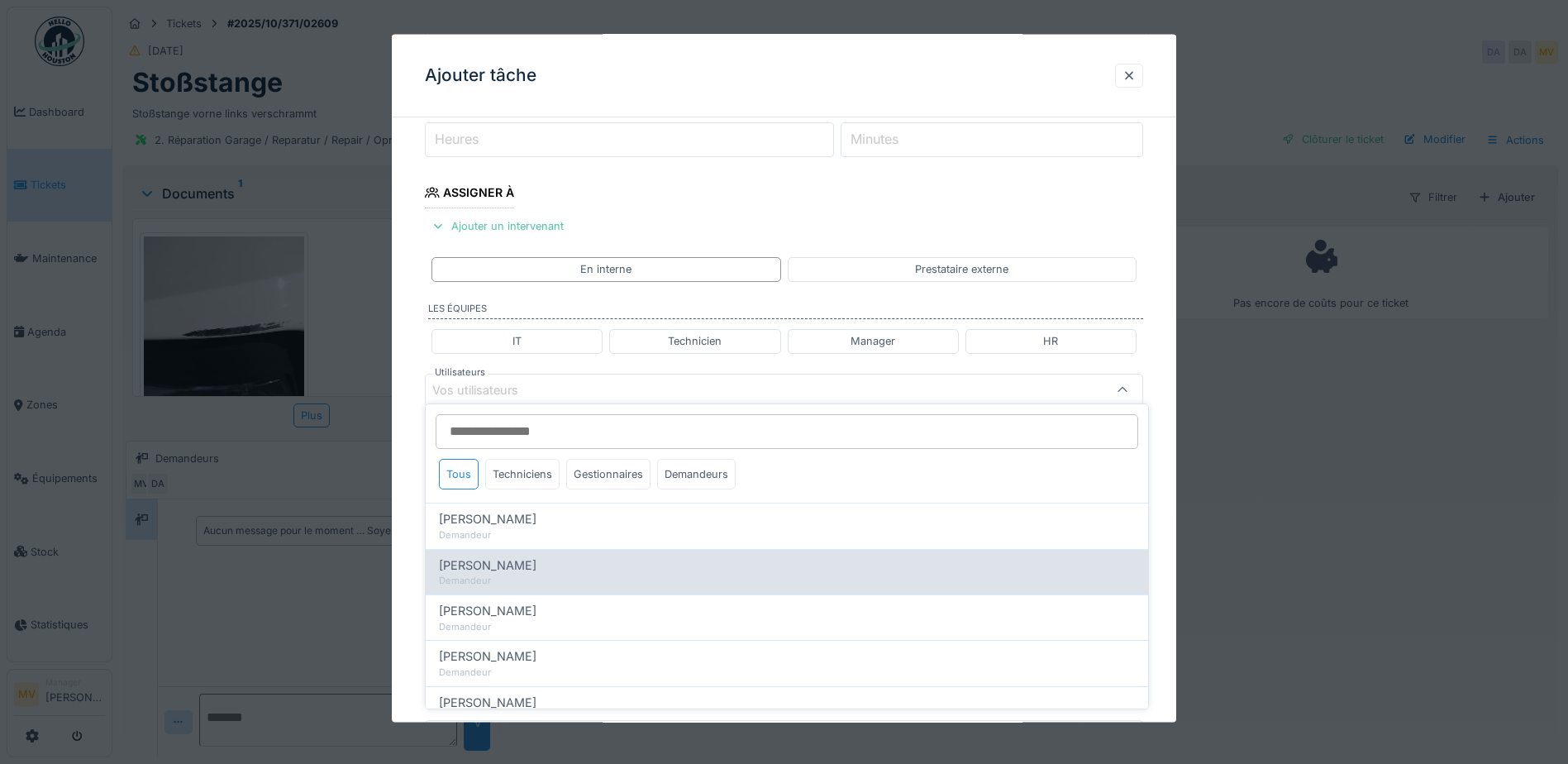
scroll to position [229, 0]
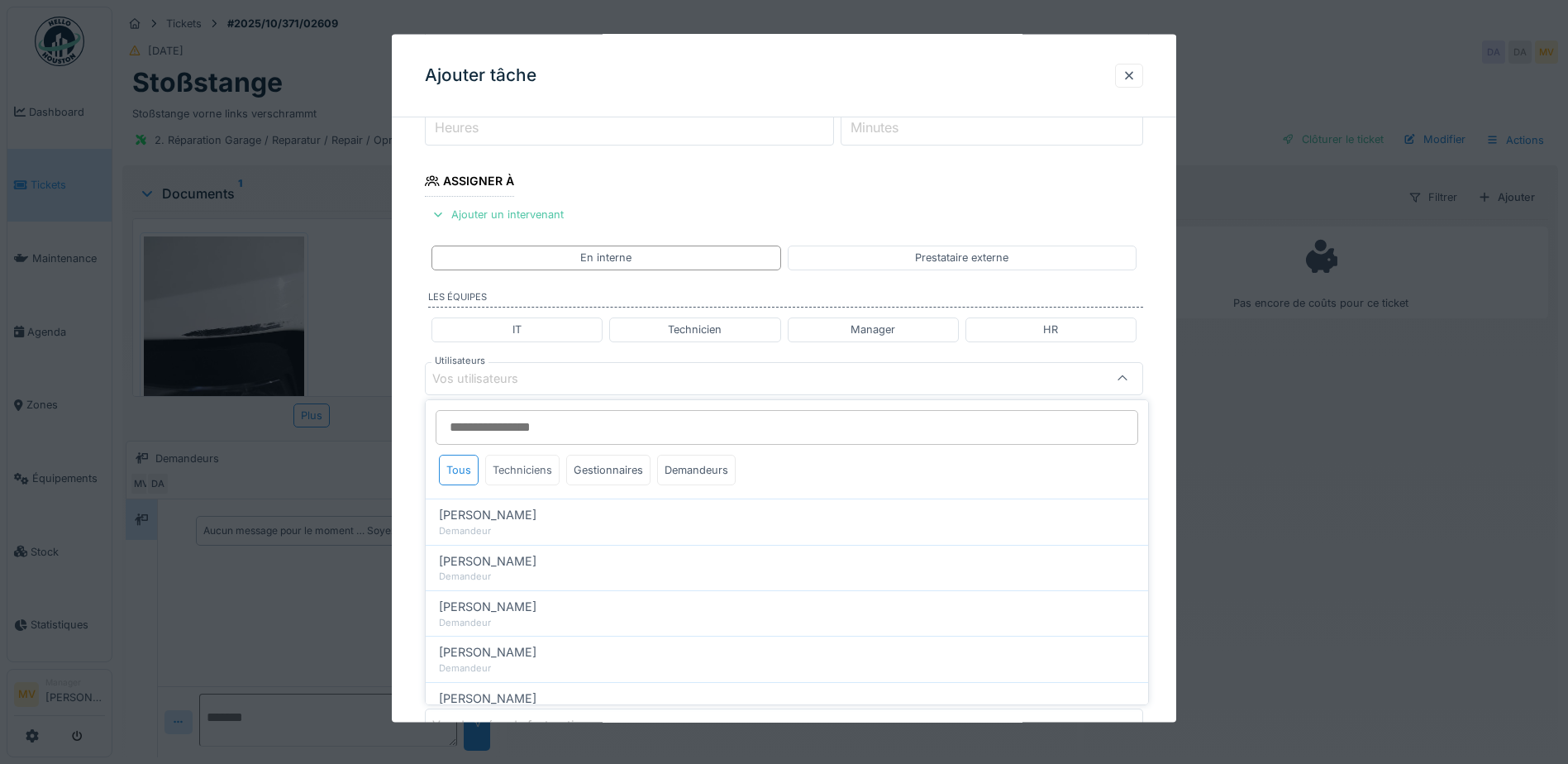
click at [527, 469] on div "Techniciens" at bounding box center [522, 470] width 74 height 31
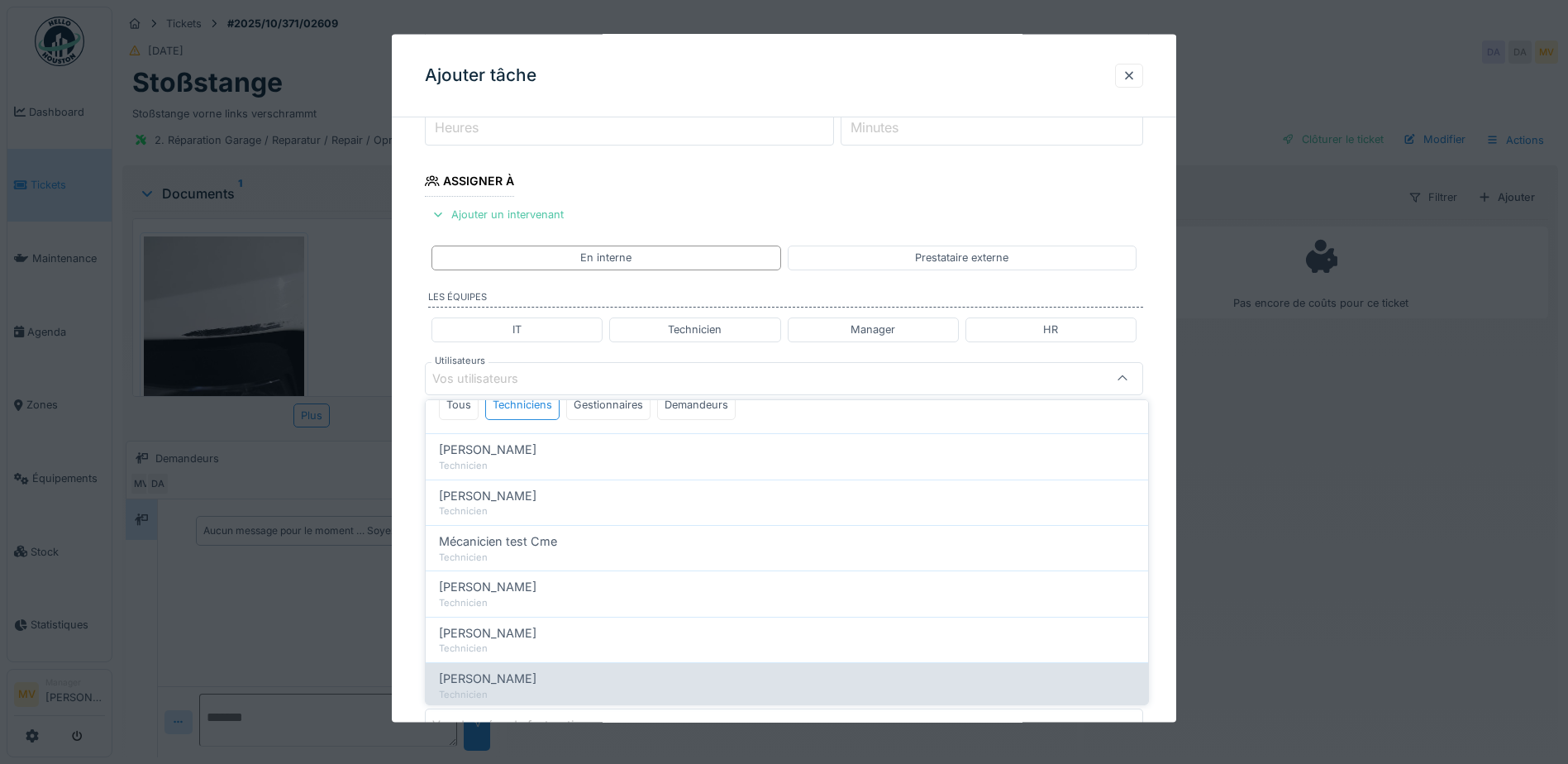
scroll to position [165, 0]
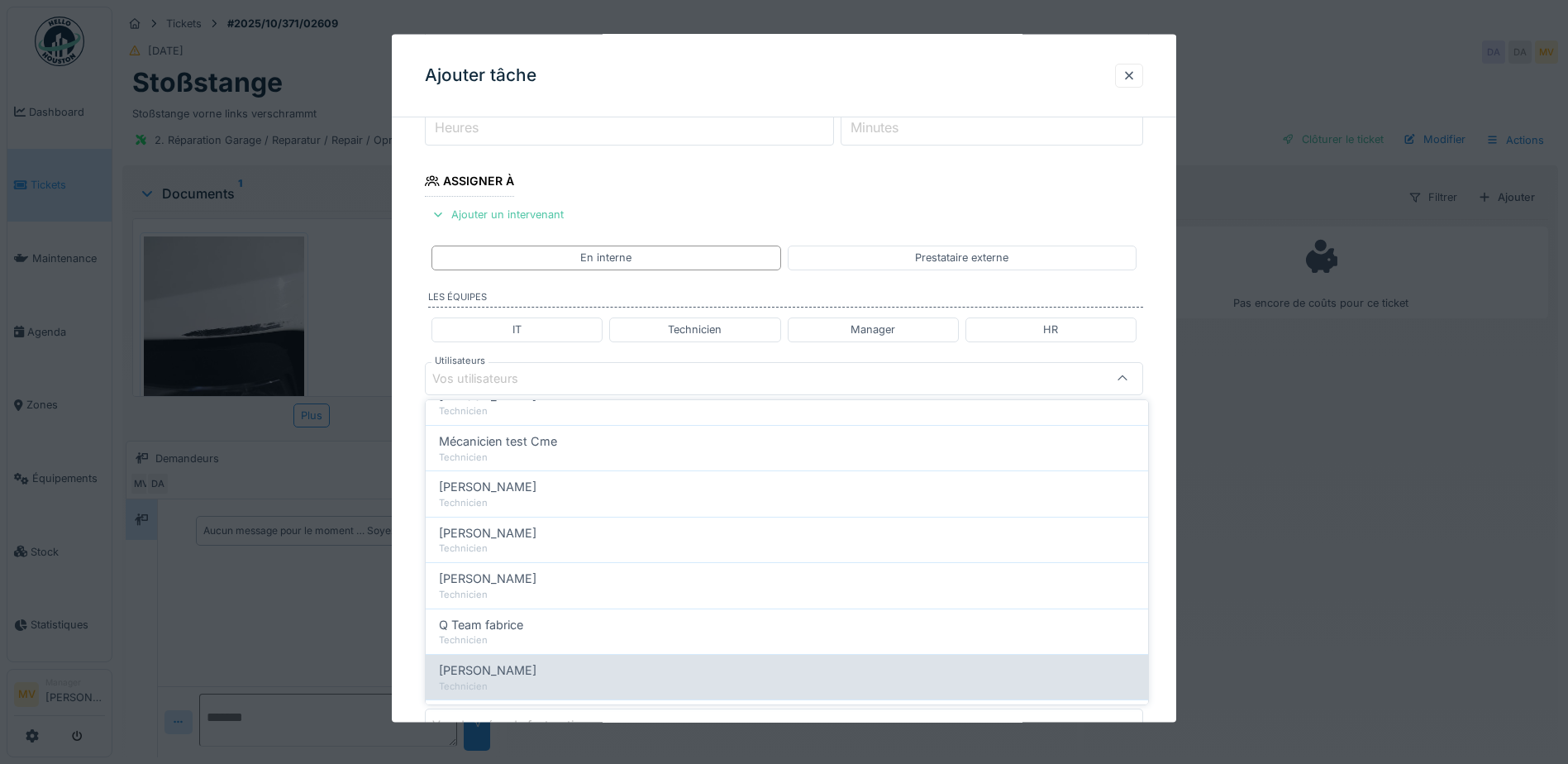
click at [521, 658] on div "[PERSON_NAME] Technicien" at bounding box center [787, 676] width 722 height 46
type input "****"
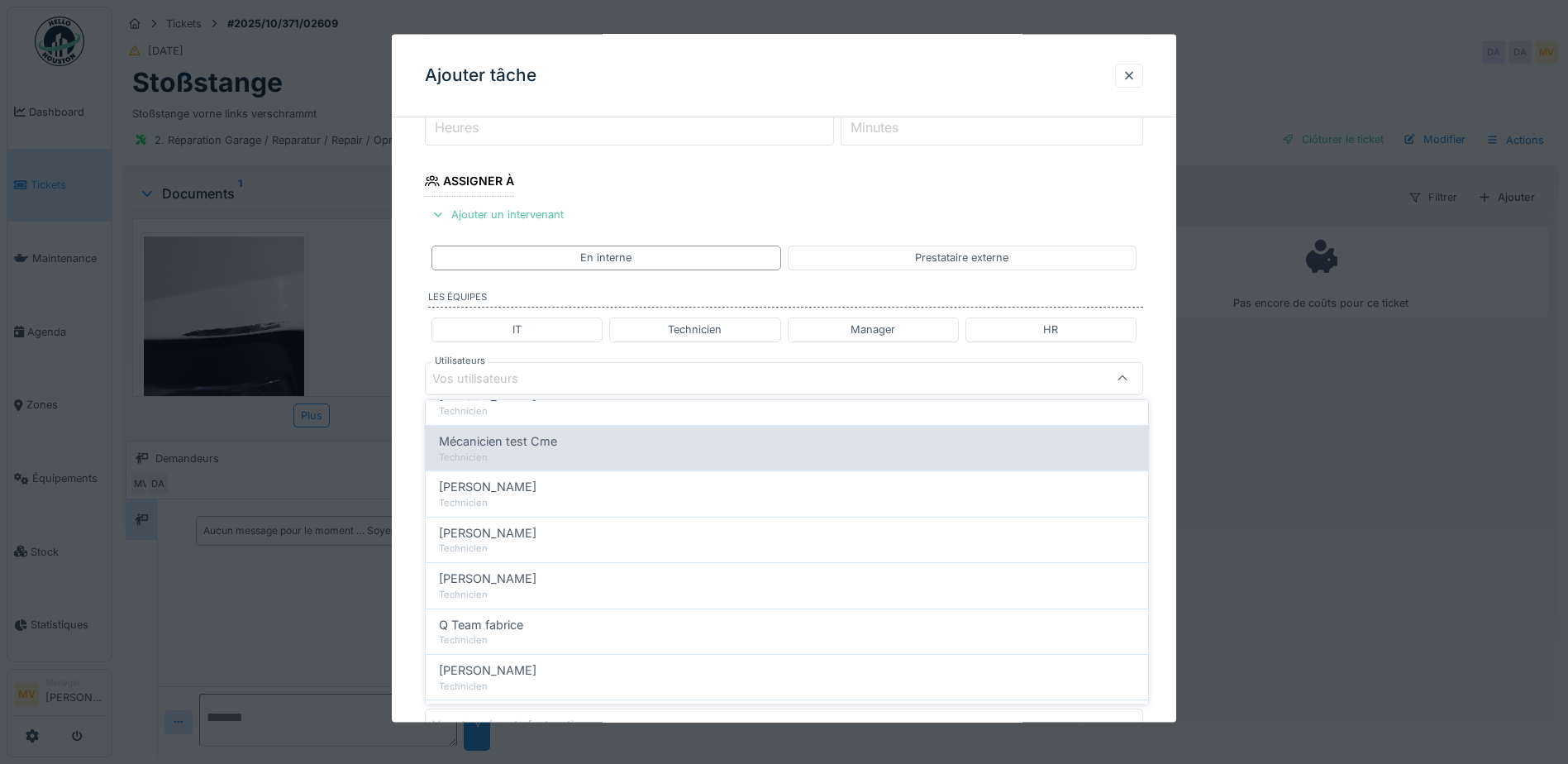
scroll to position [0, 0]
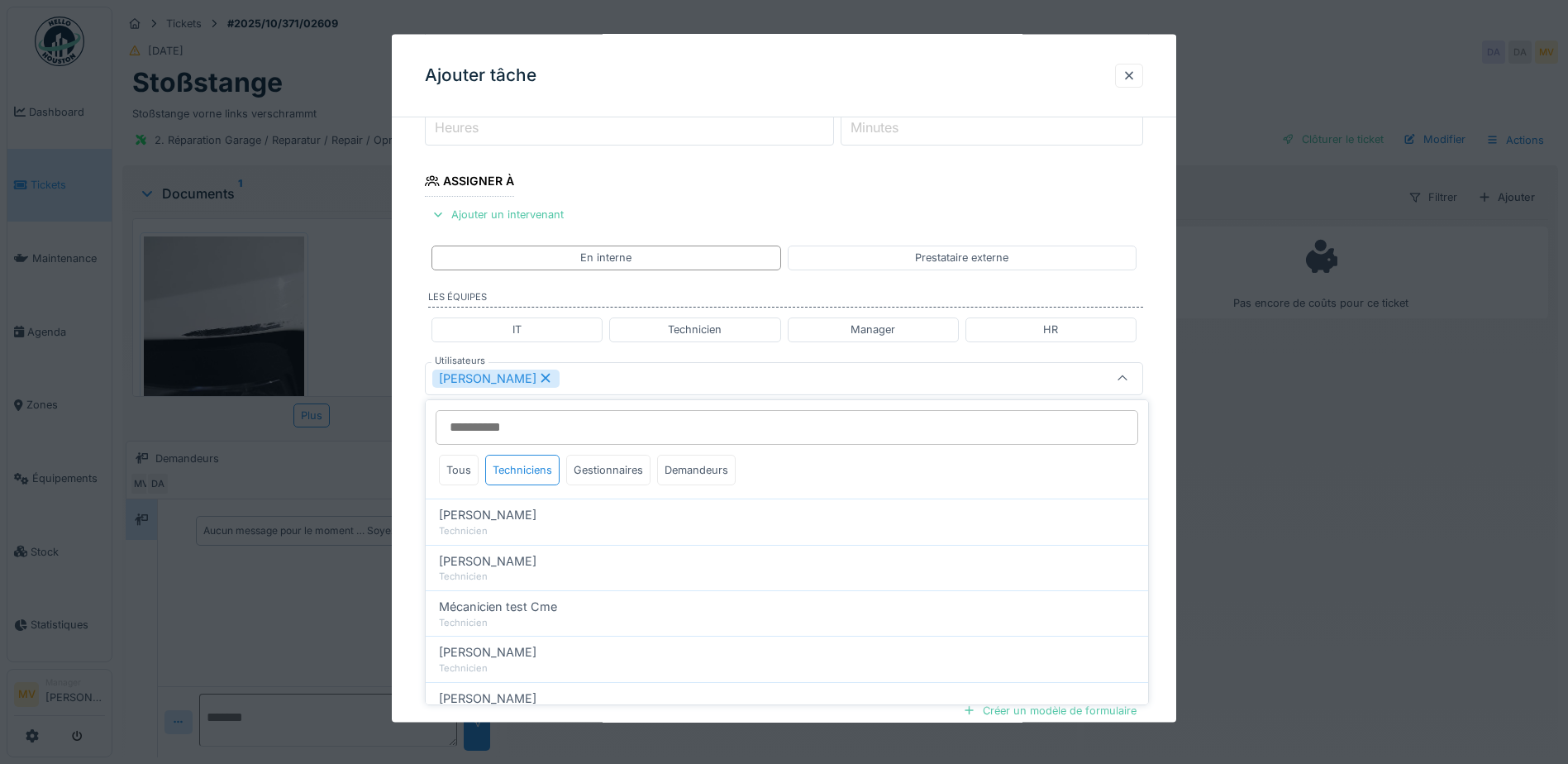
click at [615, 371] on div "[PERSON_NAME]" at bounding box center [741, 378] width 619 height 18
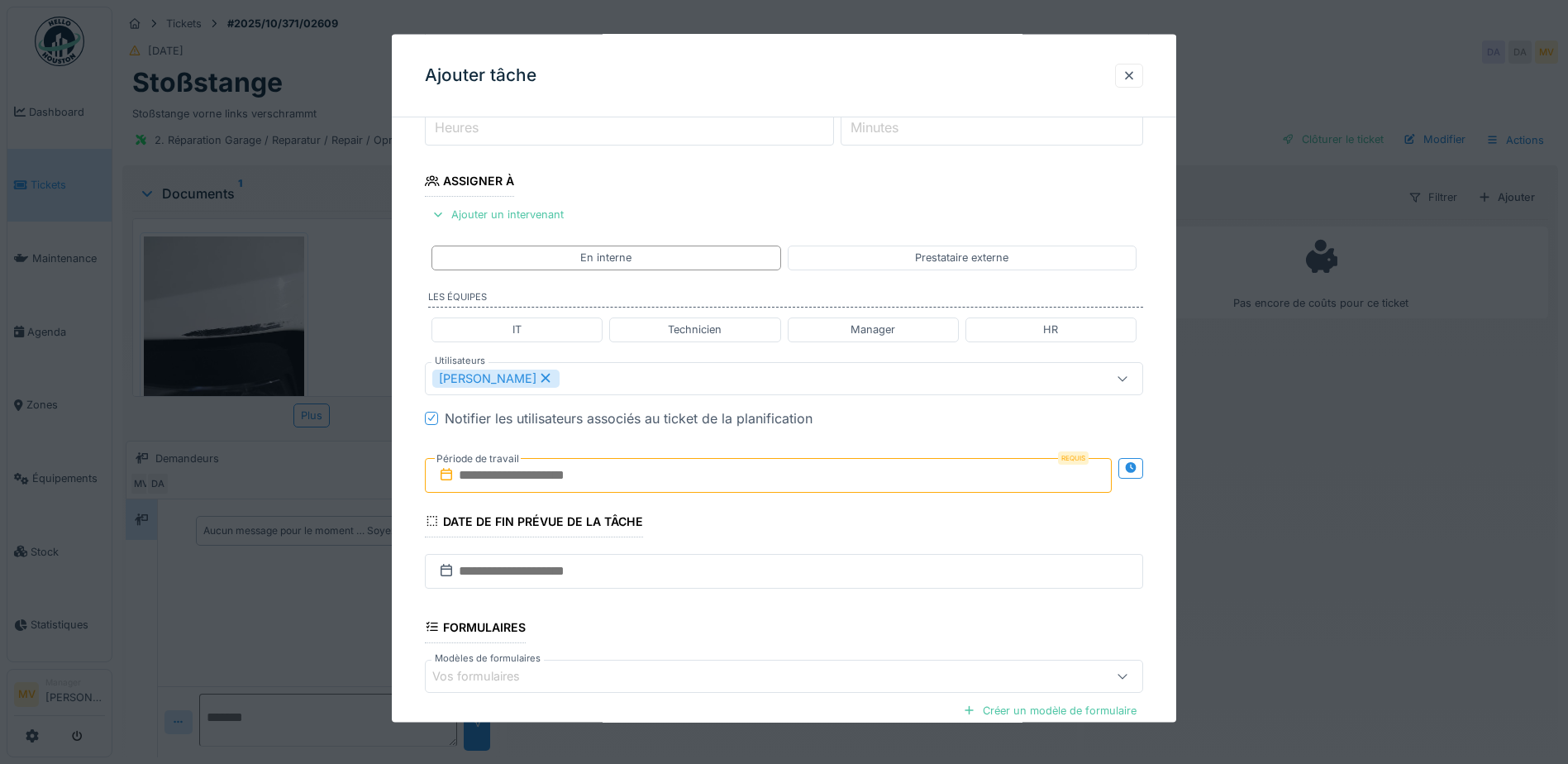
click at [616, 484] on input "text" at bounding box center [769, 475] width 687 height 35
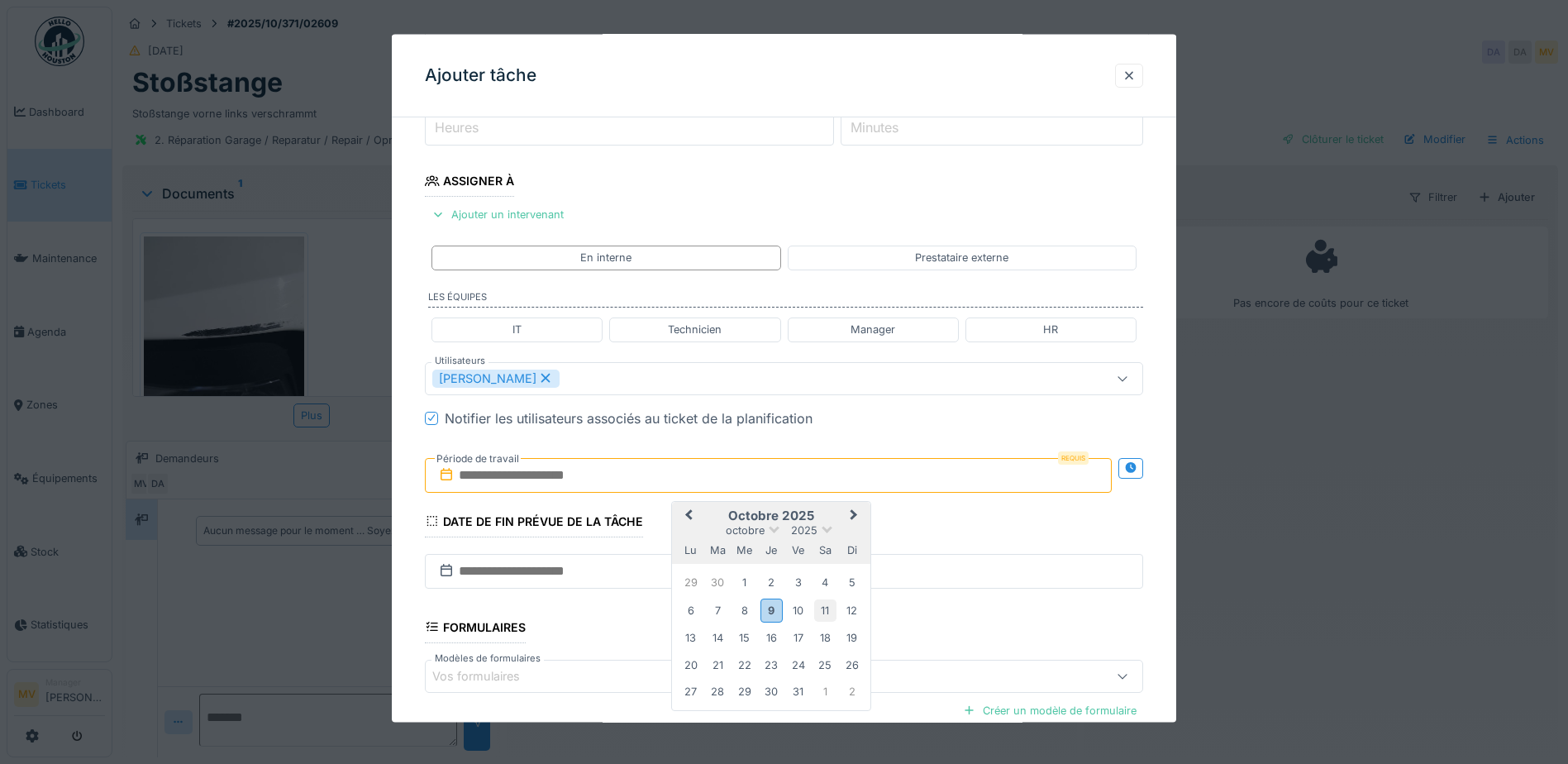
click at [822, 608] on div "11" at bounding box center [825, 610] width 23 height 23
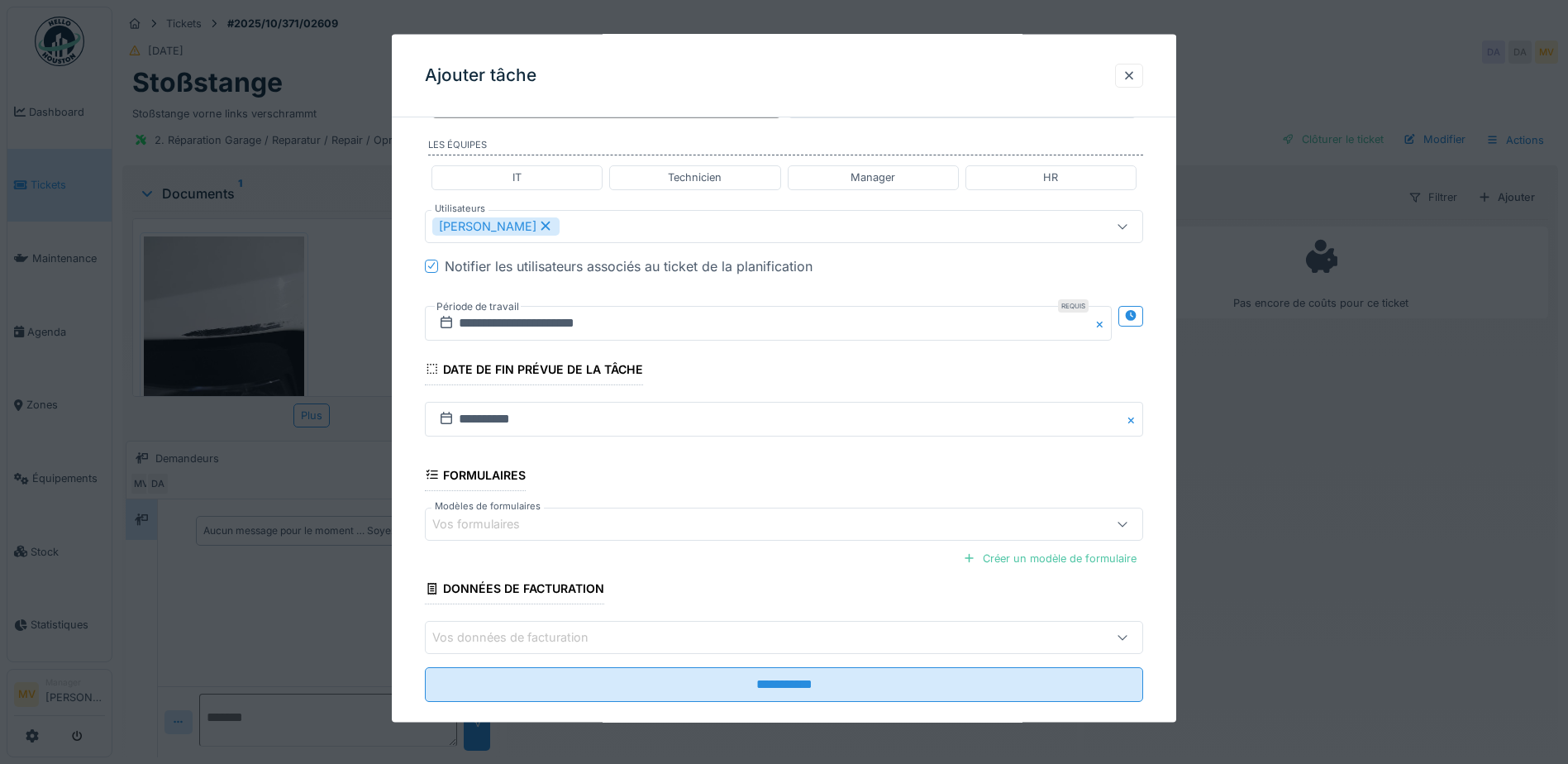
scroll to position [407, 0]
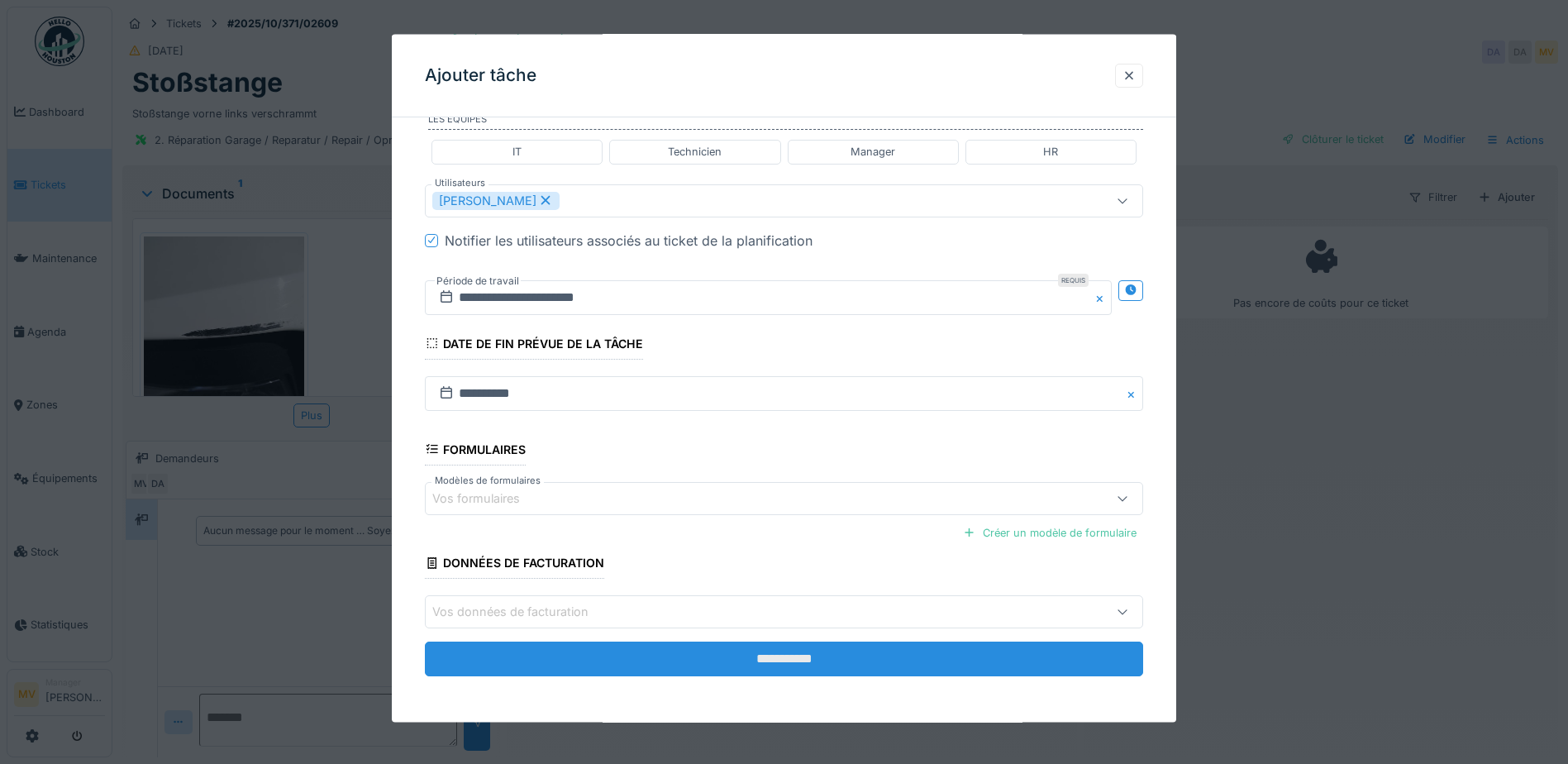
click at [831, 650] on input "**********" at bounding box center [784, 659] width 718 height 35
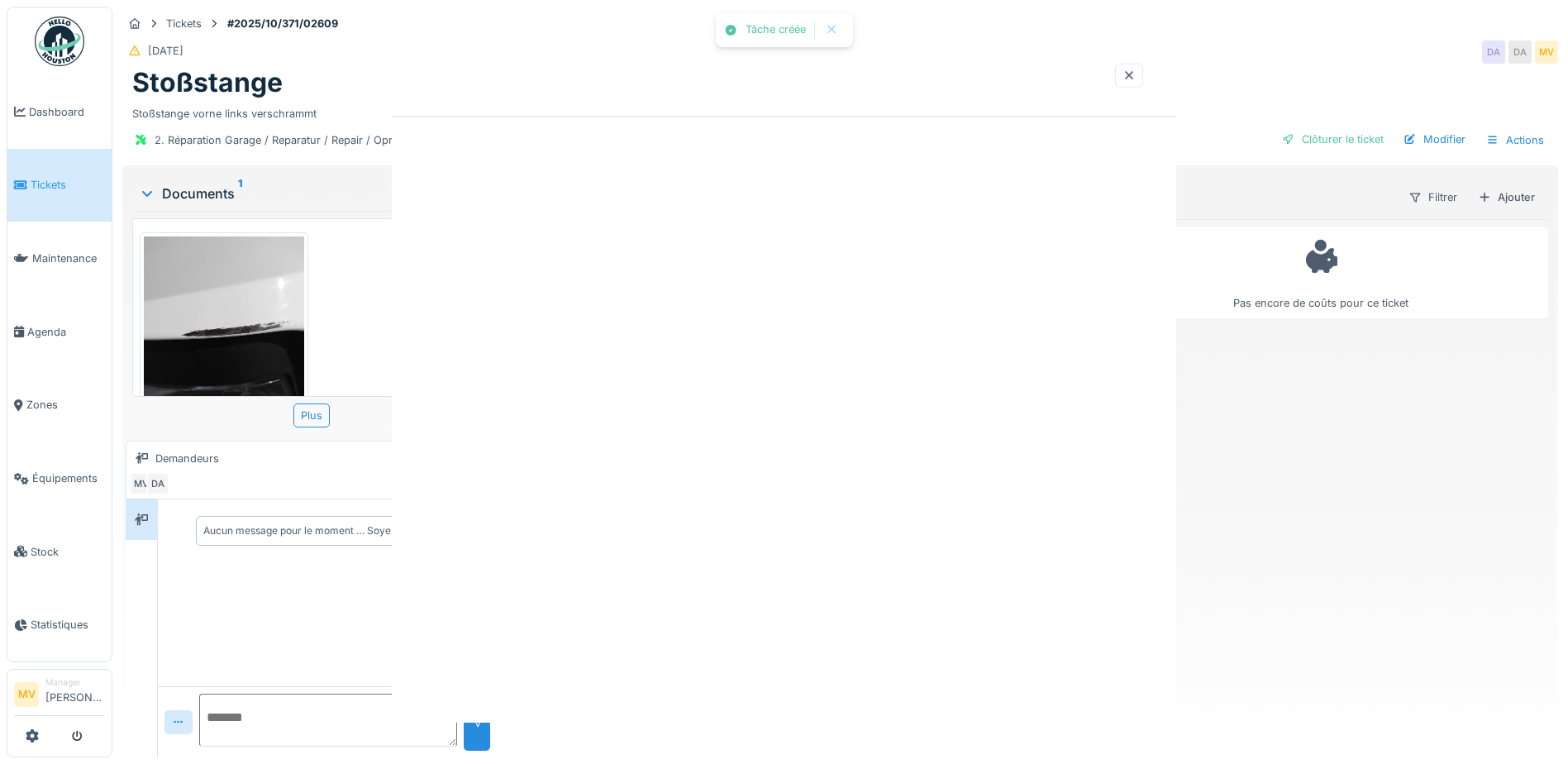
scroll to position [0, 0]
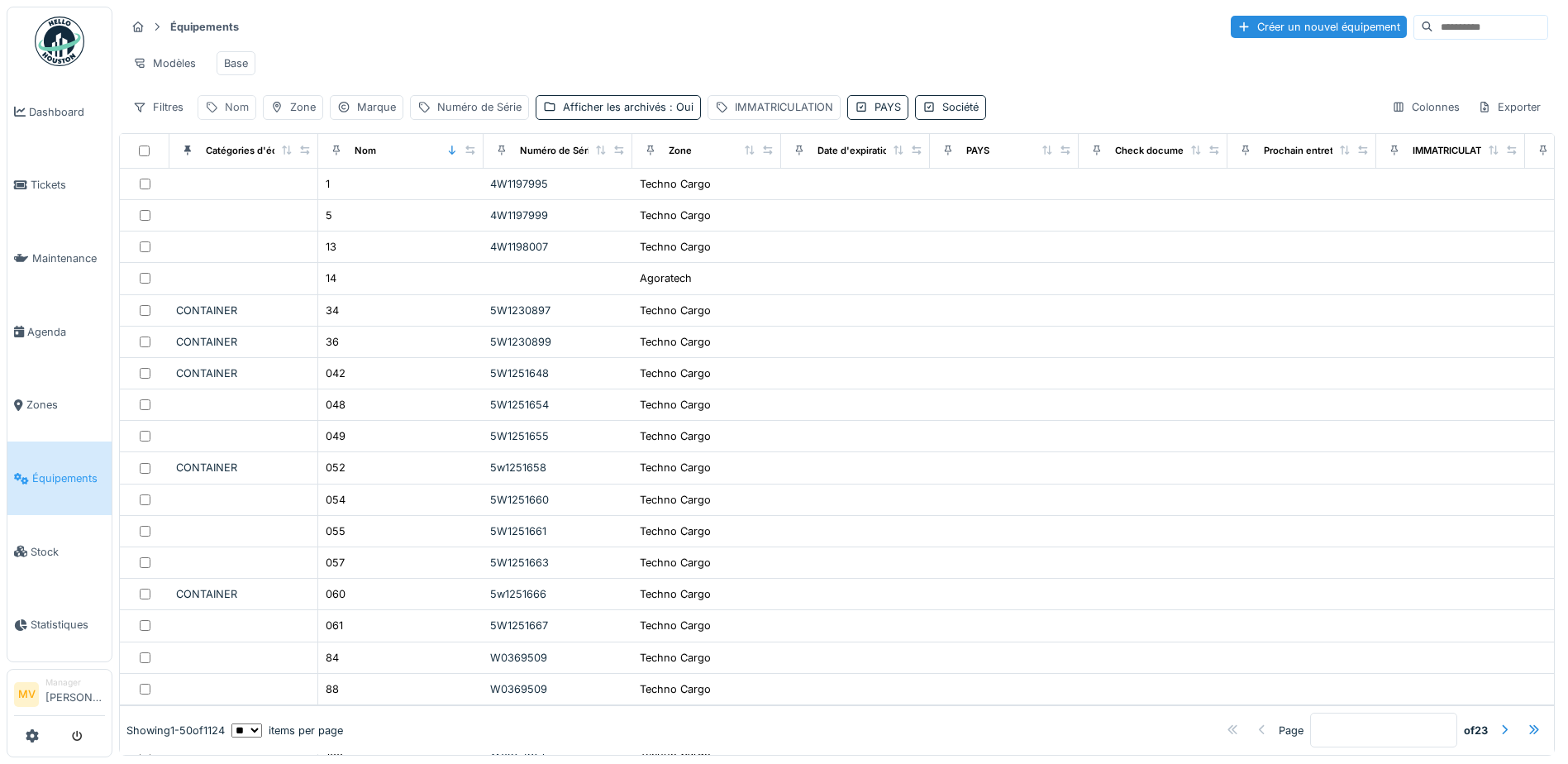
click at [237, 115] on div "Nom" at bounding box center [237, 107] width 24 height 16
click at [302, 204] on input "Nom" at bounding box center [287, 199] width 164 height 35
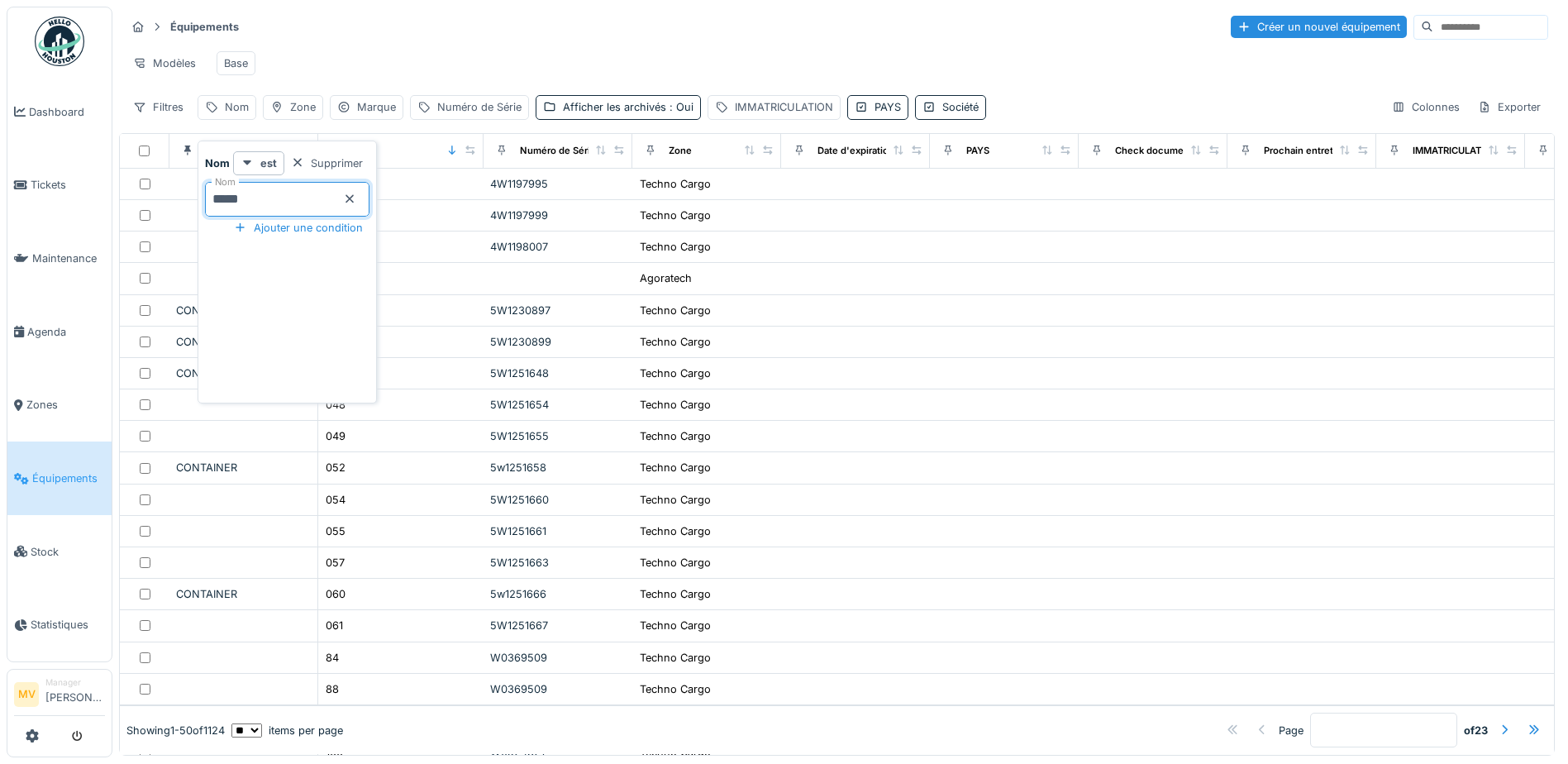
type input "*****"
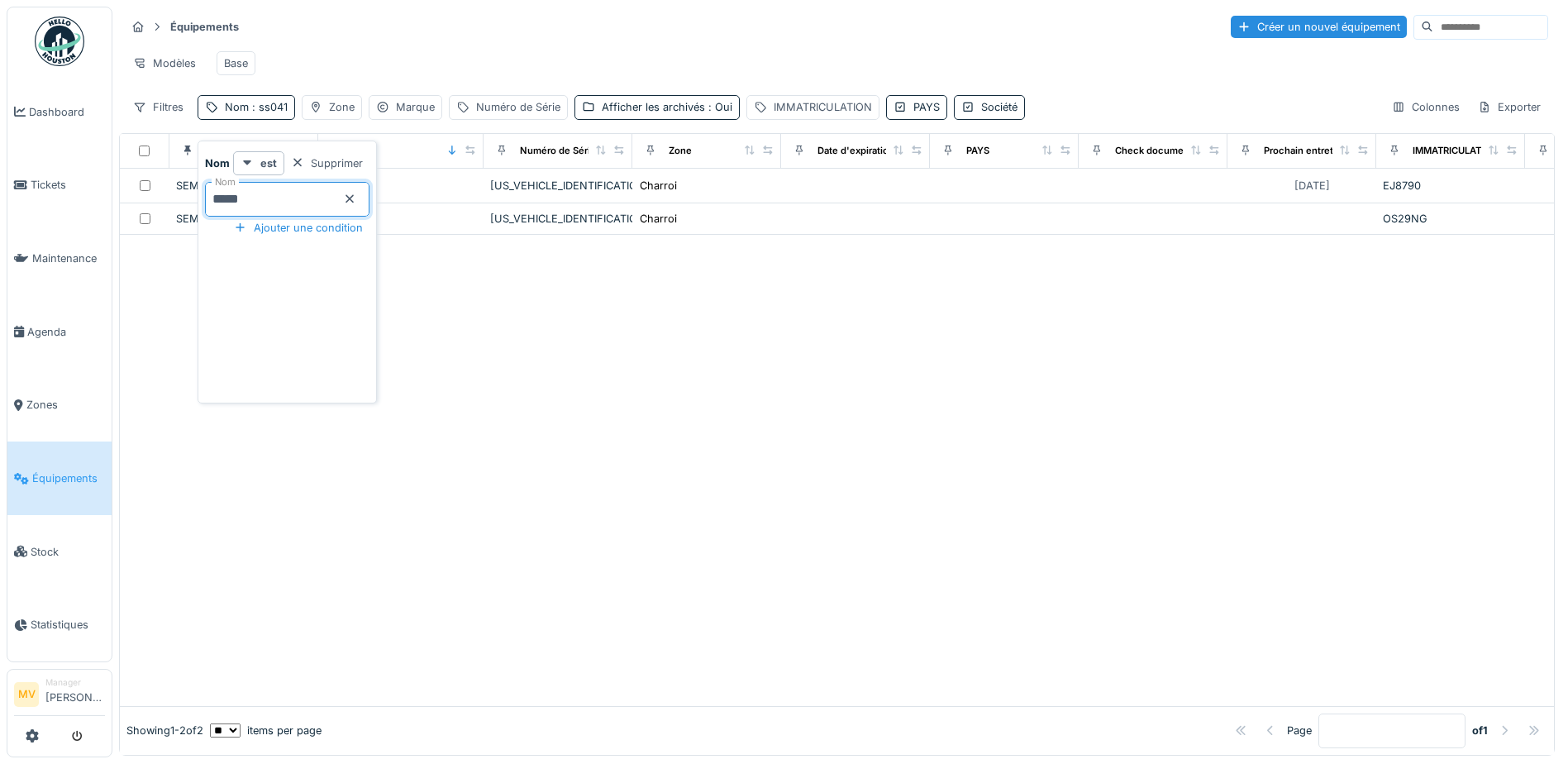
click at [684, 54] on div "Modèles Base" at bounding box center [837, 63] width 1423 height 38
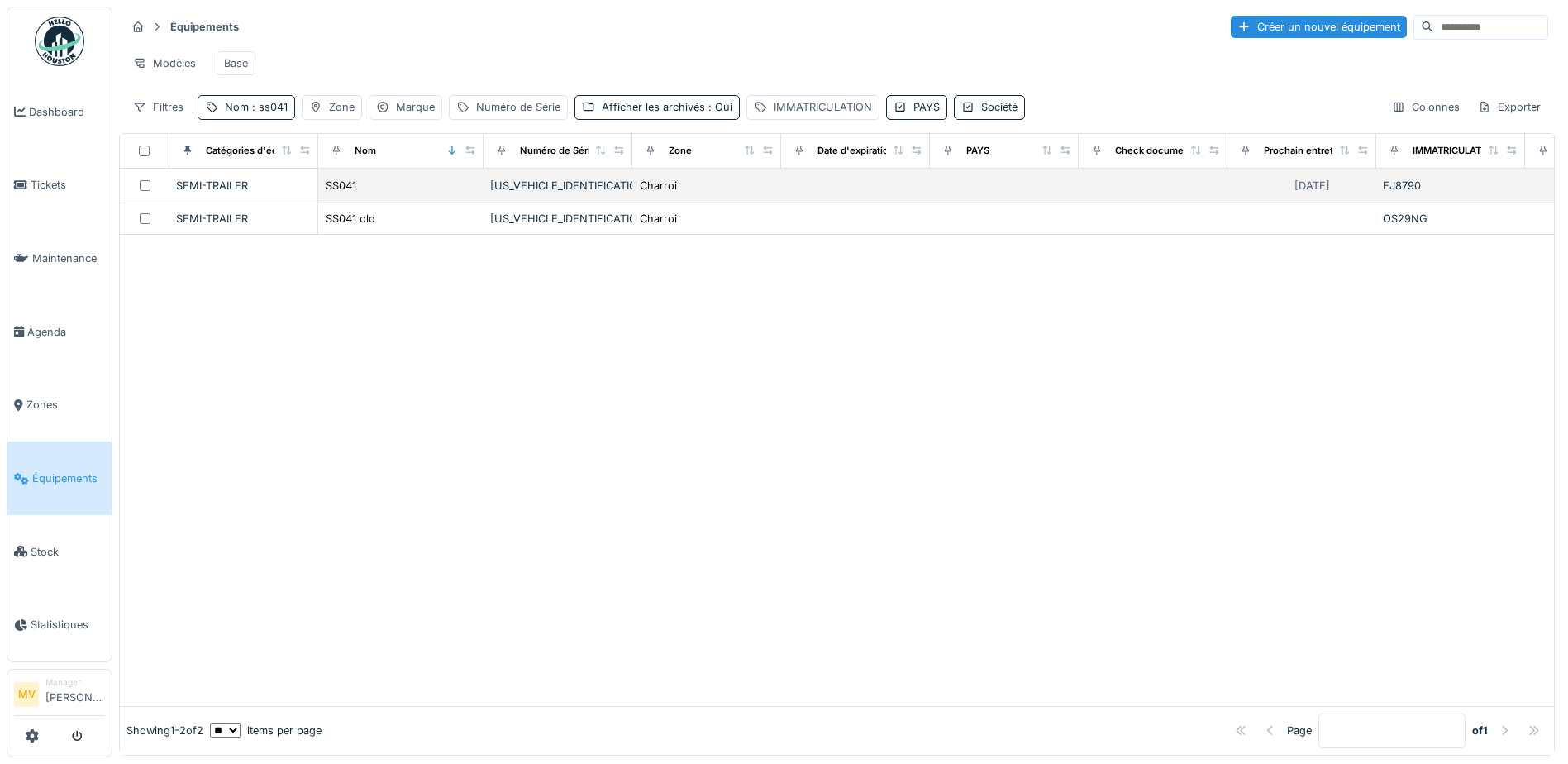
click at [236, 194] on div "SEMI-TRAILER" at bounding box center [244, 185] width 135 height 16
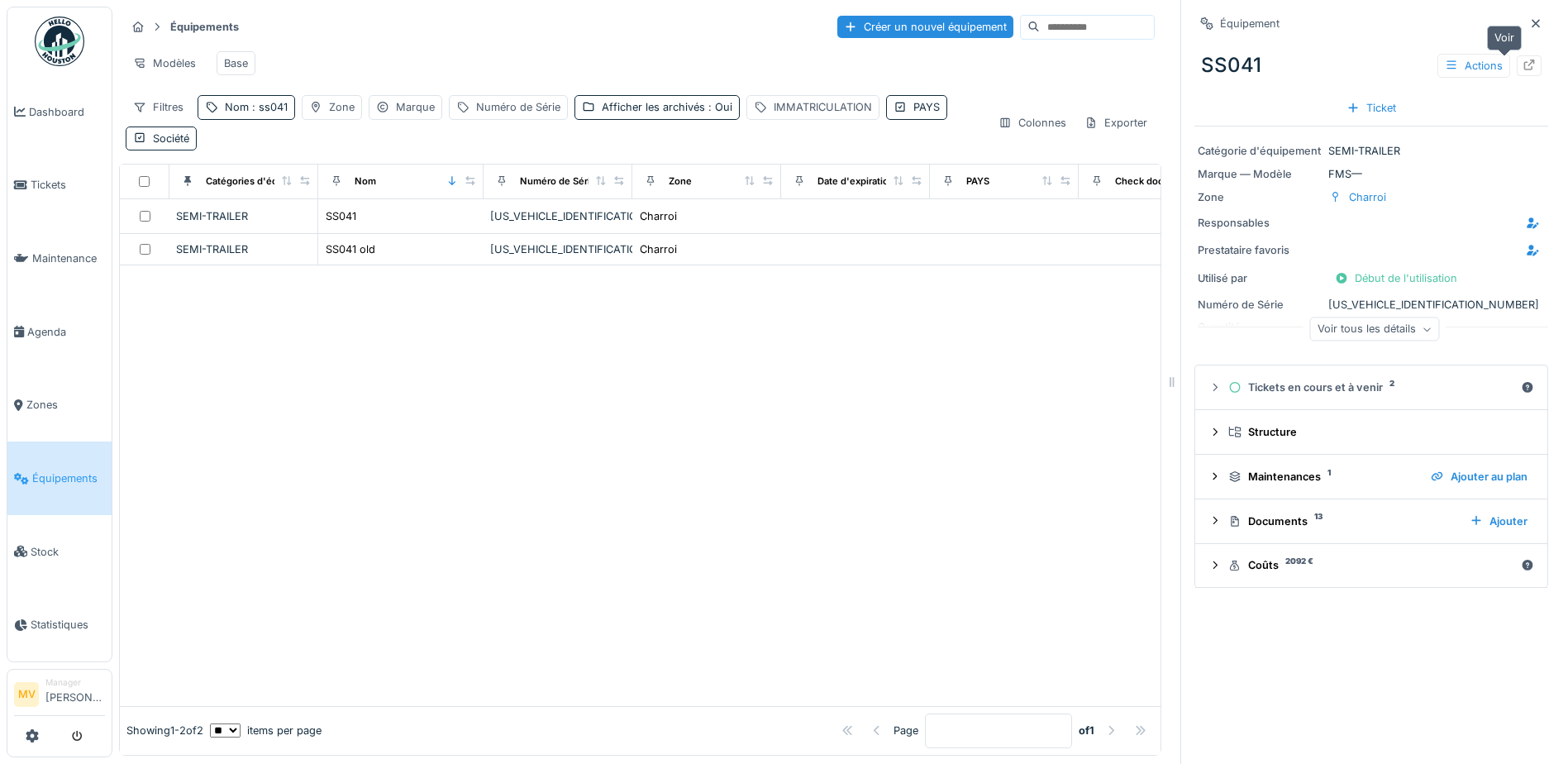
click at [1523, 59] on icon at bounding box center [1530, 64] width 13 height 11
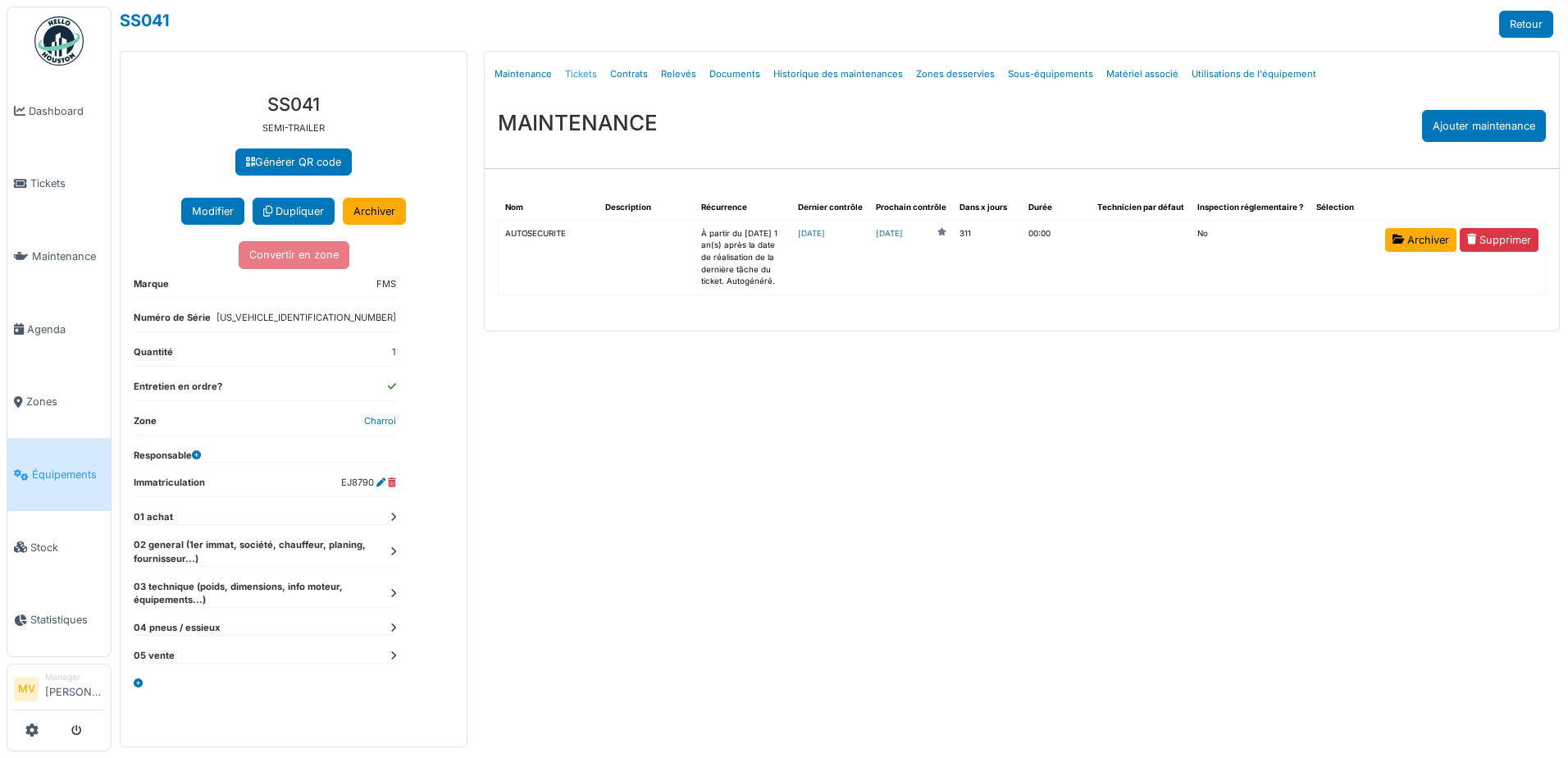
click at [568, 72] on link "Tickets" at bounding box center [581, 74] width 46 height 39
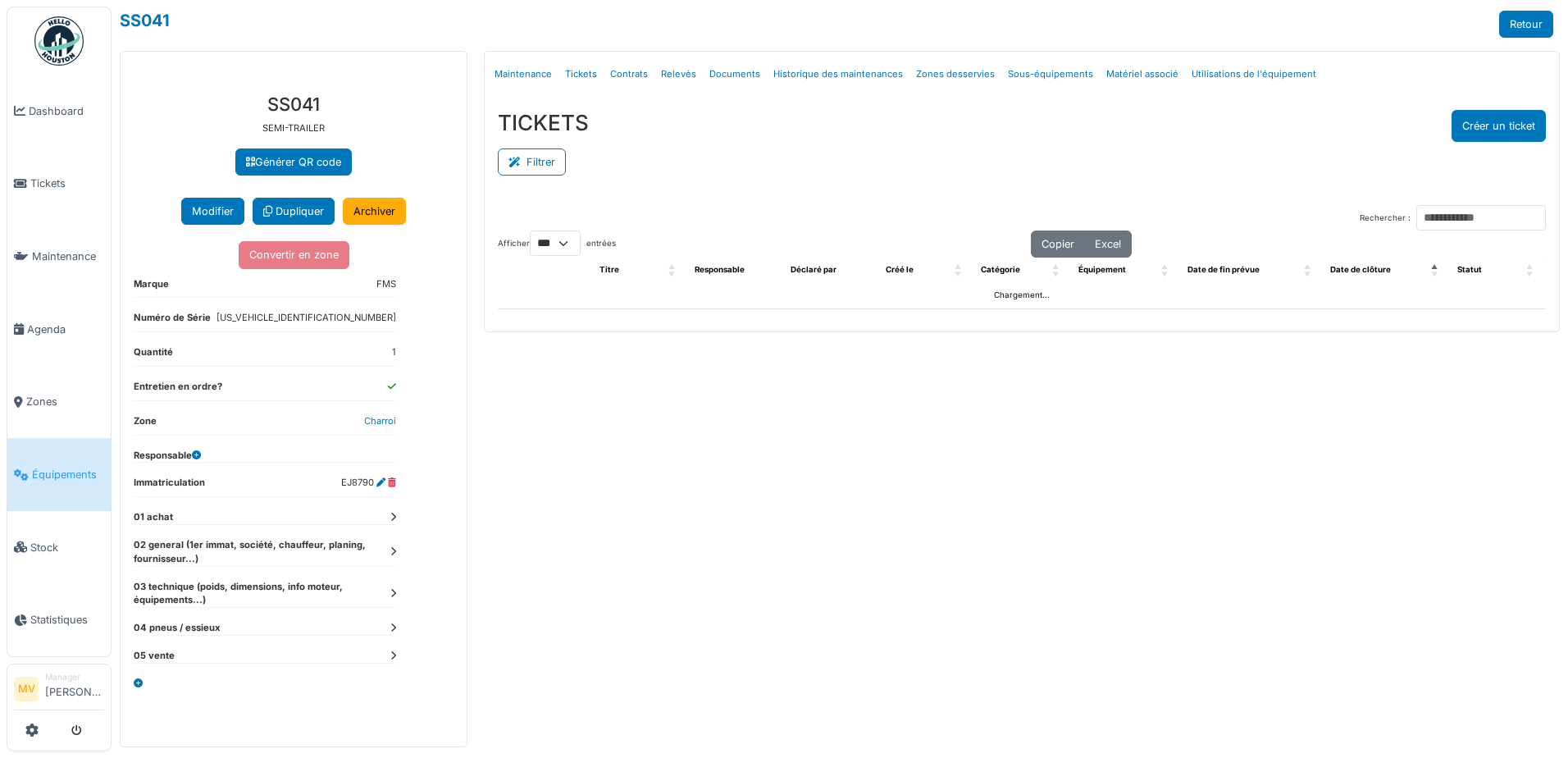
select select "***"
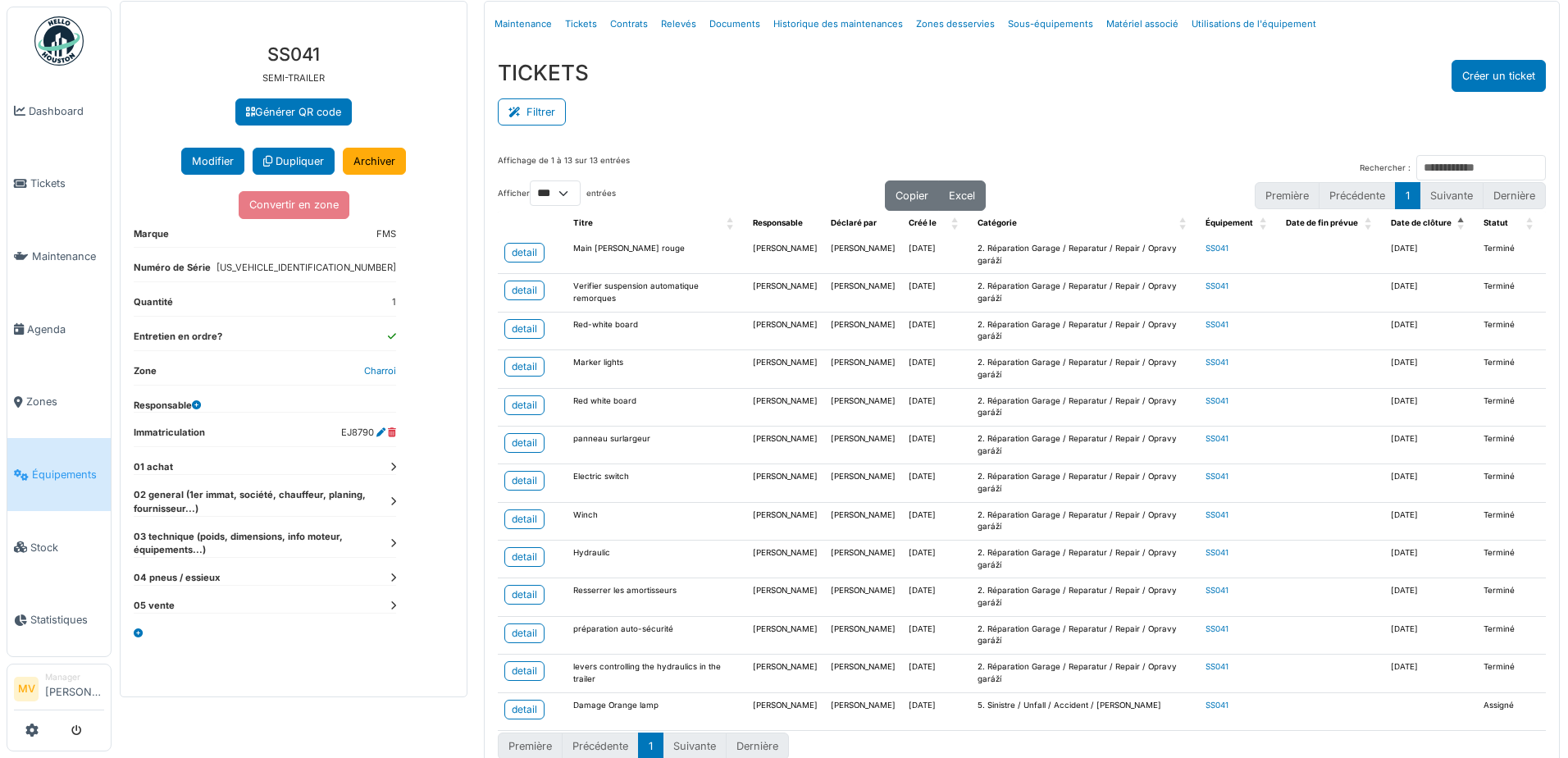
scroll to position [72, 0]
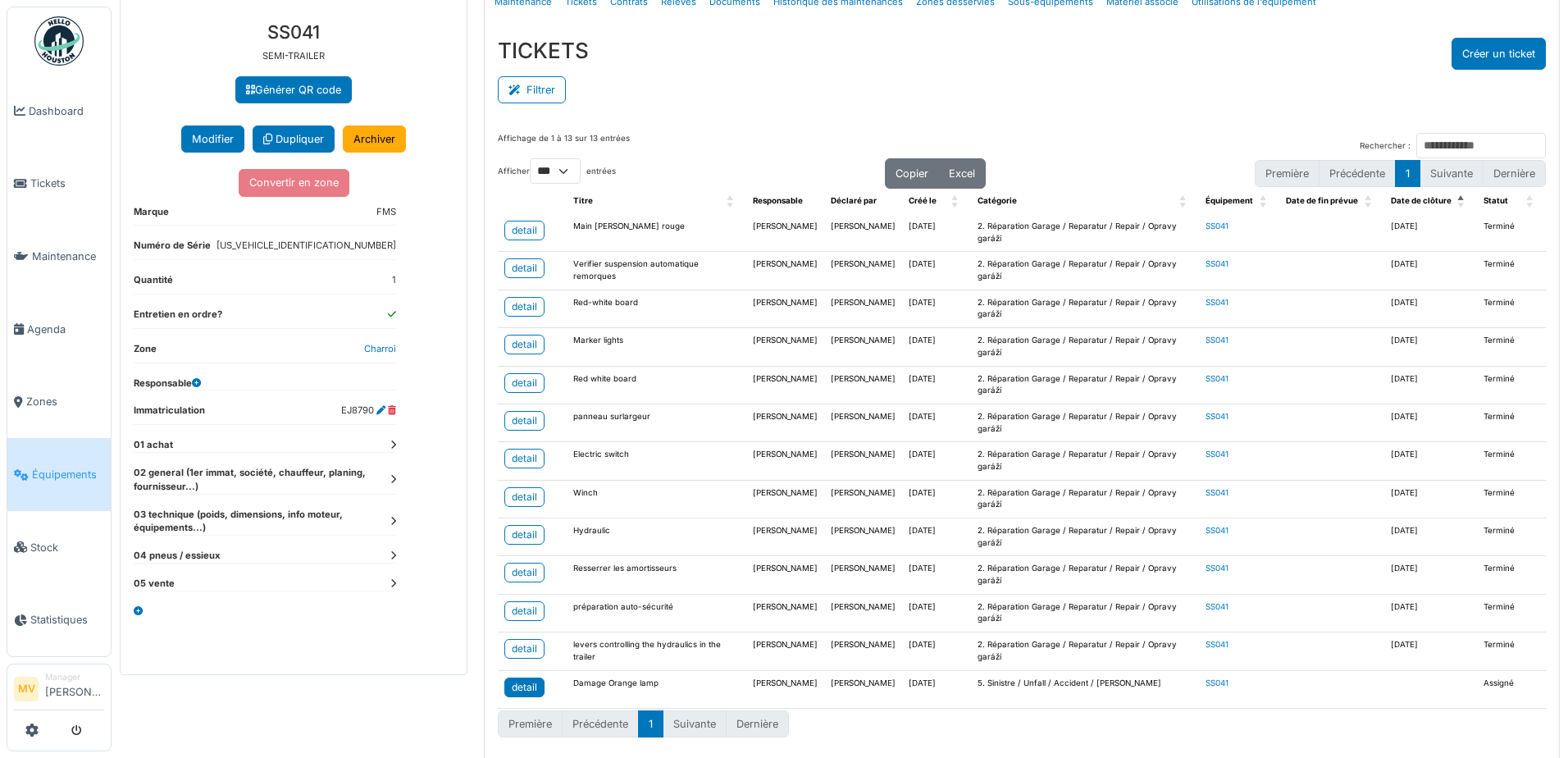
click at [518, 681] on div "detail" at bounding box center [525, 688] width 26 height 15
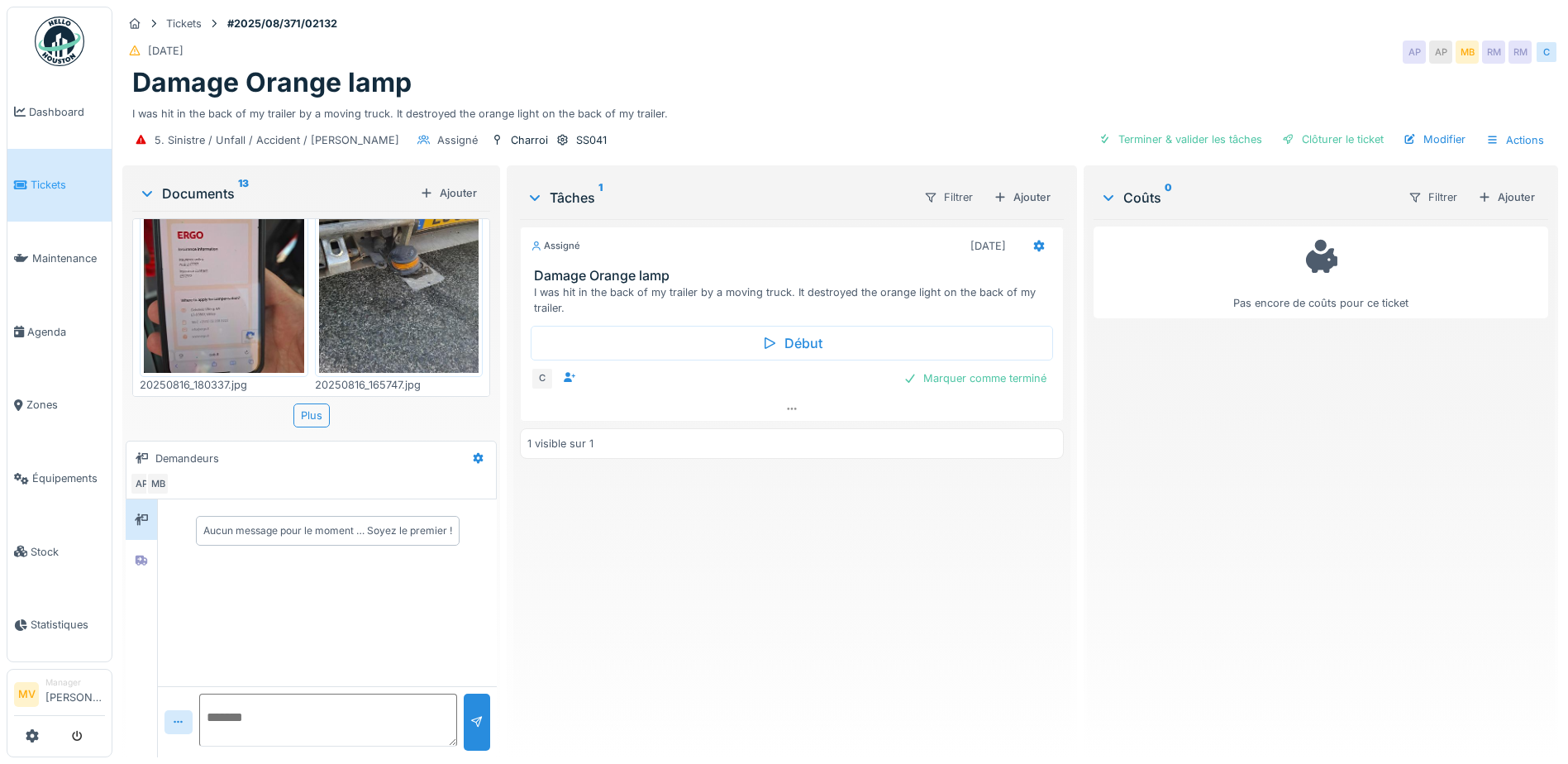
scroll to position [772, 0]
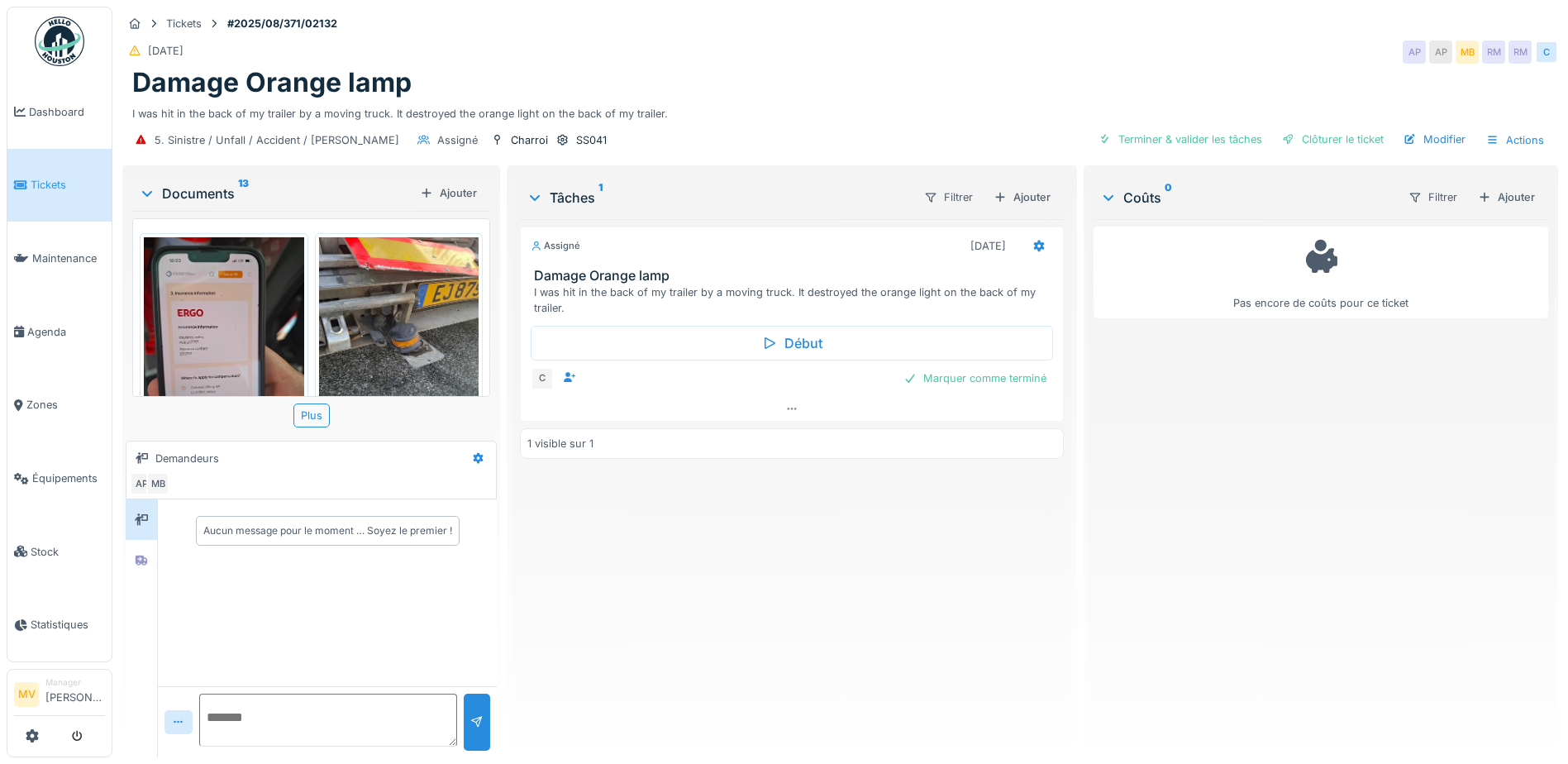
click at [422, 301] on img at bounding box center [400, 344] width 160 height 214
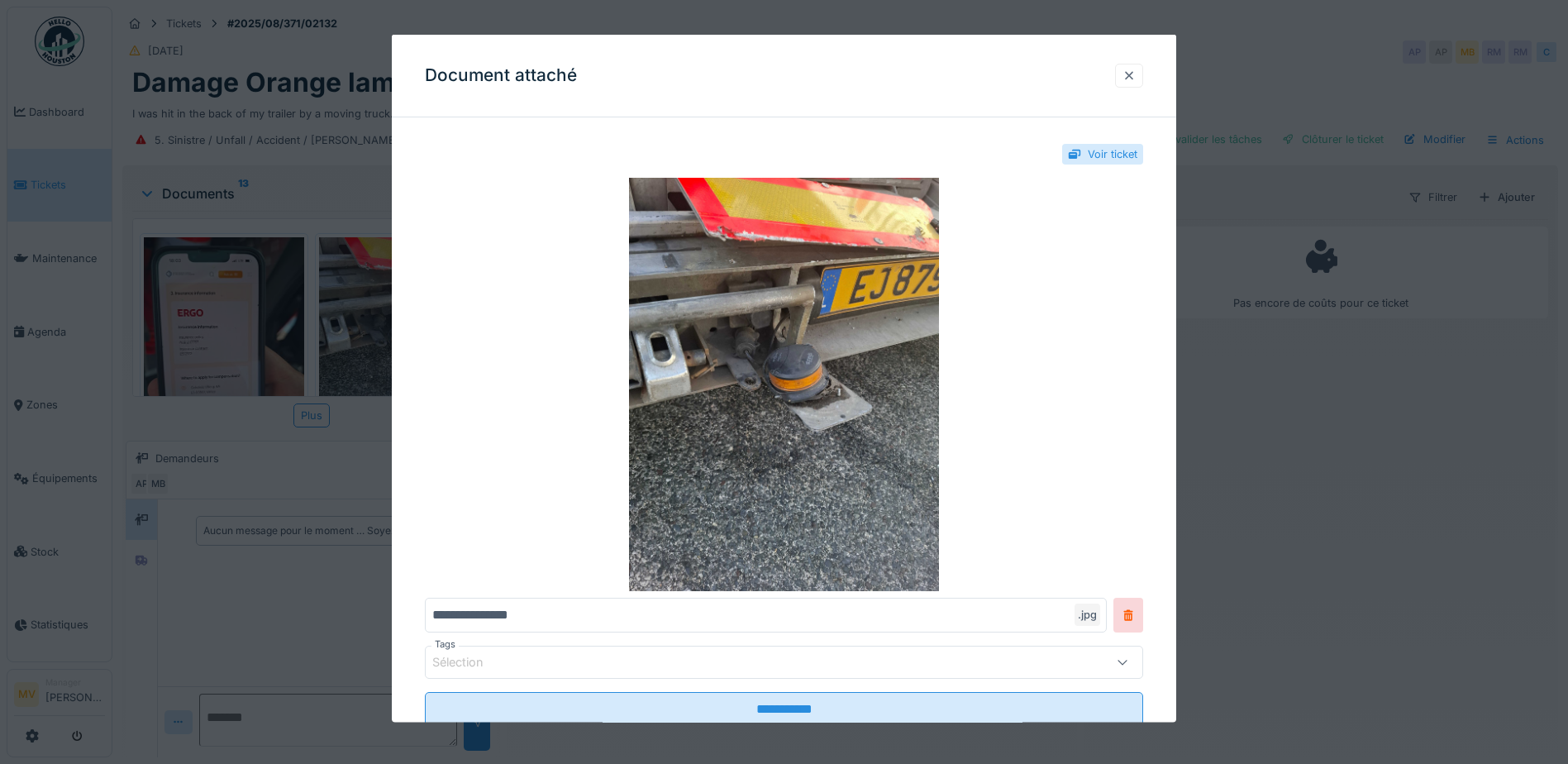
click at [1136, 77] on div at bounding box center [1129, 74] width 13 height 16
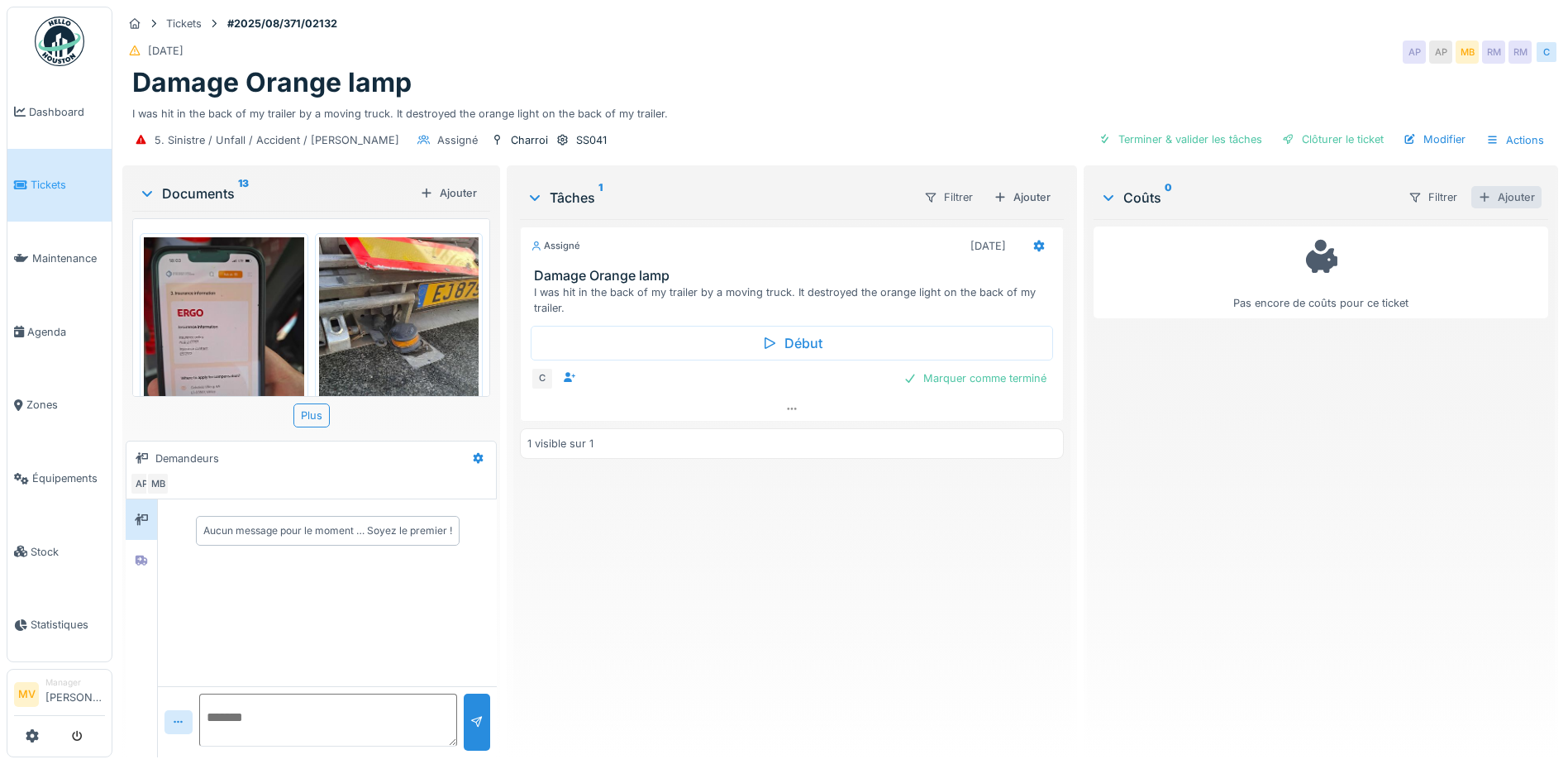
click at [1475, 190] on div "Ajouter" at bounding box center [1506, 197] width 70 height 23
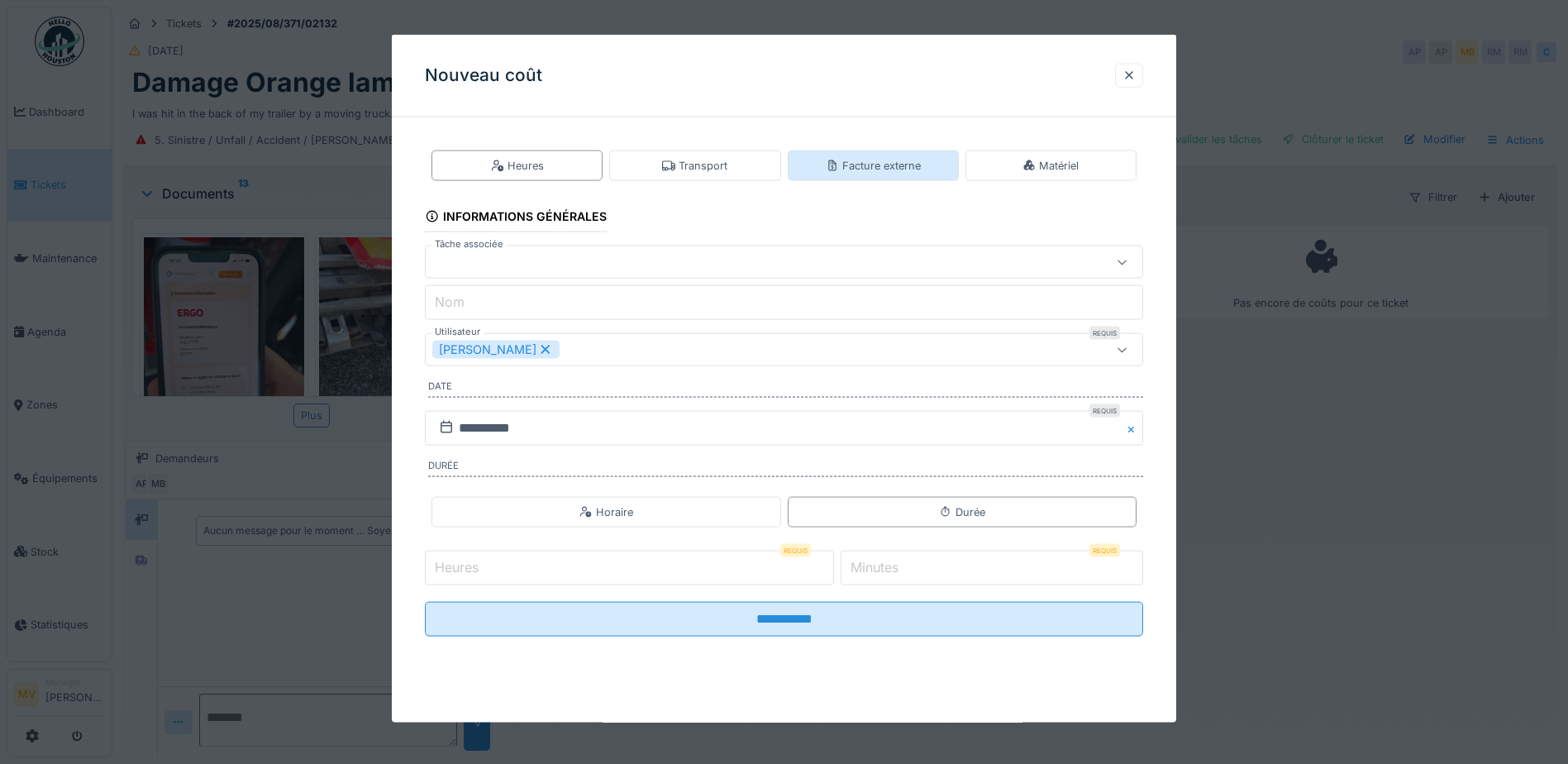
click at [886, 176] on div "Facture externe" at bounding box center [873, 165] width 171 height 31
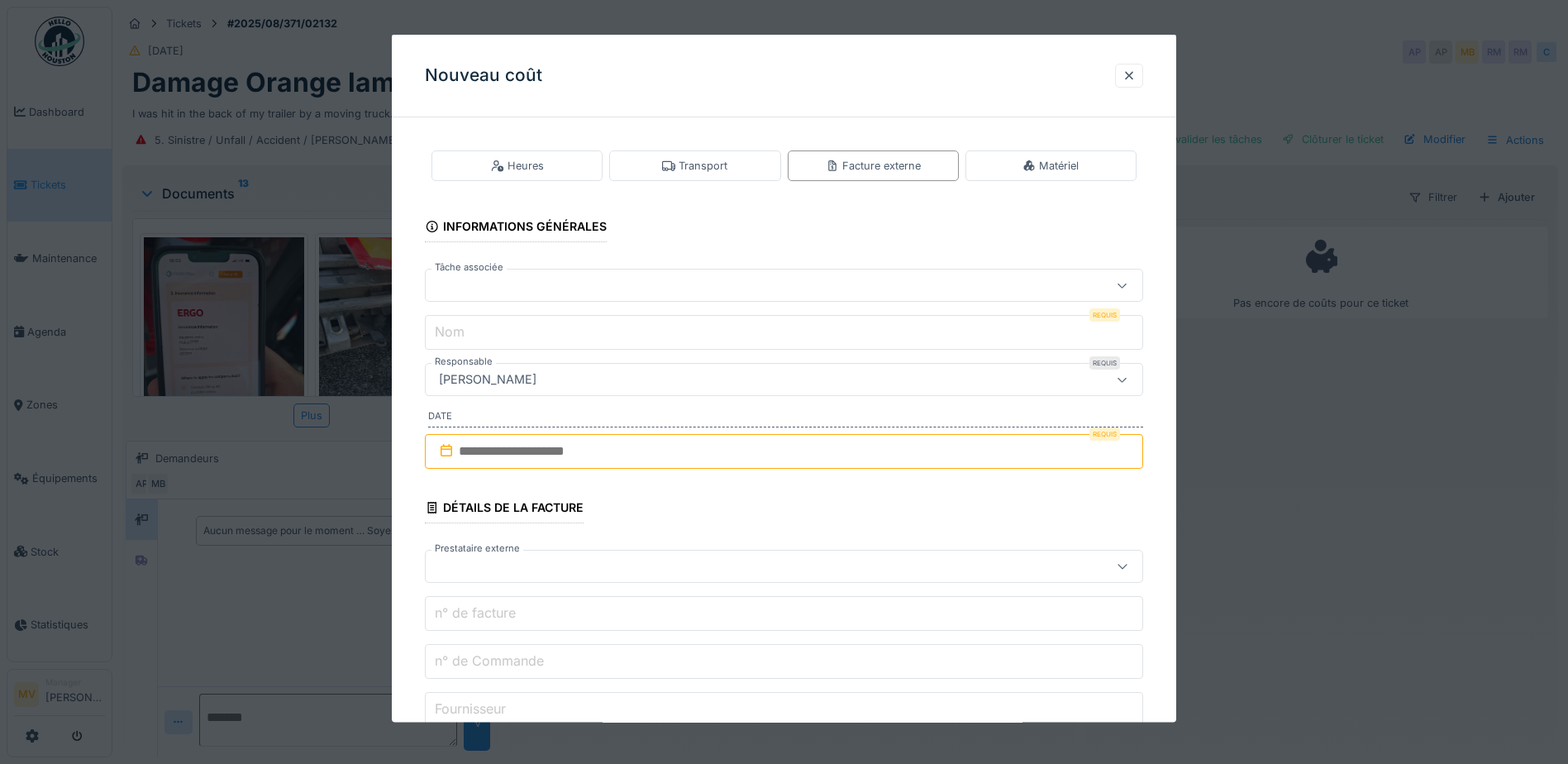
click at [698, 283] on div at bounding box center [741, 285] width 619 height 18
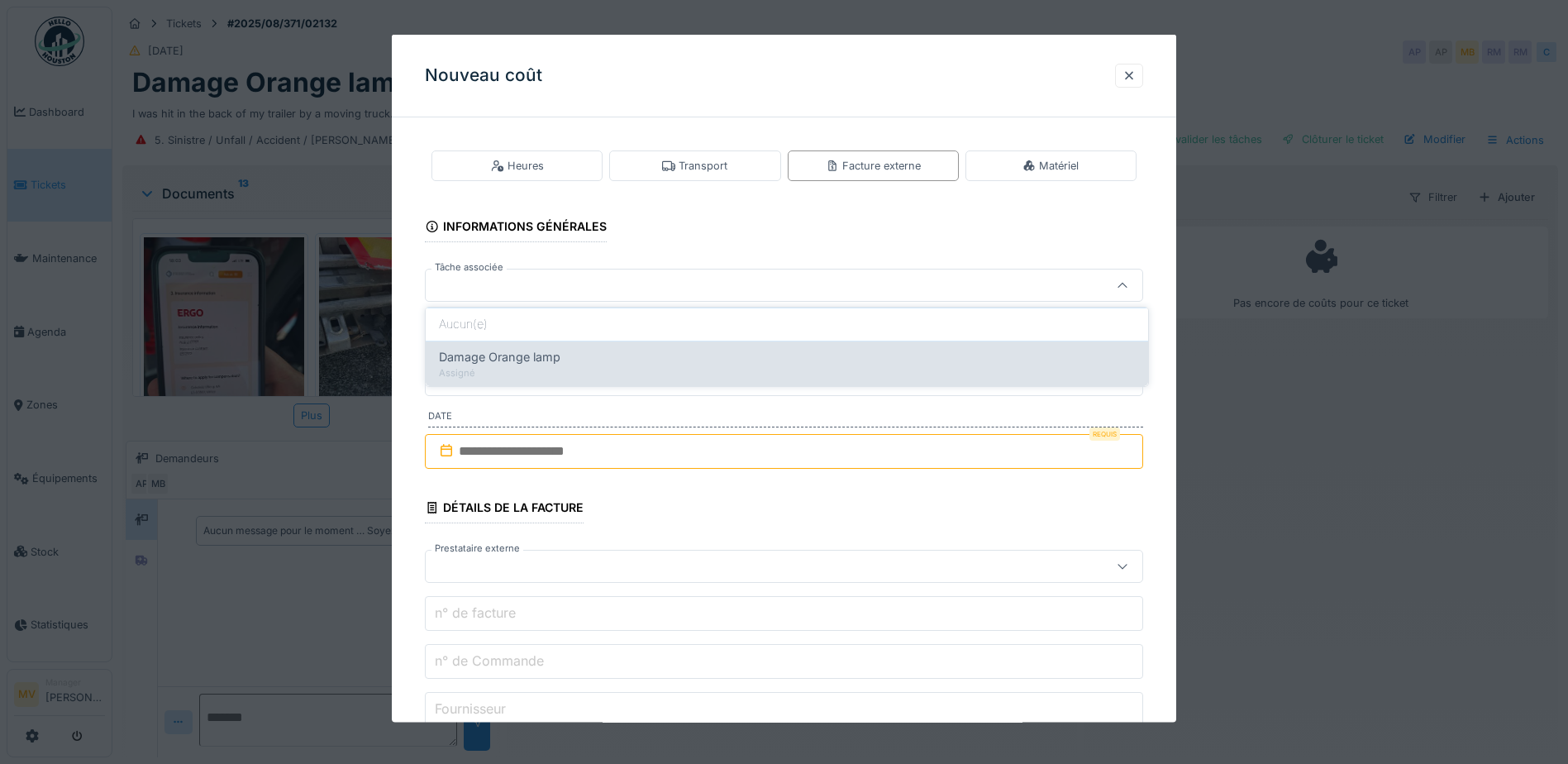
click at [647, 368] on div "Assigné" at bounding box center [787, 373] width 696 height 14
type input "******"
type input "**********"
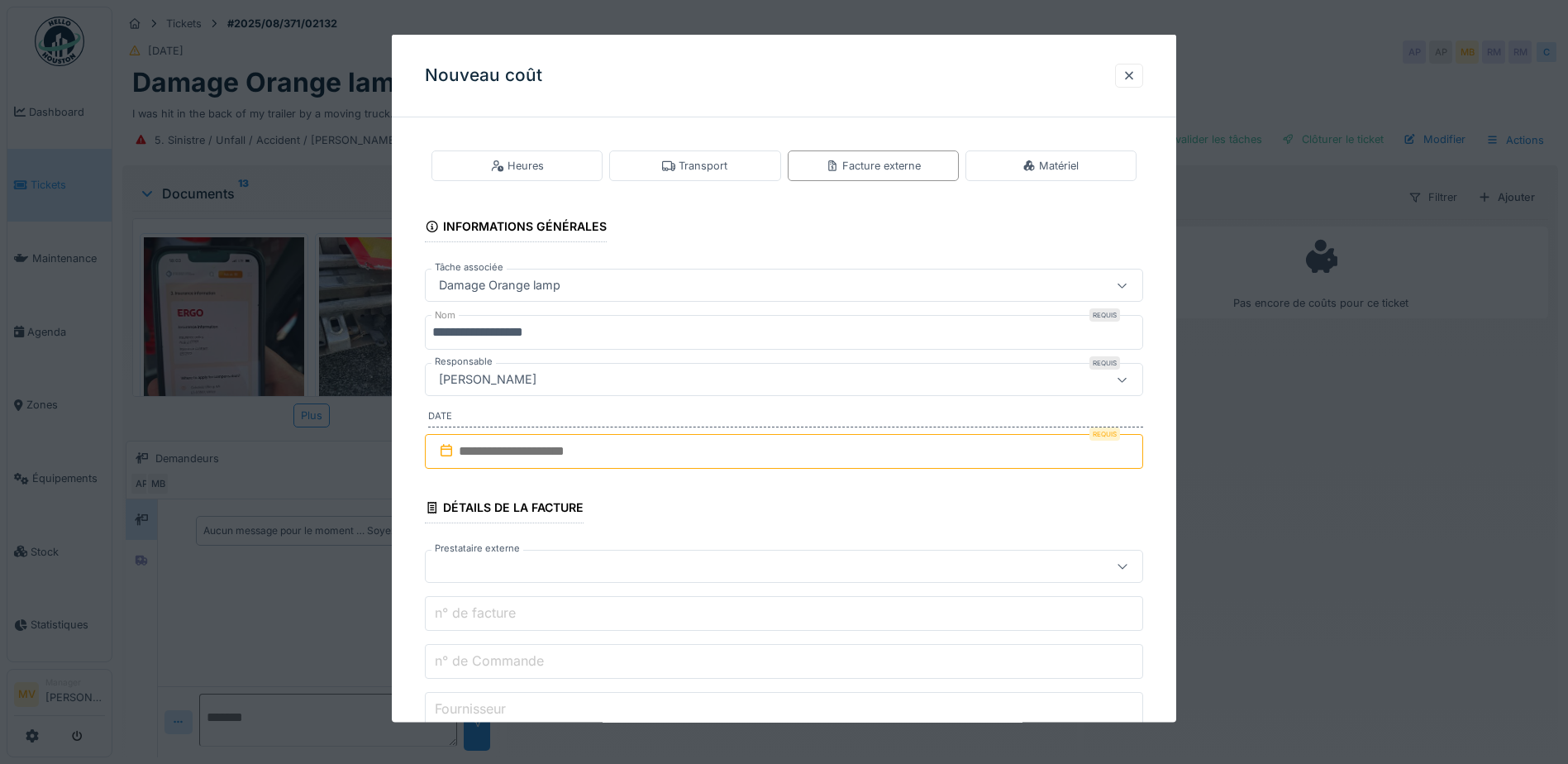
click at [649, 451] on input "text" at bounding box center [784, 451] width 718 height 35
click at [1130, 81] on div at bounding box center [1129, 74] width 13 height 16
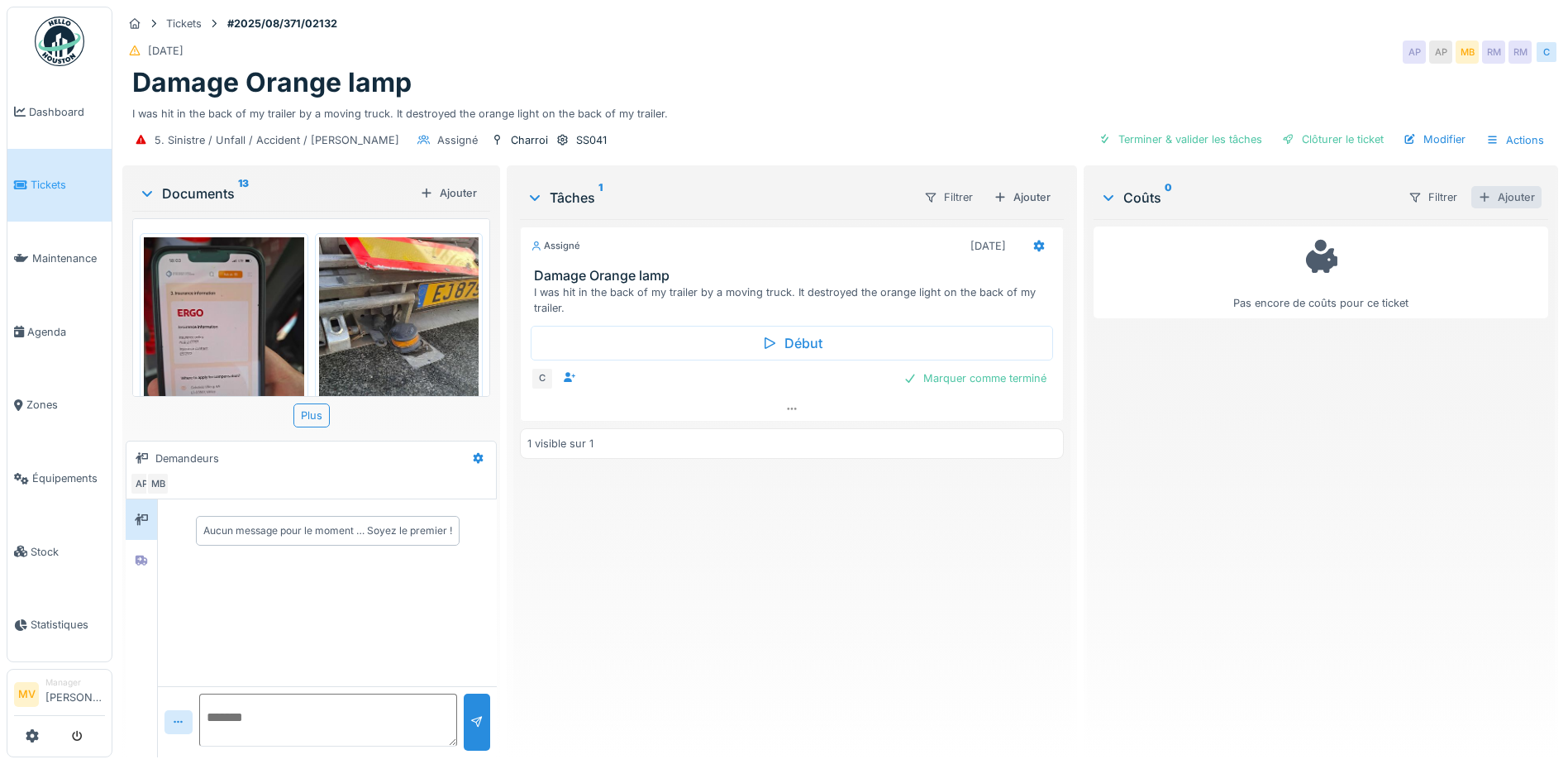
click at [1497, 188] on div "Ajouter" at bounding box center [1506, 197] width 70 height 23
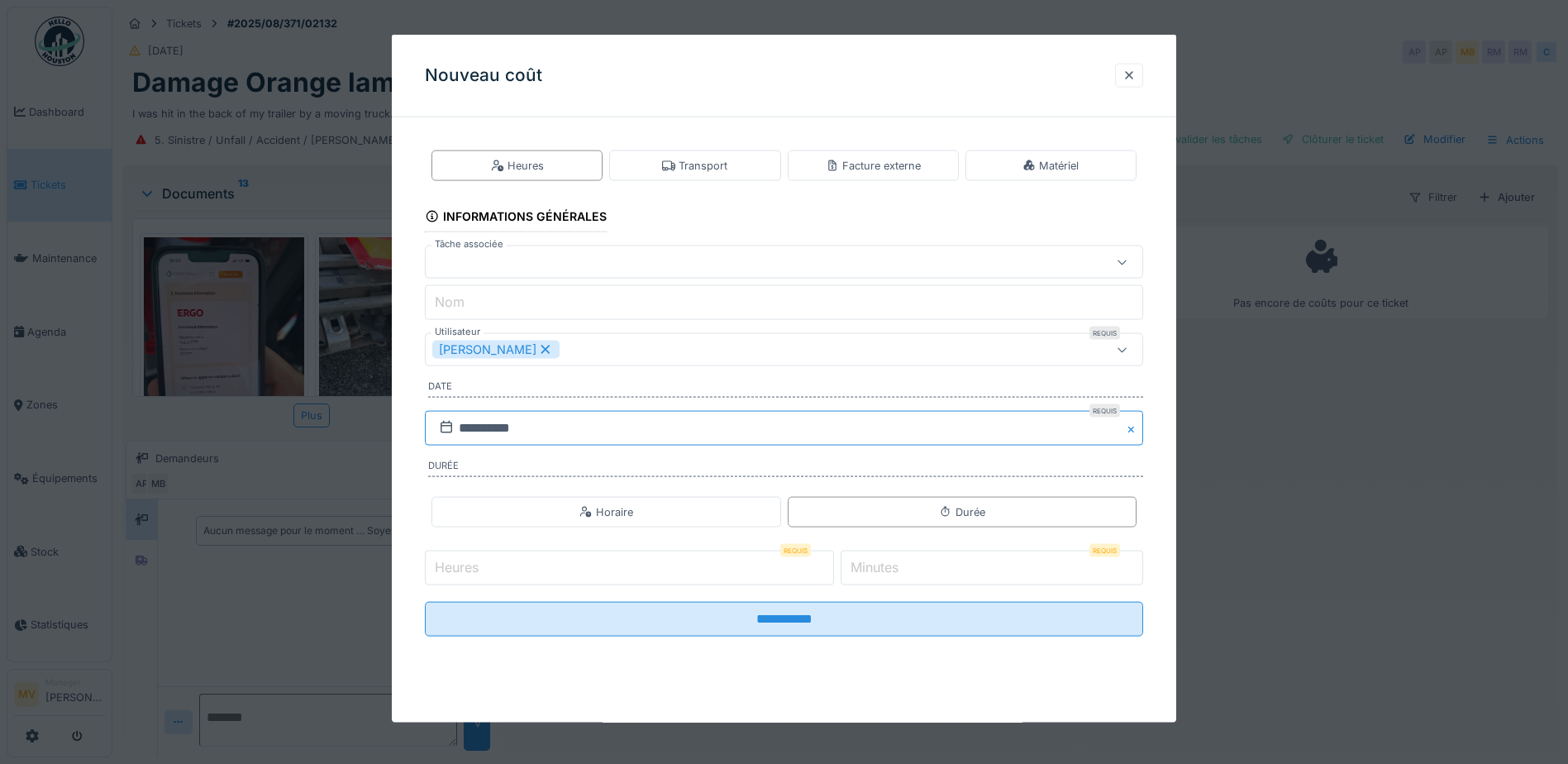
click at [565, 430] on input "**********" at bounding box center [784, 429] width 718 height 35
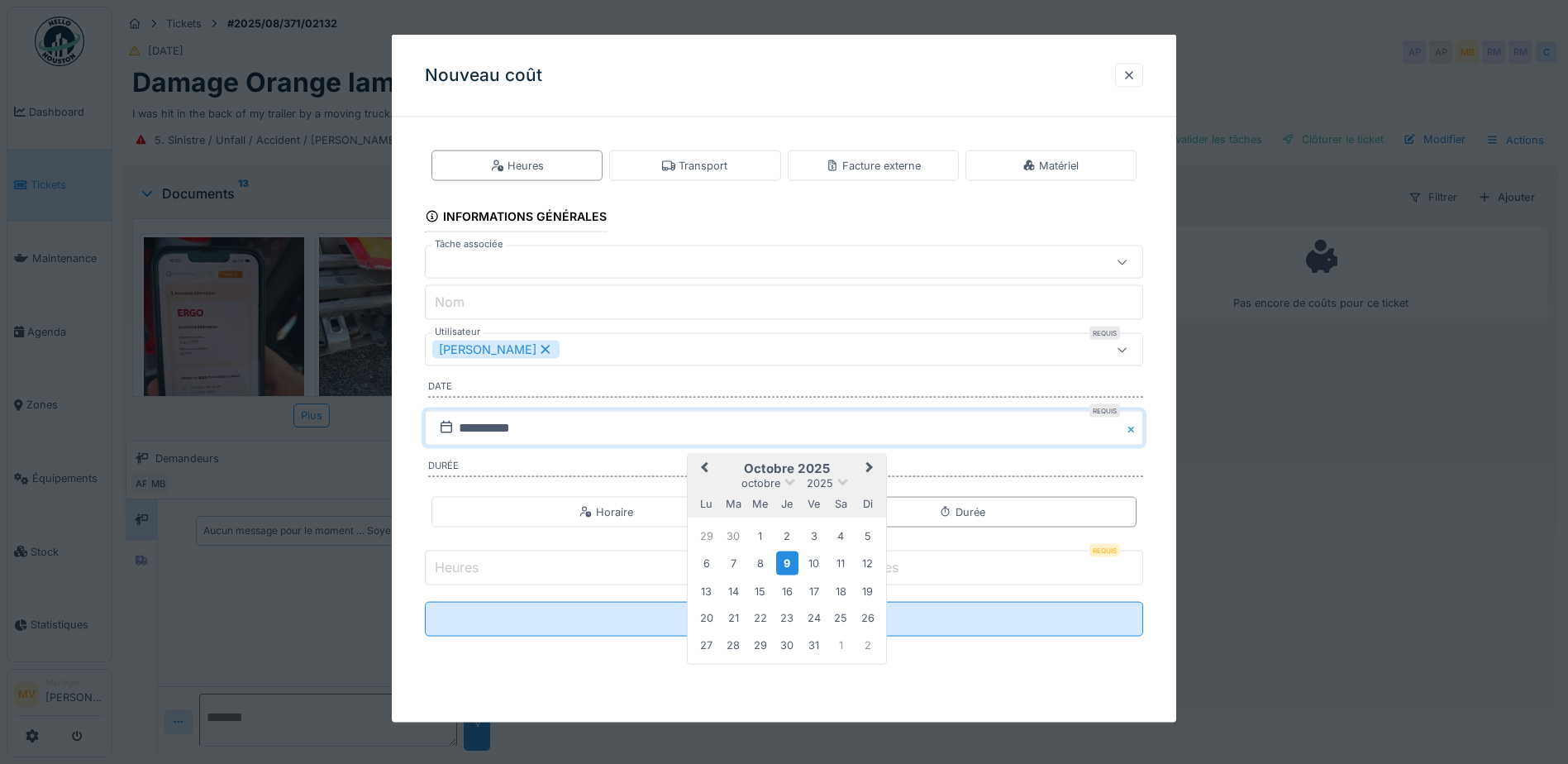
click at [705, 468] on span "Previous Month" at bounding box center [705, 469] width 0 height 20
click at [837, 616] on div "27" at bounding box center [841, 616] width 23 height 23
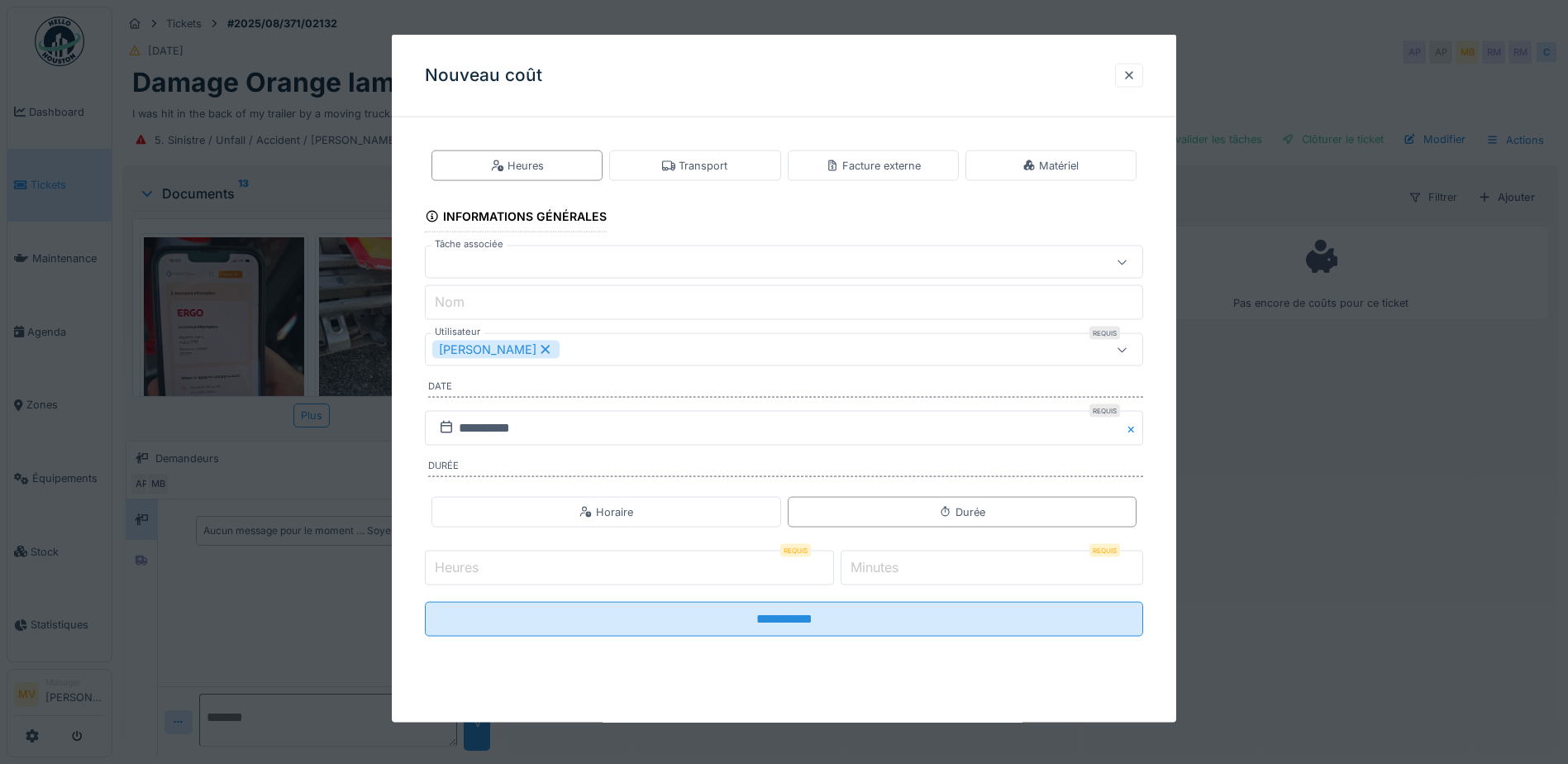
click at [827, 564] on input "*" at bounding box center [630, 568] width 410 height 35
type input "*"
click at [827, 571] on input "*" at bounding box center [630, 568] width 410 height 35
click at [893, 569] on label "Minutes" at bounding box center [874, 567] width 54 height 20
click at [893, 569] on input "*" at bounding box center [992, 568] width 303 height 35
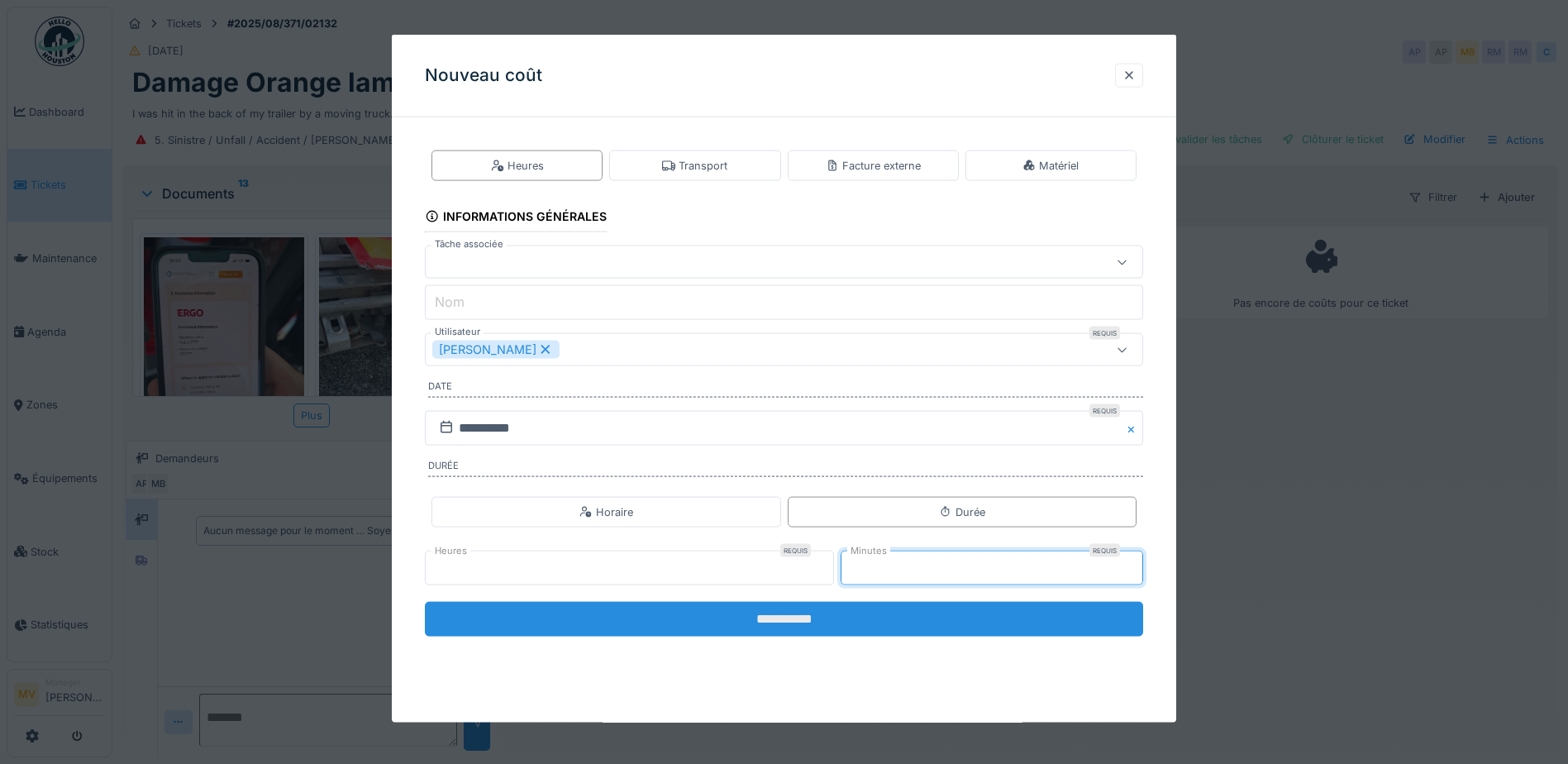
type input "**"
click at [878, 613] on input "**********" at bounding box center [784, 620] width 718 height 35
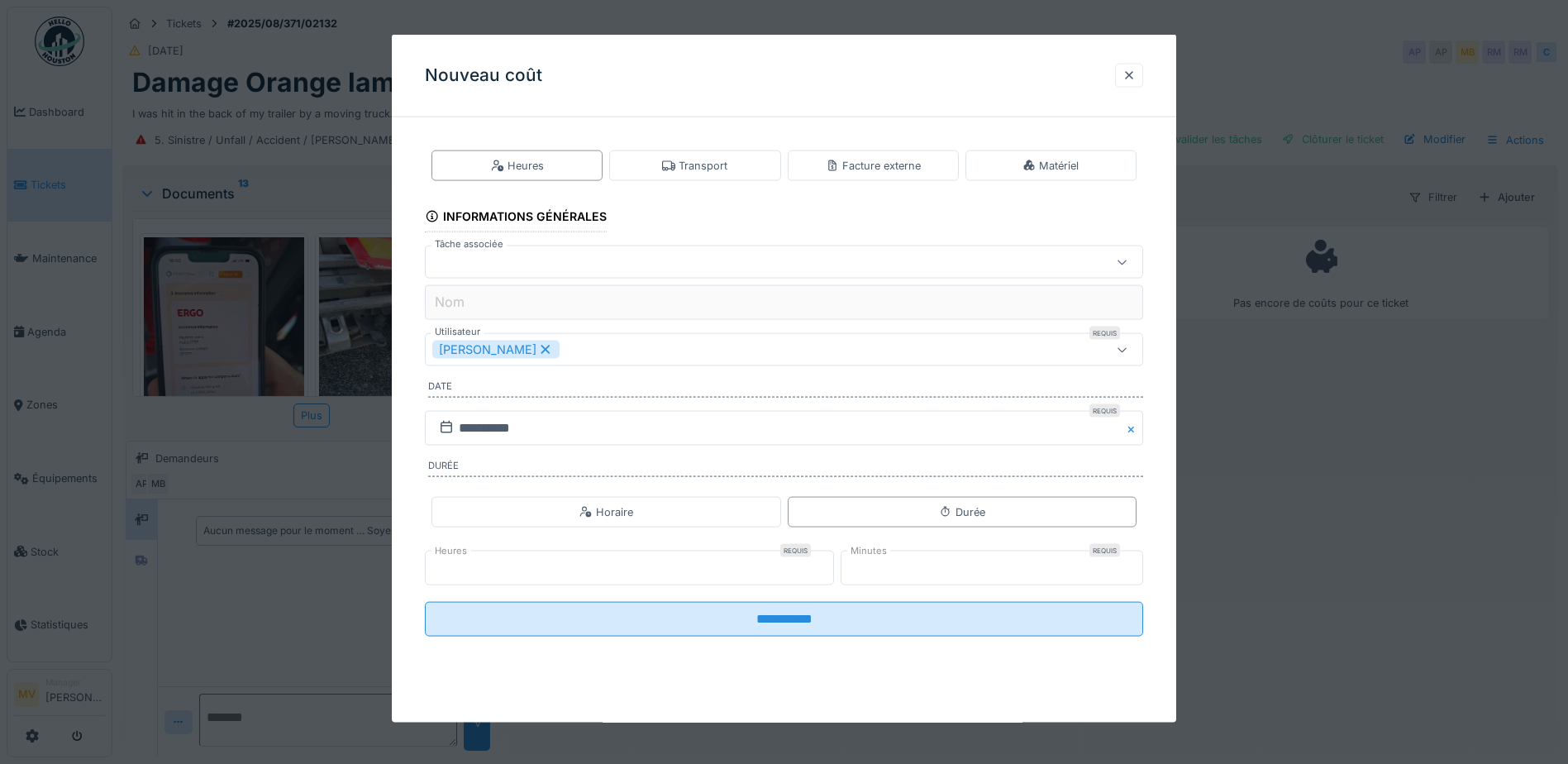
click at [538, 349] on icon at bounding box center [545, 349] width 15 height 12
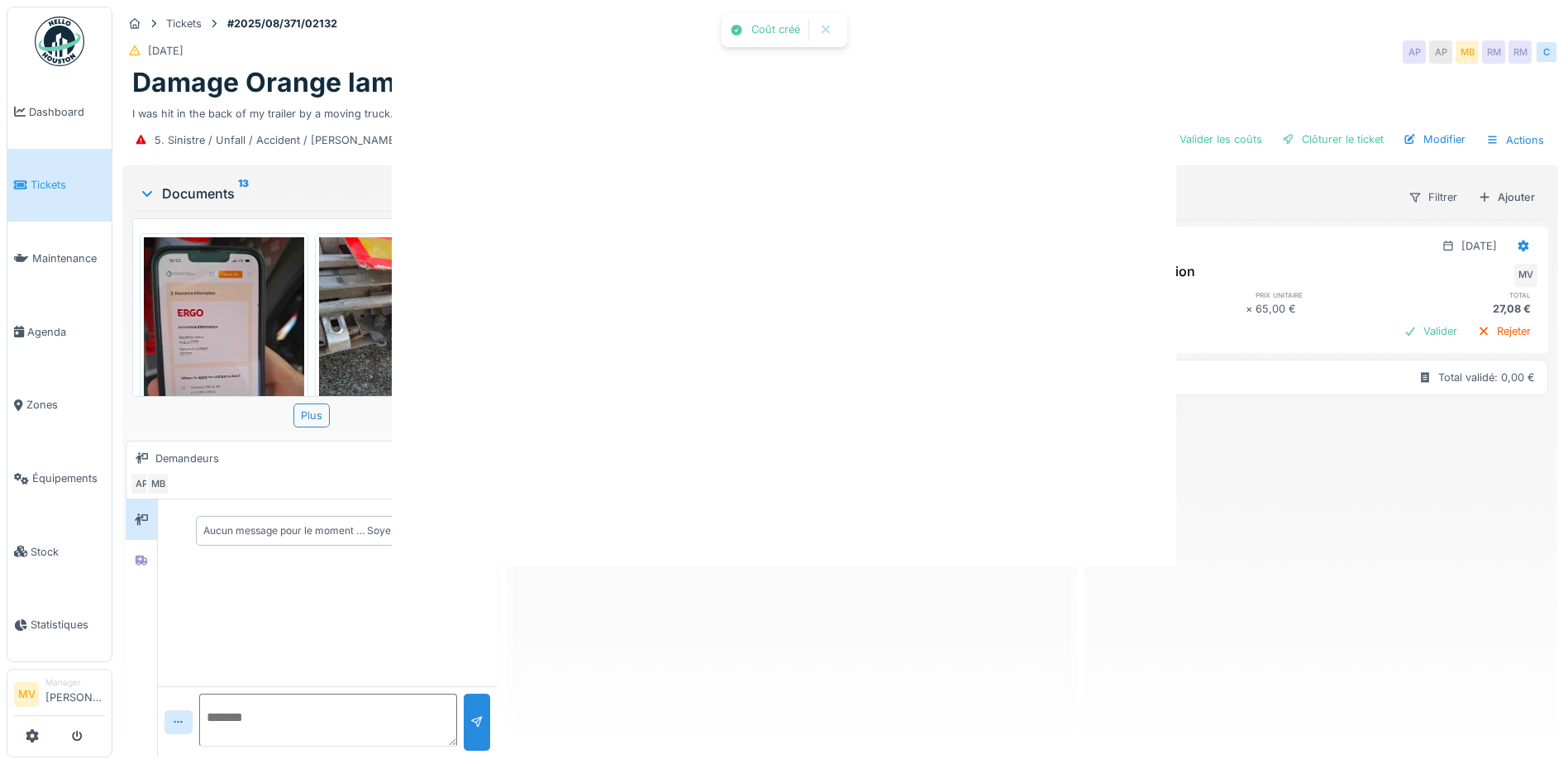
click at [513, 349] on div at bounding box center [784, 382] width 1568 height 764
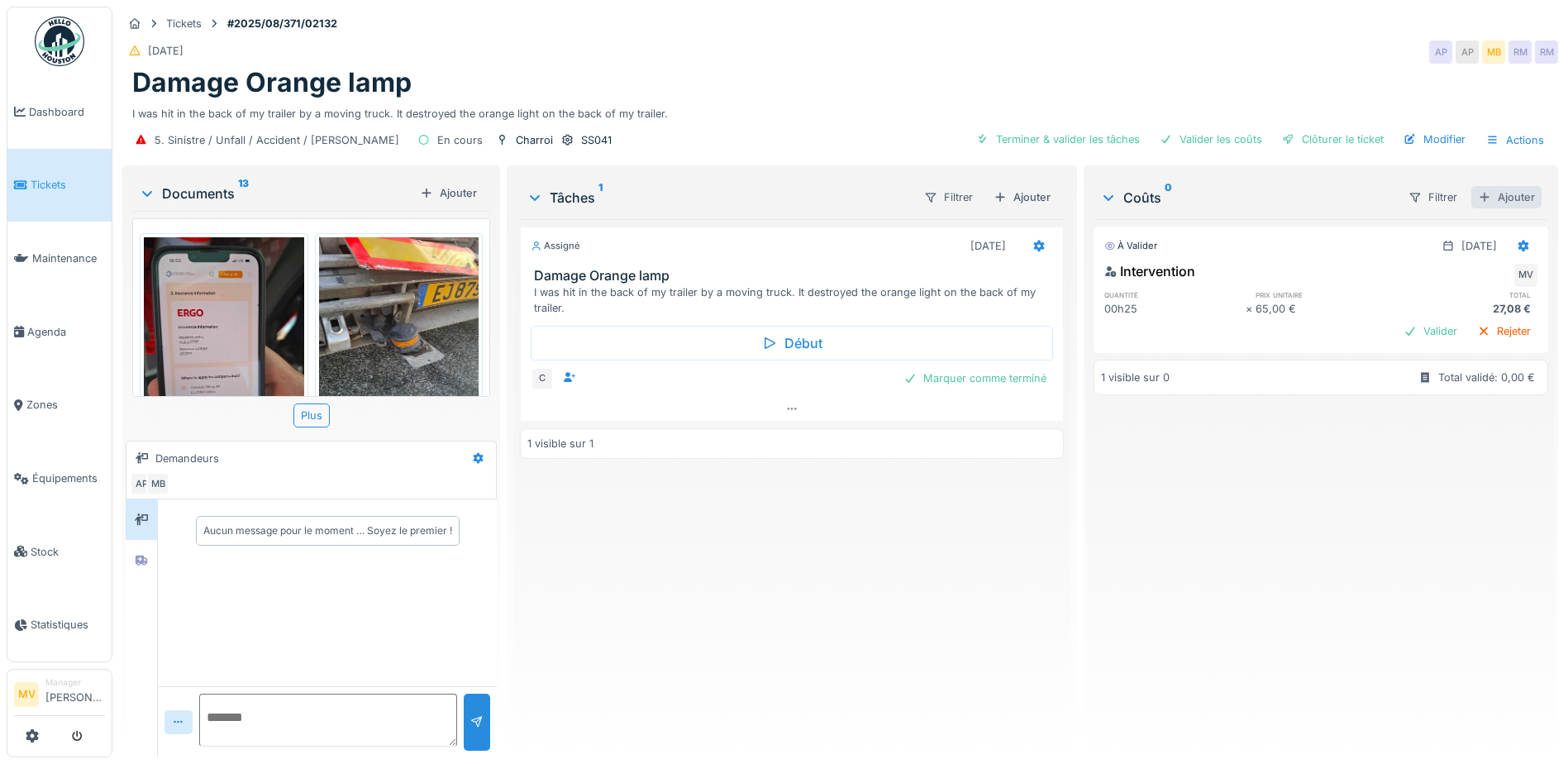
click at [1504, 186] on div "Ajouter" at bounding box center [1506, 197] width 70 height 23
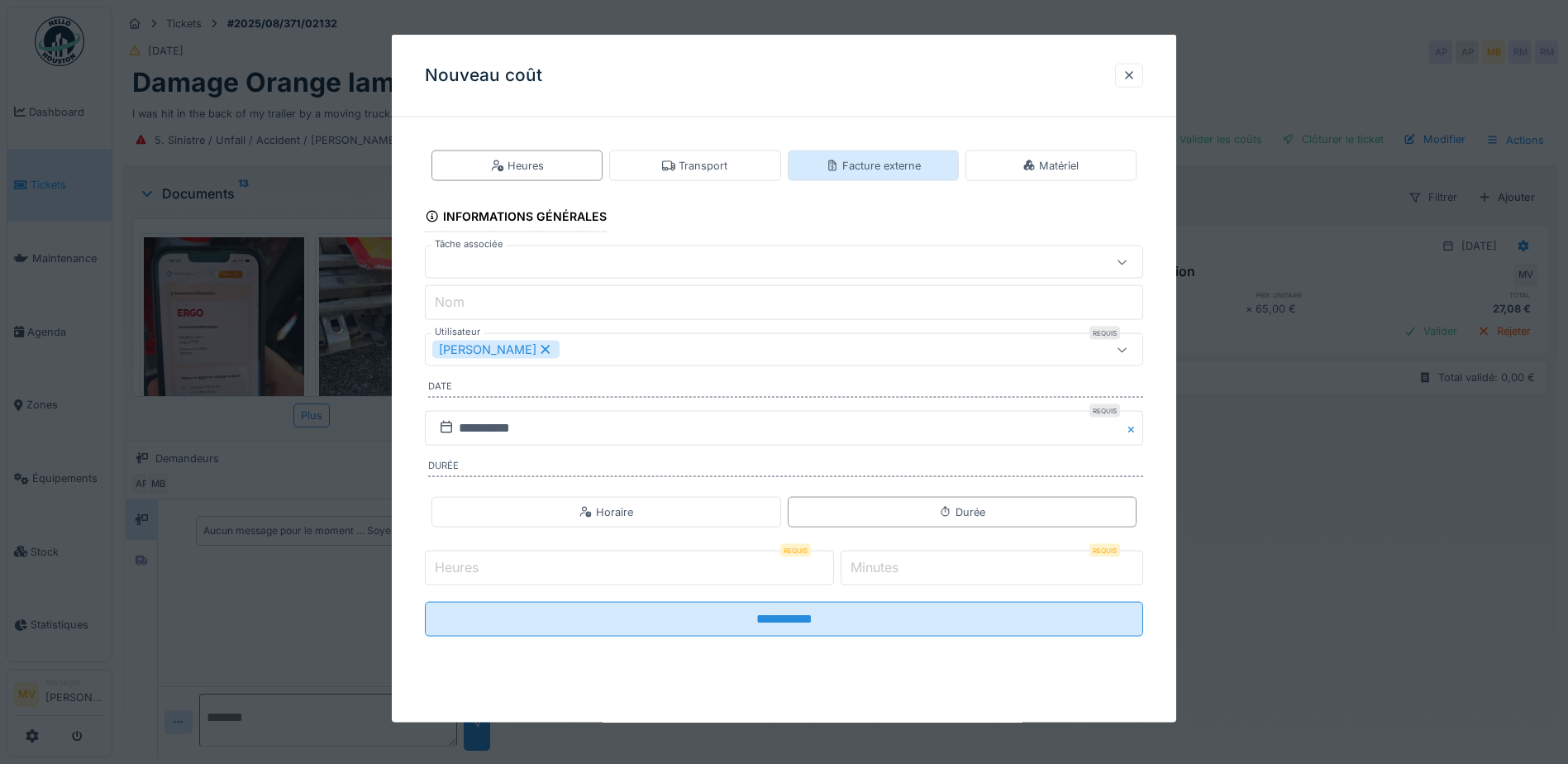
click at [861, 165] on div "Facture externe" at bounding box center [873, 165] width 95 height 16
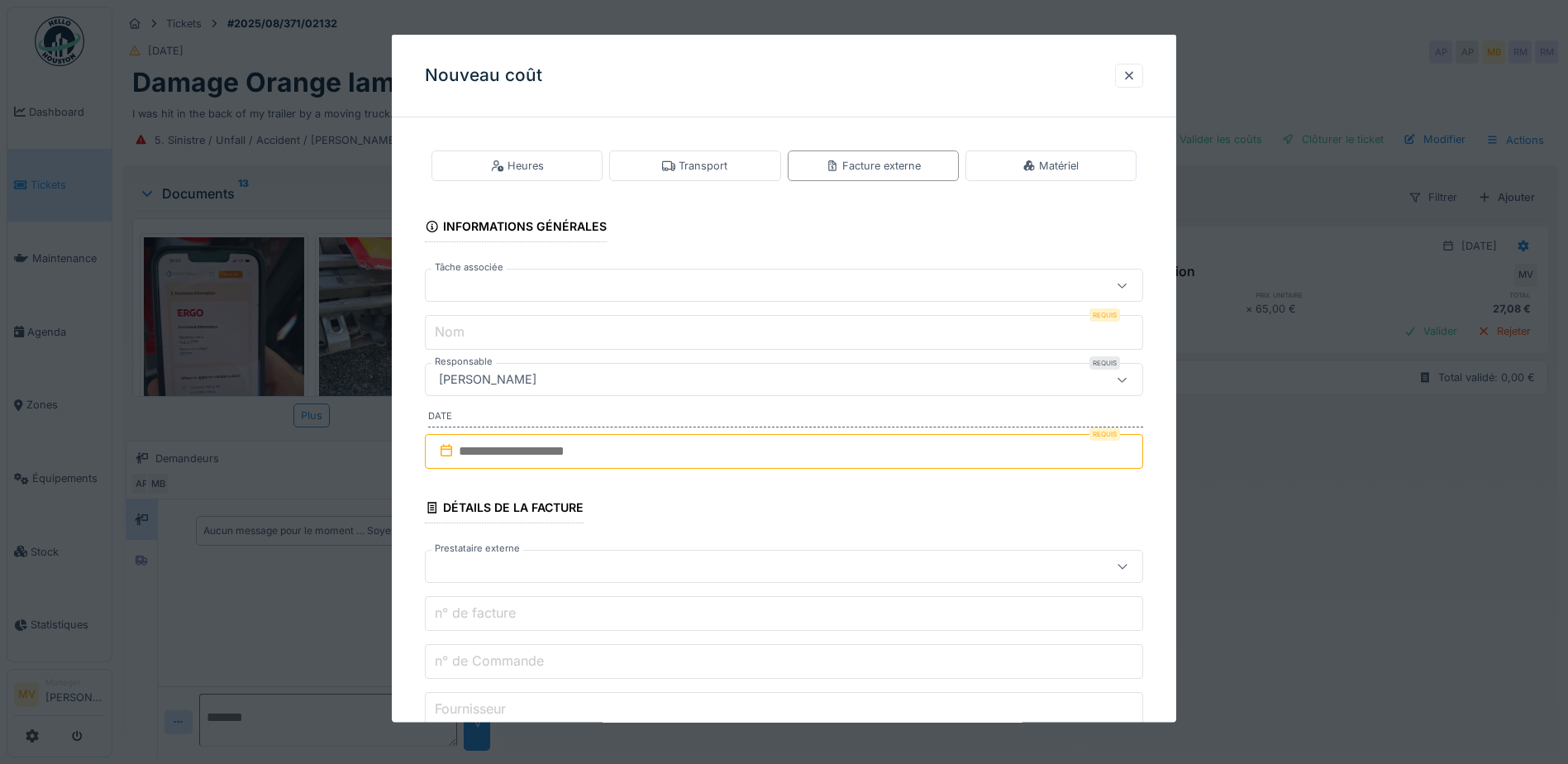
click at [634, 284] on div at bounding box center [741, 285] width 619 height 18
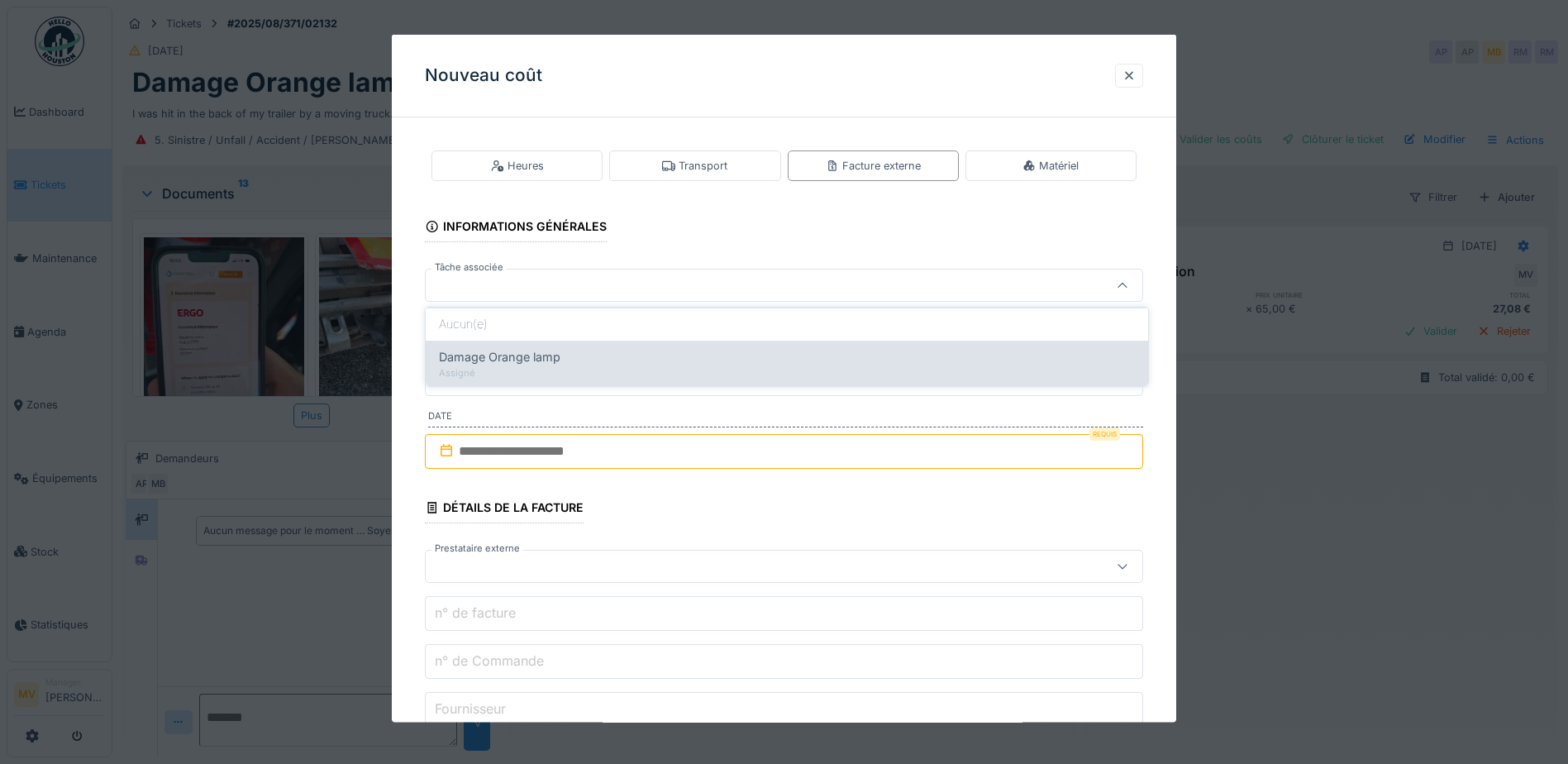
click at [617, 366] on div "Assigné" at bounding box center [787, 373] width 696 height 14
type input "******"
type input "**********"
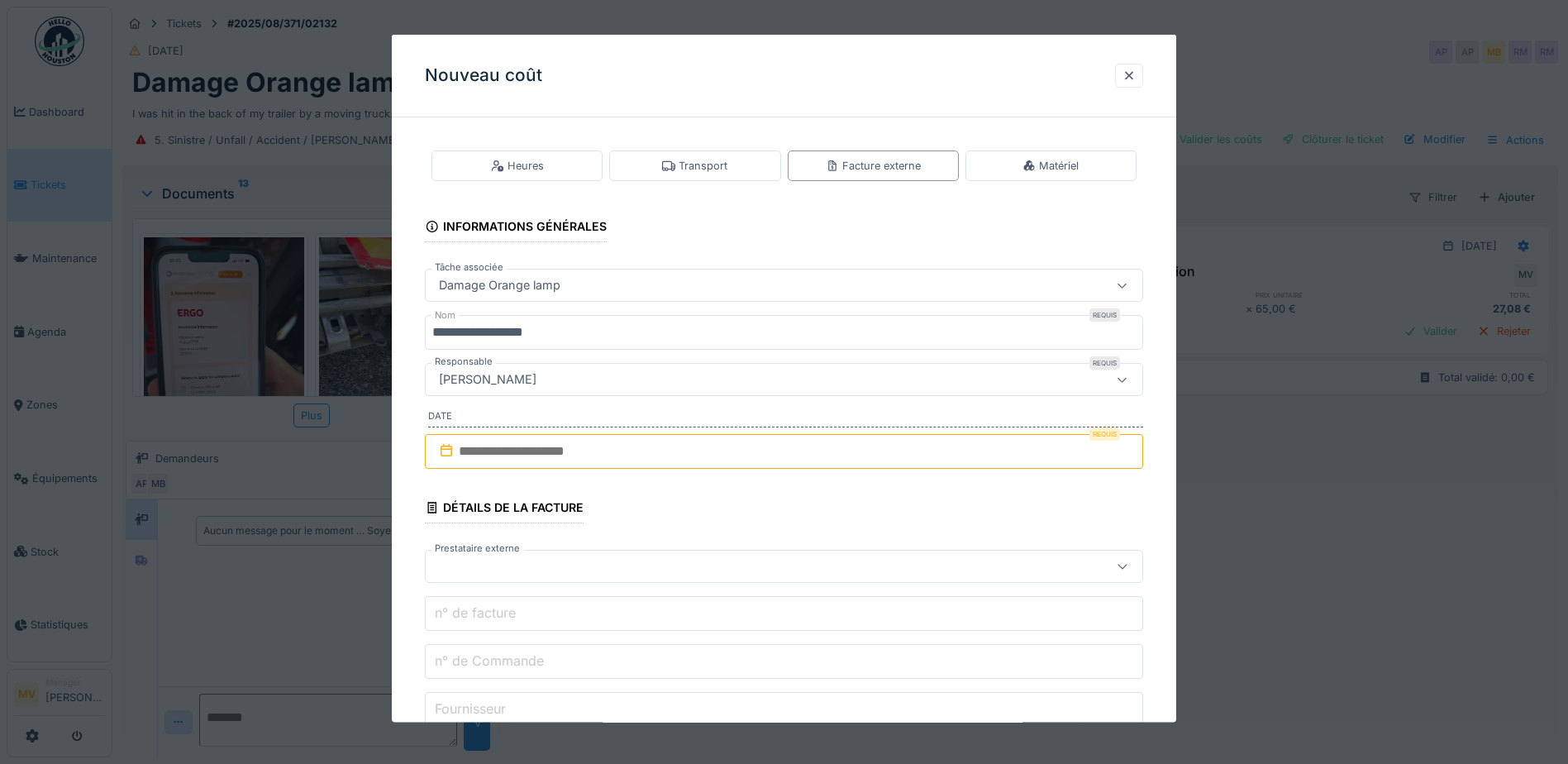
click at [627, 455] on input "text" at bounding box center [784, 451] width 718 height 35
click at [788, 506] on span at bounding box center [790, 504] width 11 height 11
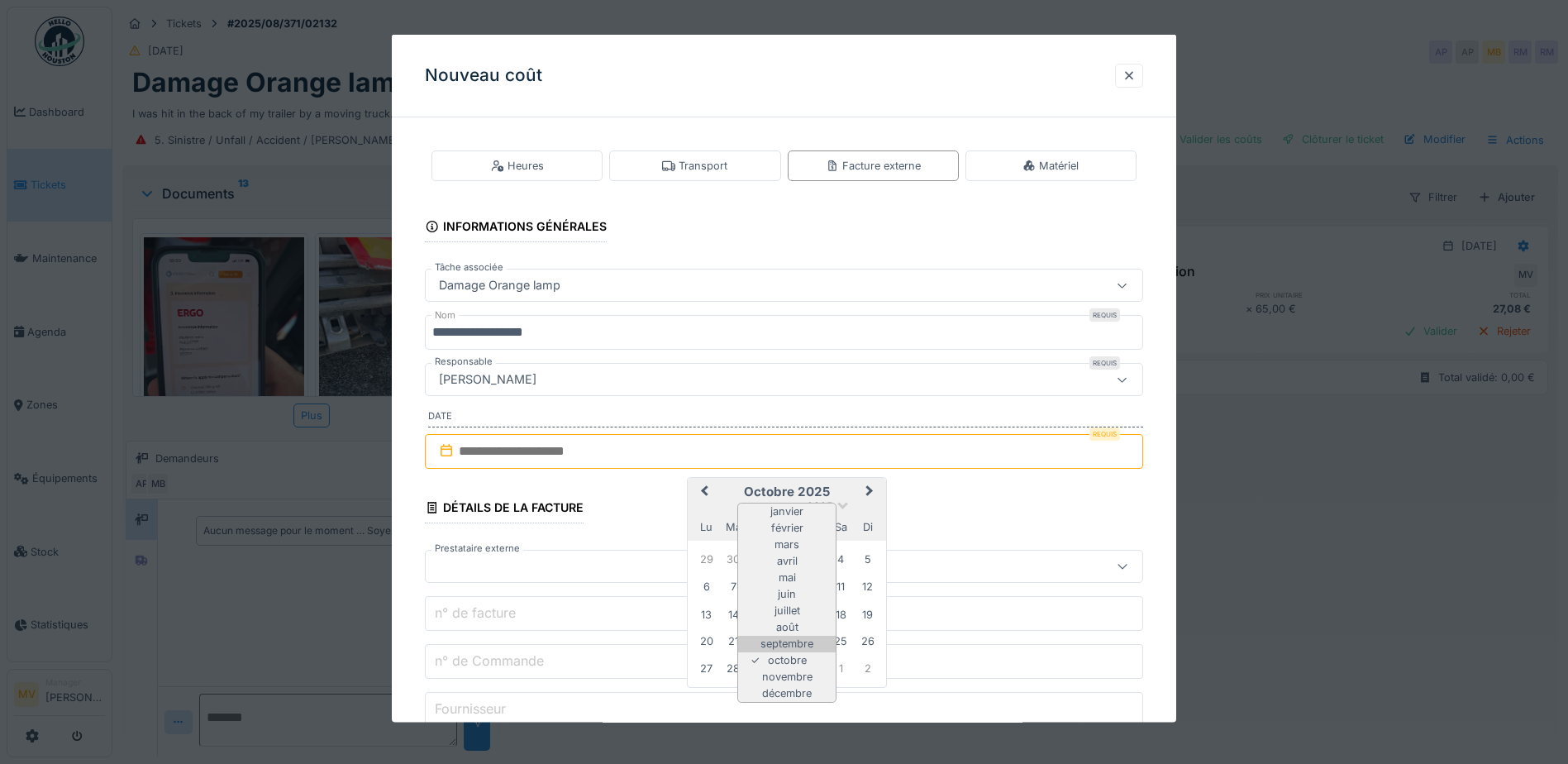
click at [806, 644] on div "septembre" at bounding box center [787, 644] width 98 height 17
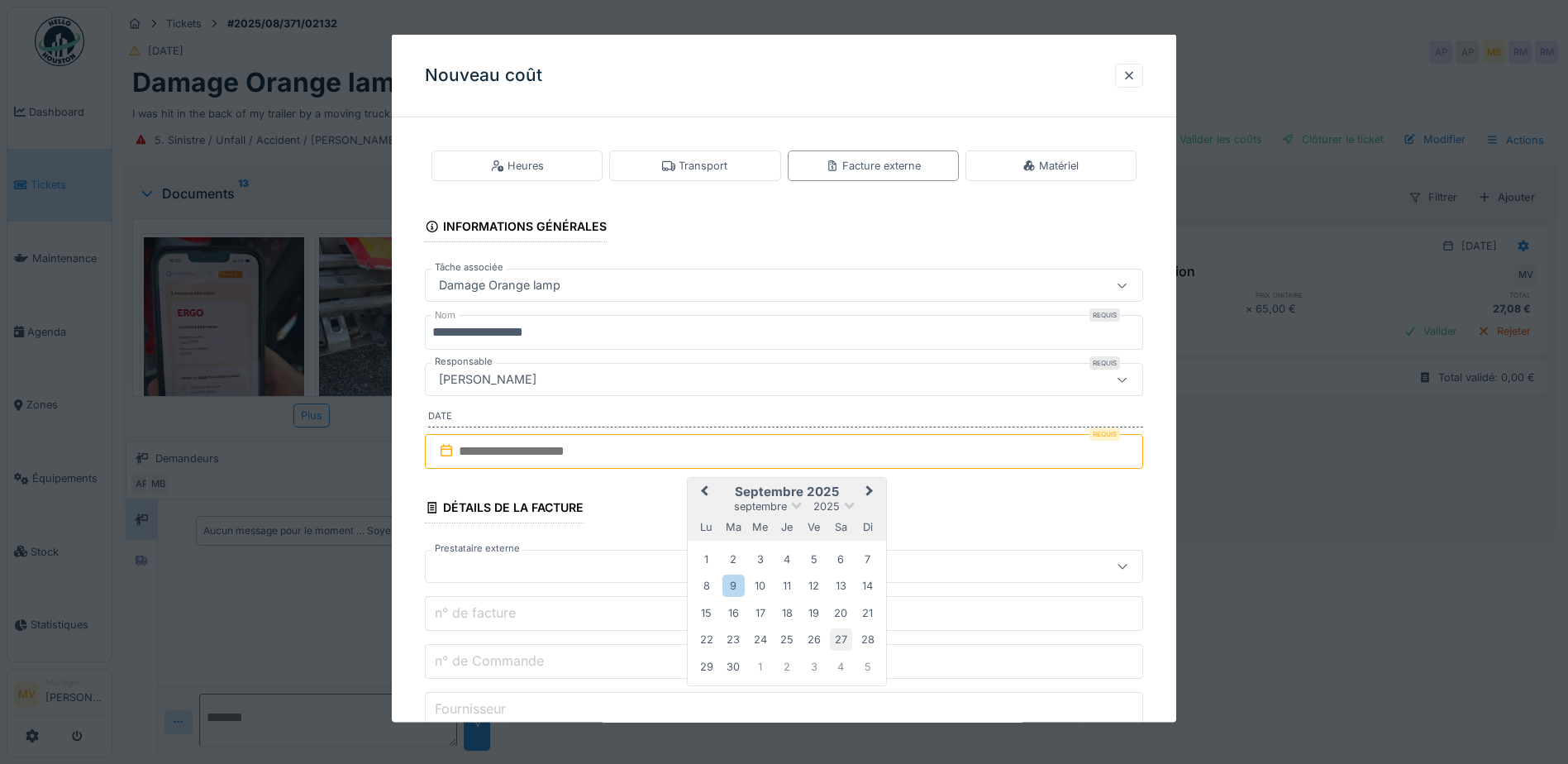
click at [841, 637] on div "27" at bounding box center [841, 639] width 23 height 23
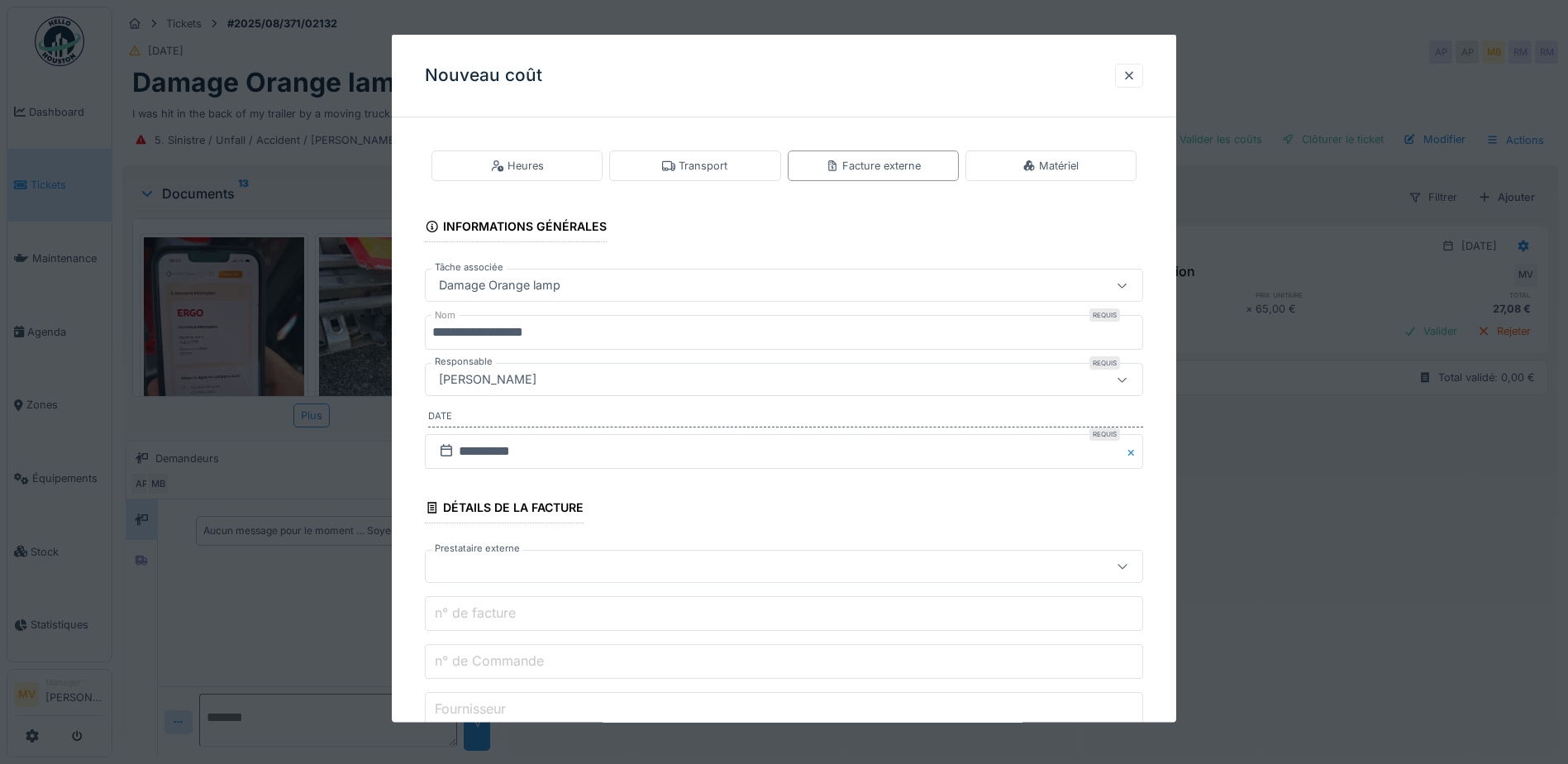
click at [545, 565] on div at bounding box center [741, 566] width 619 height 18
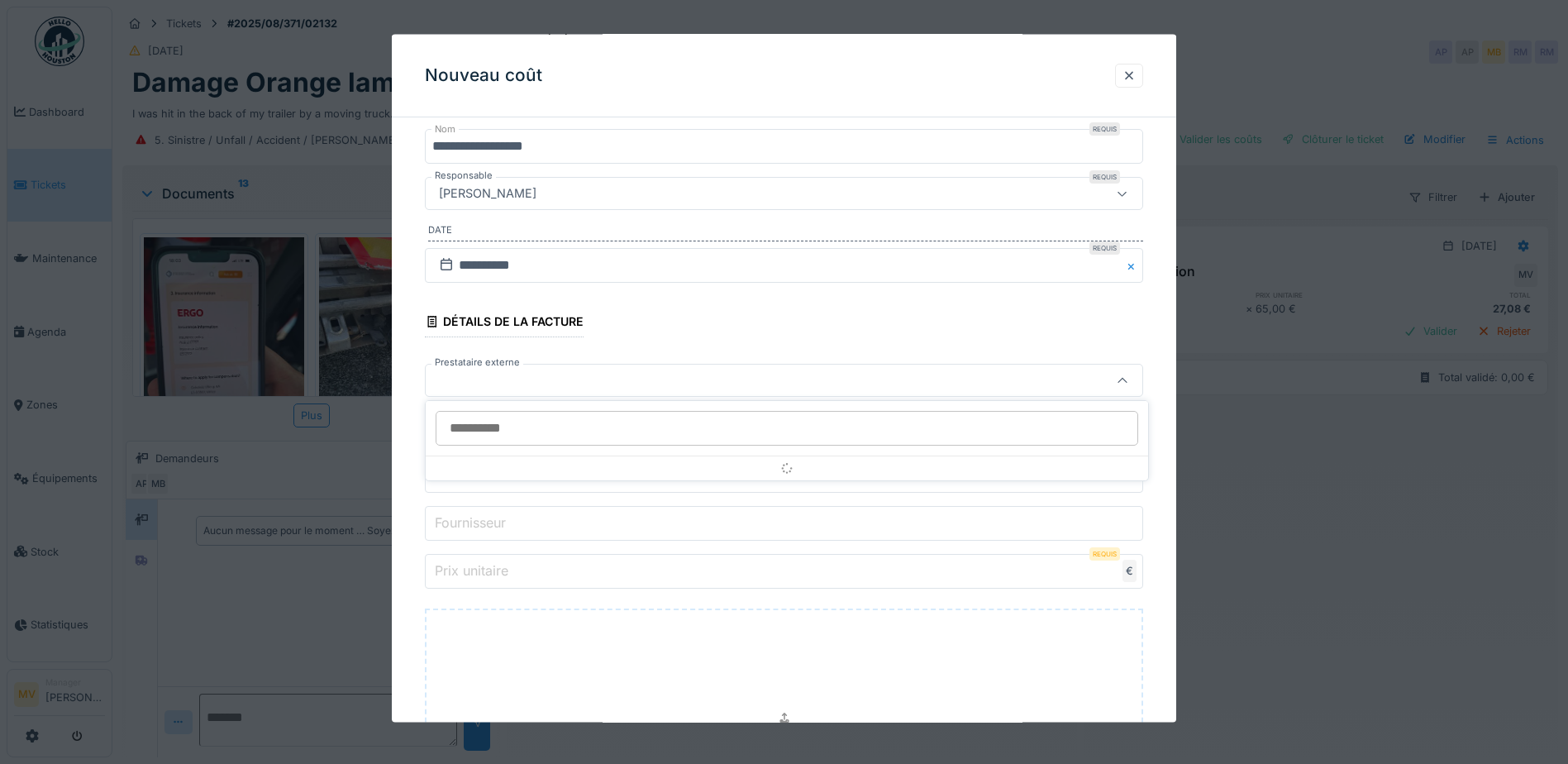
scroll to position [188, 0]
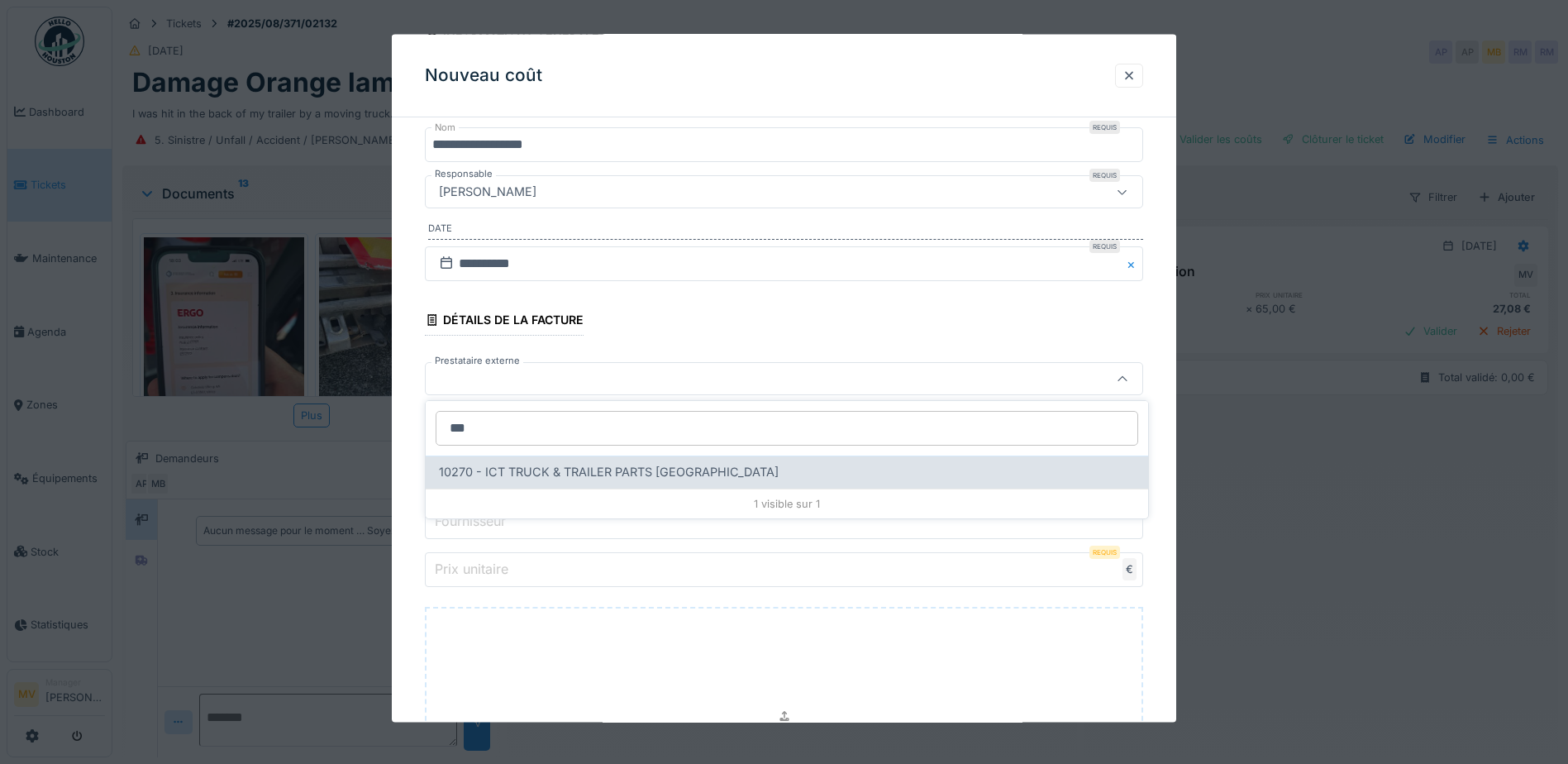
type input "***"
click at [530, 478] on span "10270 - ICT TRUCK & TRAILER PARTS NV" at bounding box center [608, 472] width 339 height 18
type input "*****"
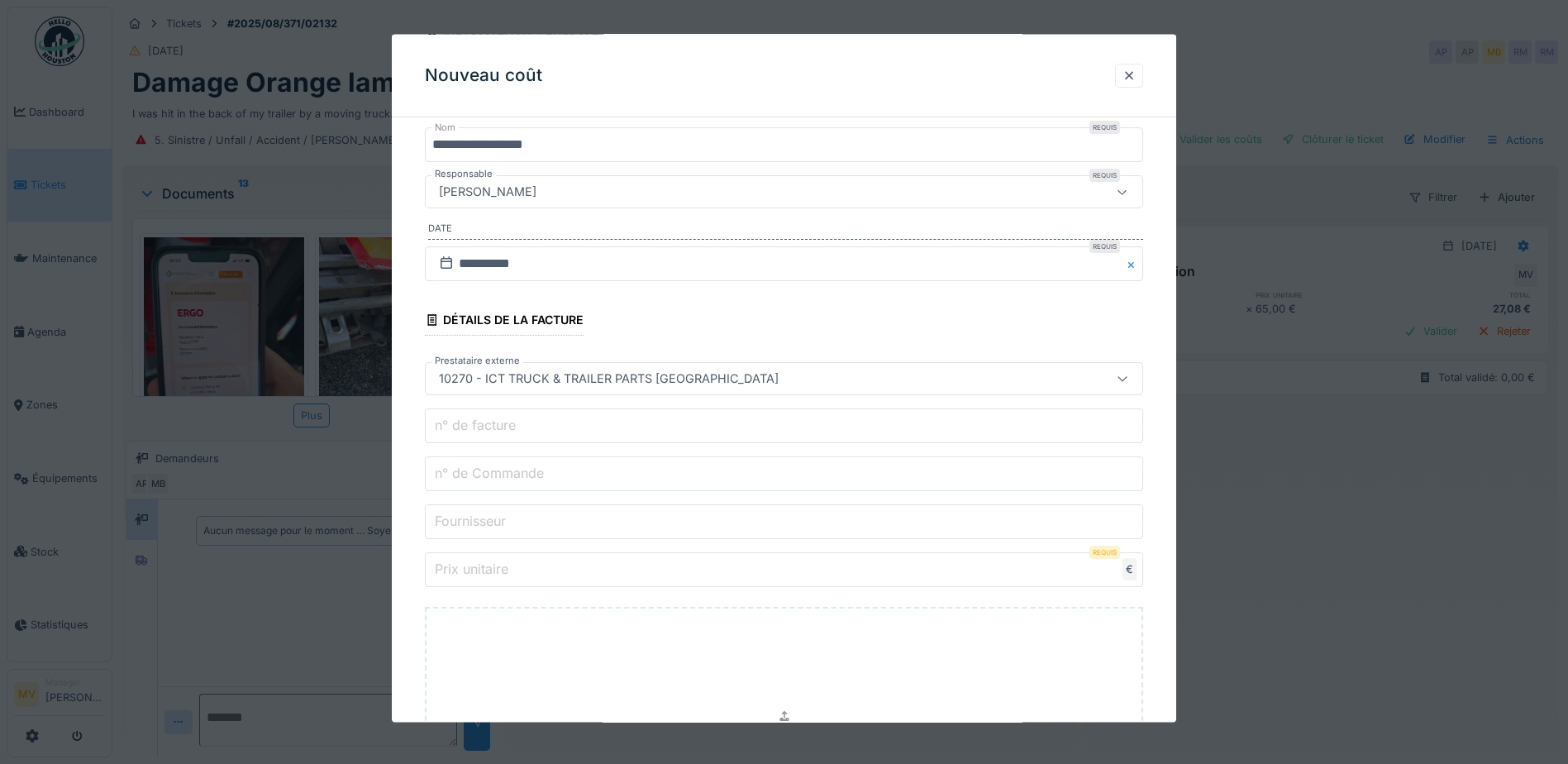
click at [551, 430] on input "n° de facture" at bounding box center [784, 426] width 718 height 35
click at [855, 468] on input "n° de Commande" at bounding box center [784, 474] width 718 height 35
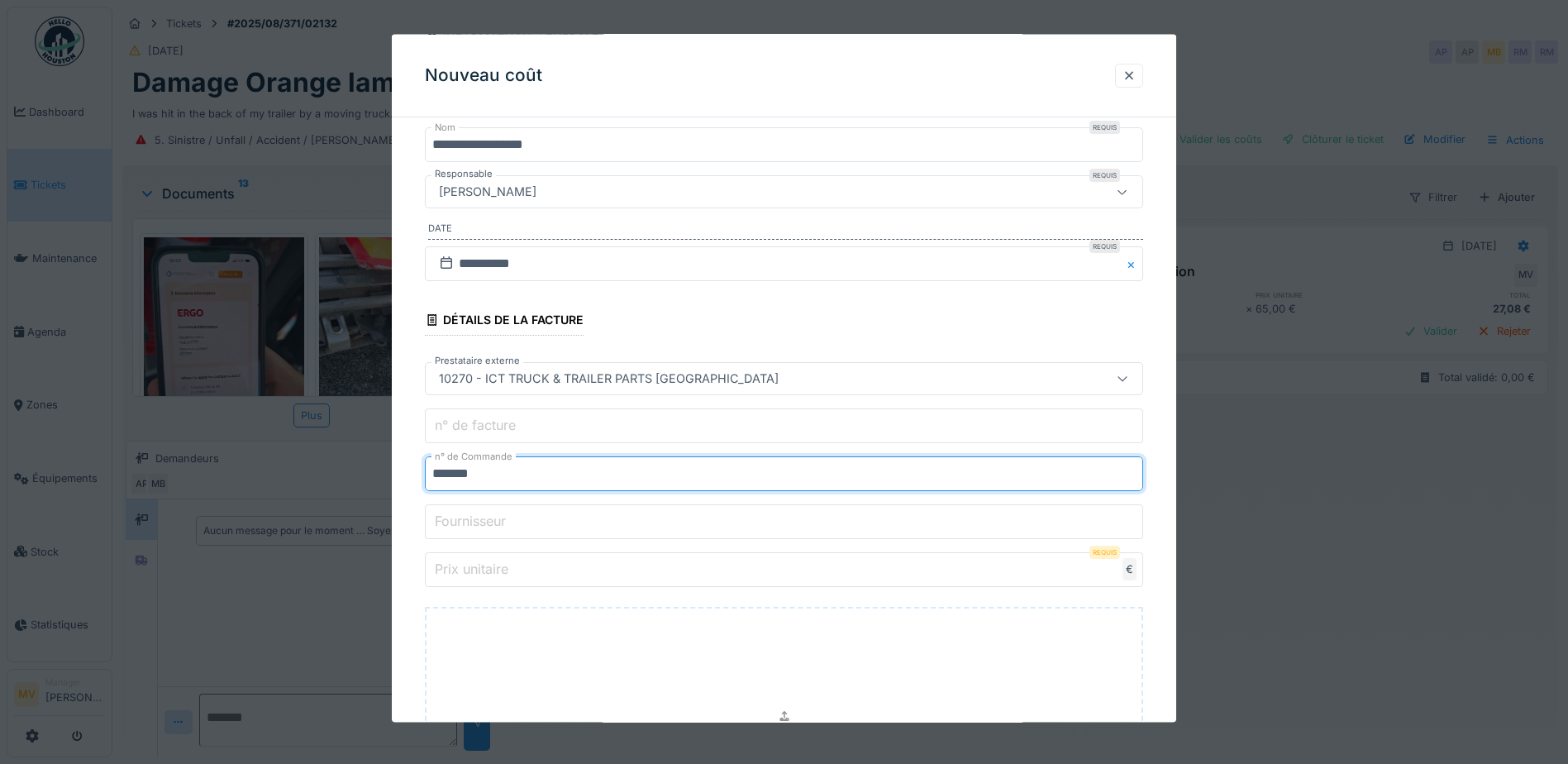
type input "*******"
click at [763, 586] on input "Prix unitaire" at bounding box center [784, 570] width 718 height 35
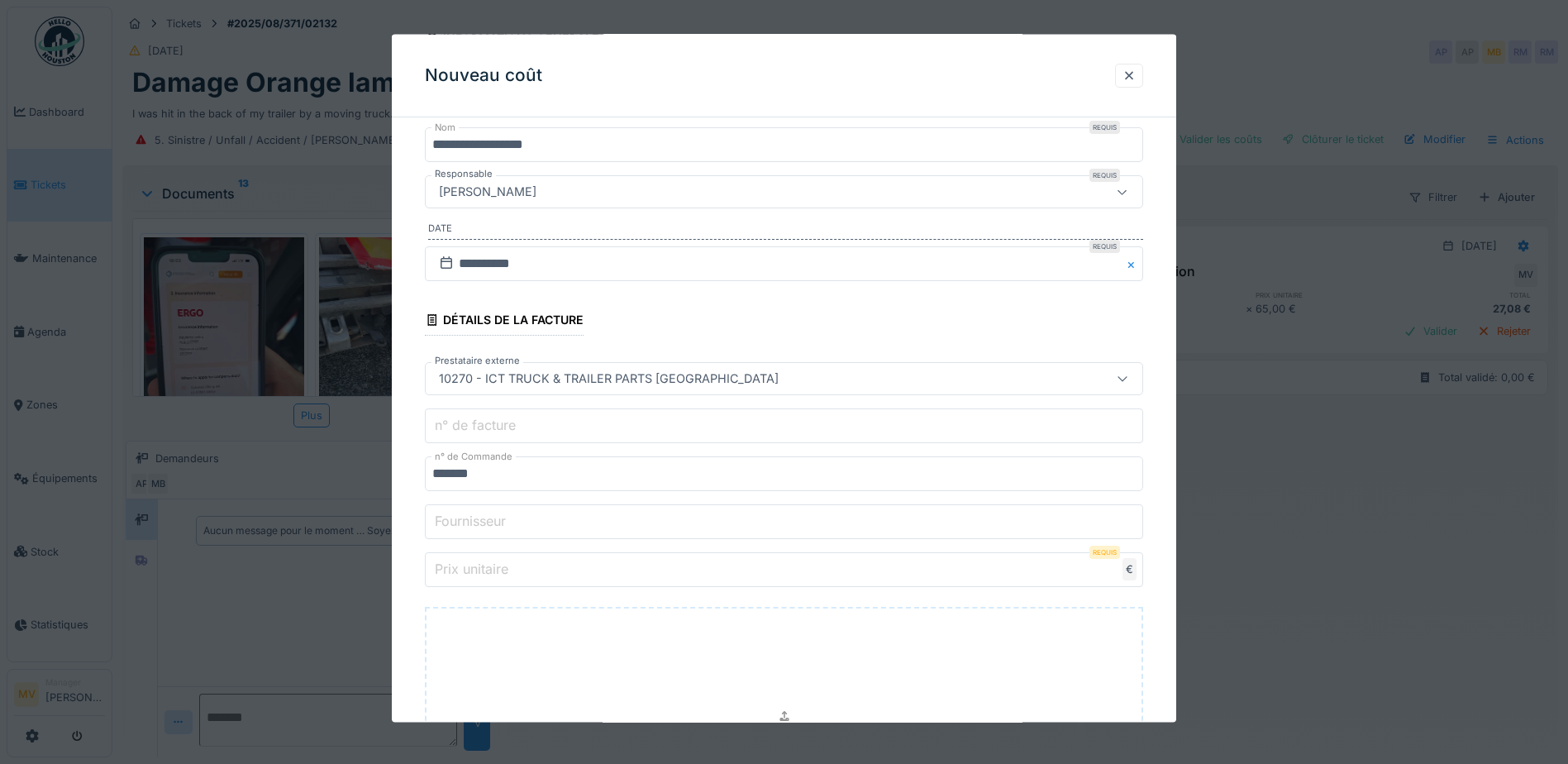
type input "**"
click at [657, 575] on input "*****" at bounding box center [784, 570] width 718 height 35
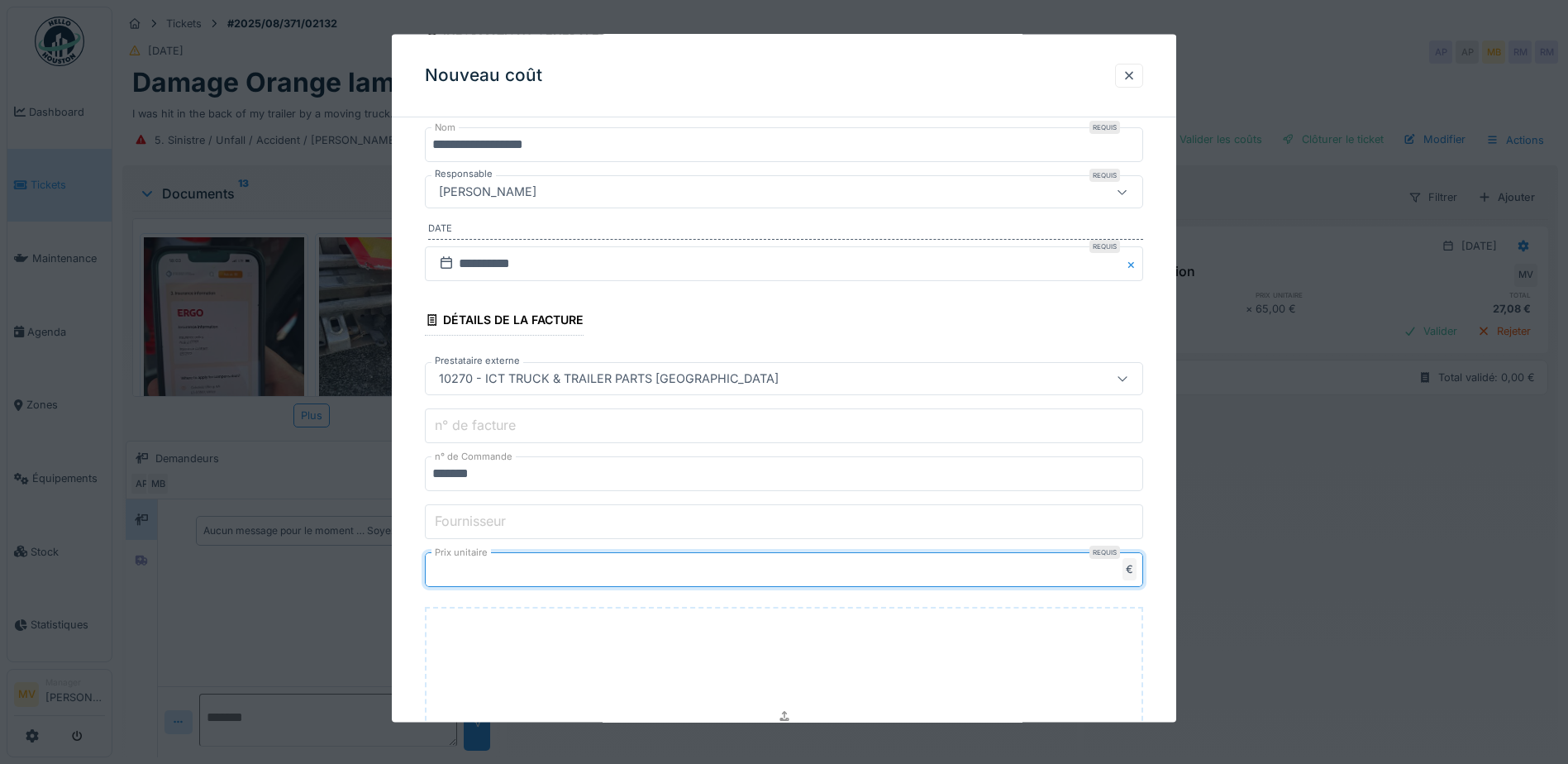
type input "****"
type input "**"
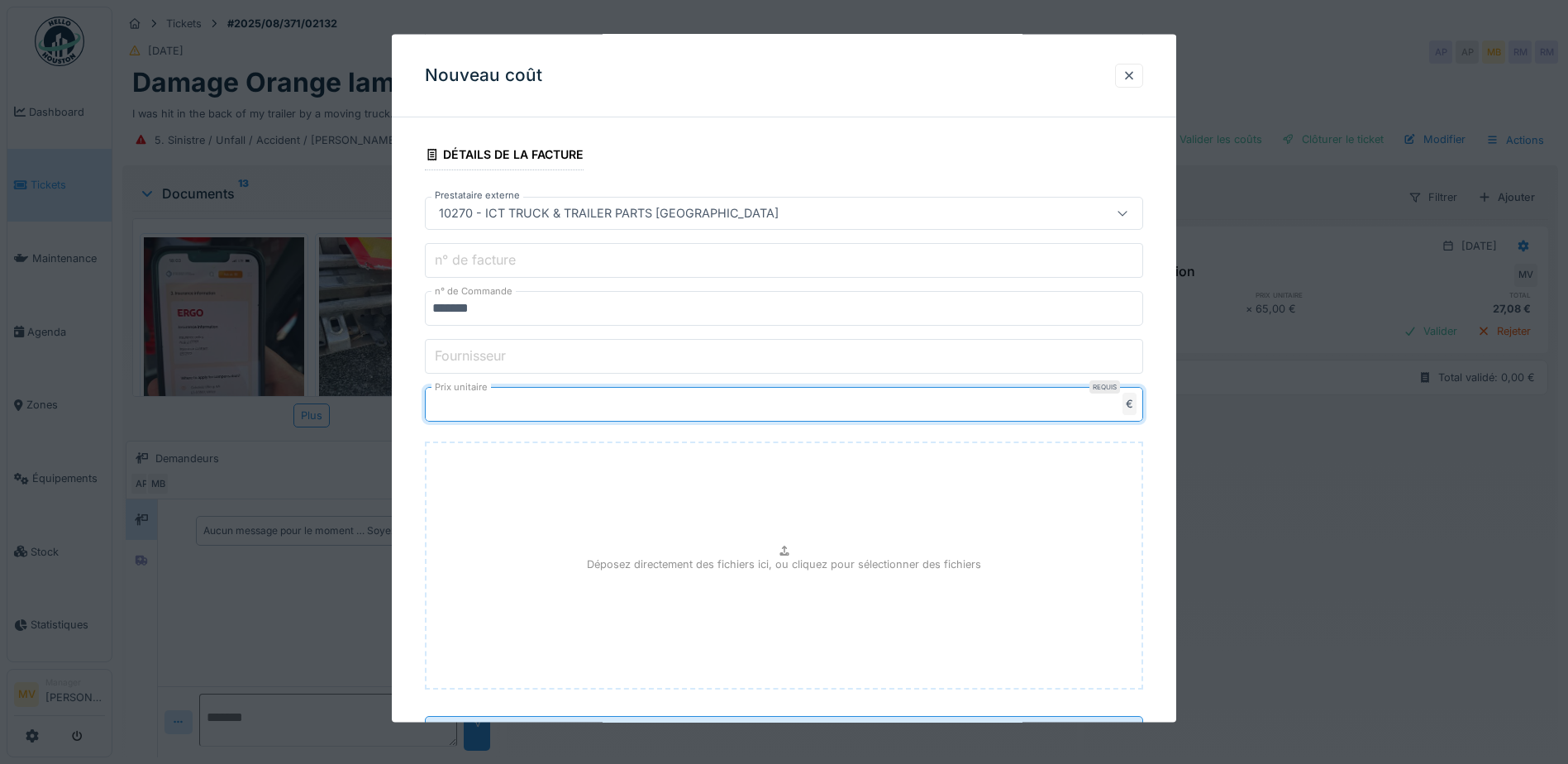
scroll to position [427, 0]
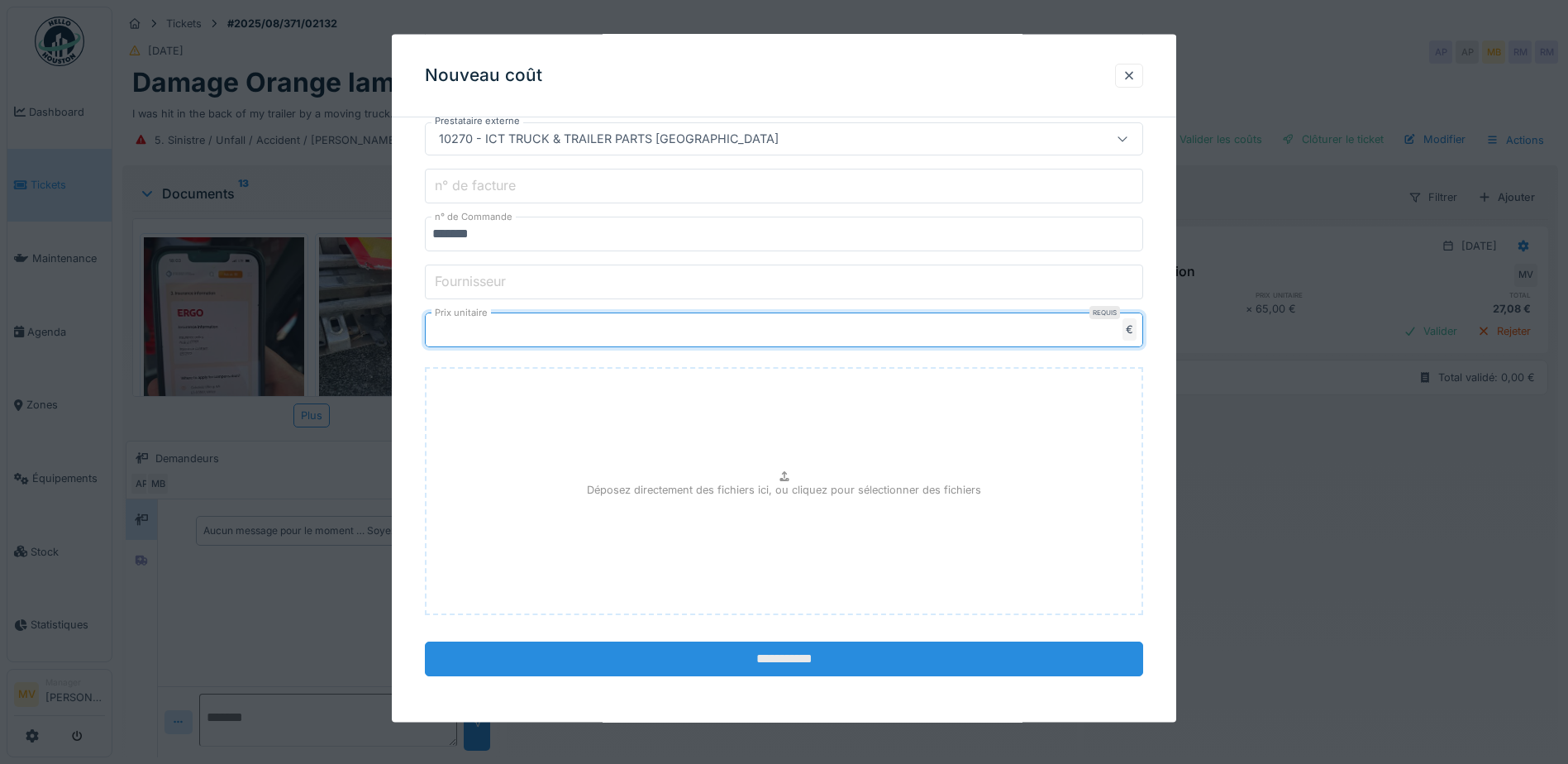
type input "*****"
click at [849, 650] on input "**********" at bounding box center [784, 659] width 718 height 35
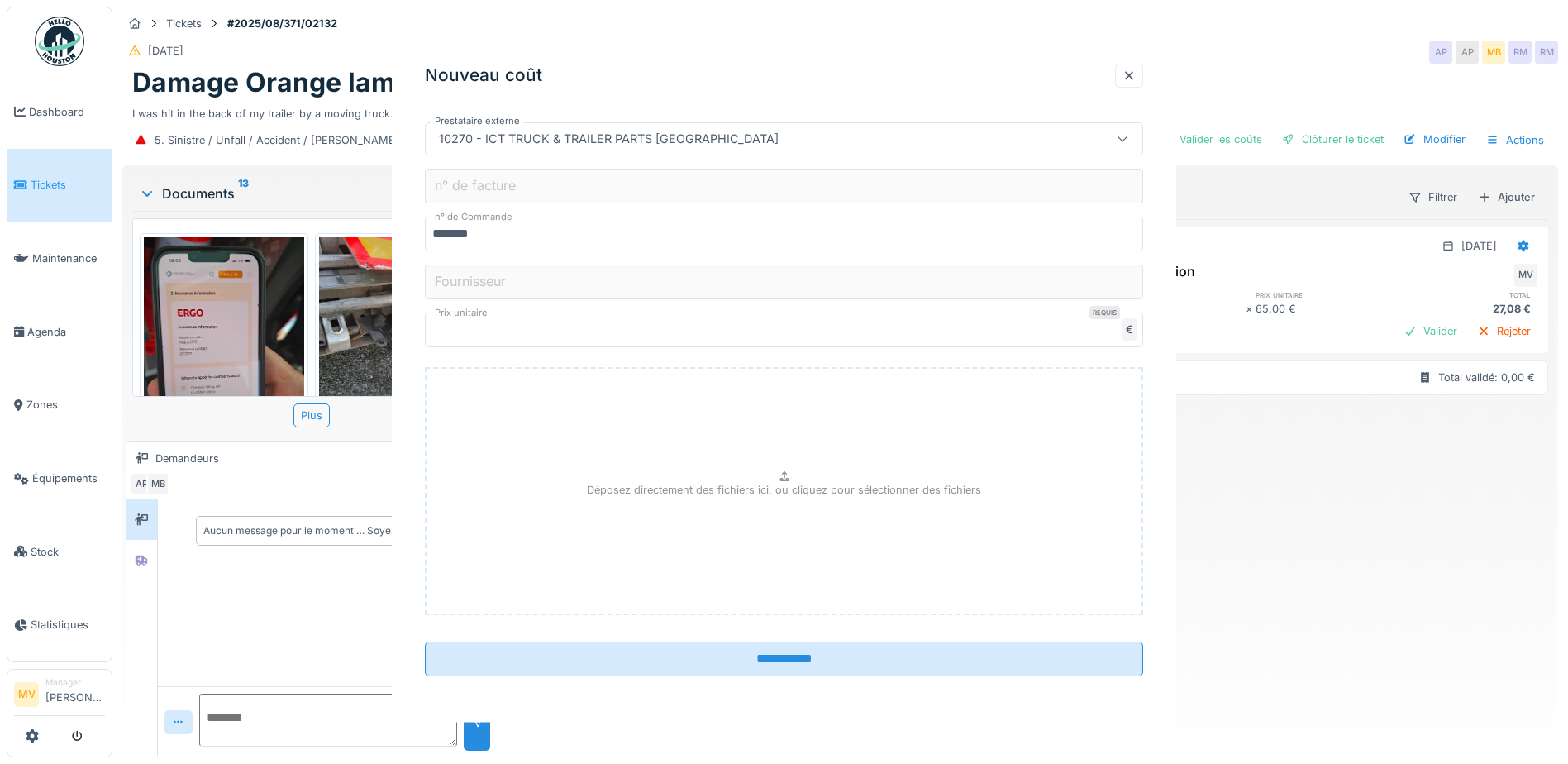
scroll to position [0, 0]
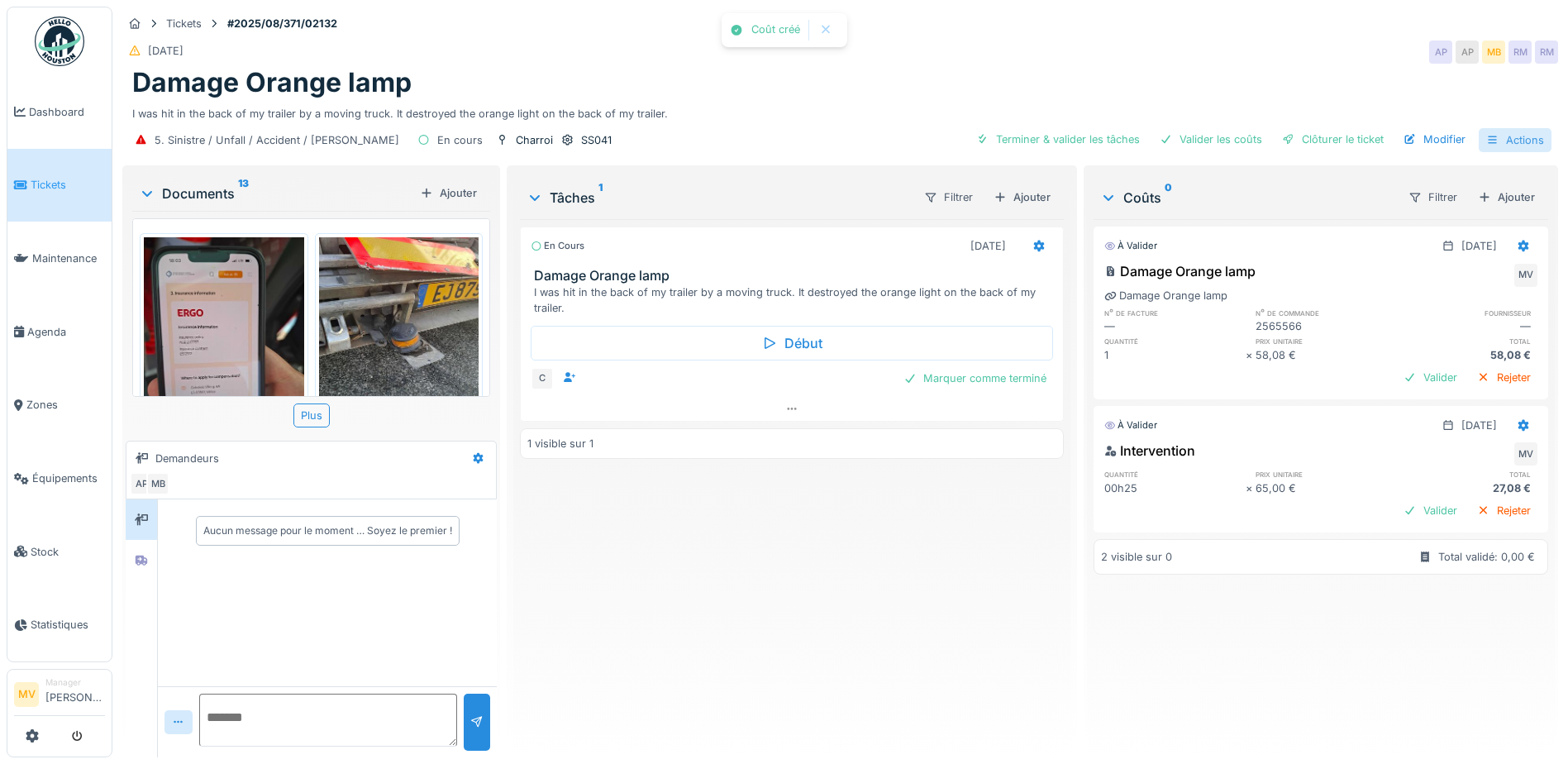
click at [1516, 133] on div "Actions" at bounding box center [1515, 140] width 73 height 24
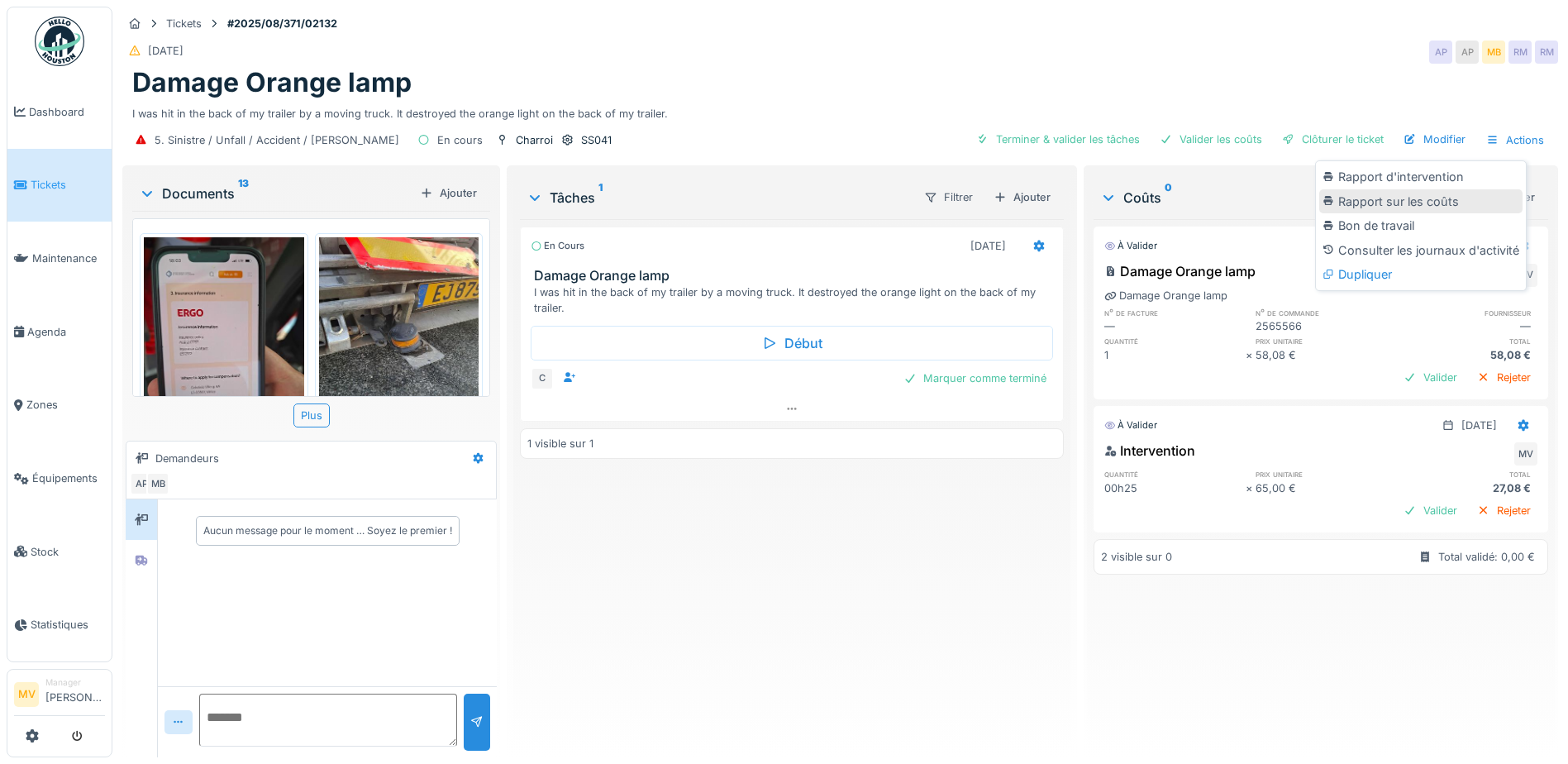
click at [1473, 200] on div "Rapport sur les coûts" at bounding box center [1421, 202] width 204 height 25
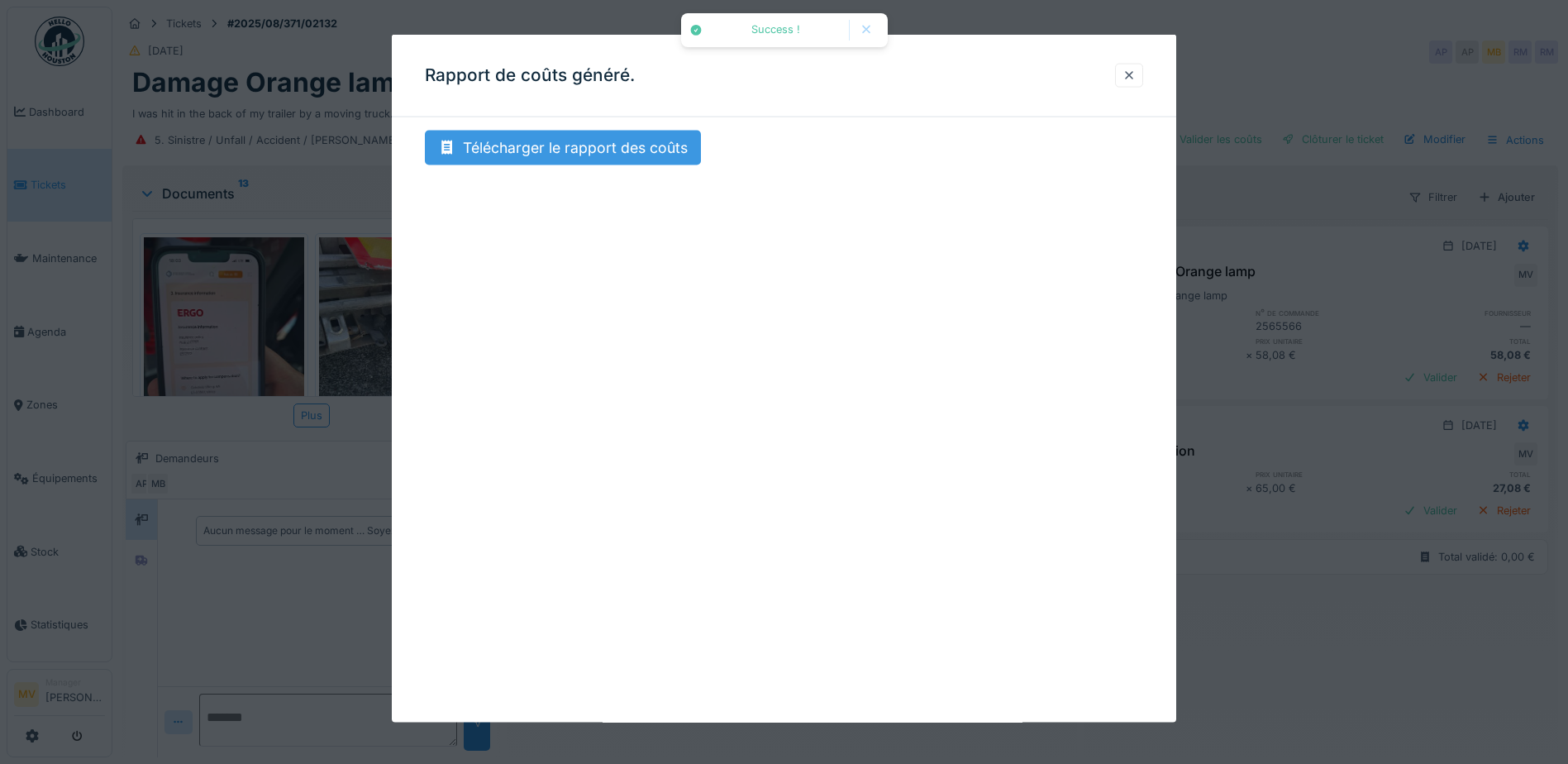
click at [614, 144] on div "Télécharger le rapport des coûts" at bounding box center [563, 148] width 276 height 35
click at [585, 153] on div "Télécharger le rapport des coûts" at bounding box center [563, 148] width 276 height 35
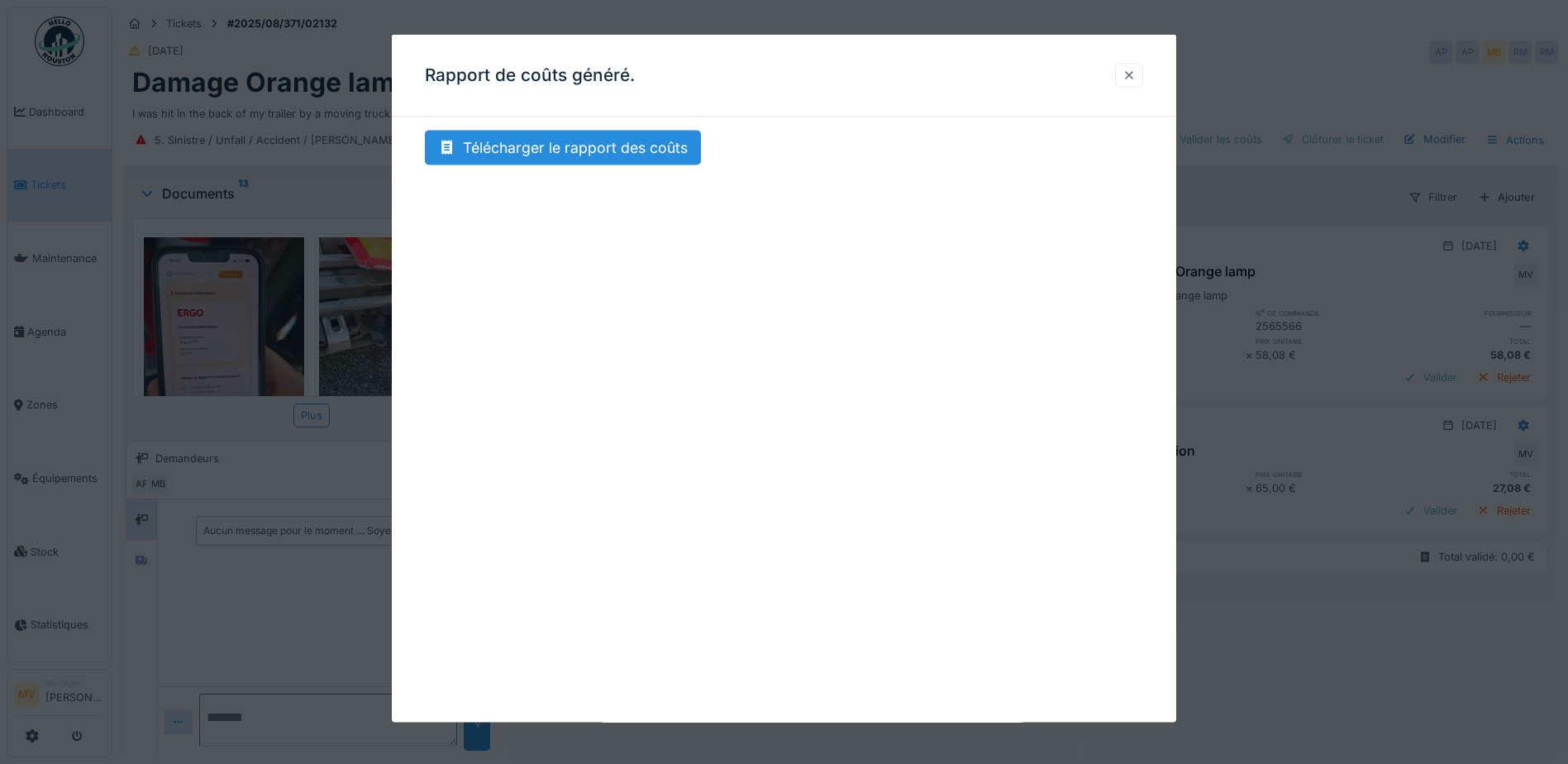
click at [1136, 75] on div at bounding box center [1129, 74] width 13 height 16
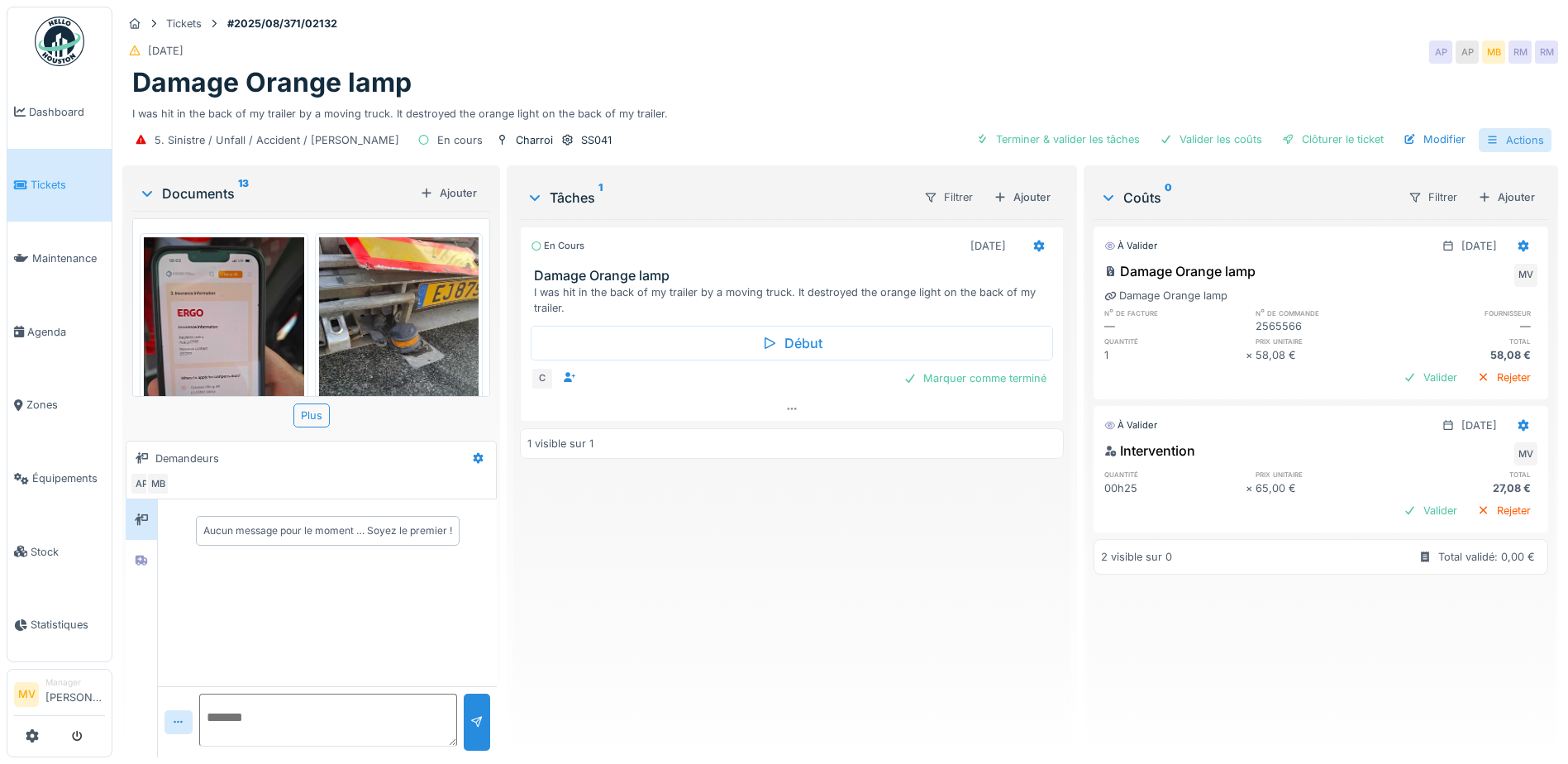
click at [1500, 134] on div "Actions" at bounding box center [1515, 140] width 73 height 24
click at [1426, 204] on div "Rapport sur les coûts" at bounding box center [1421, 202] width 204 height 25
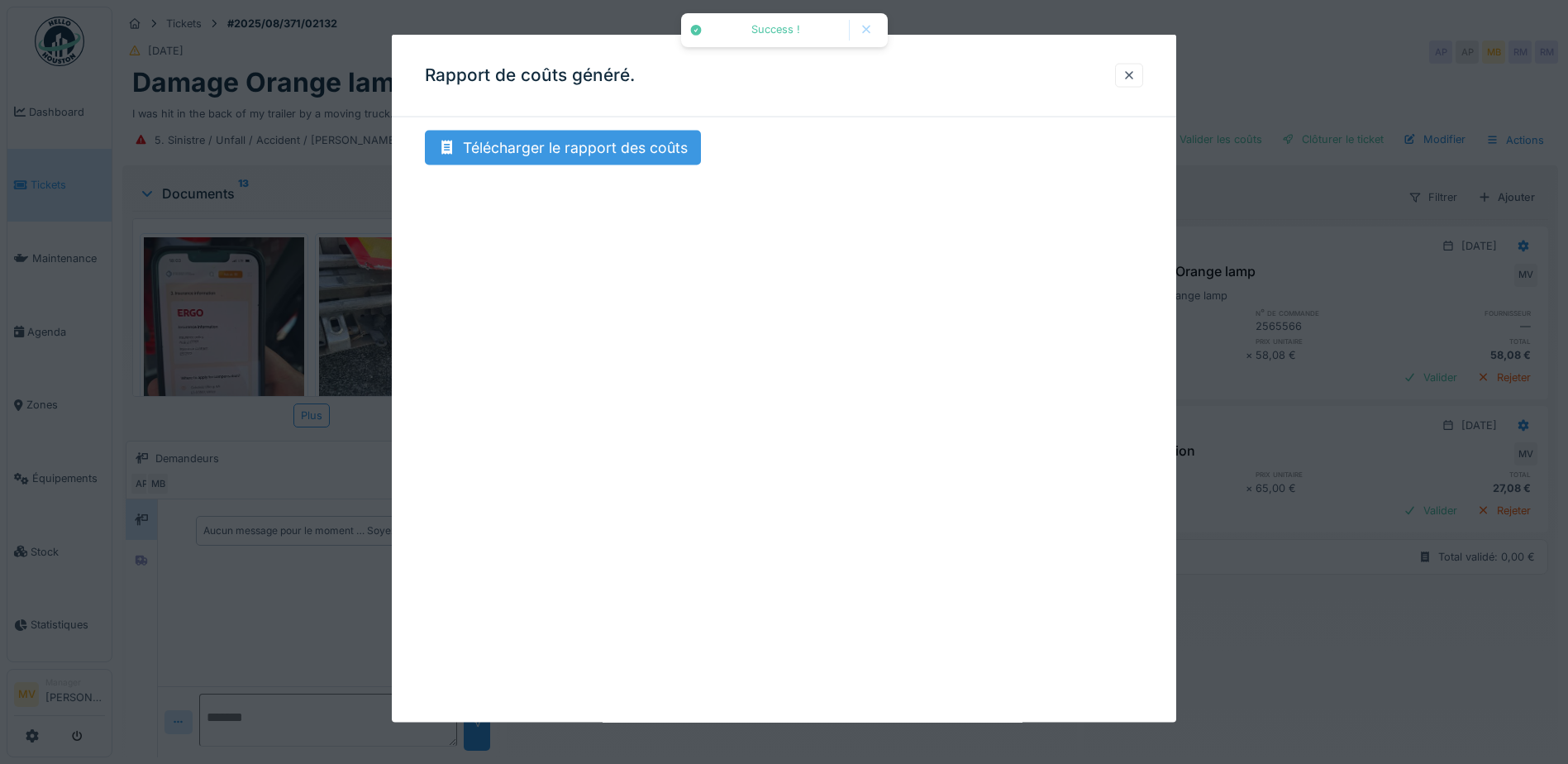
click at [603, 153] on div "Télécharger le rapport des coûts" at bounding box center [563, 148] width 276 height 35
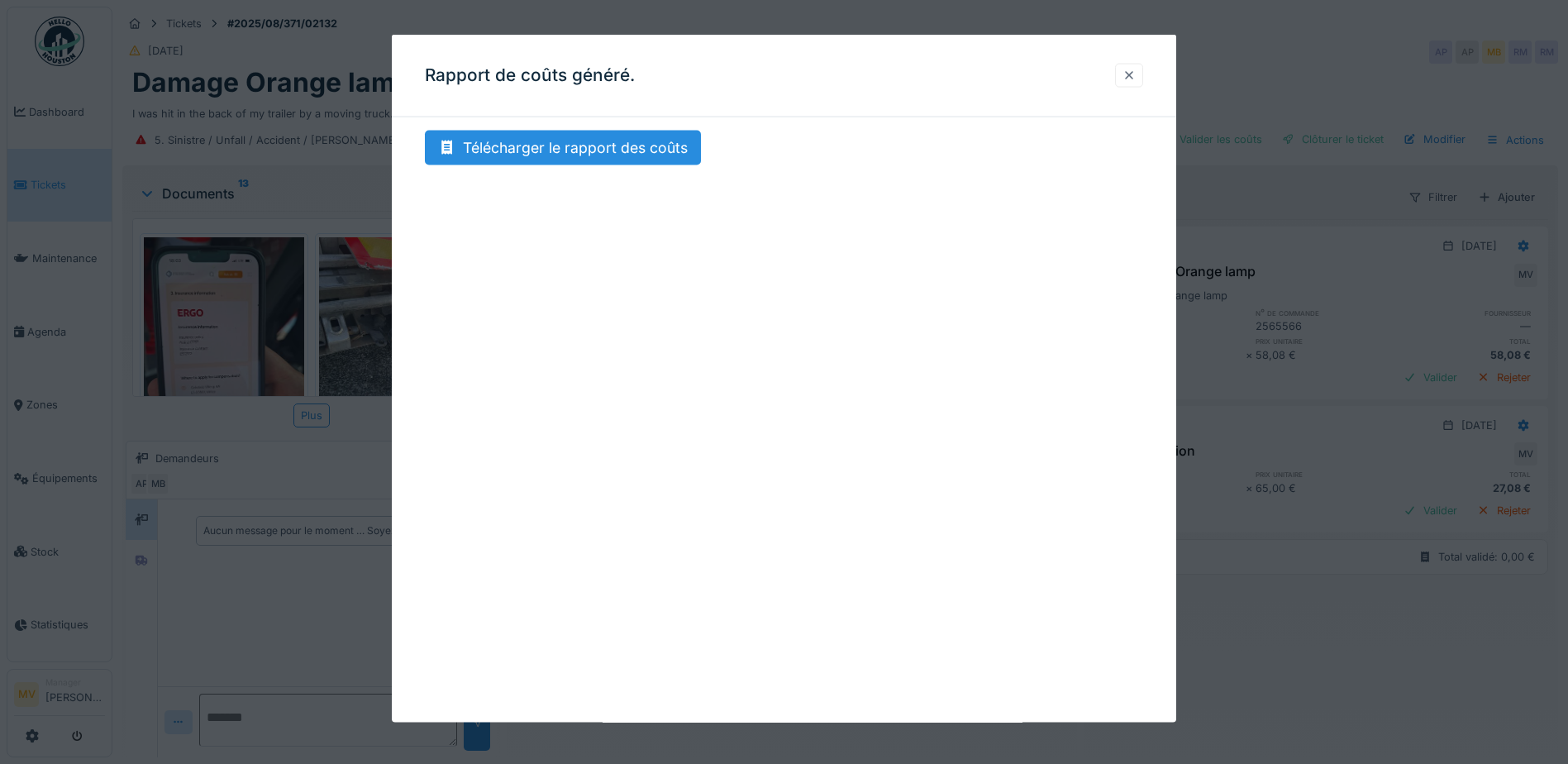
click at [1136, 71] on div at bounding box center [1129, 74] width 13 height 16
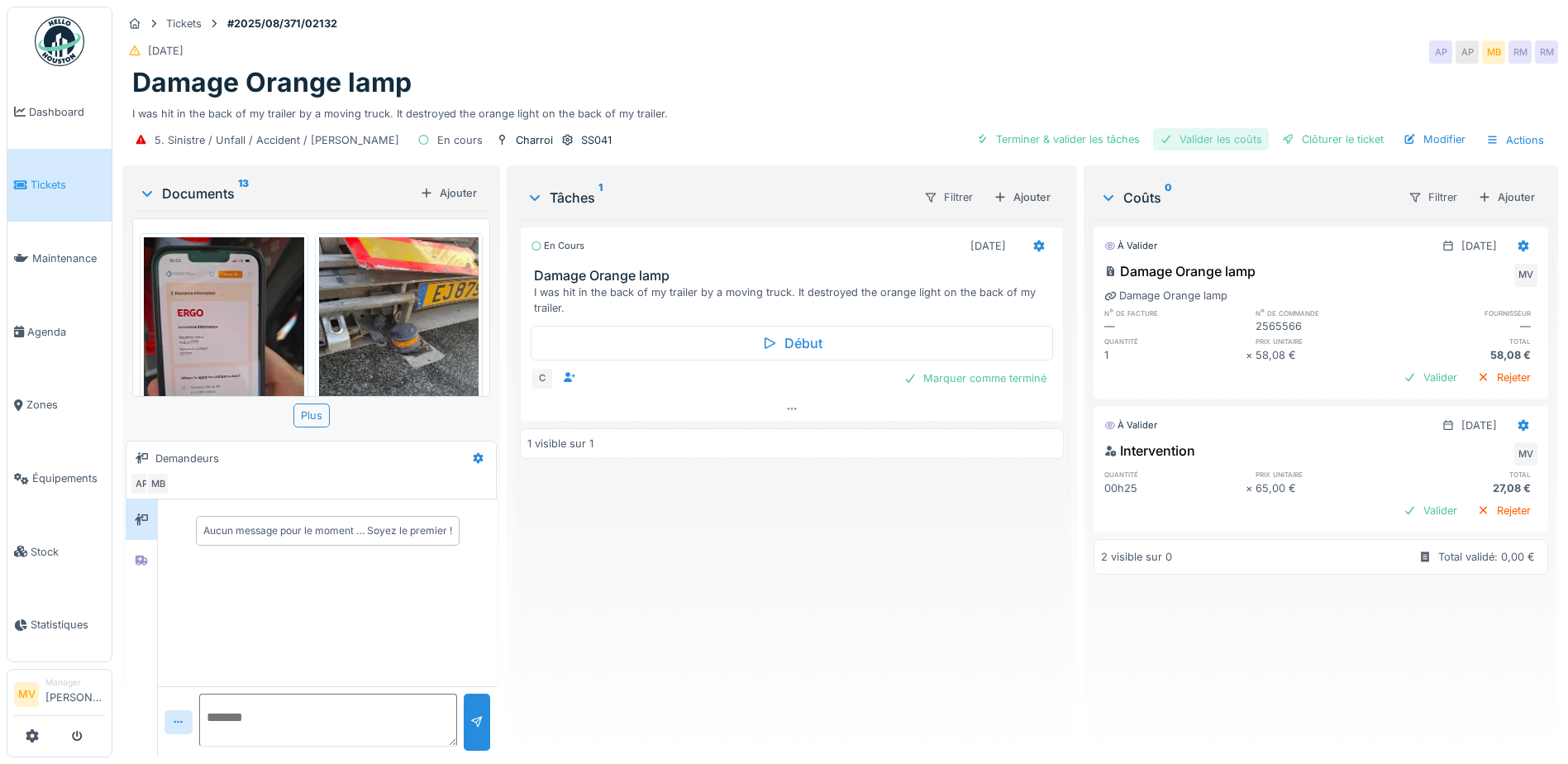
click at [1212, 140] on div "Valider les coûts" at bounding box center [1211, 139] width 116 height 23
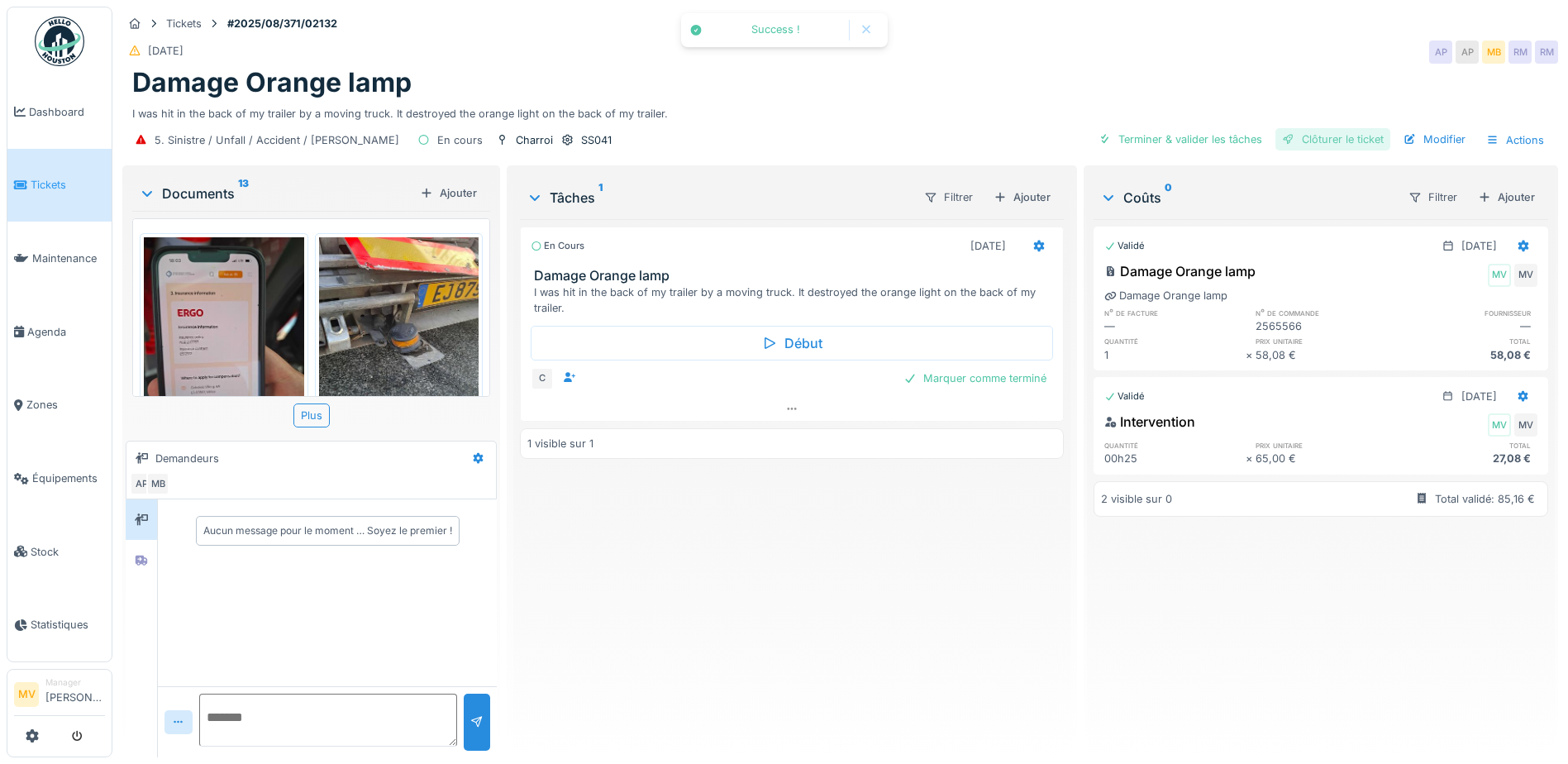
click at [1296, 141] on div "Clôturer le ticket" at bounding box center [1334, 139] width 115 height 23
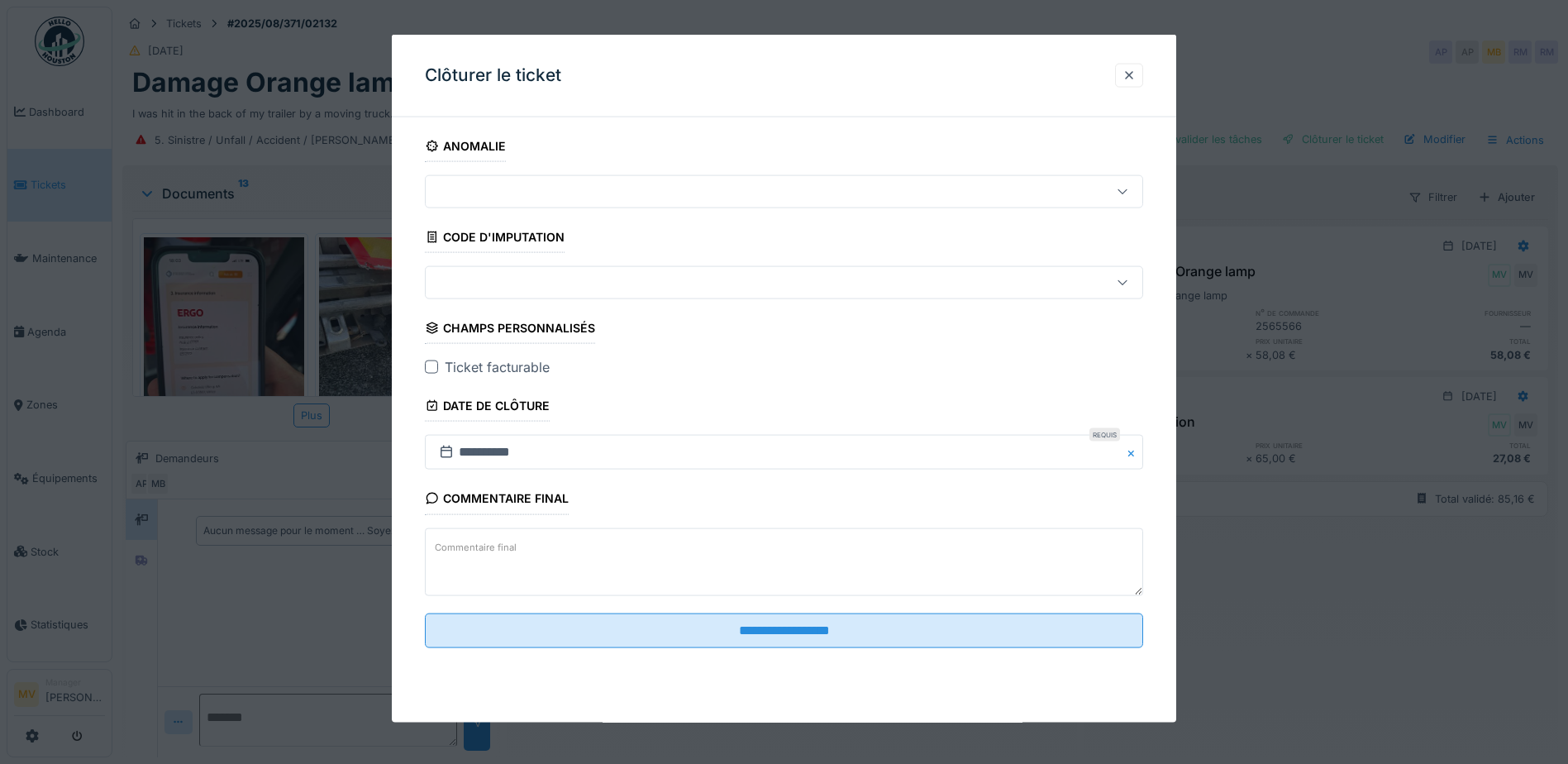
click at [643, 257] on fieldset "**********" at bounding box center [784, 396] width 718 height 530
click at [641, 289] on div at bounding box center [741, 283] width 619 height 18
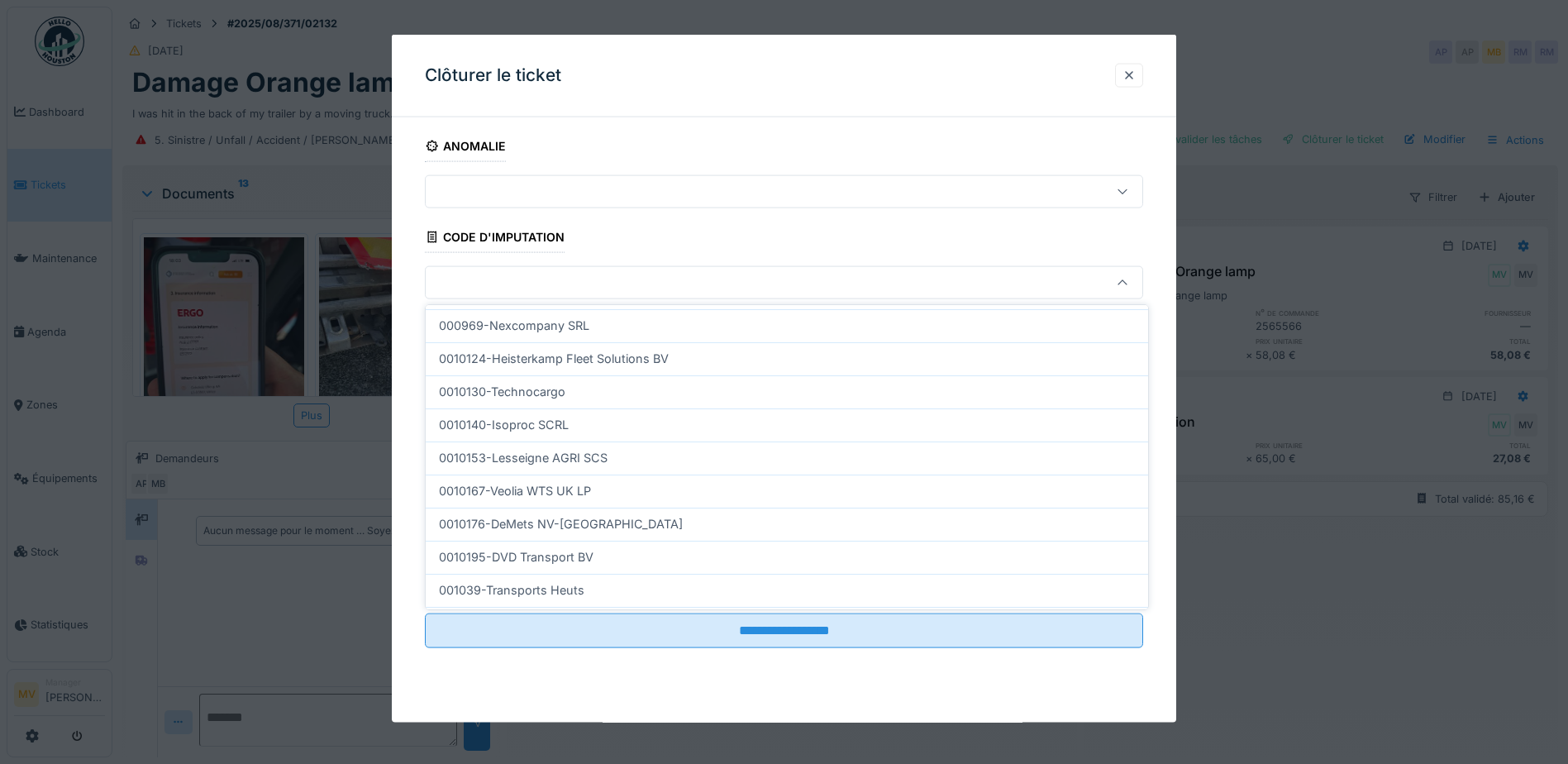
scroll to position [526, 0]
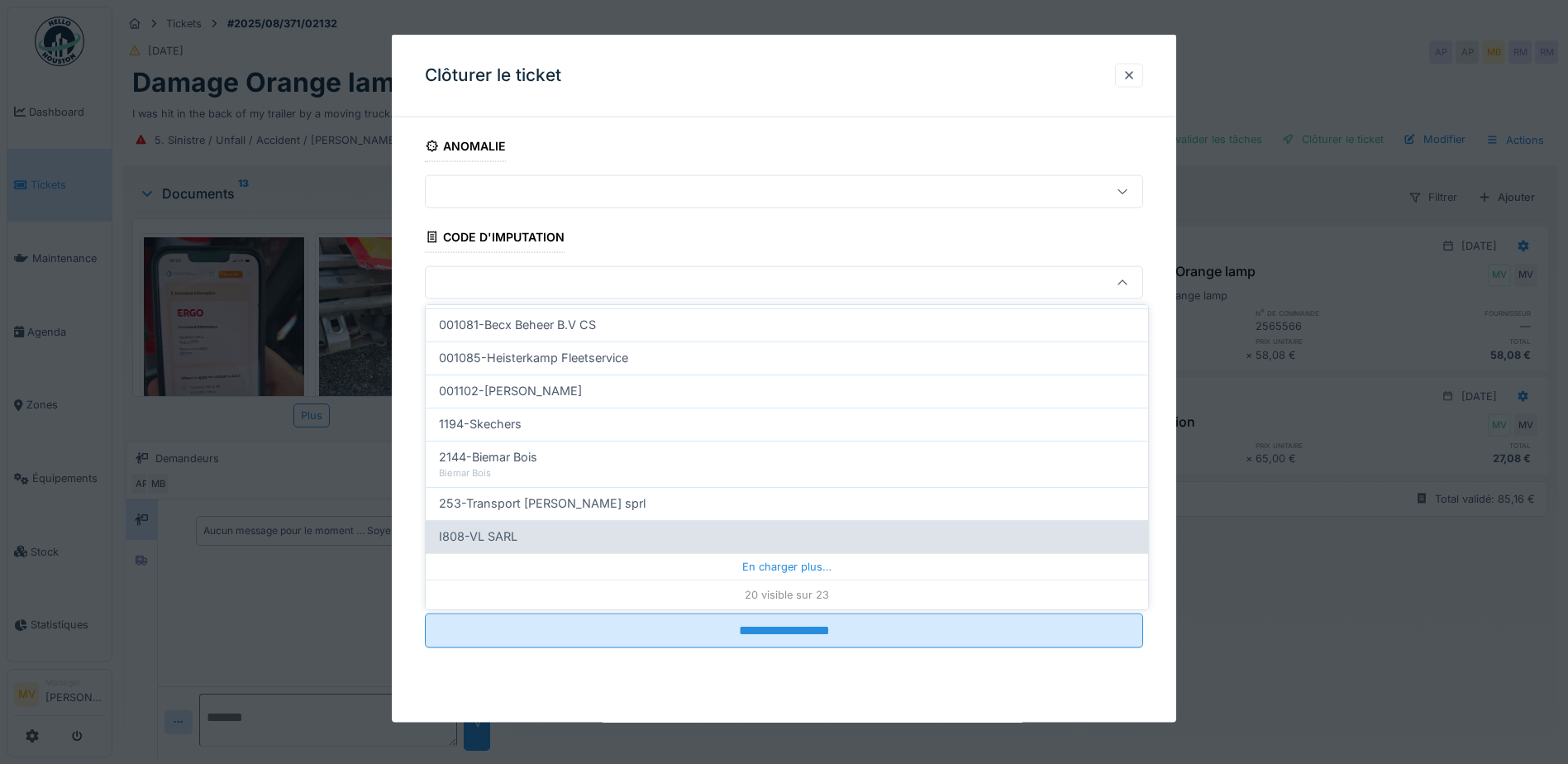
click at [737, 537] on div "I808-VL SARL" at bounding box center [787, 536] width 696 height 18
type input "***"
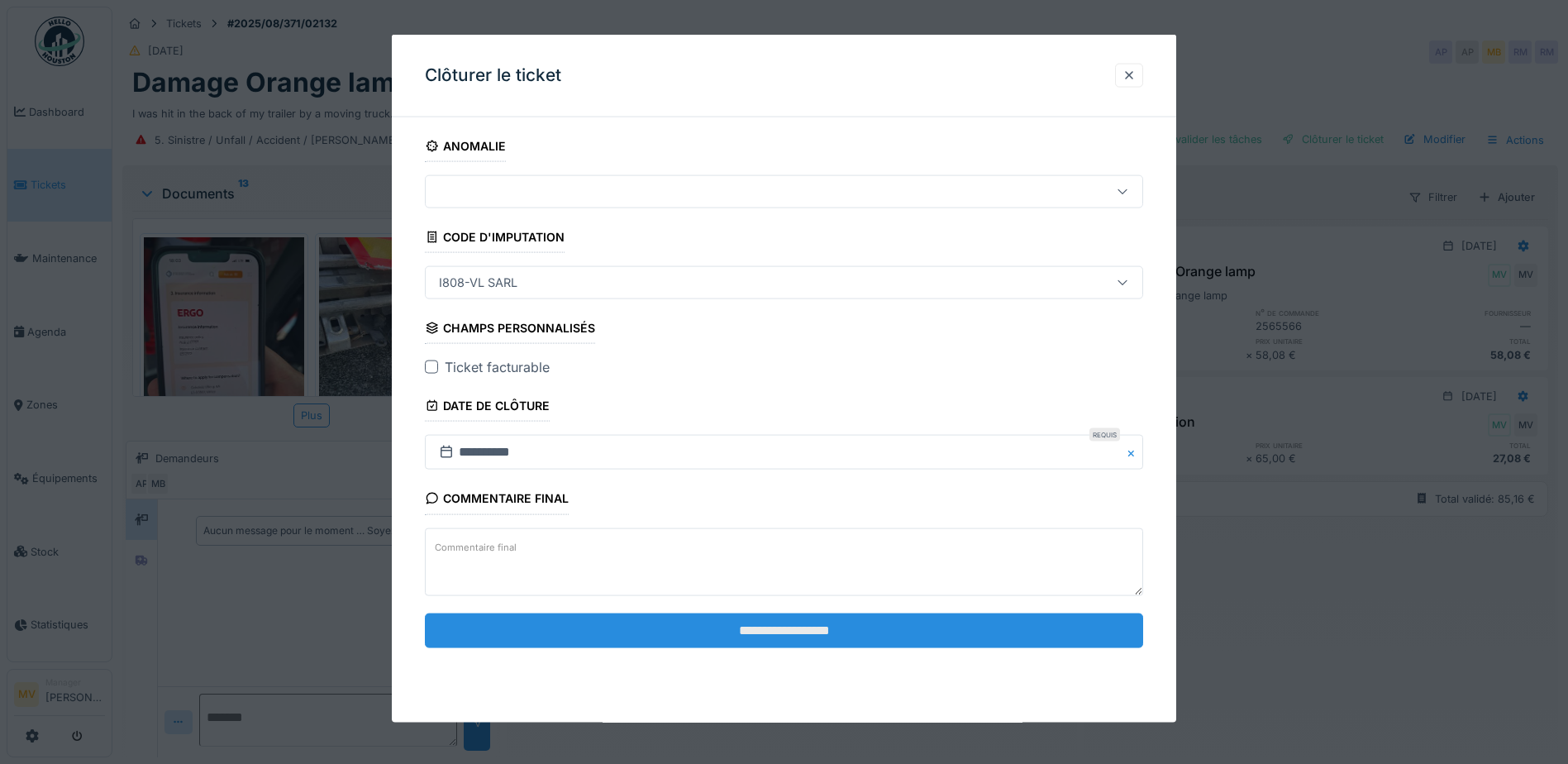
click at [802, 622] on input "**********" at bounding box center [784, 631] width 718 height 35
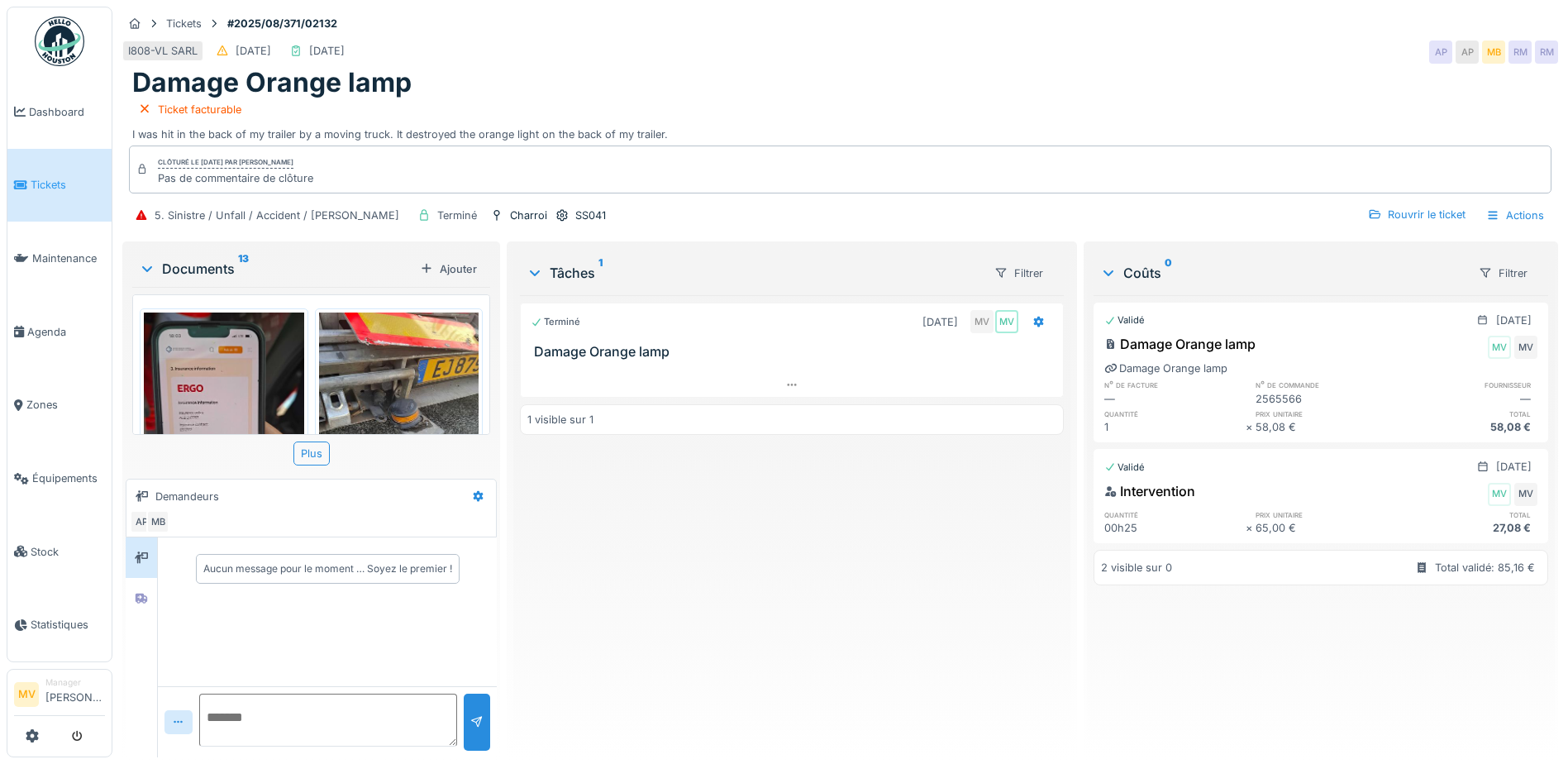
click at [1522, 235] on div "Tickets #2025/08/371/02132 I808-VL SARL 25/08/2025 09/10/2025 AP AP MB RM RM Da…" at bounding box center [841, 123] width 1443 height 232
click at [1514, 214] on div "Actions" at bounding box center [1515, 215] width 73 height 24
click at [1453, 273] on div "Rapport sur les coûts" at bounding box center [1421, 277] width 204 height 25
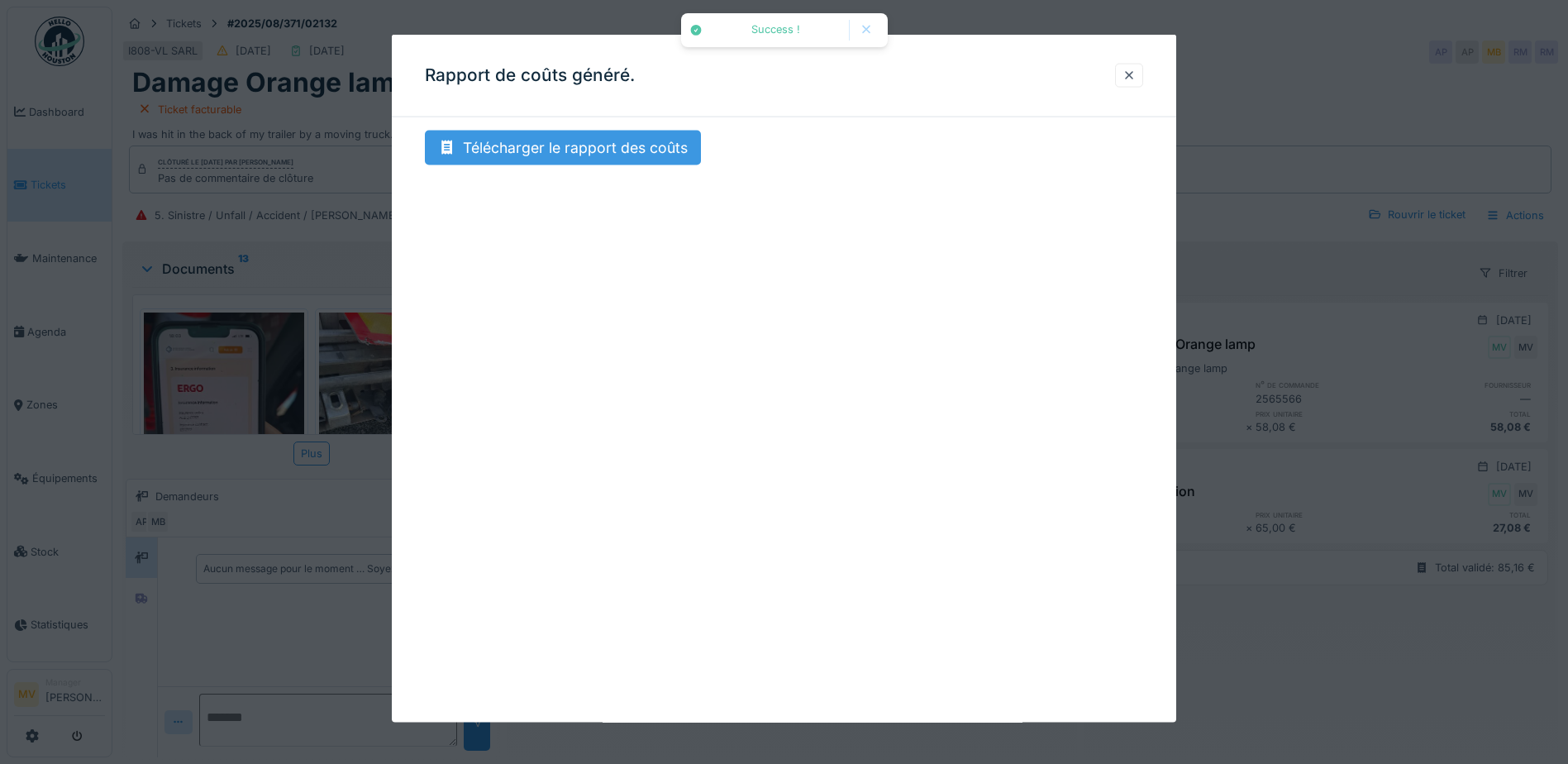
click at [627, 153] on div "Télécharger le rapport des coûts" at bounding box center [563, 148] width 276 height 35
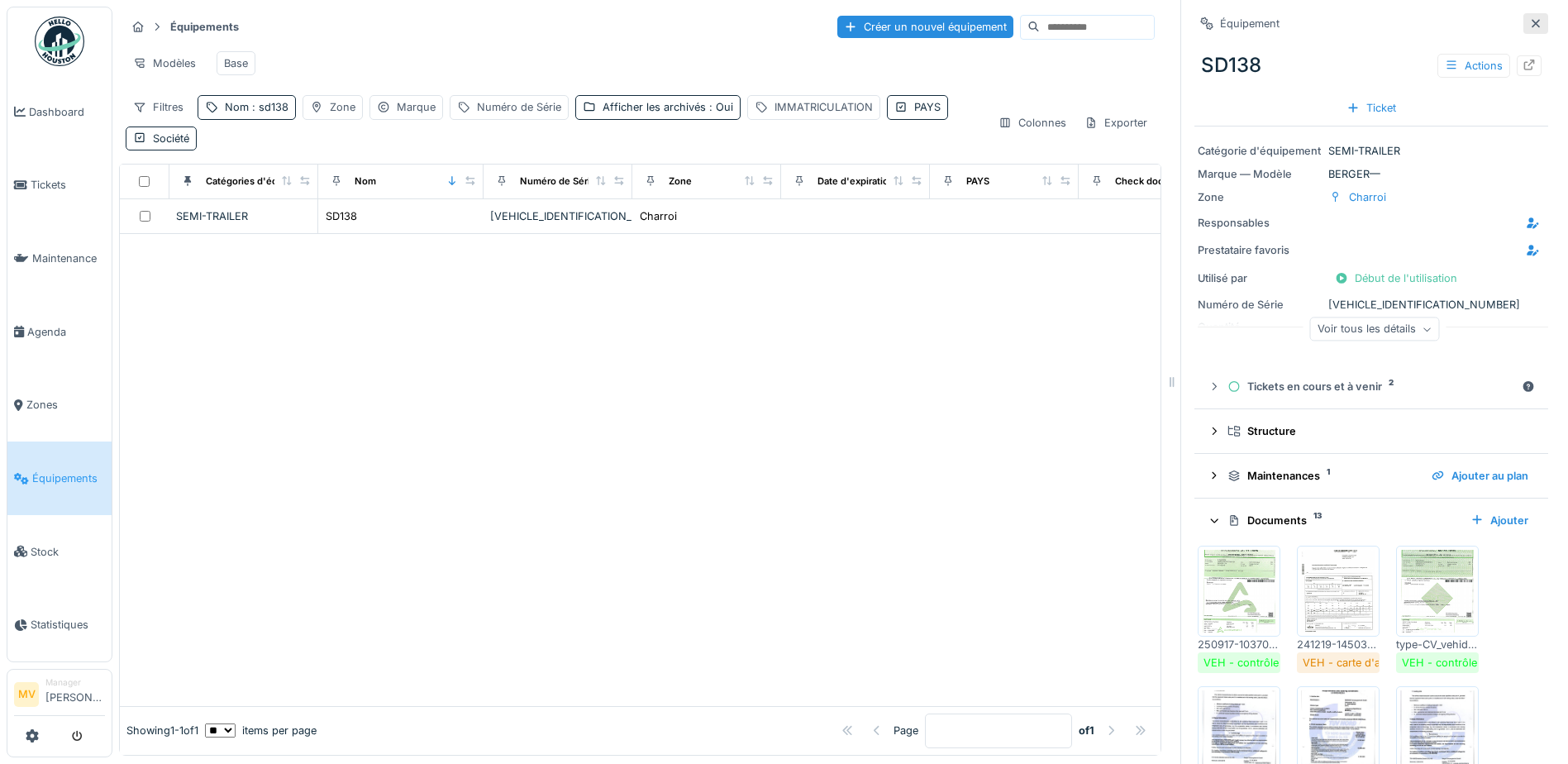
scroll to position [496, 0]
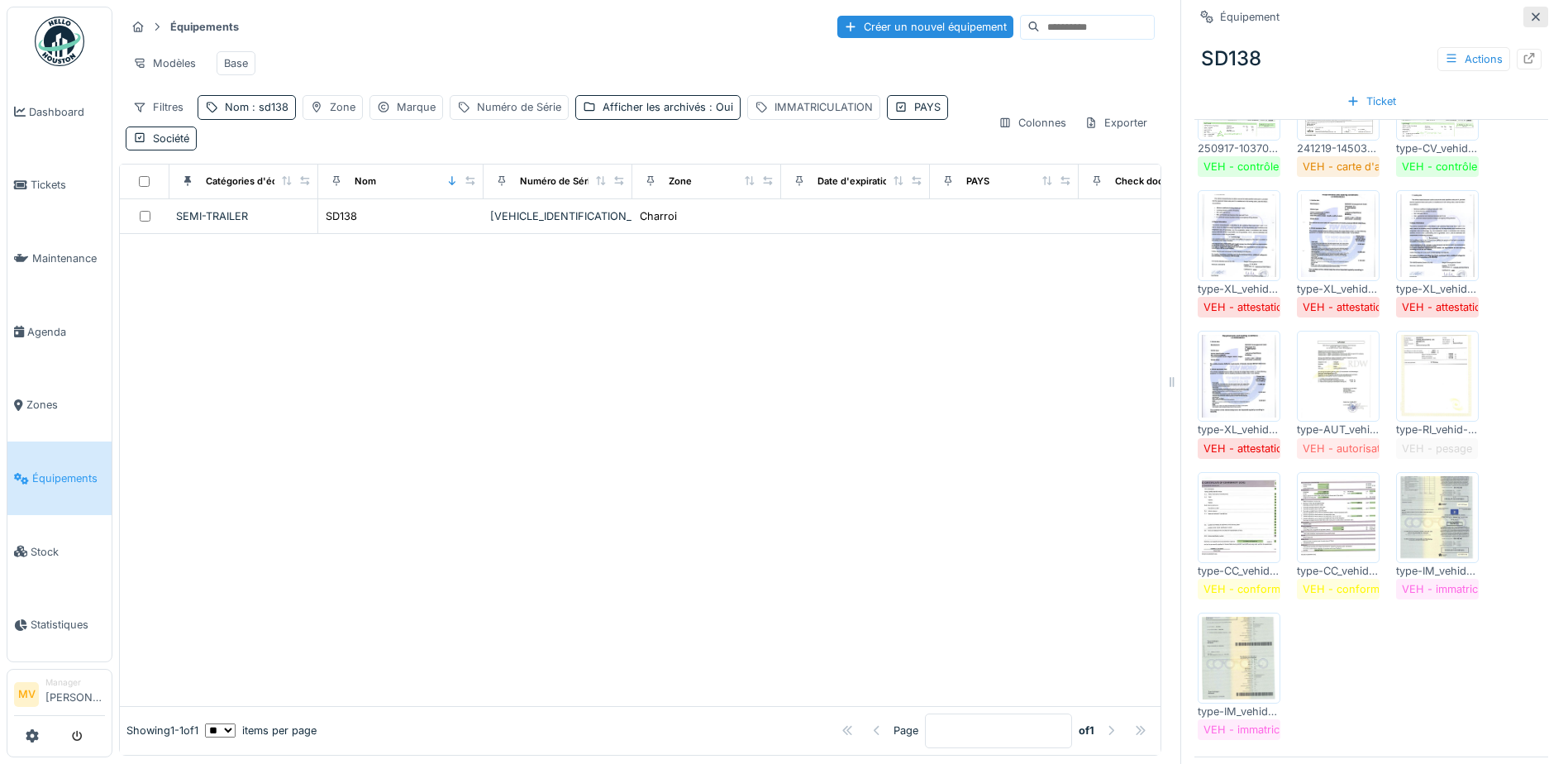
click at [1530, 16] on icon at bounding box center [1536, 17] width 13 height 11
